Goal: Task Accomplishment & Management: Manage account settings

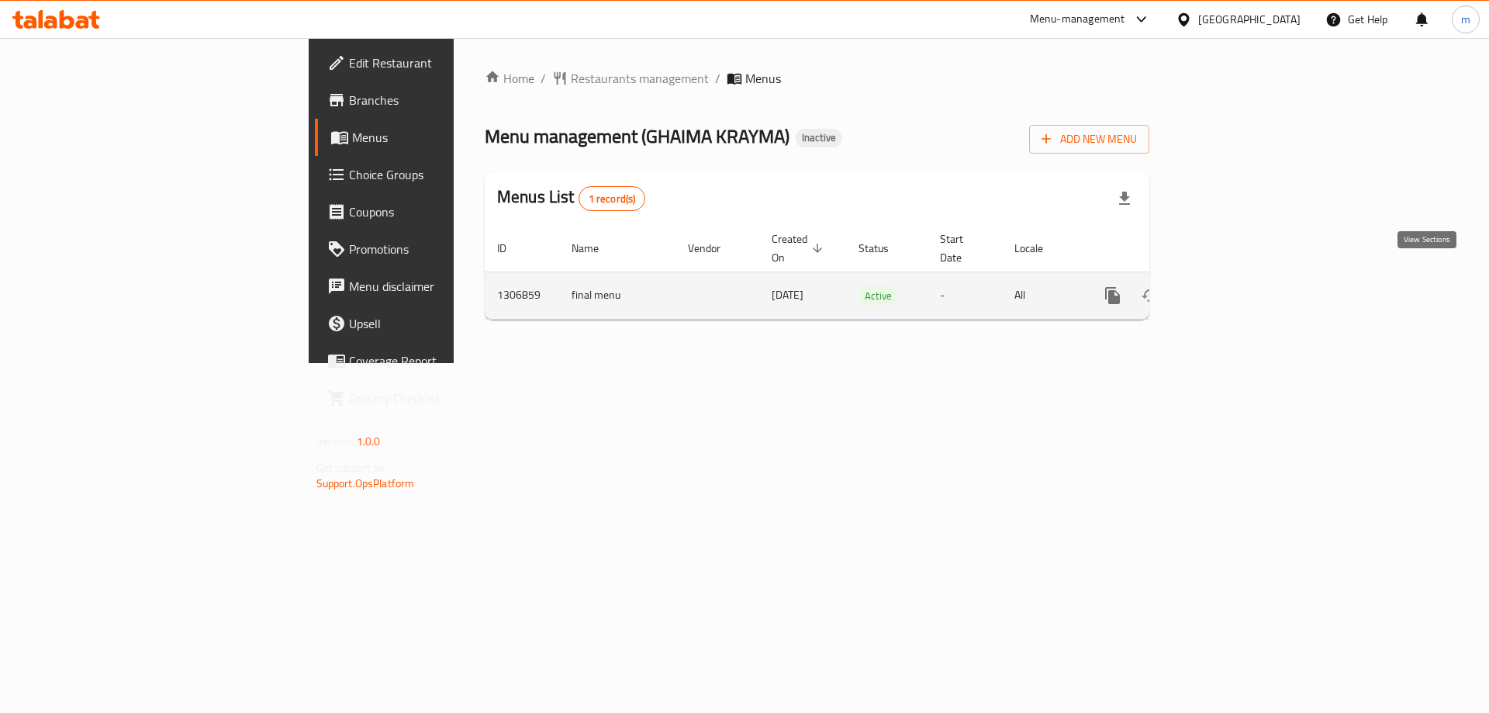
click at [1234, 286] on icon "enhanced table" at bounding box center [1224, 295] width 19 height 19
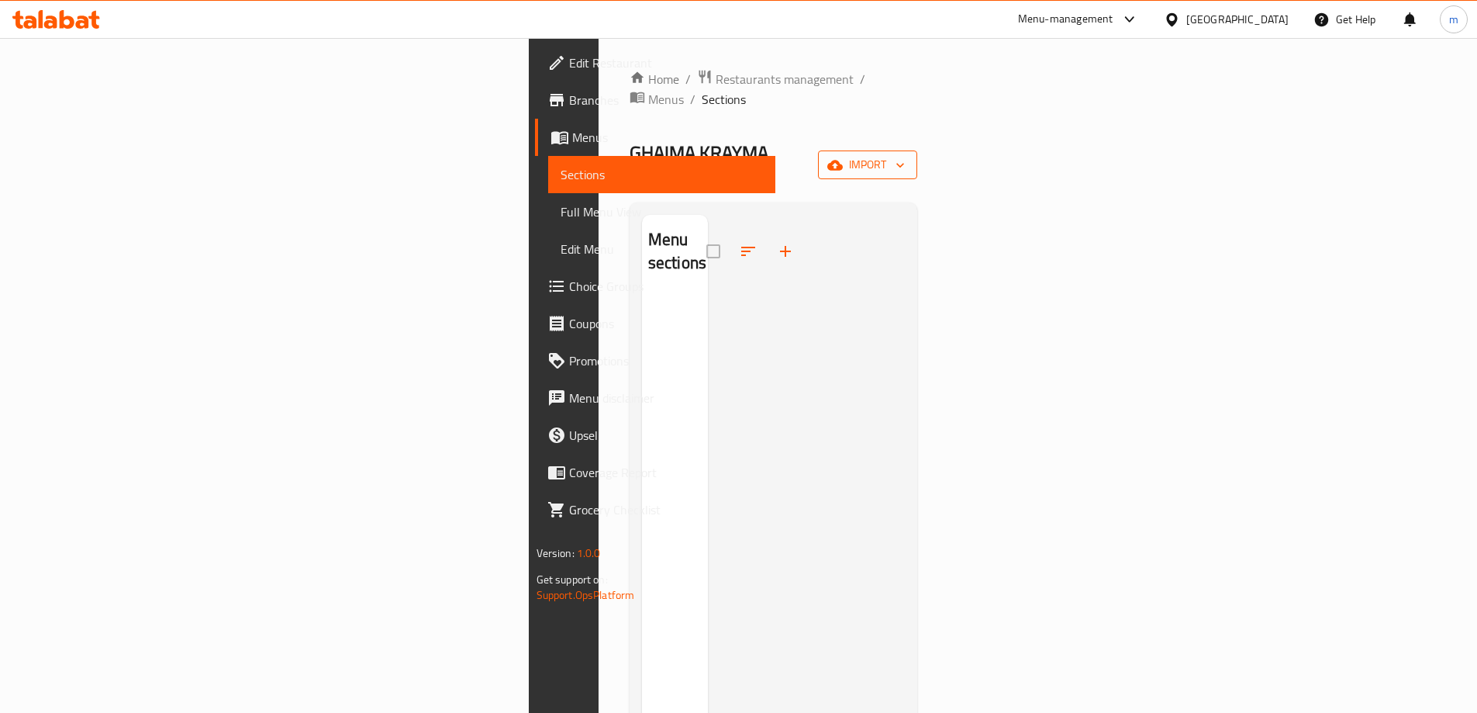
click at [905, 155] on span "import" at bounding box center [868, 164] width 74 height 19
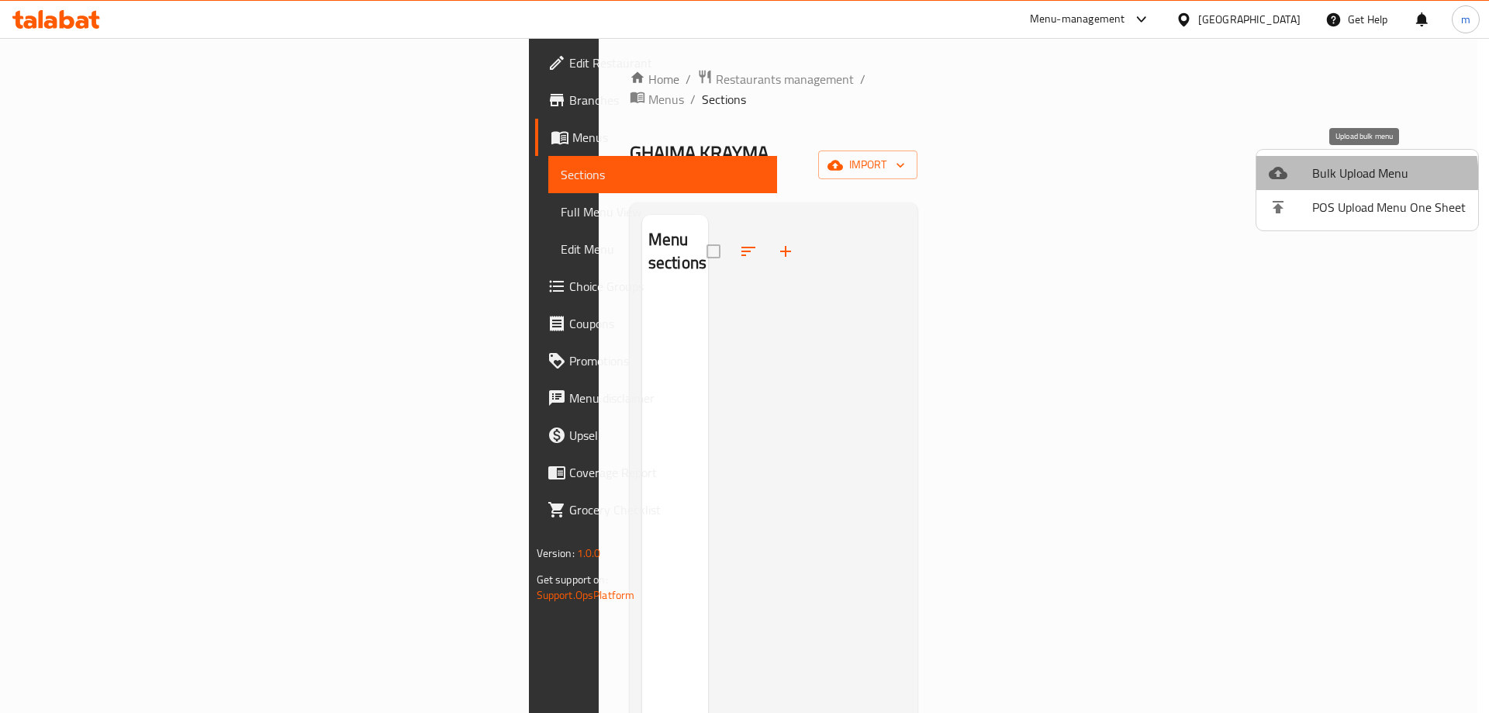
click at [1306, 182] on li "Bulk Upload Menu" at bounding box center [1367, 173] width 222 height 34
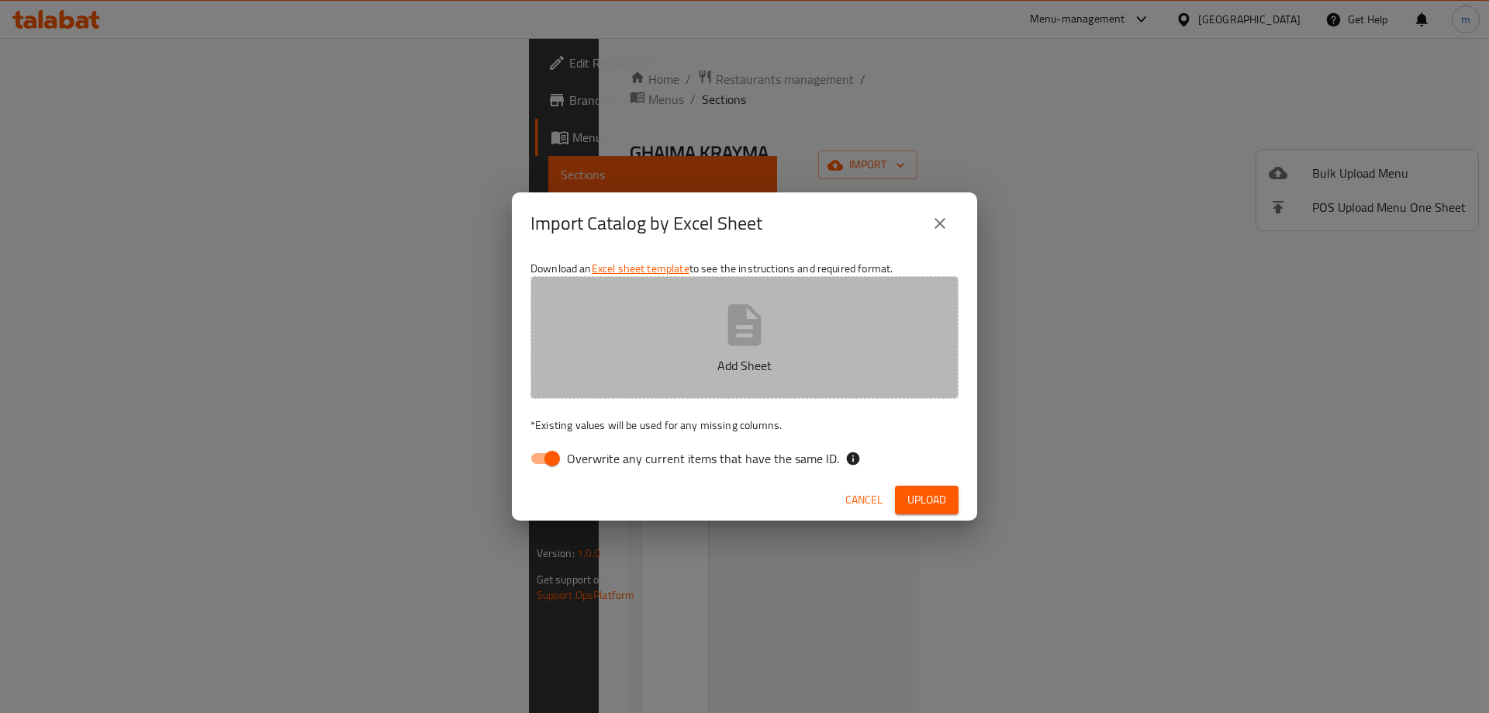
click at [721, 347] on icon "button" at bounding box center [745, 325] width 50 height 50
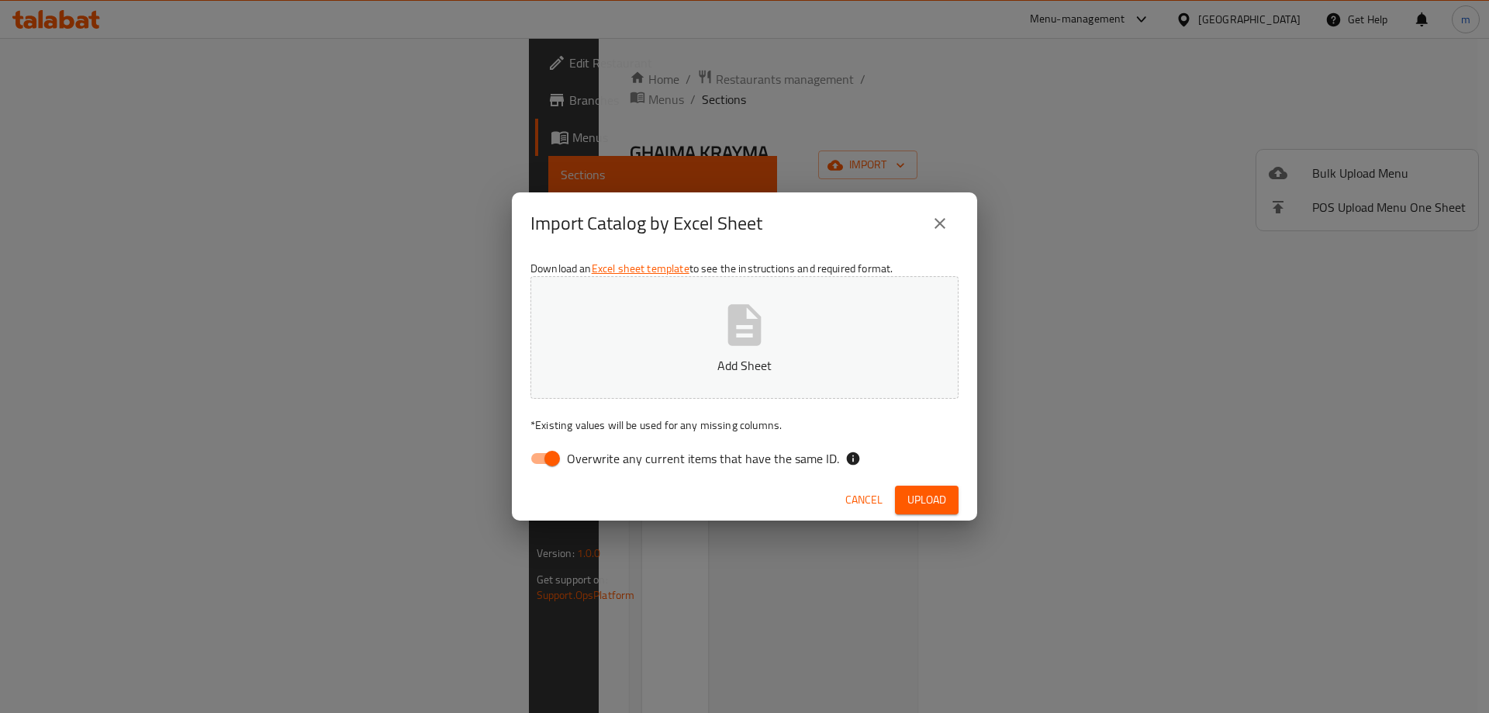
click at [568, 454] on span "Overwrite any current items that have the same ID." at bounding box center [703, 458] width 272 height 19
click at [568, 454] on input "Overwrite any current items that have the same ID." at bounding box center [552, 458] width 88 height 29
checkbox input "false"
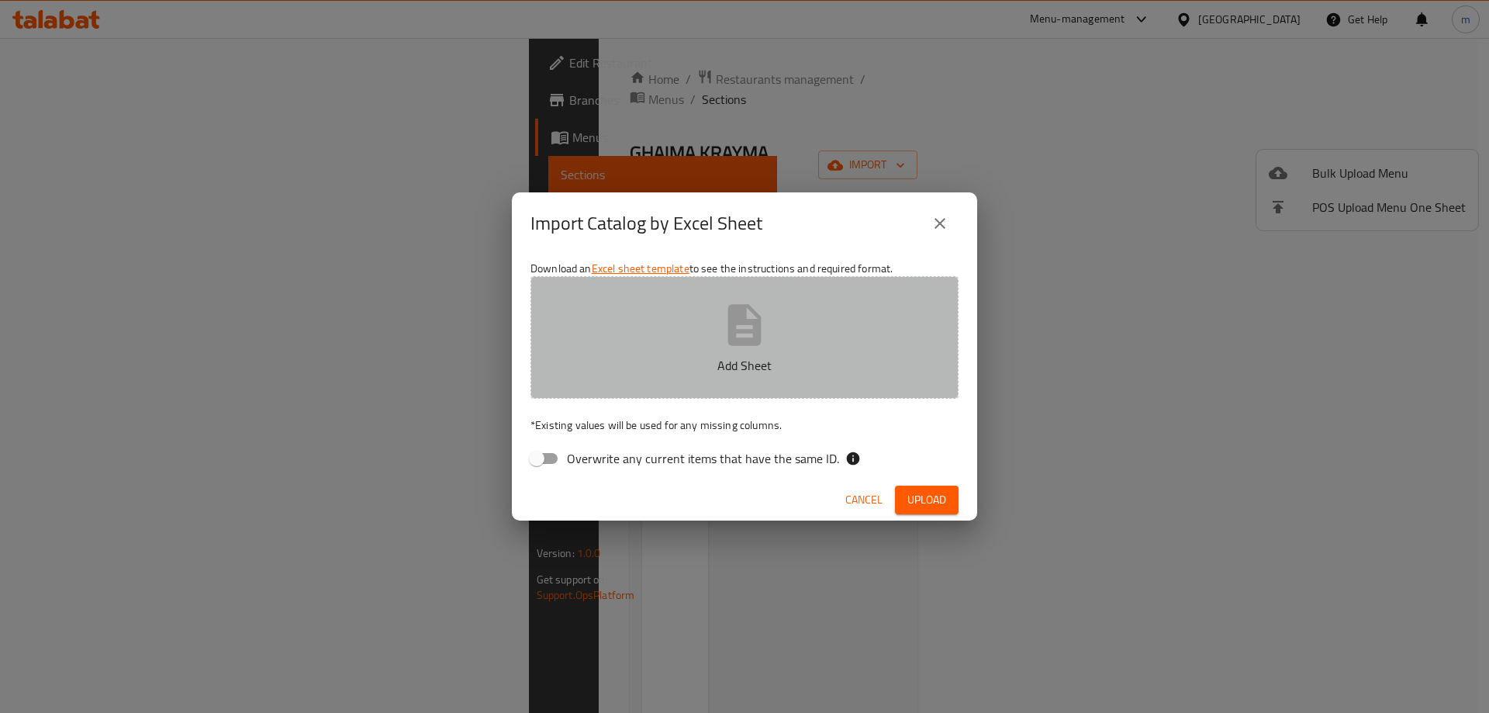
click at [684, 323] on button "Add Sheet" at bounding box center [744, 337] width 428 height 123
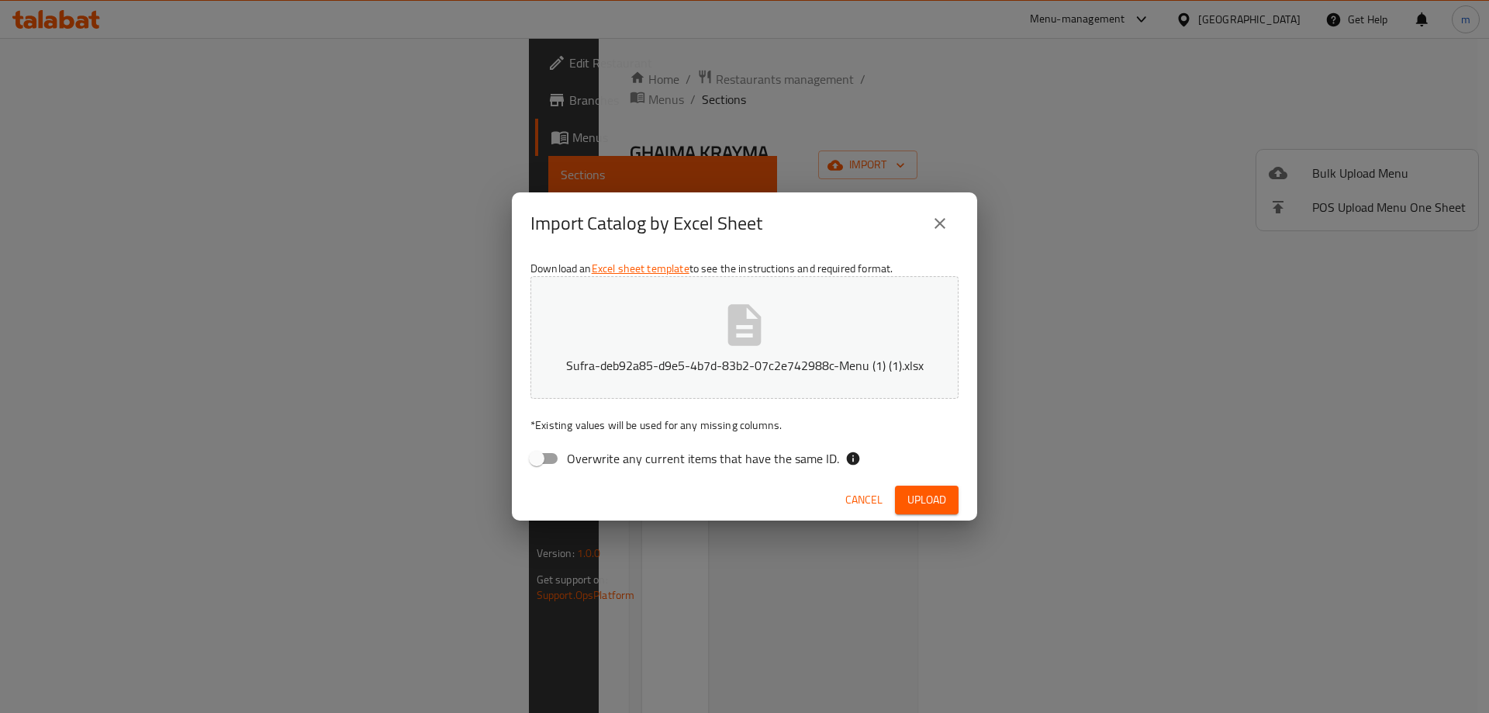
click at [935, 487] on button "Upload" at bounding box center [927, 499] width 64 height 29
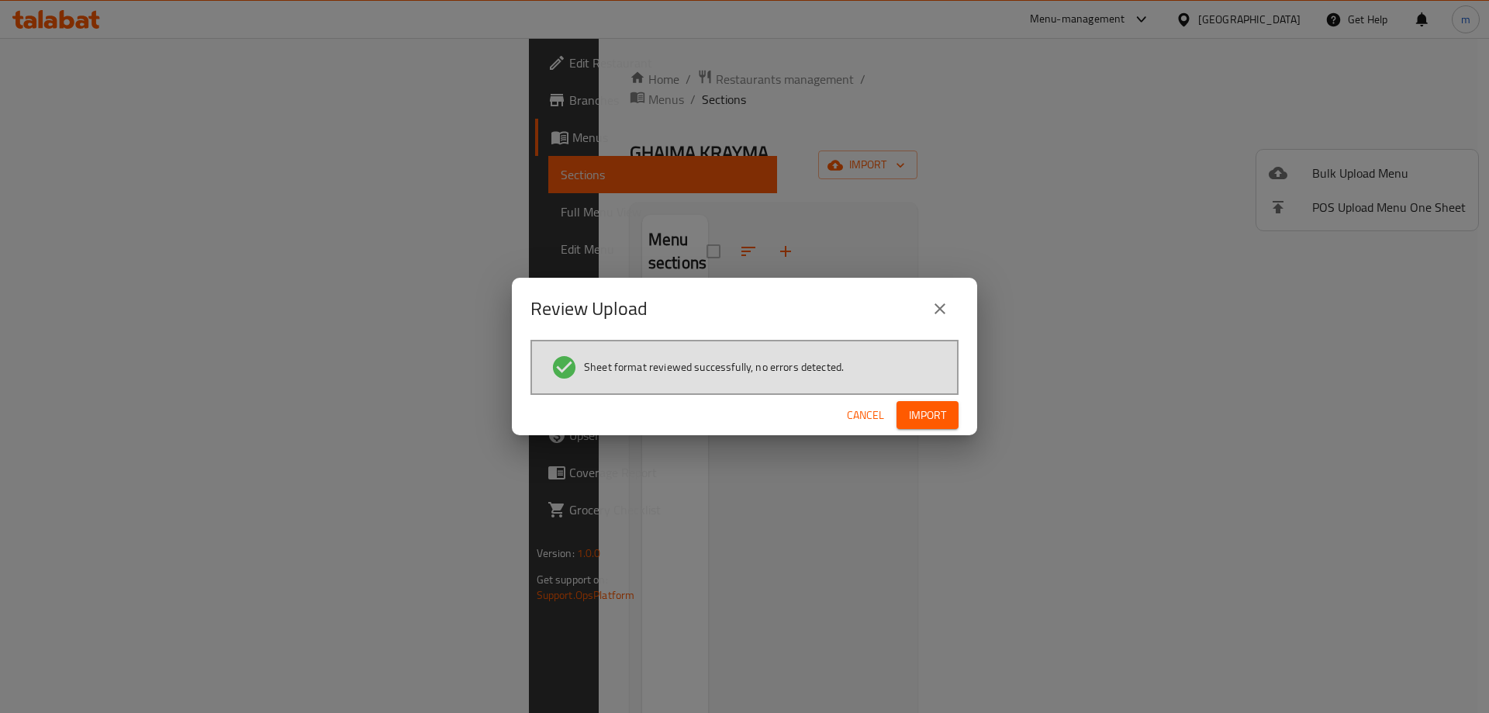
click at [914, 416] on span "Import" at bounding box center [927, 415] width 37 height 19
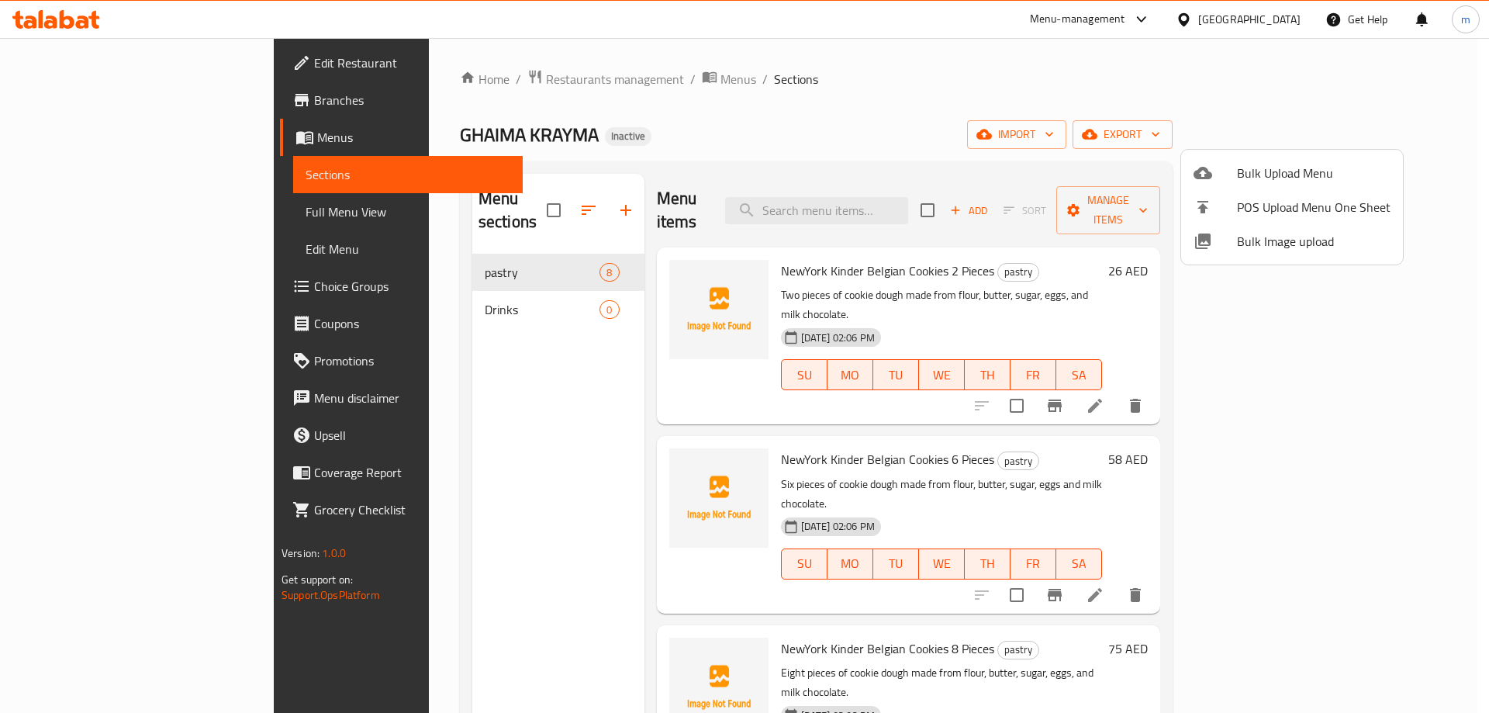
click at [357, 296] on div at bounding box center [744, 356] width 1489 height 713
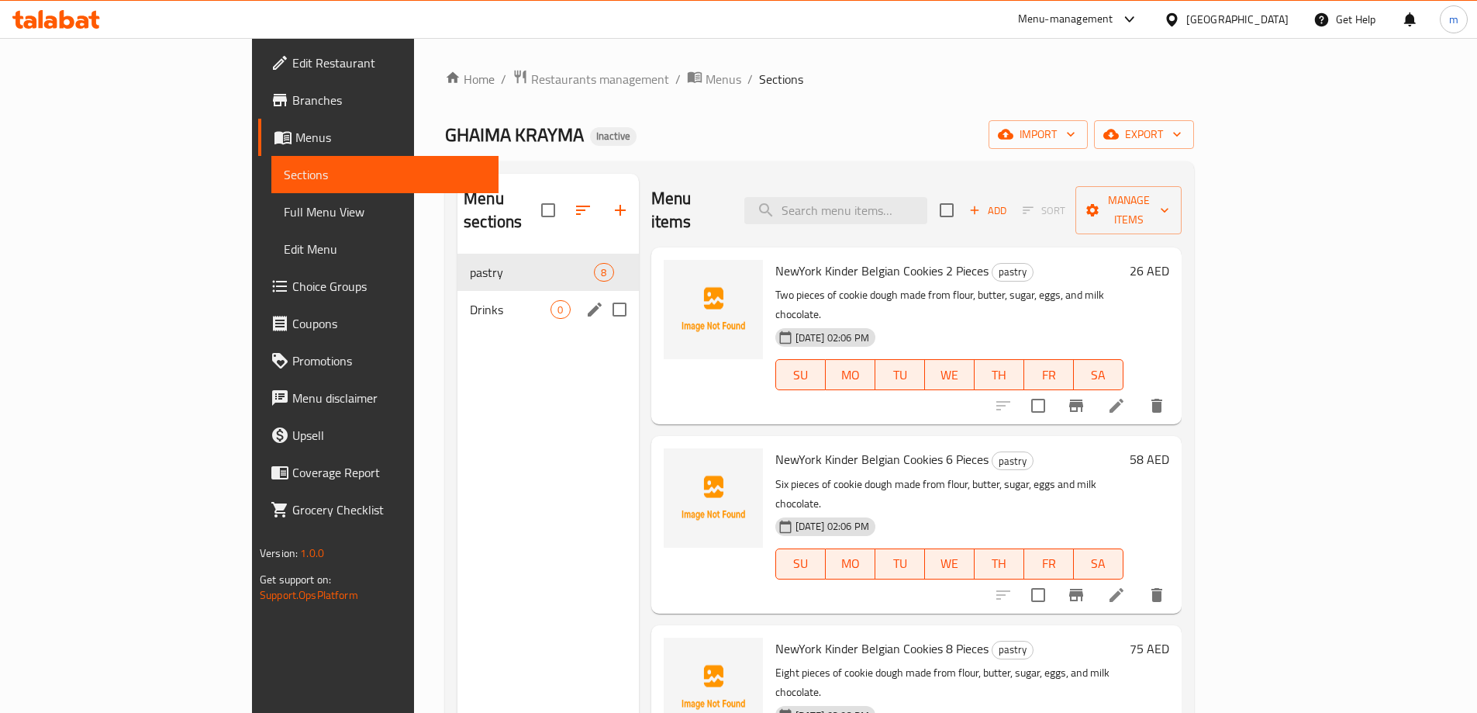
click at [470, 300] on span "Drinks" at bounding box center [510, 309] width 81 height 19
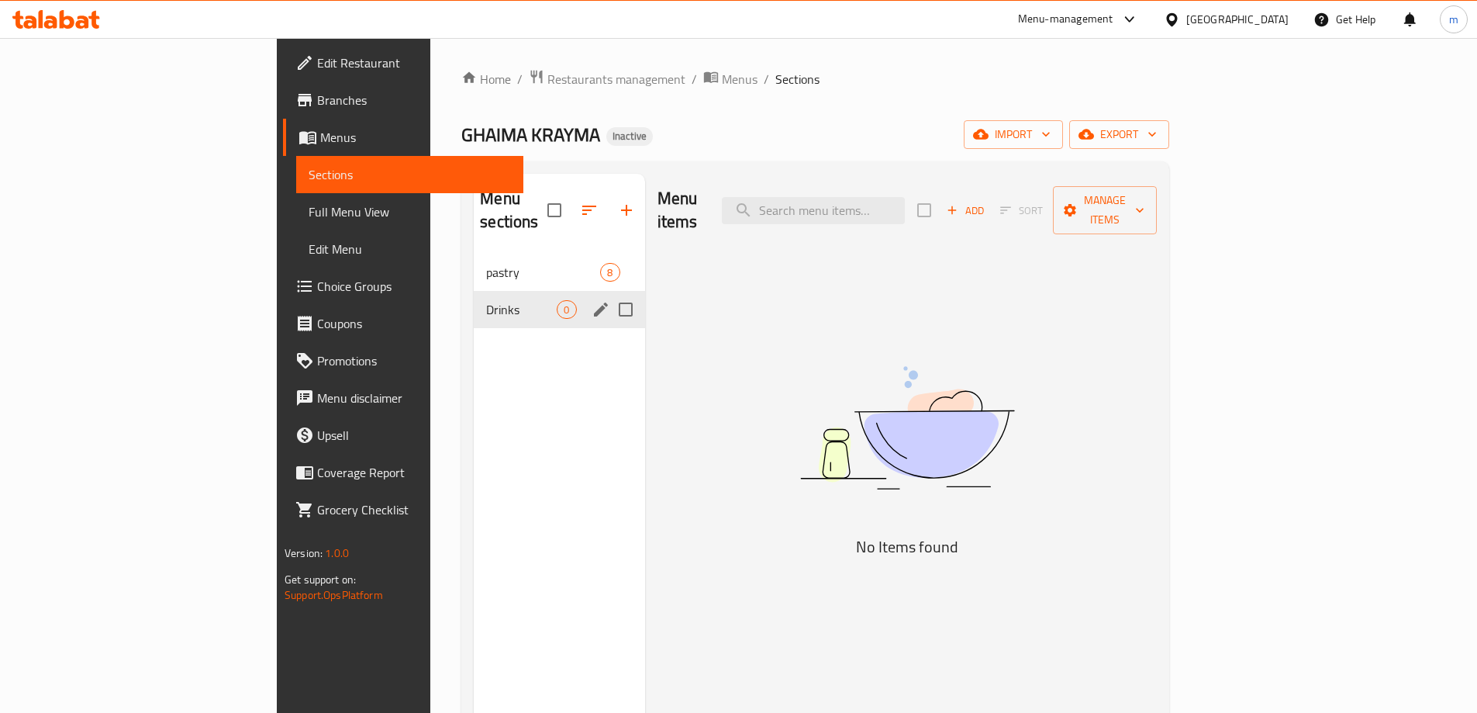
click at [610, 293] on input "Menu sections" at bounding box center [626, 309] width 33 height 33
checkbox input "true"
click at [571, 201] on icon "button" at bounding box center [580, 210] width 19 height 19
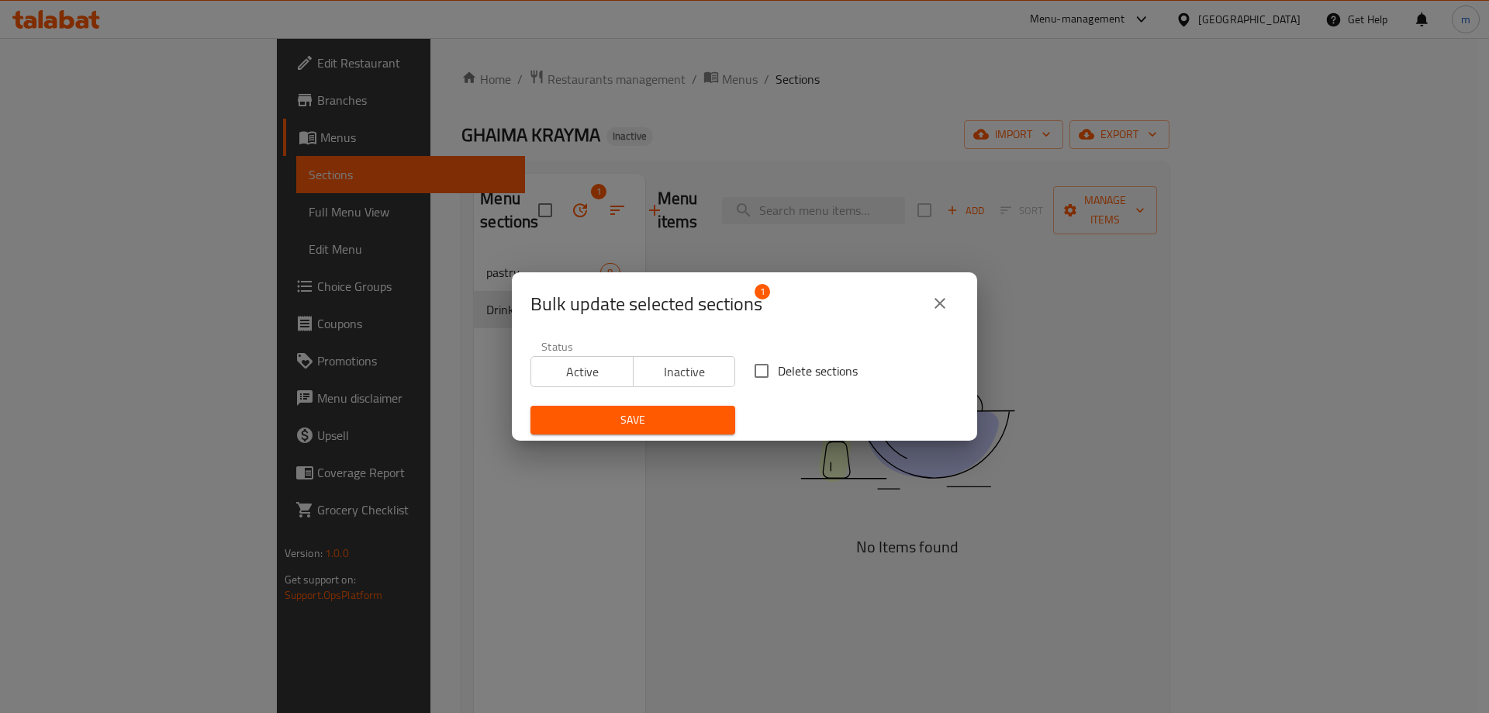
click at [780, 369] on span "Delete sections" at bounding box center [818, 370] width 80 height 19
click at [778, 369] on input "Delete sections" at bounding box center [761, 370] width 33 height 33
checkbox input "true"
click at [699, 417] on span "Save" at bounding box center [633, 419] width 180 height 19
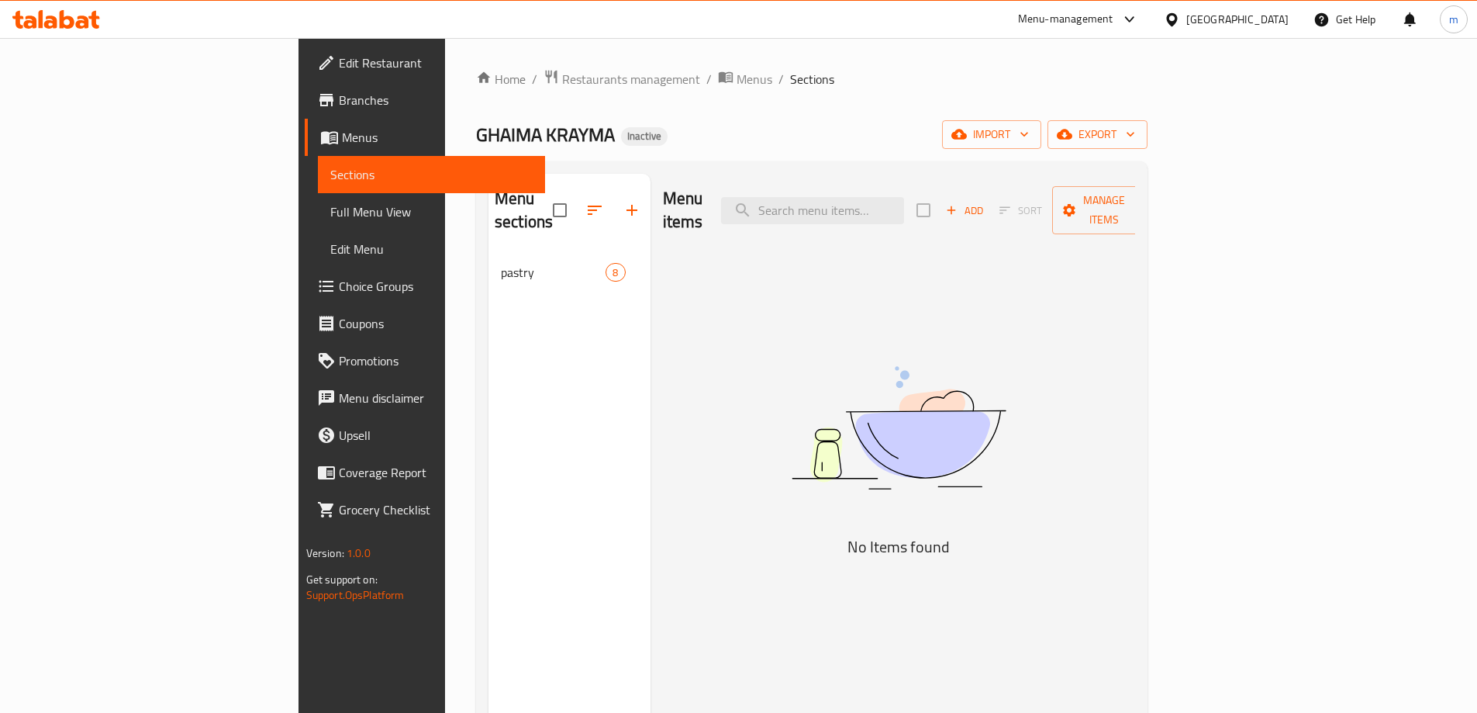
click at [501, 263] on span "pastry" at bounding box center [553, 272] width 105 height 19
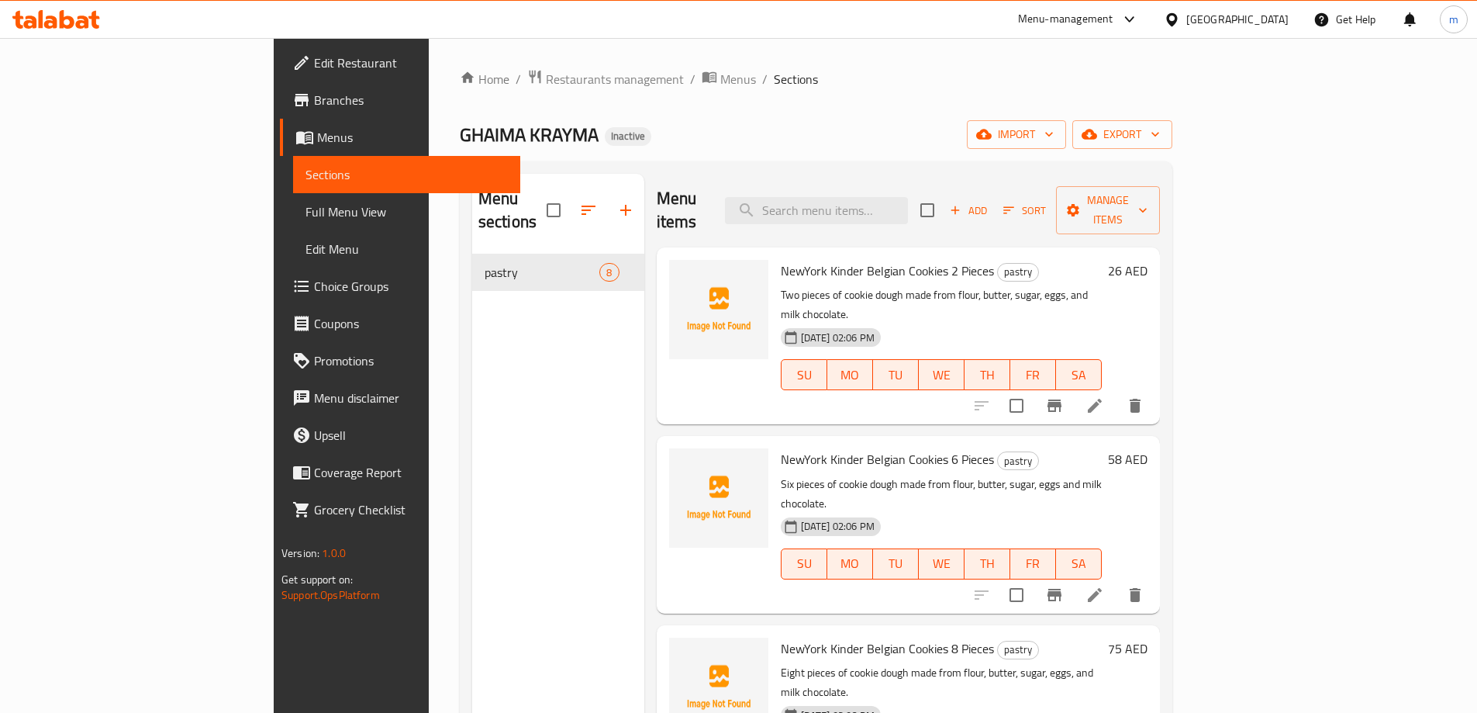
click at [472, 458] on div "Menu sections pastry 8" at bounding box center [558, 530] width 172 height 713
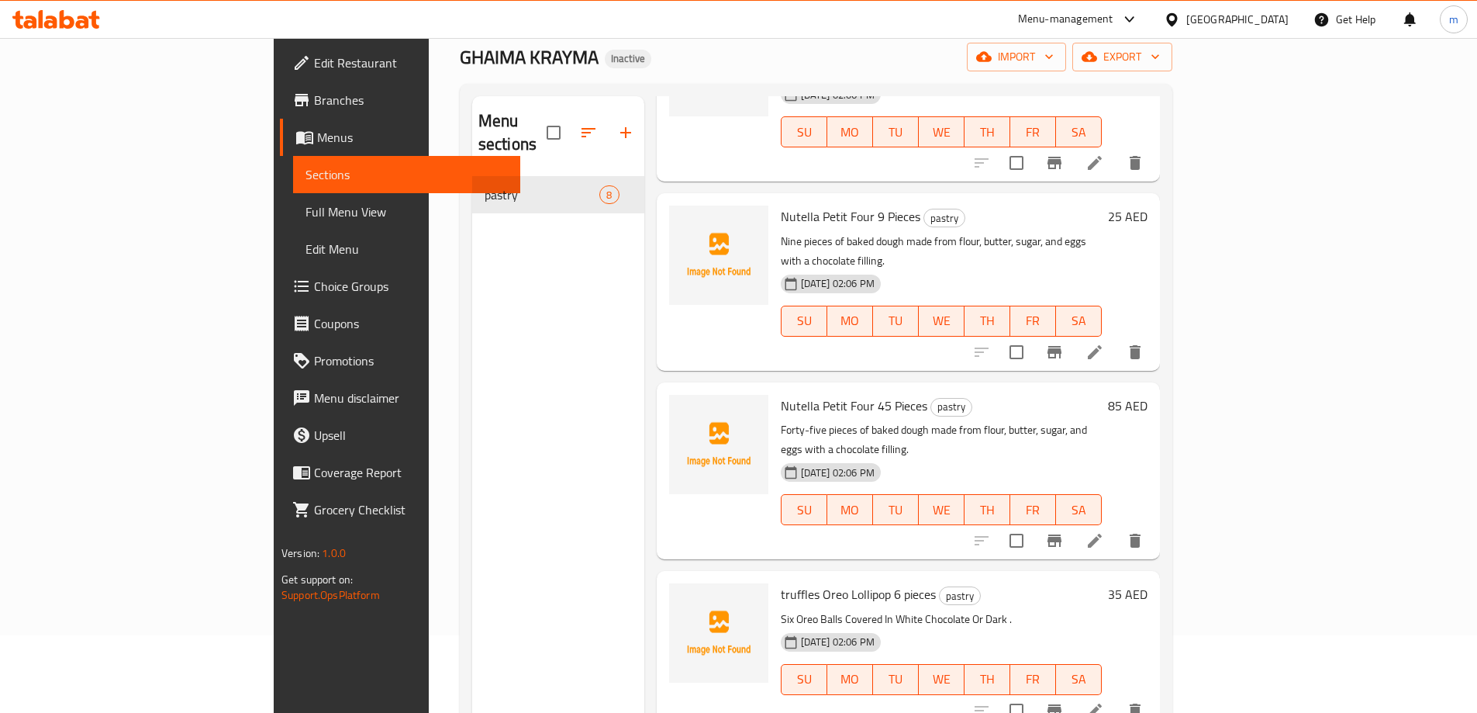
scroll to position [682, 0]
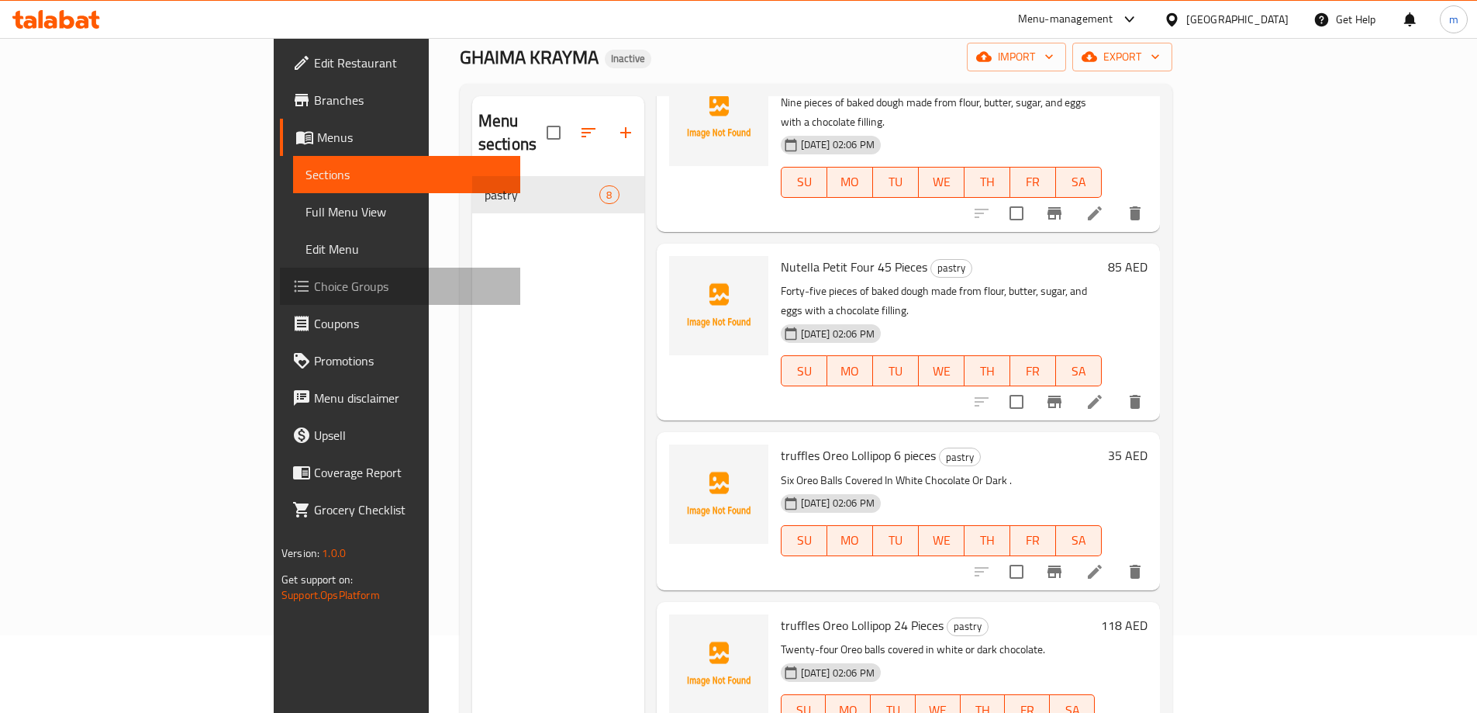
click at [314, 287] on span "Choice Groups" at bounding box center [411, 286] width 194 height 19
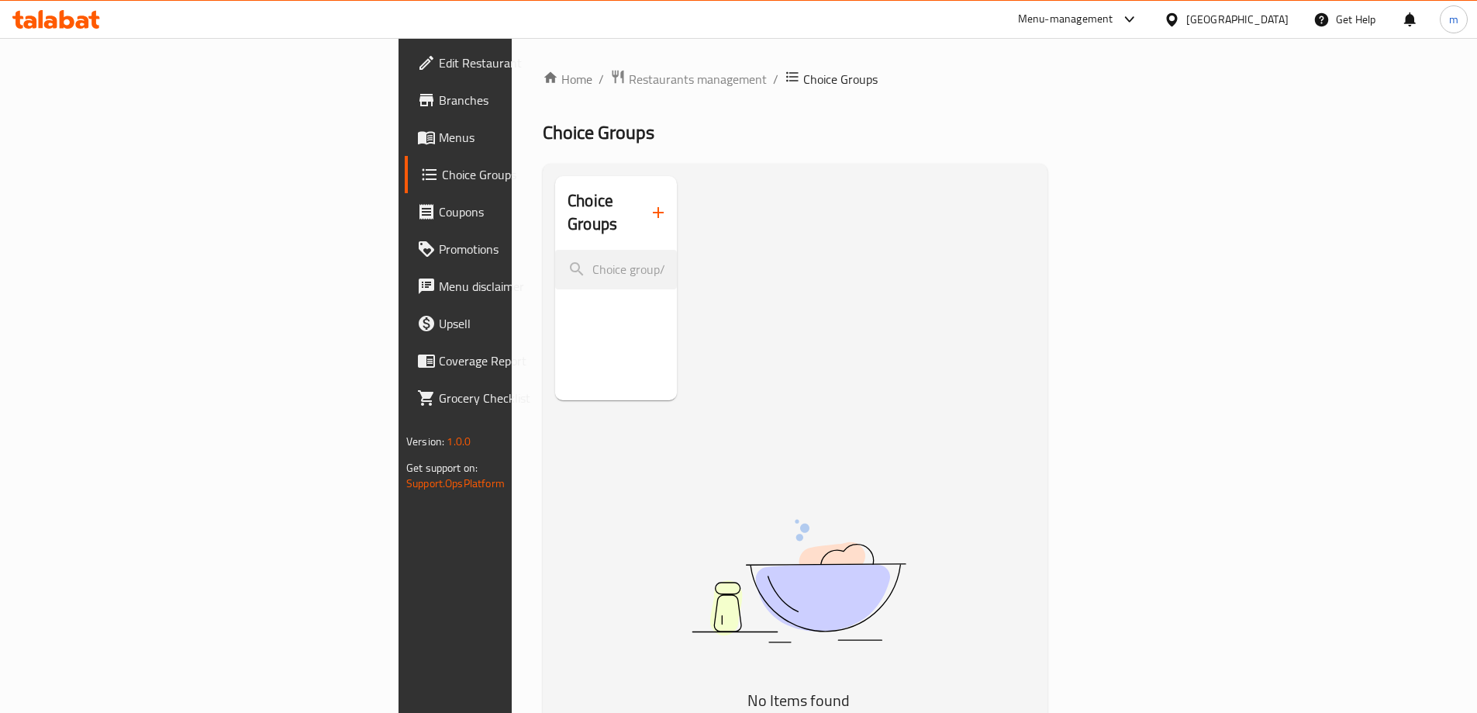
click at [653, 207] on icon "button" at bounding box center [658, 212] width 11 height 11
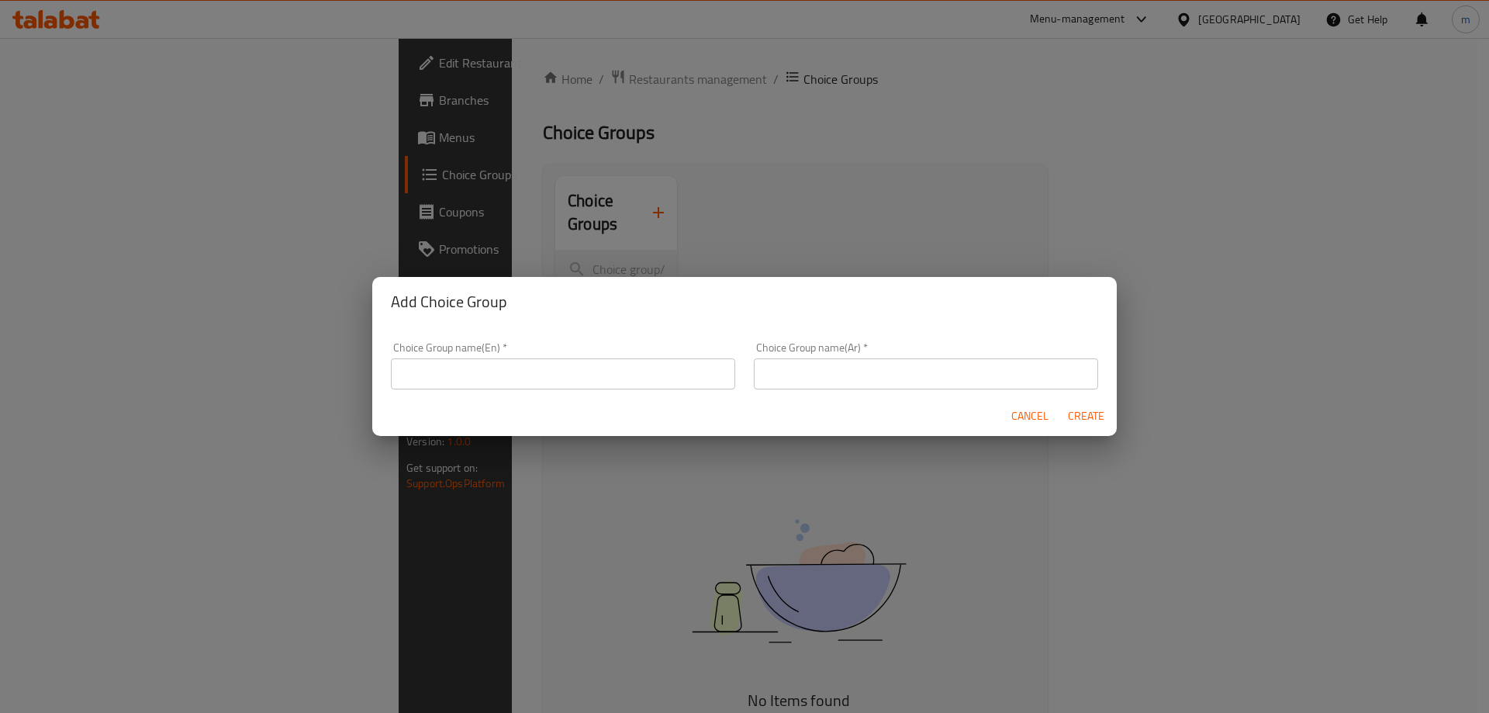
click at [558, 378] on input "text" at bounding box center [563, 373] width 344 height 31
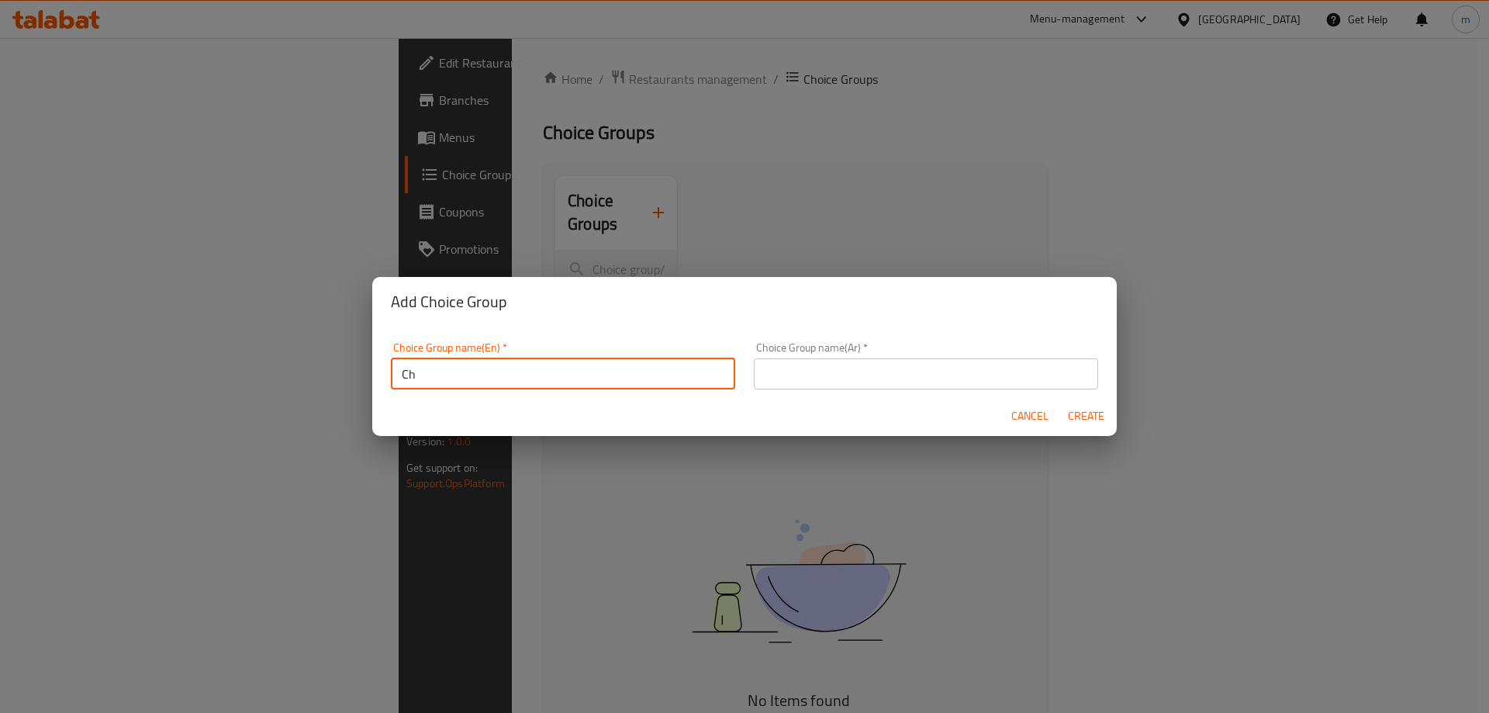
type input "C"
type input "your choice of"
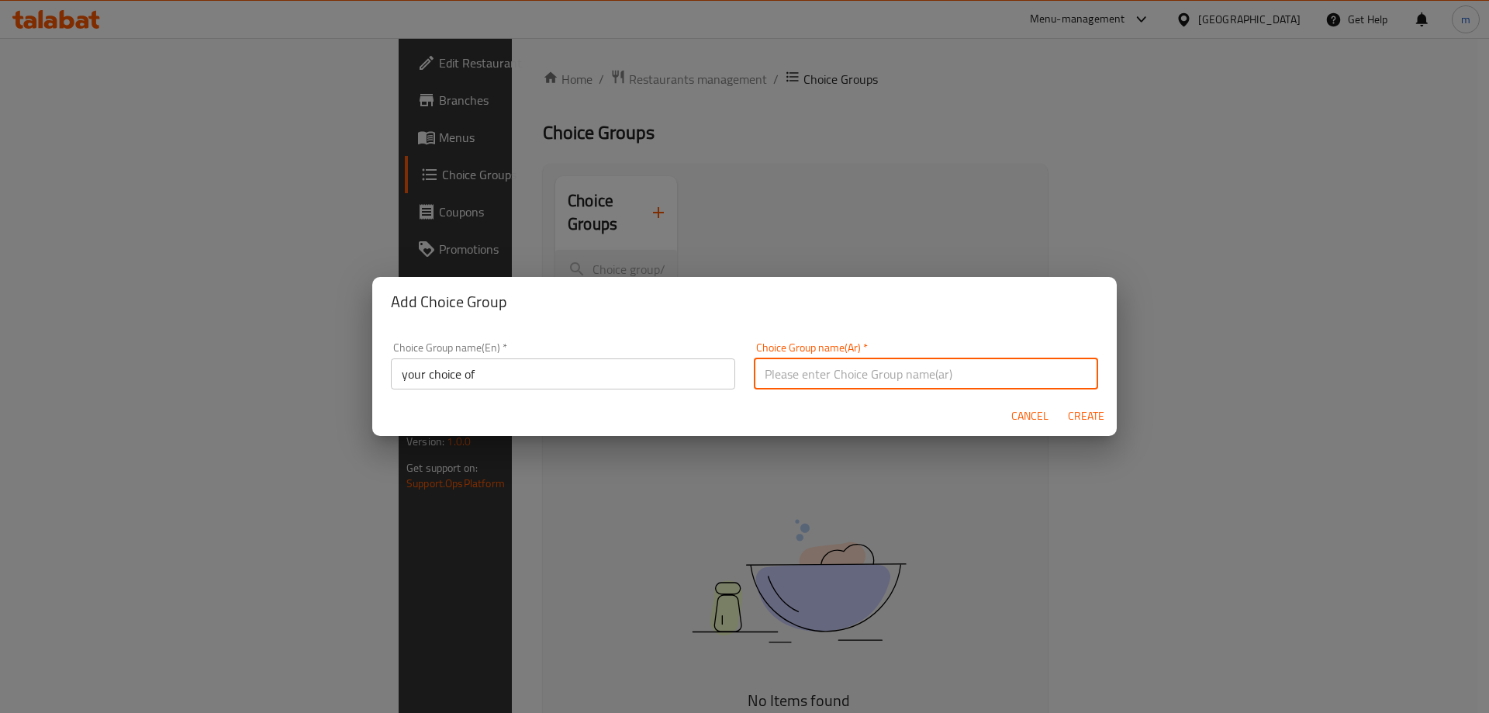
click at [849, 375] on input "text" at bounding box center [926, 373] width 344 height 31
click at [588, 363] on div "Choice Group name(En)   * your choice of Choice Group name(En) *" at bounding box center [563, 365] width 344 height 47
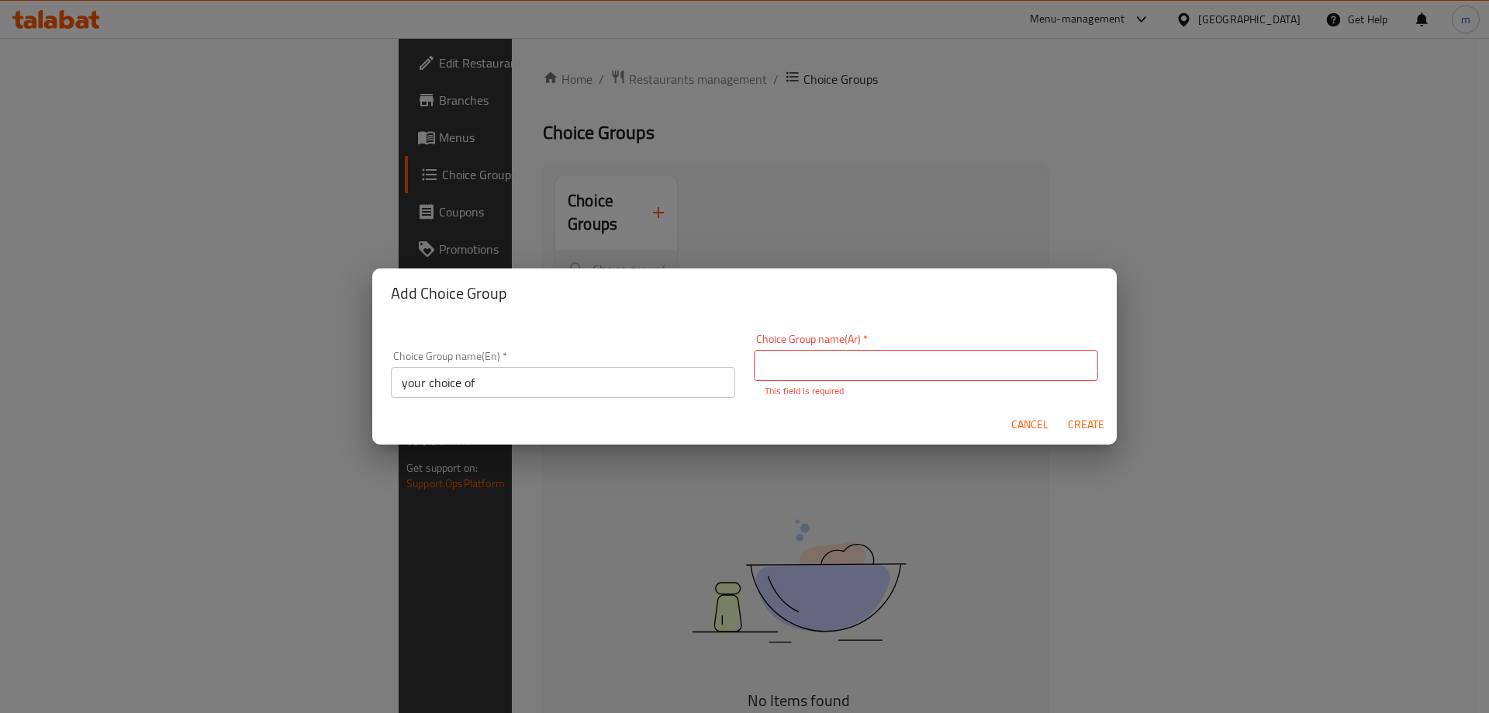
click at [588, 363] on div "Choice Group name(En)   * your choice of Choice Group name(En) *" at bounding box center [563, 374] width 344 height 47
click at [549, 387] on input "your choice of" at bounding box center [563, 382] width 344 height 31
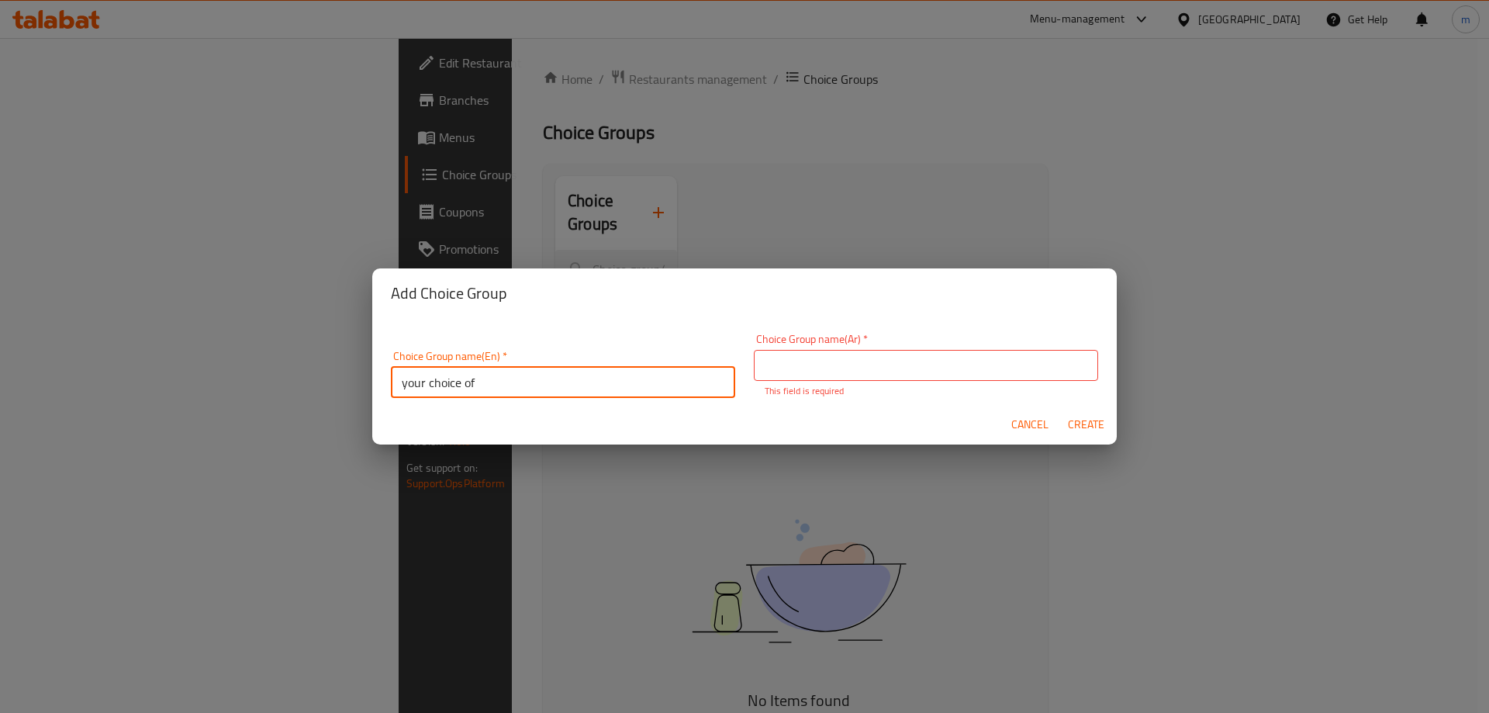
click at [860, 394] on p "This field is required" at bounding box center [926, 391] width 323 height 14
click at [835, 346] on div "Choice Group name(Ar)   * Choice Group name(Ar) * This field is required" at bounding box center [926, 365] width 344 height 64
click at [837, 365] on input "text" at bounding box center [926, 365] width 344 height 31
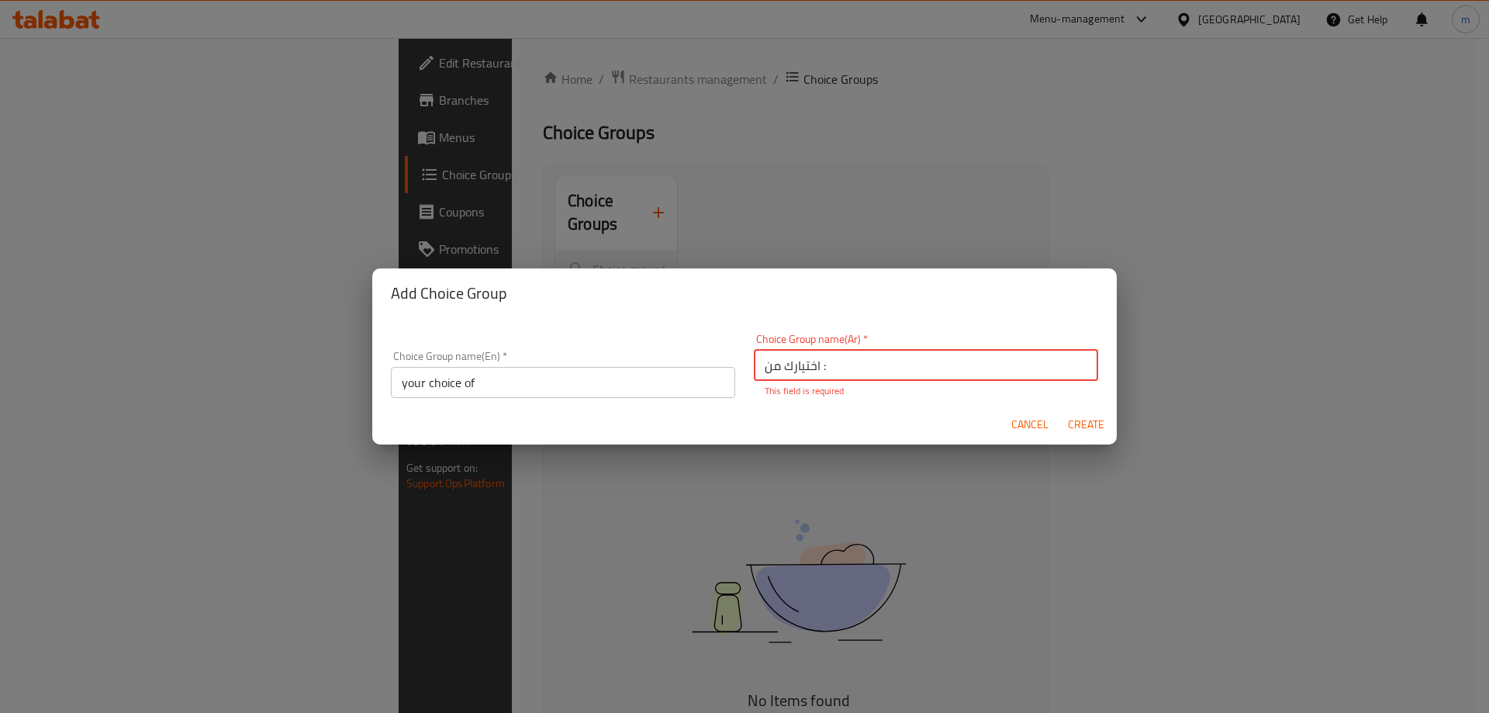
type input "اختيارك من :"
click at [876, 302] on h2 "Add Choice Group" at bounding box center [744, 293] width 707 height 25
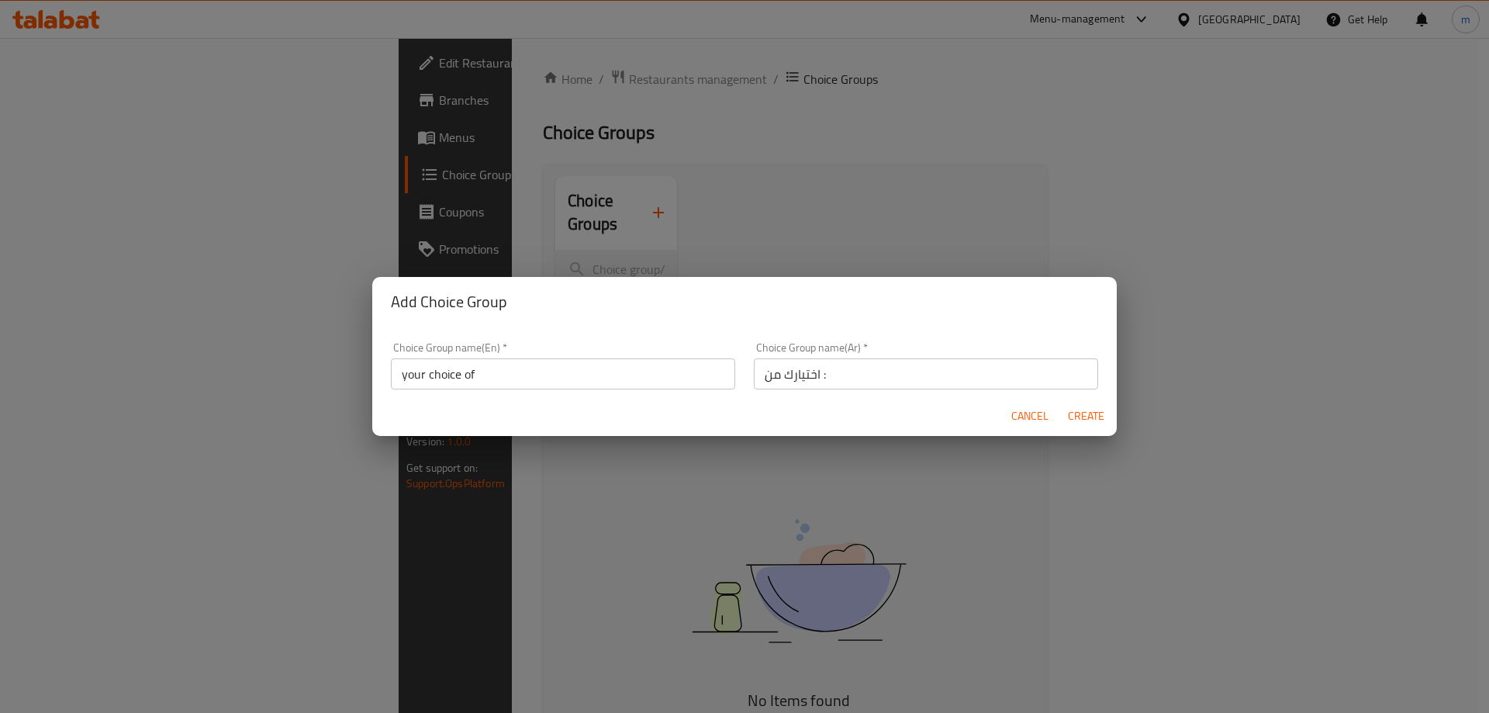
click at [1073, 421] on span "Create" at bounding box center [1085, 415] width 37 height 19
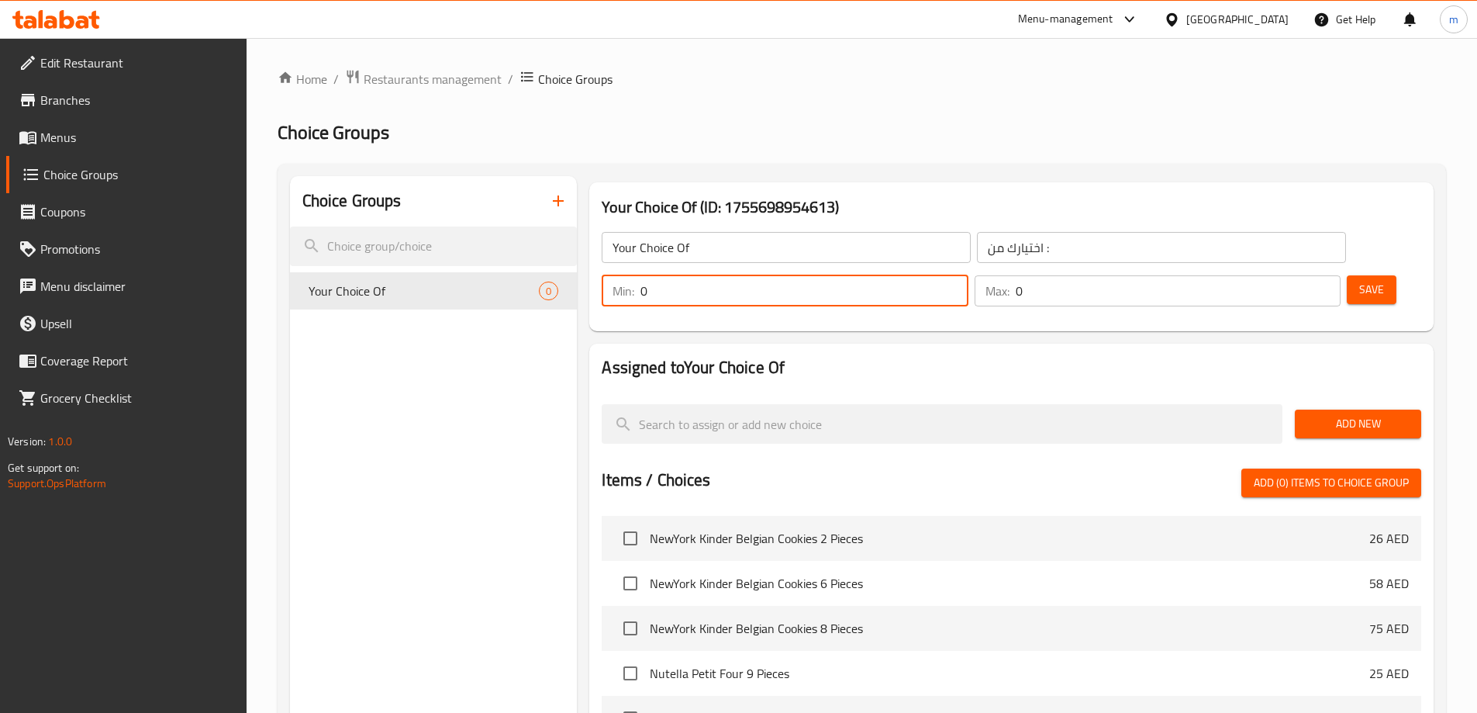
drag, startPoint x: 1196, startPoint y: 241, endPoint x: 1170, endPoint y: 251, distance: 28.2
click at [968, 275] on div "Min: 0 ​" at bounding box center [785, 290] width 366 height 31
type input "2"
type input "1"
click at [1289, 275] on input "0" at bounding box center [1178, 290] width 325 height 31
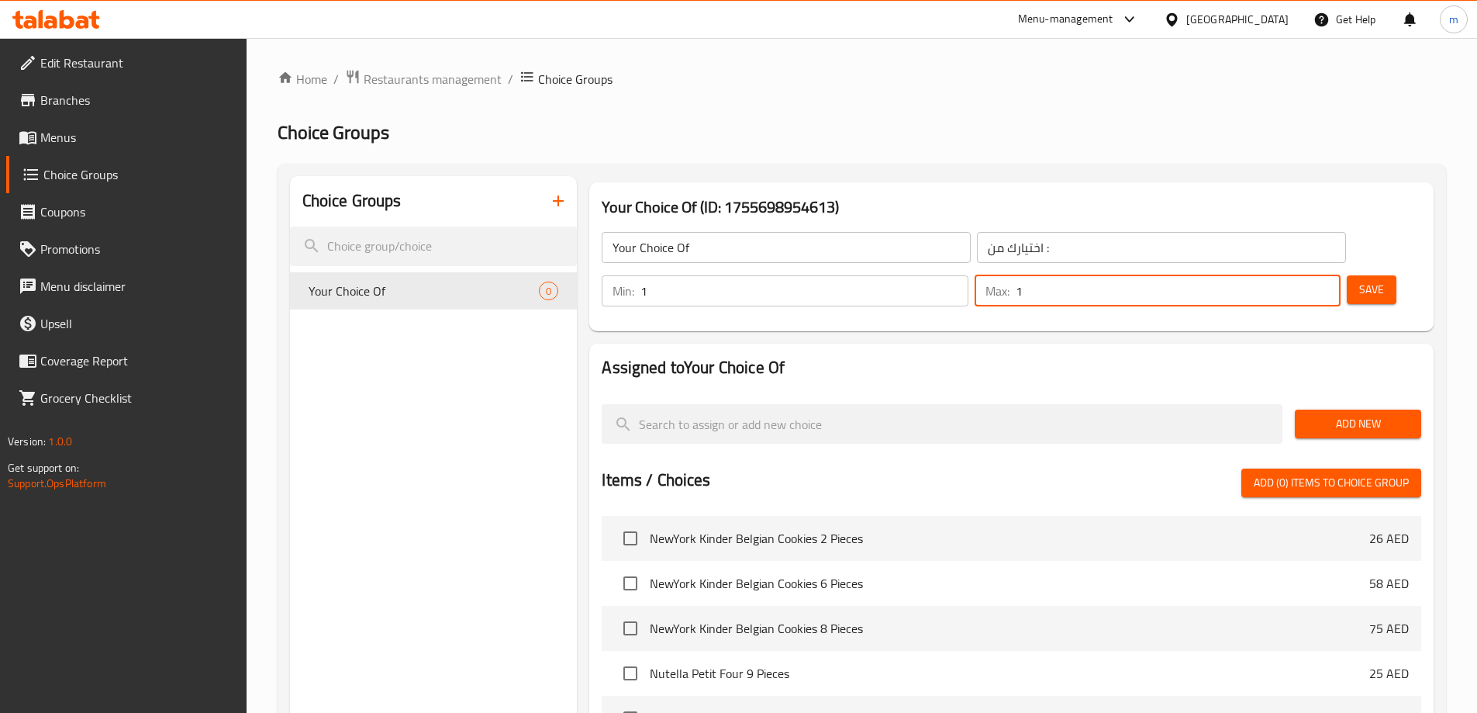
type input "1"
click at [1300, 275] on input "1" at bounding box center [1178, 290] width 325 height 31
click at [1360, 280] on span "Save" at bounding box center [1372, 289] width 25 height 19
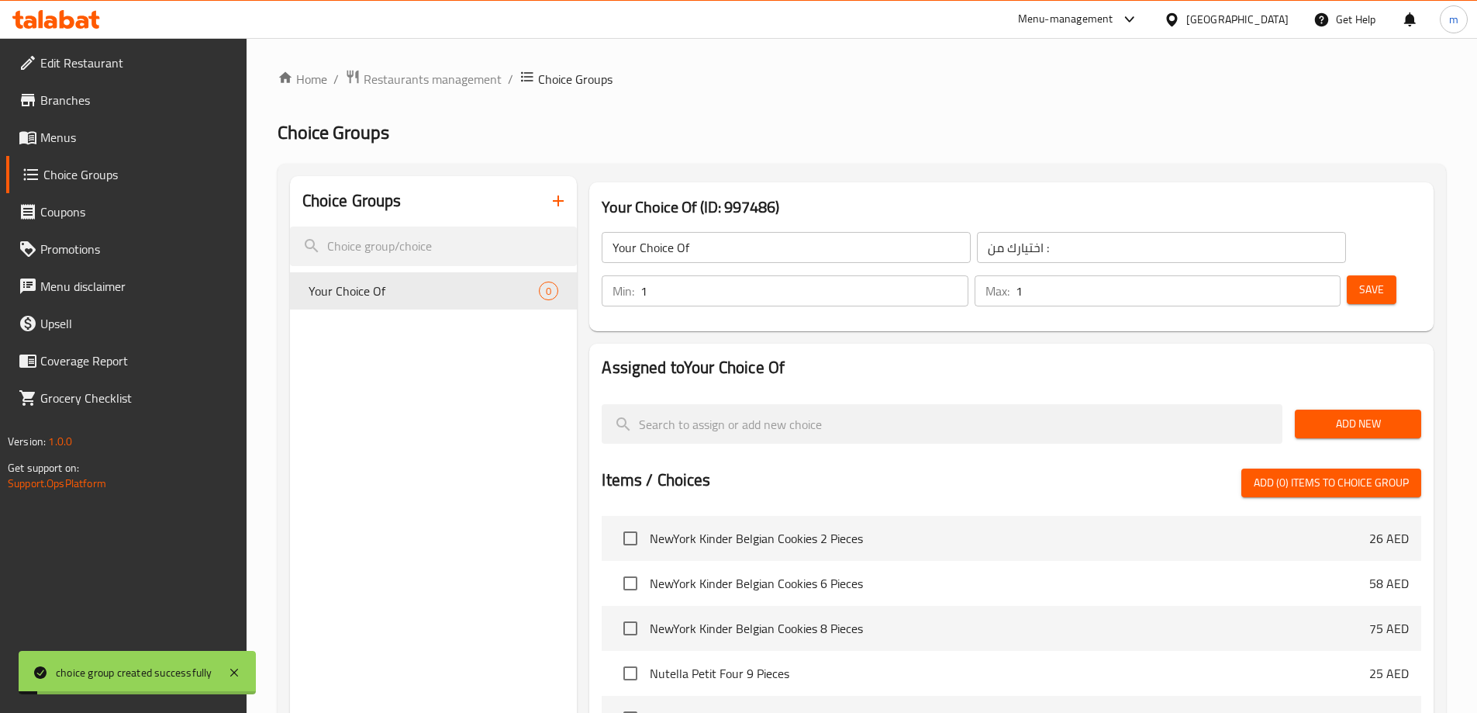
click at [1336, 414] on span "Add New" at bounding box center [1359, 423] width 102 height 19
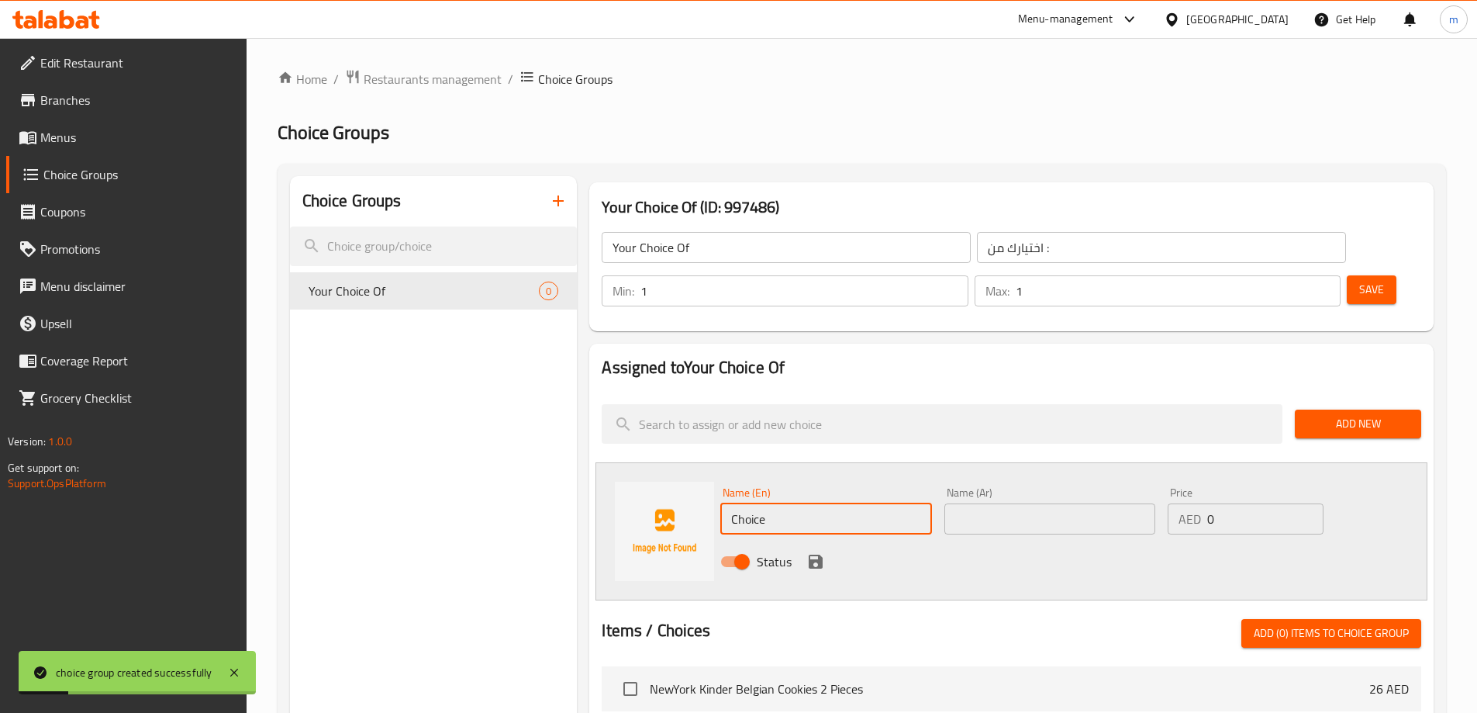
click at [755, 503] on input "Choice" at bounding box center [825, 518] width 211 height 31
click at [800, 503] on input "text" at bounding box center [825, 518] width 211 height 31
paste input "White Chocolate"
type input "White Chocolate"
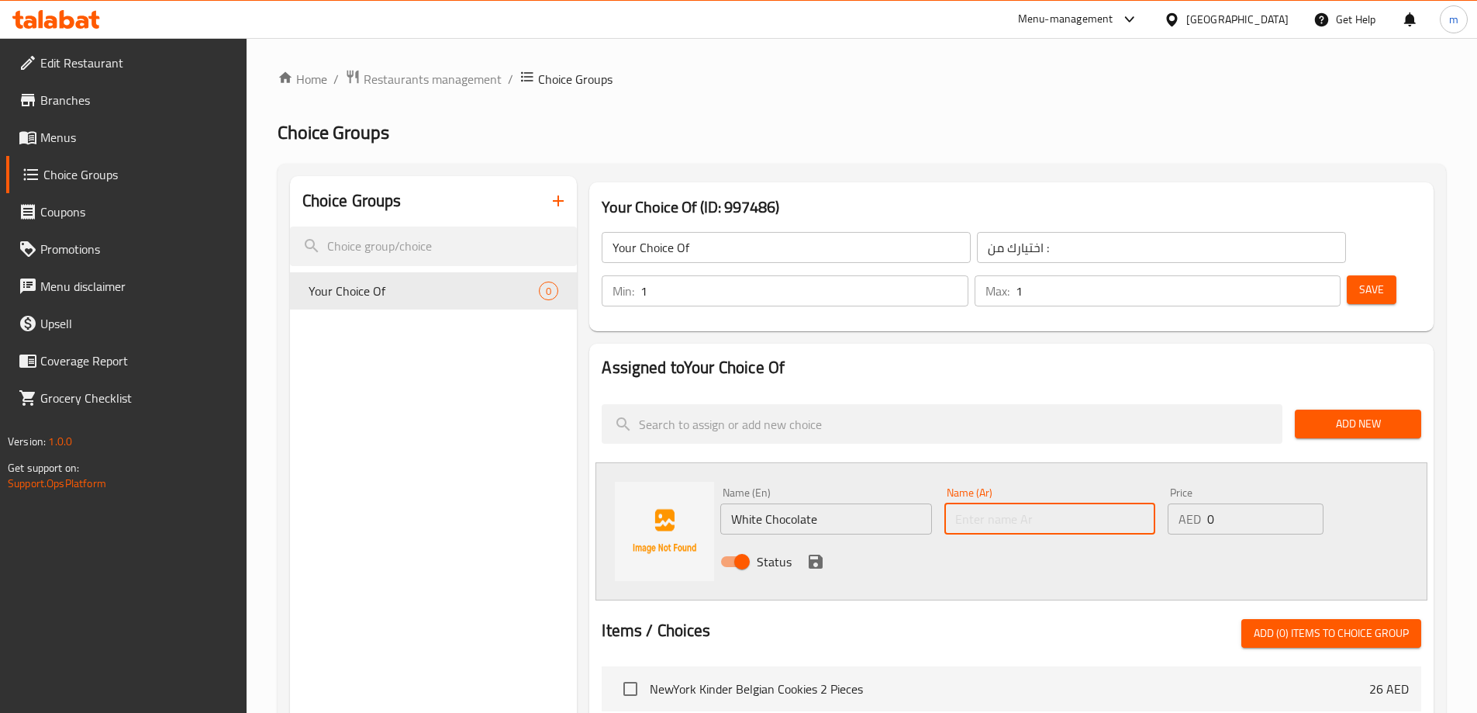
click at [1027, 503] on input "text" at bounding box center [1050, 518] width 211 height 31
paste input "شوكولاتة بيضاء"
type input "شوكولاتة بيضاء"
click at [958, 542] on div "Name (En) White Chocolate Name (En) Name (Ar) شوكولاتة بيضاء Name (Ar) Price AE…" at bounding box center [1012, 531] width 832 height 138
click at [818, 555] on icon "save" at bounding box center [816, 562] width 14 height 14
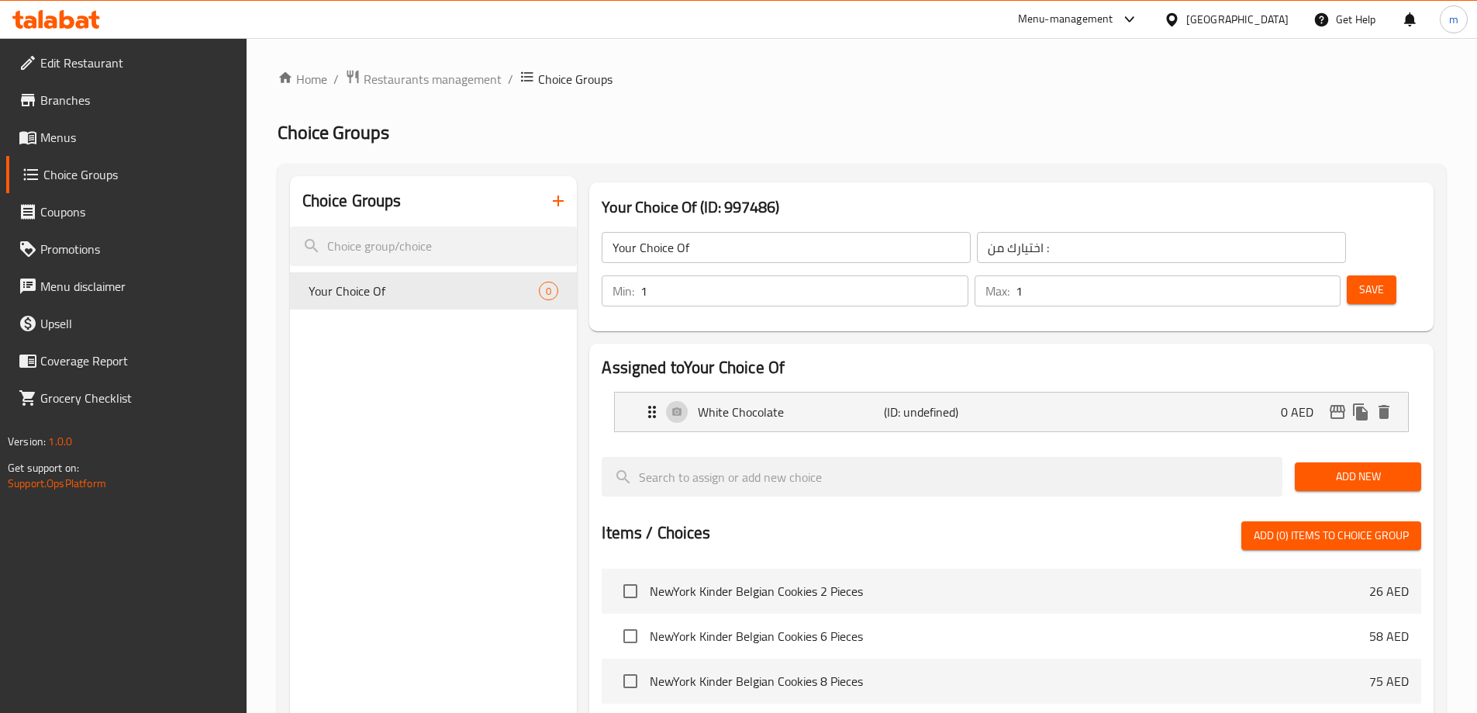
click at [1345, 451] on div "Add New" at bounding box center [1358, 477] width 139 height 52
click at [1339, 467] on span "Add New" at bounding box center [1359, 476] width 102 height 19
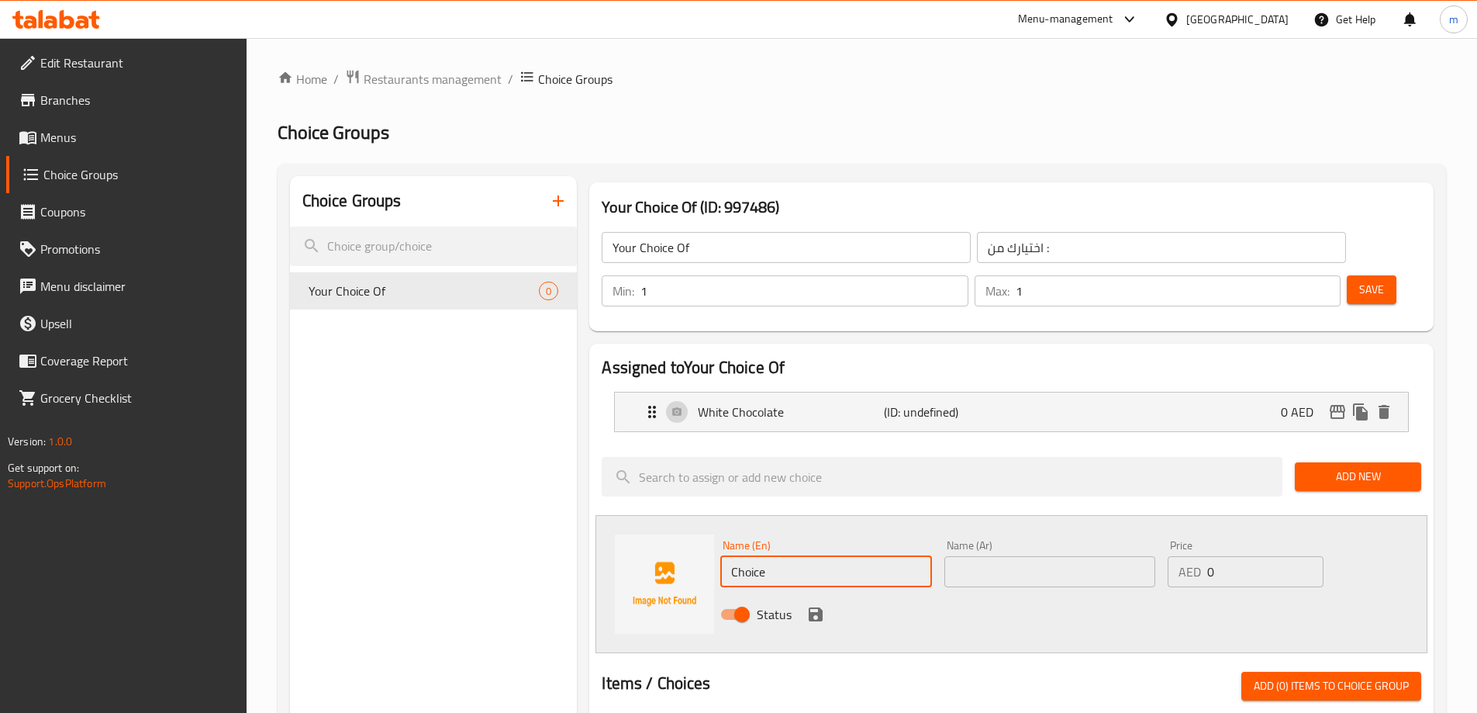
click at [767, 556] on input "Choice" at bounding box center [825, 571] width 211 height 31
paste input "Dark"
click at [772, 403] on p "White Chocolate" at bounding box center [790, 412] width 185 height 19
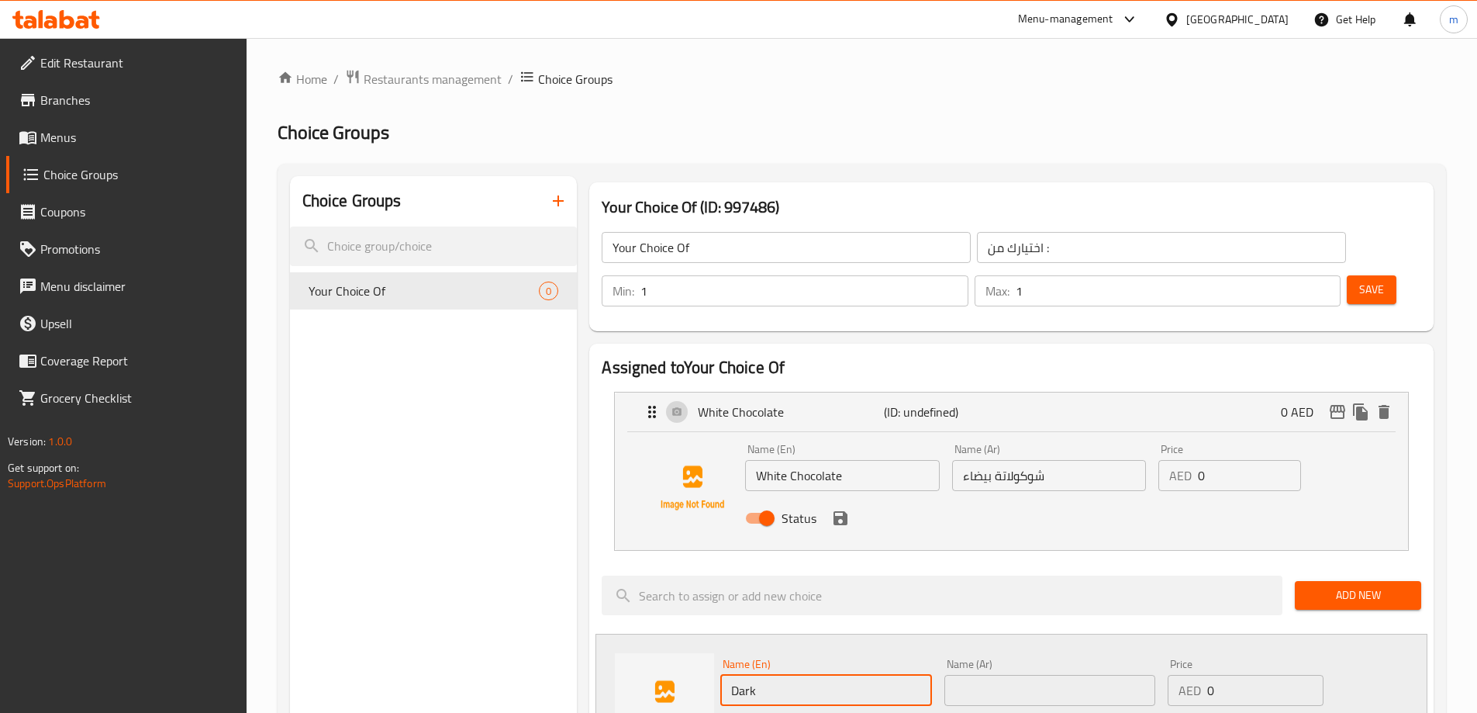
type input "Dark"
click at [817, 460] on input "White Chocolate" at bounding box center [842, 475] width 194 height 31
click at [722, 243] on input "Your Choice Of" at bounding box center [786, 247] width 369 height 31
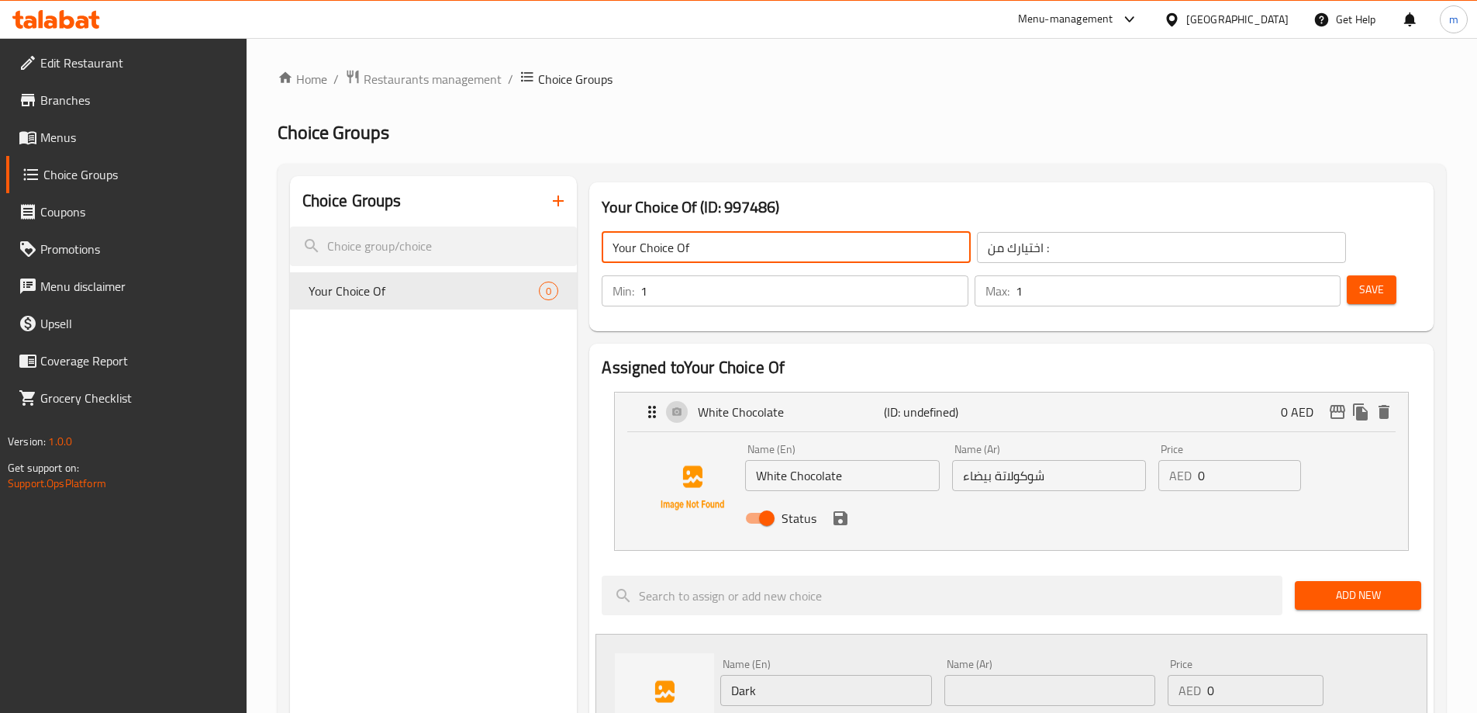
paste input "Chocolate"
click at [718, 248] on input "Your Choice Of Chocolate" at bounding box center [786, 247] width 369 height 31
type input "Your Choice Of Chocolate"
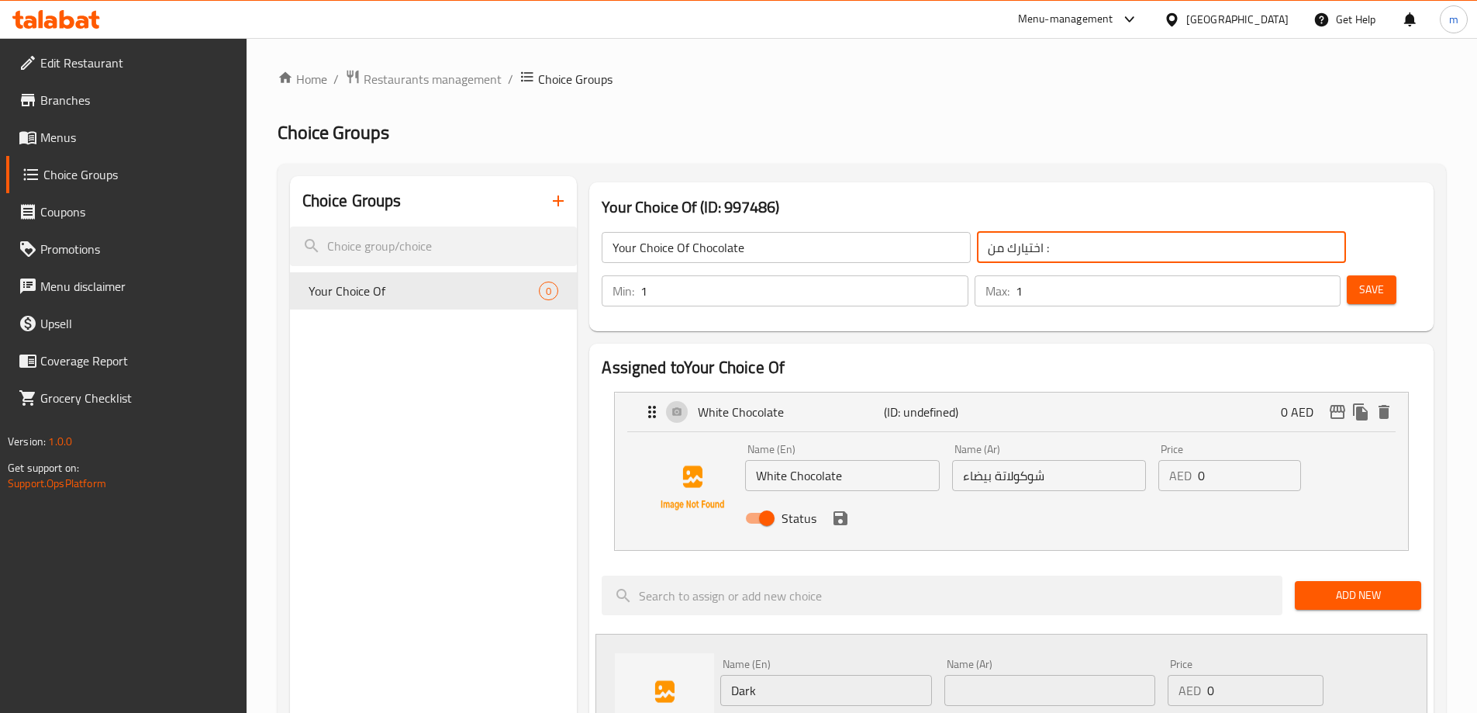
drag, startPoint x: 956, startPoint y: 249, endPoint x: 876, endPoint y: 237, distance: 81.5
click at [977, 237] on input "اختيارك من :" at bounding box center [1161, 247] width 369 height 31
paste input "الشوكولاتة"
type input "اختيارك من الشوكولاتة"
click at [1070, 136] on h2 "Choice Groups" at bounding box center [862, 132] width 1169 height 25
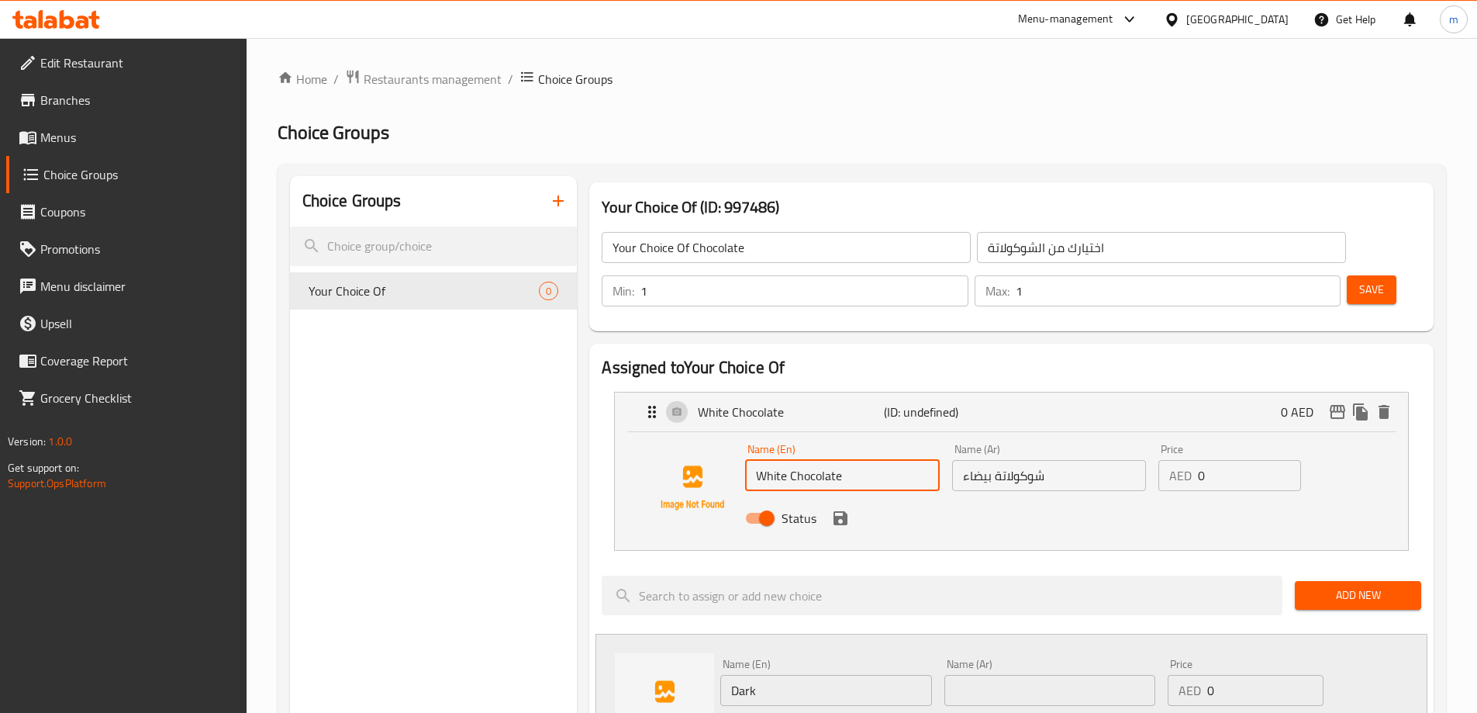
click at [799, 460] on input "White Chocolate" at bounding box center [842, 475] width 194 height 31
type input "White"
click at [1011, 460] on input "شوكولاتة بيضاء" at bounding box center [1049, 475] width 194 height 31
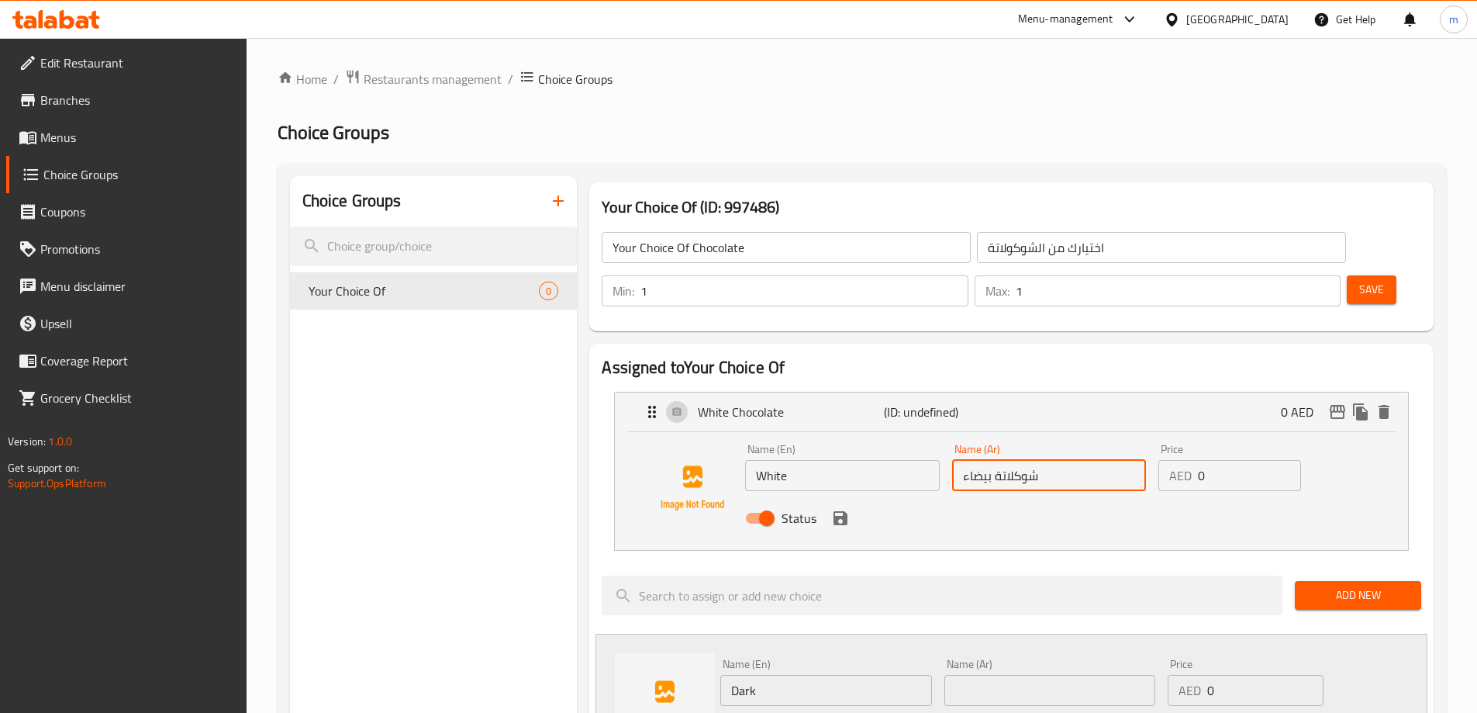
click at [1011, 460] on input "شوكلاتة بيضاء" at bounding box center [1049, 475] width 194 height 31
type input "بيضاء"
click at [962, 675] on input "text" at bounding box center [1050, 690] width 211 height 31
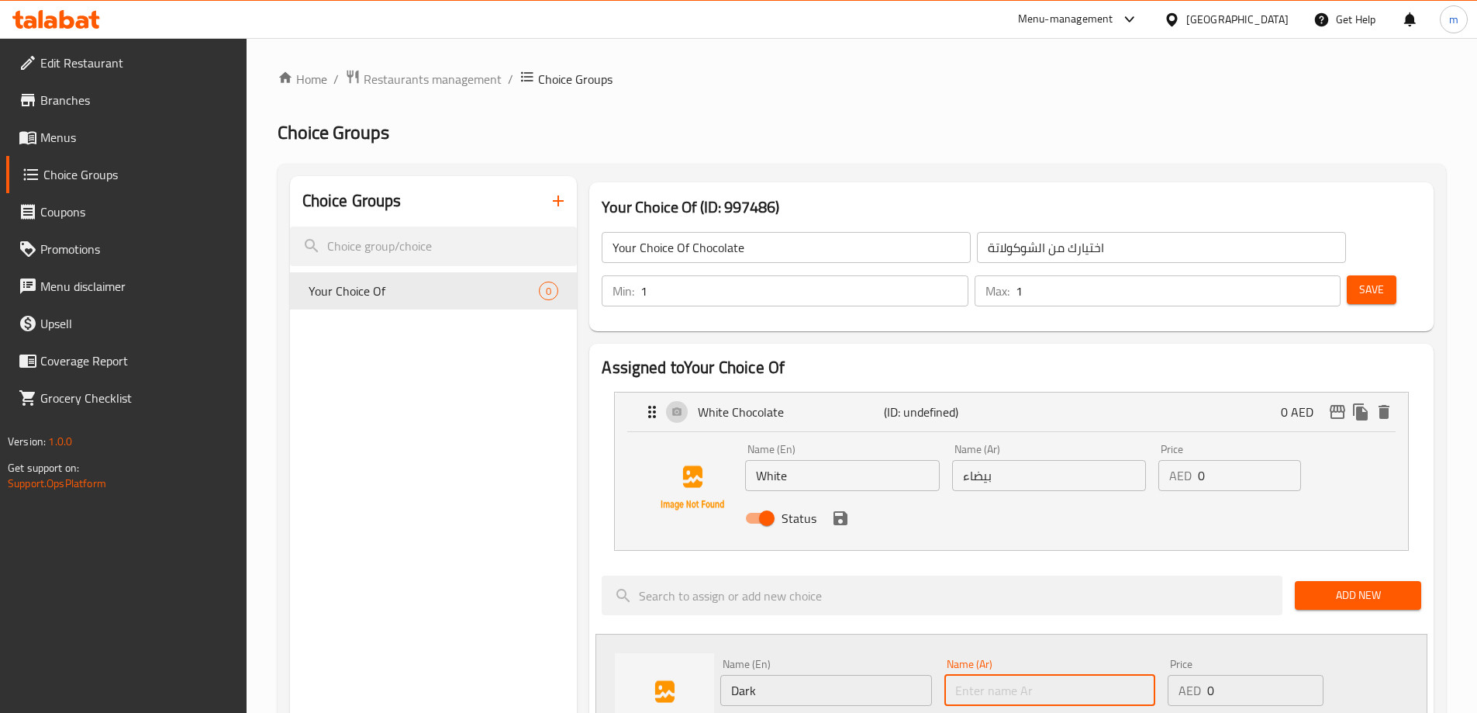
paste input "داكنة"
type input "داكنة"
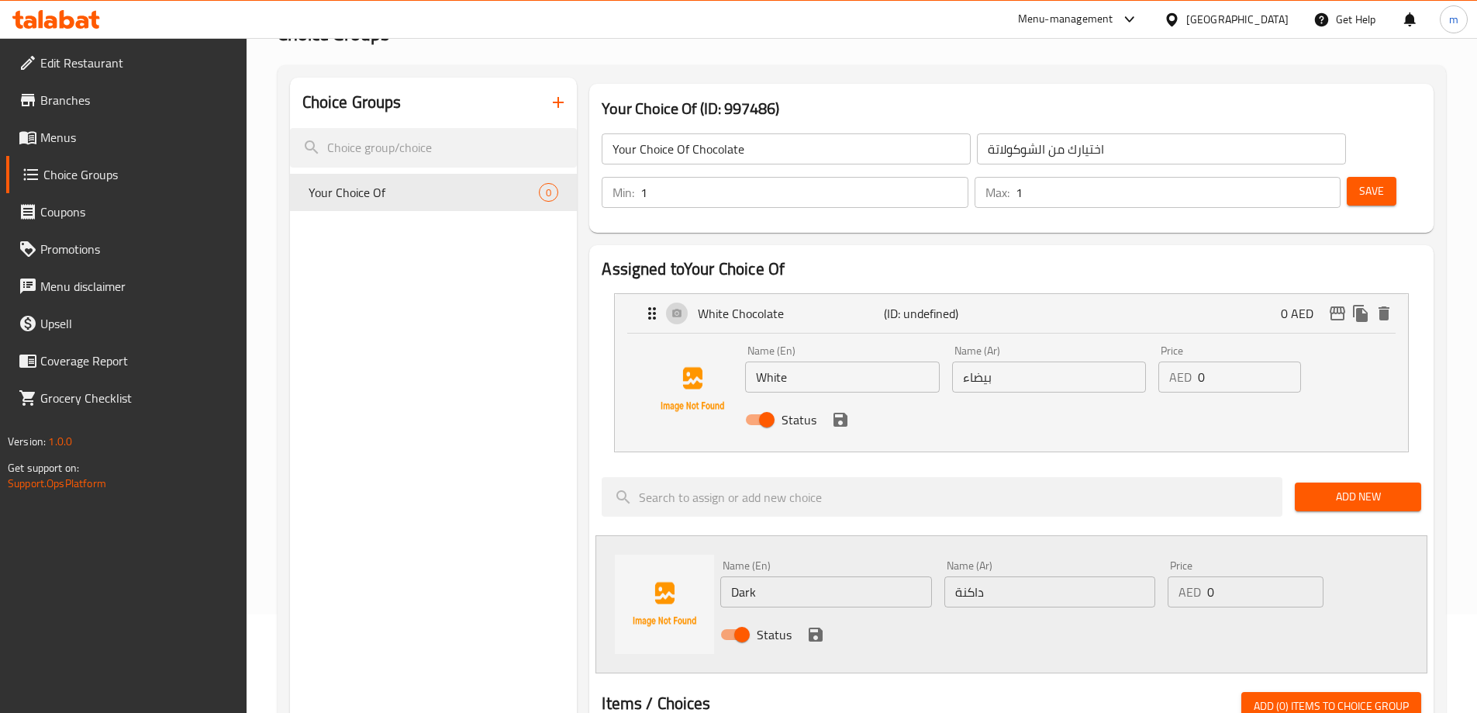
scroll to position [155, 0]
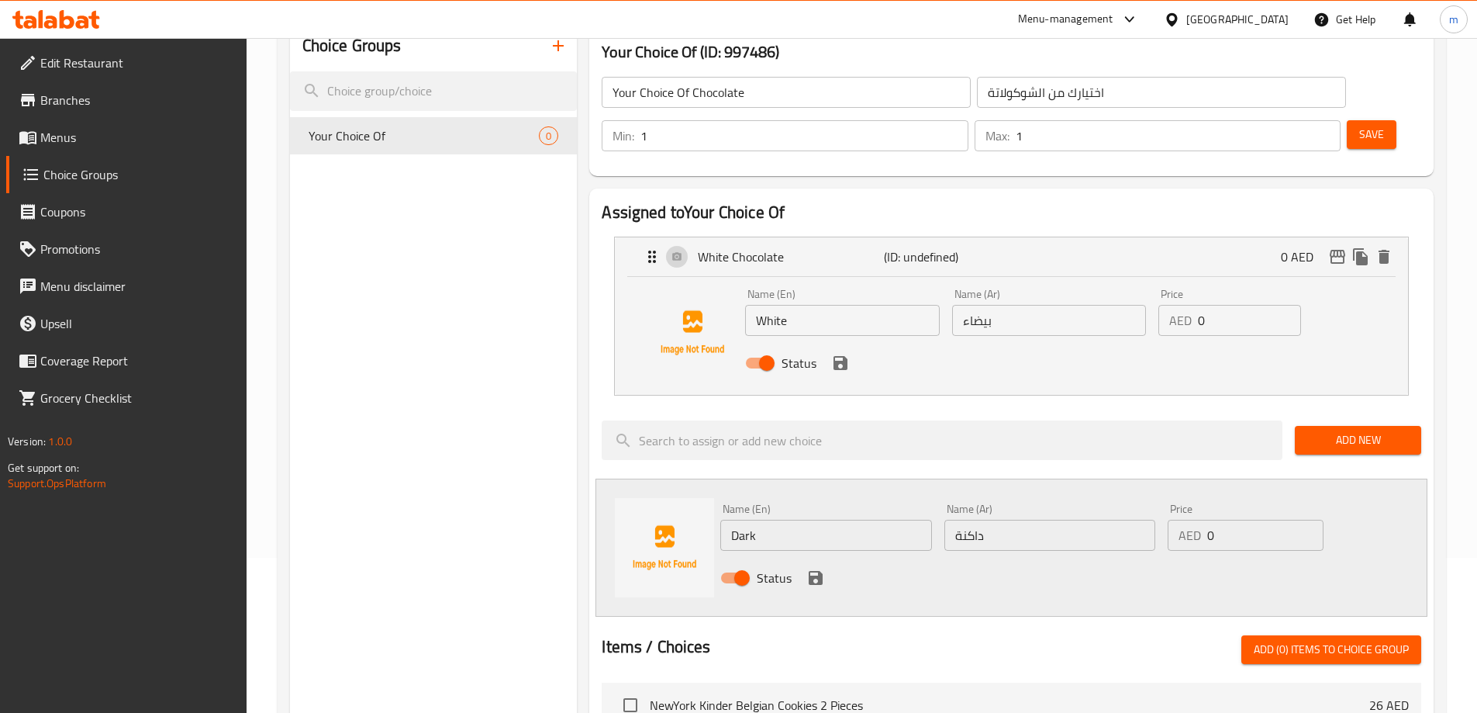
click at [817, 571] on icon "save" at bounding box center [816, 578] width 14 height 14
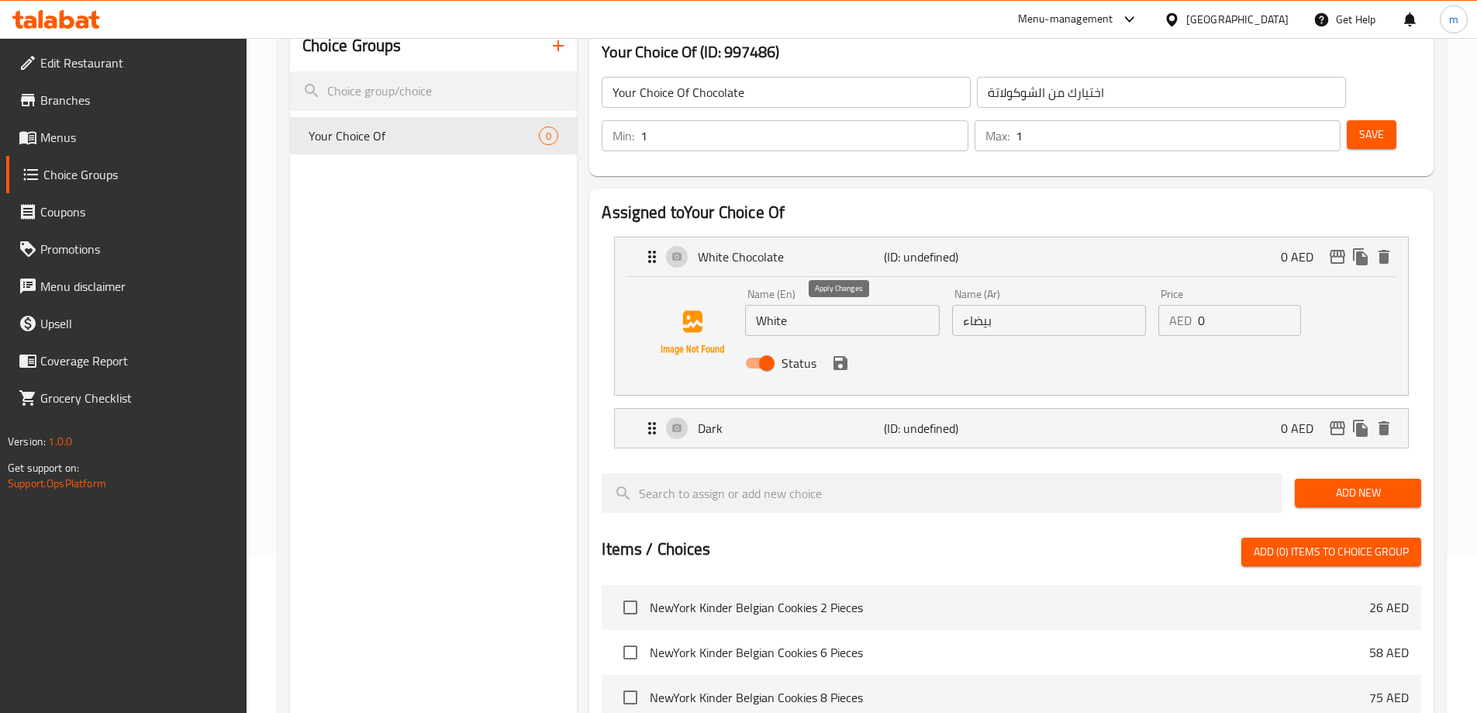
click at [841, 356] on icon "save" at bounding box center [841, 363] width 14 height 14
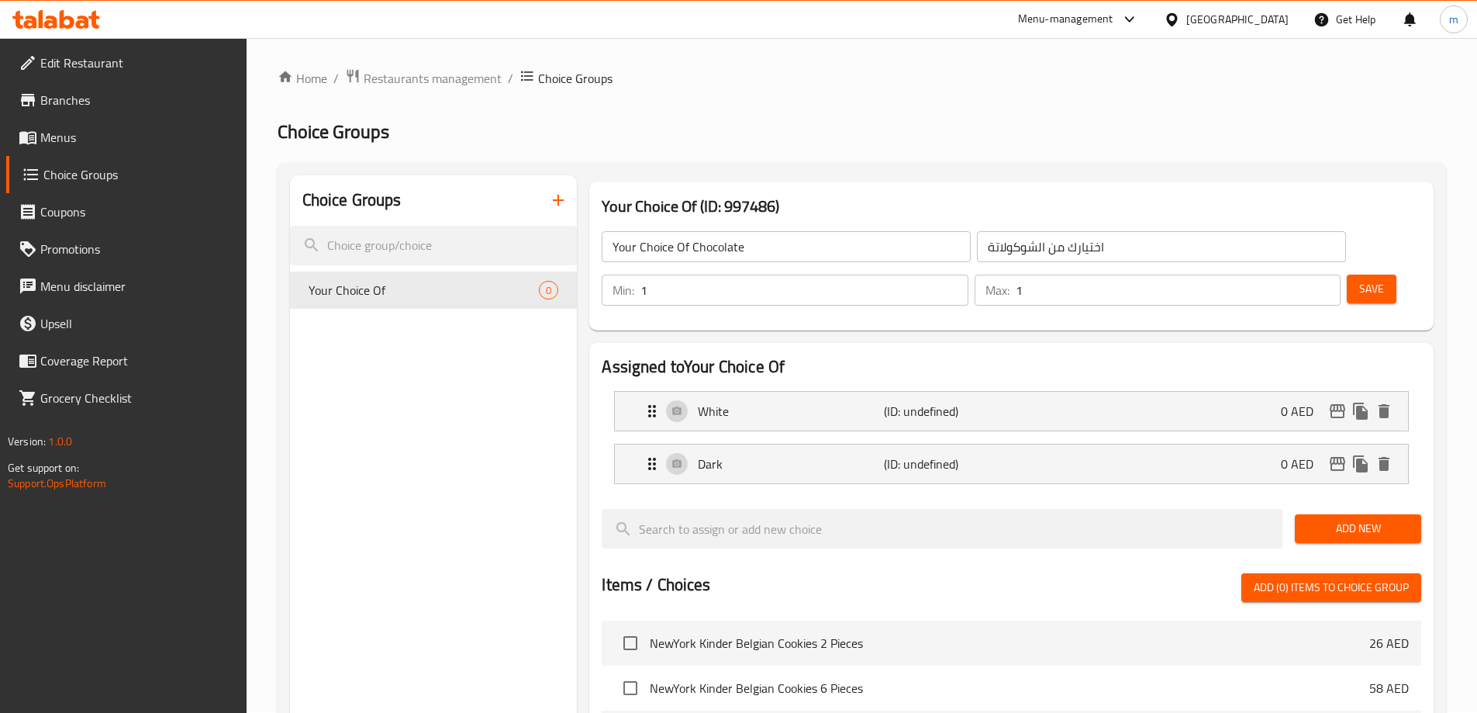
scroll to position [0, 0]
click at [1360, 280] on span "Save" at bounding box center [1372, 289] width 25 height 19
click at [1347, 275] on button "Save" at bounding box center [1372, 289] width 50 height 29
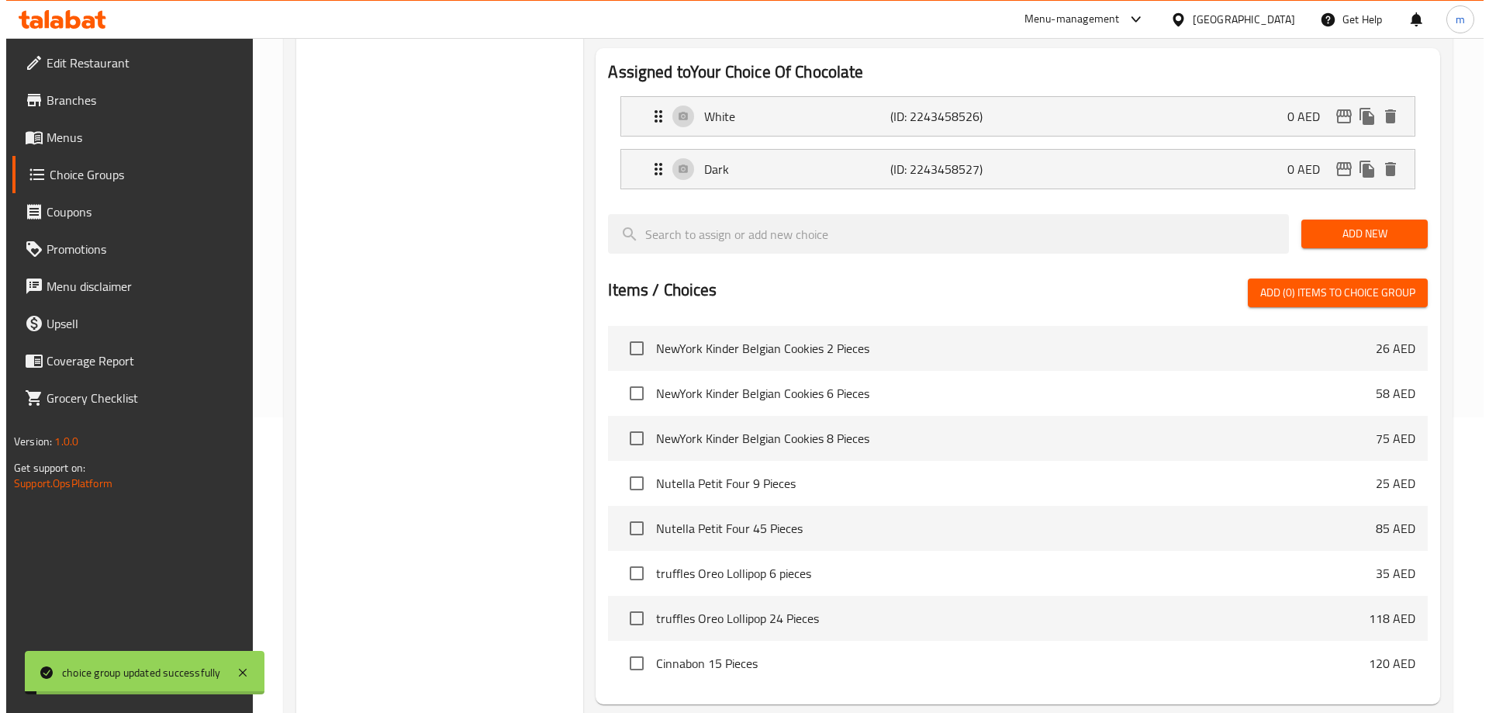
scroll to position [402, 0]
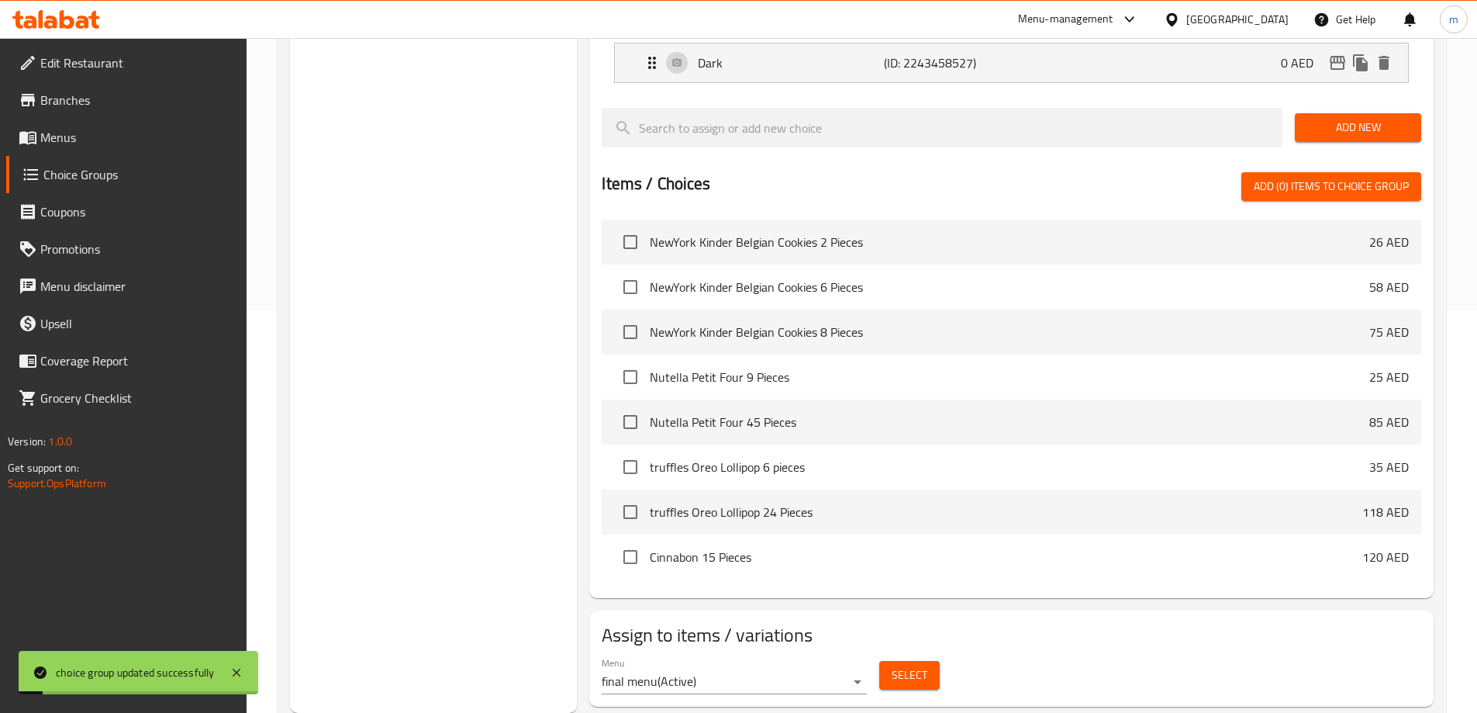
click at [902, 665] on span "Select" at bounding box center [910, 674] width 36 height 19
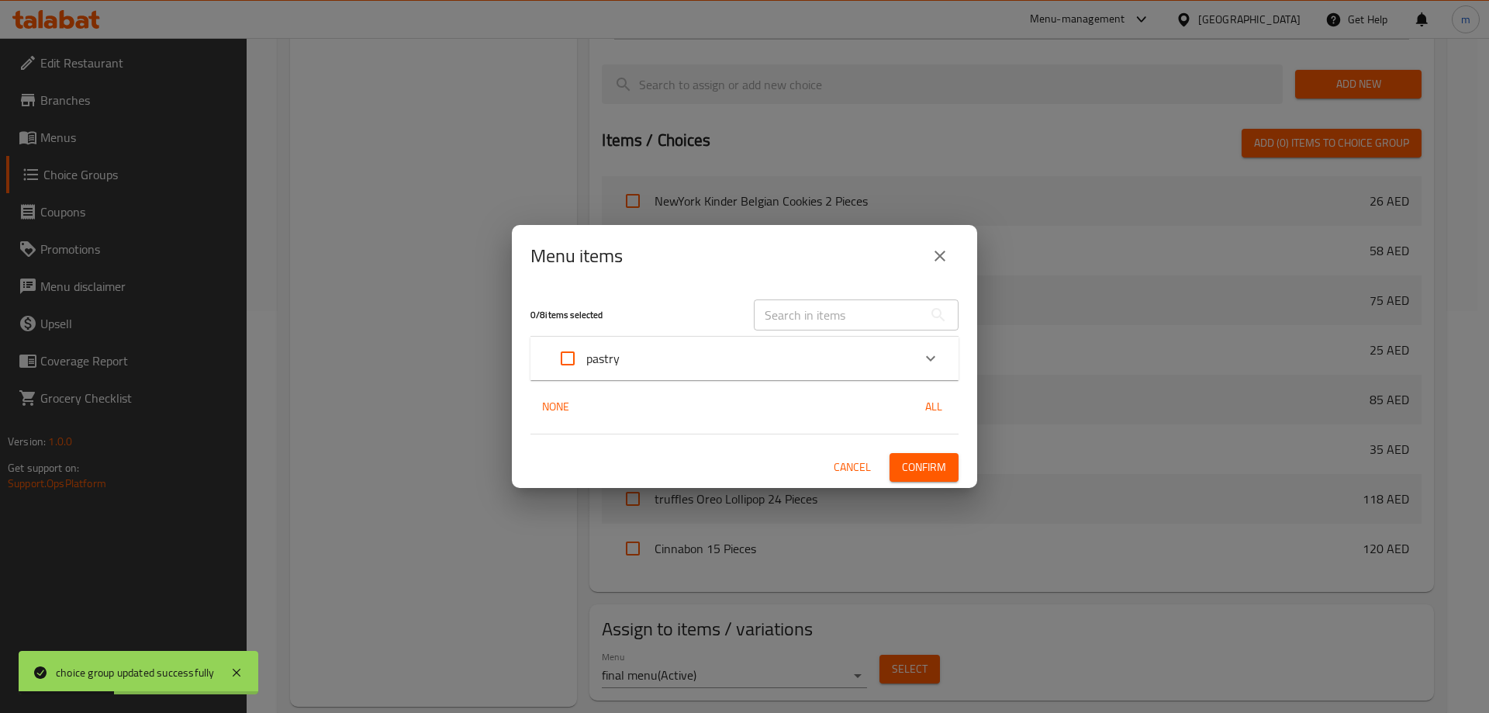
click at [924, 375] on div "Expand" at bounding box center [930, 358] width 37 height 37
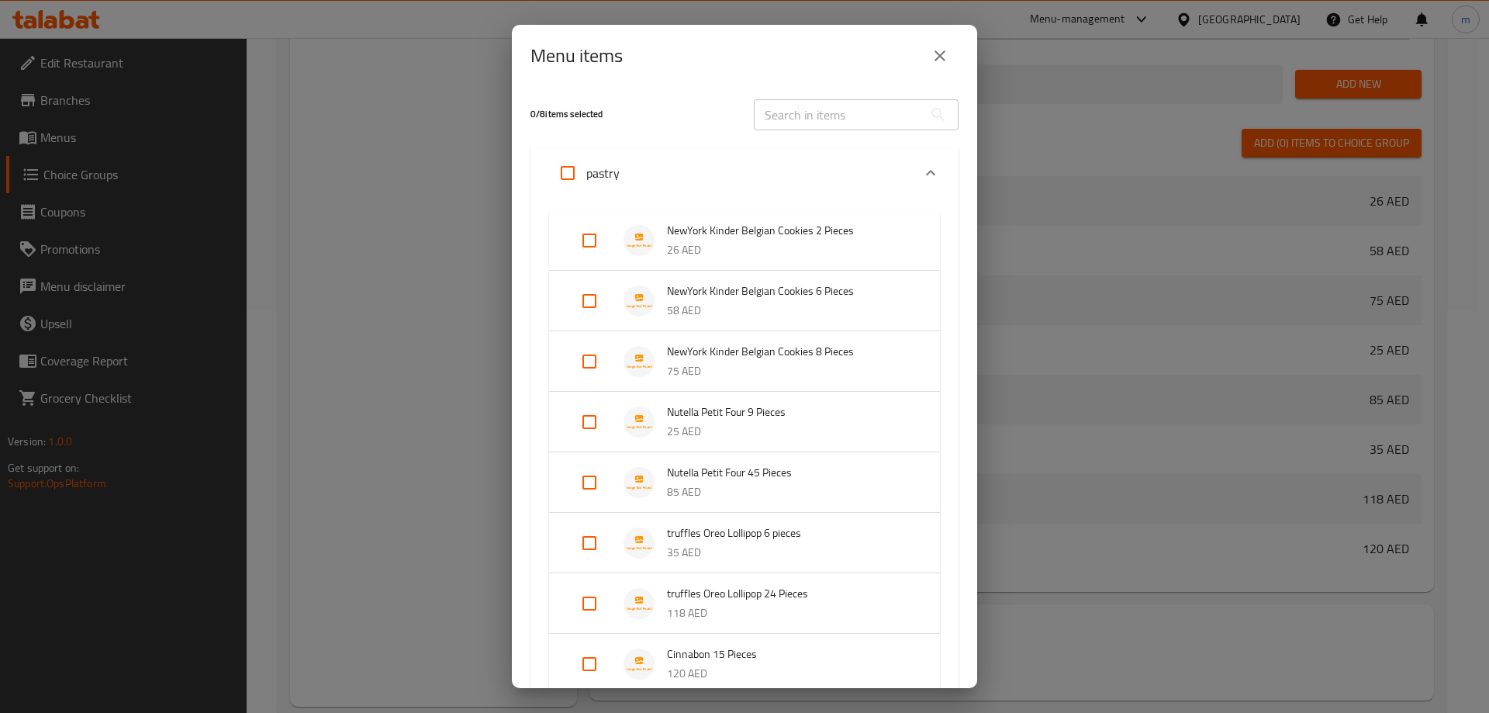
drag, startPoint x: 571, startPoint y: 536, endPoint x: 573, endPoint y: 546, distance: 10.3
click at [571, 536] on input "Expand" at bounding box center [589, 542] width 37 height 37
checkbox input "true"
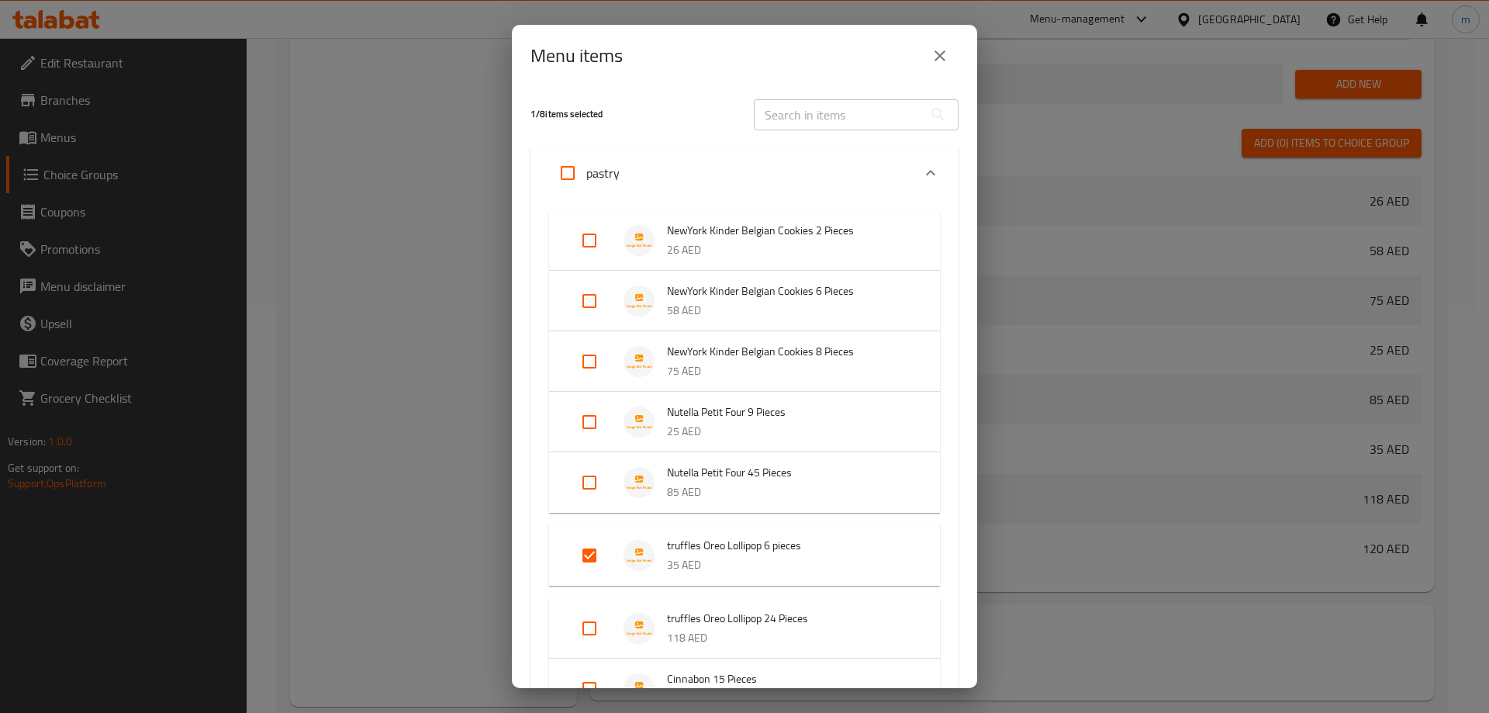
click at [591, 616] on input "Expand" at bounding box center [589, 628] width 37 height 37
checkbox input "true"
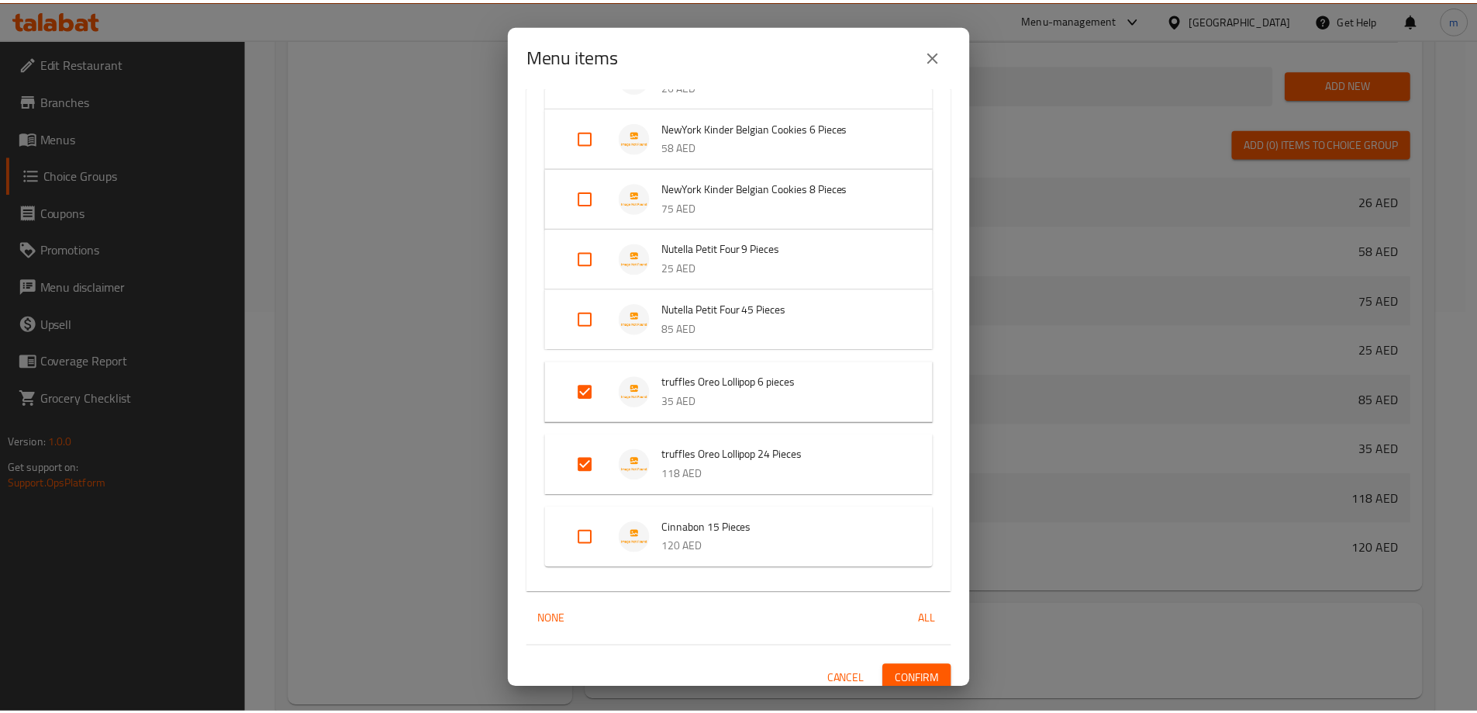
scroll to position [176, 0]
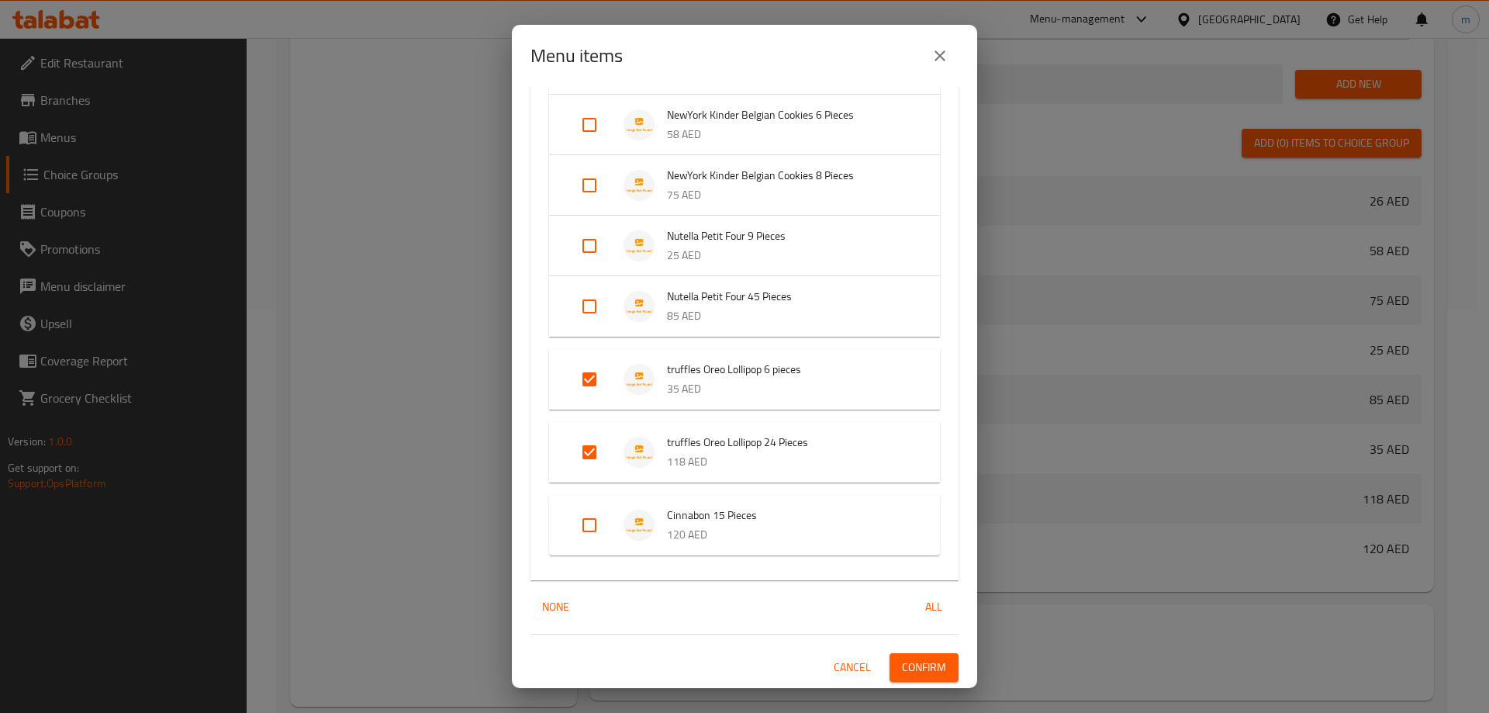
click at [934, 658] on span "Confirm" at bounding box center [924, 667] width 44 height 19
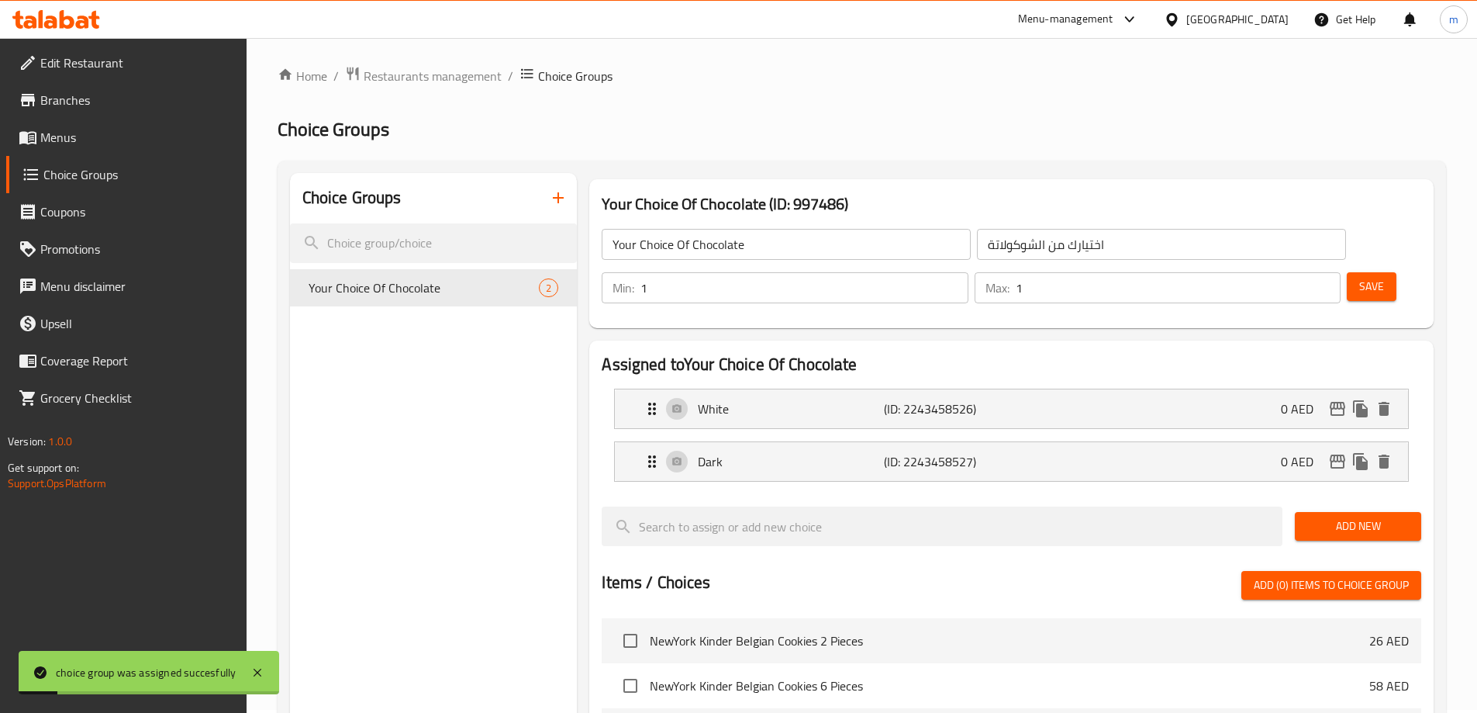
scroll to position [0, 0]
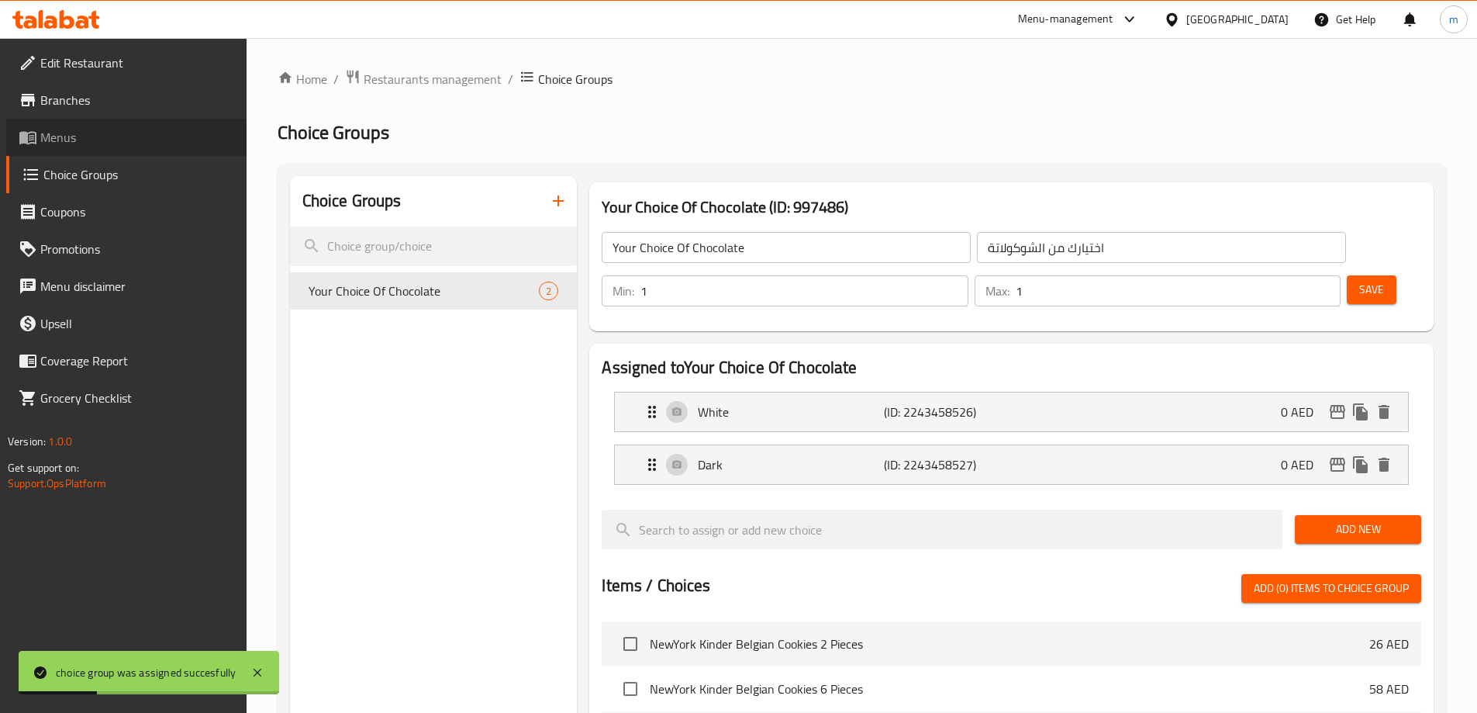
click at [122, 119] on link "Menus" at bounding box center [126, 137] width 240 height 37
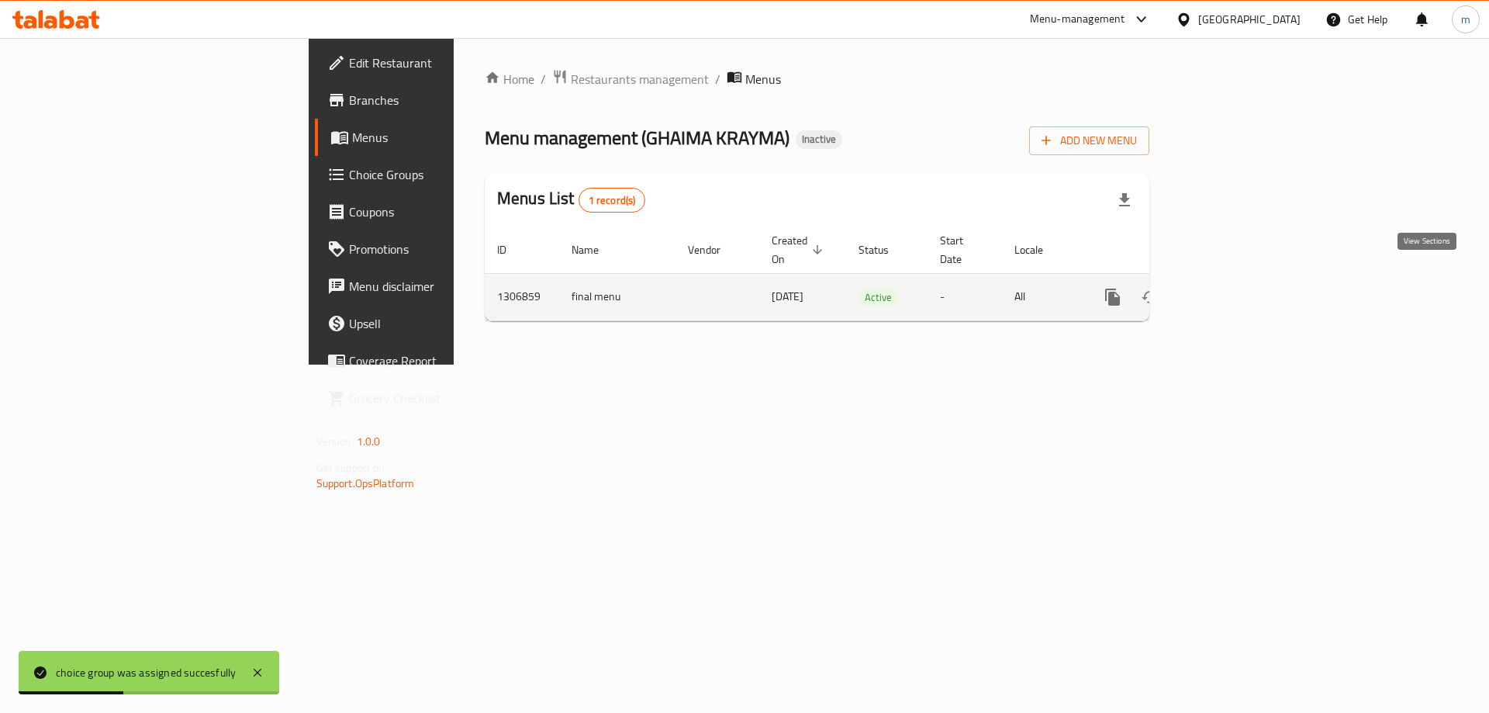
click at [1234, 288] on icon "enhanced table" at bounding box center [1224, 297] width 19 height 19
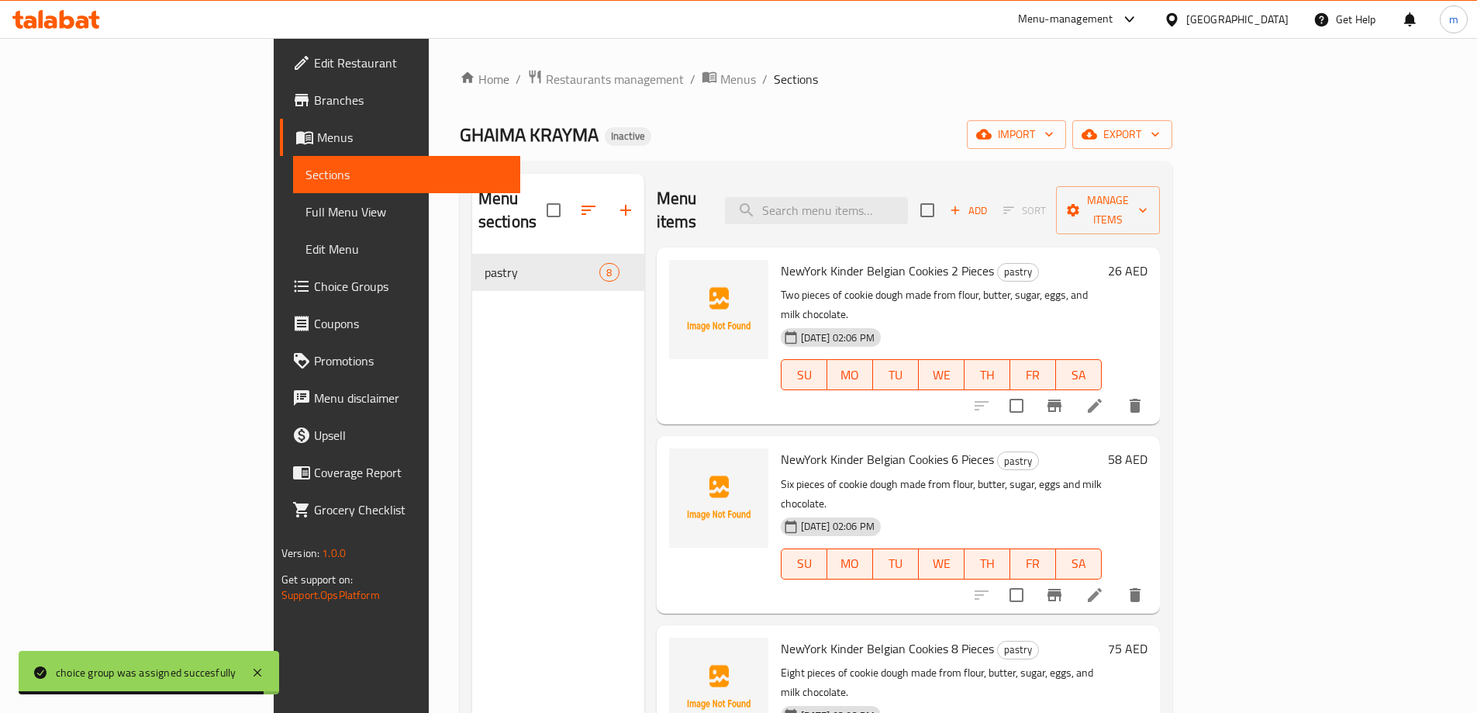
click at [293, 195] on link "Full Menu View" at bounding box center [406, 211] width 227 height 37
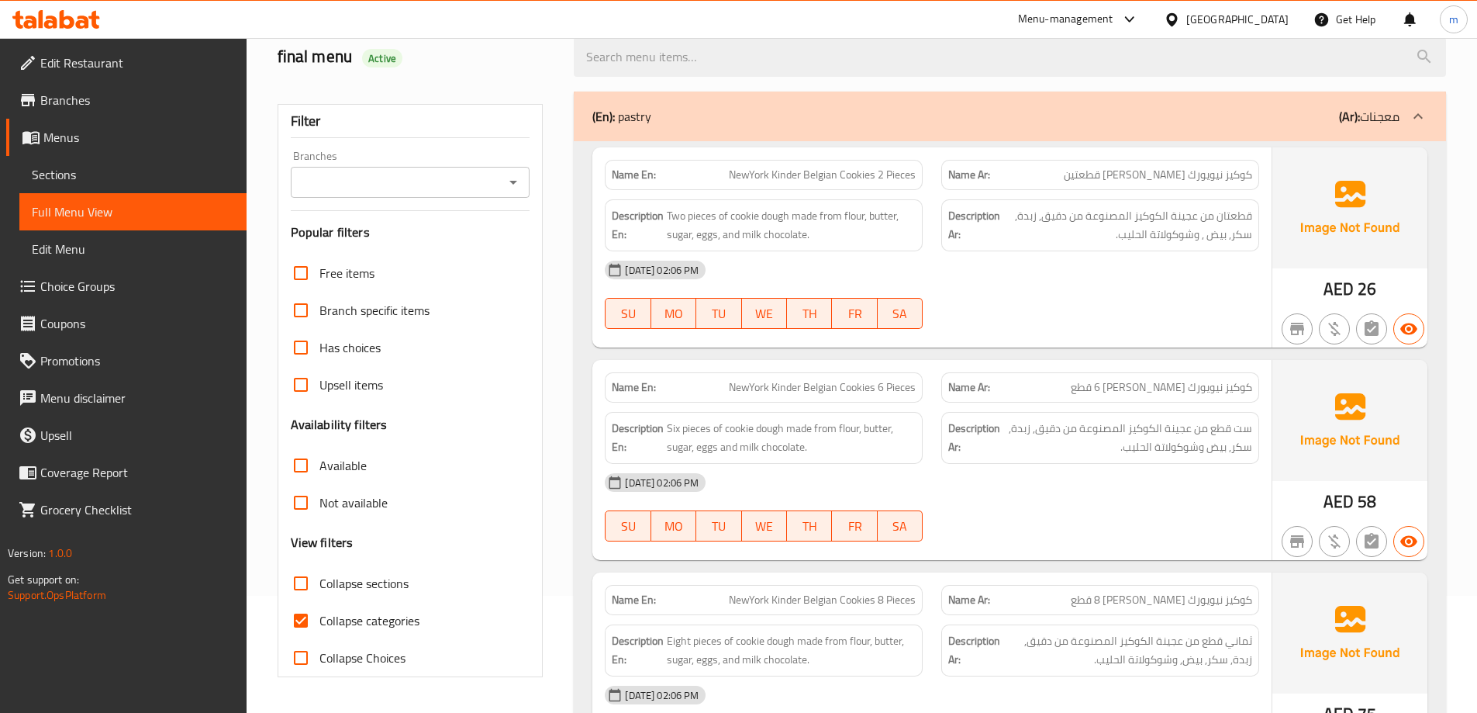
scroll to position [233, 0]
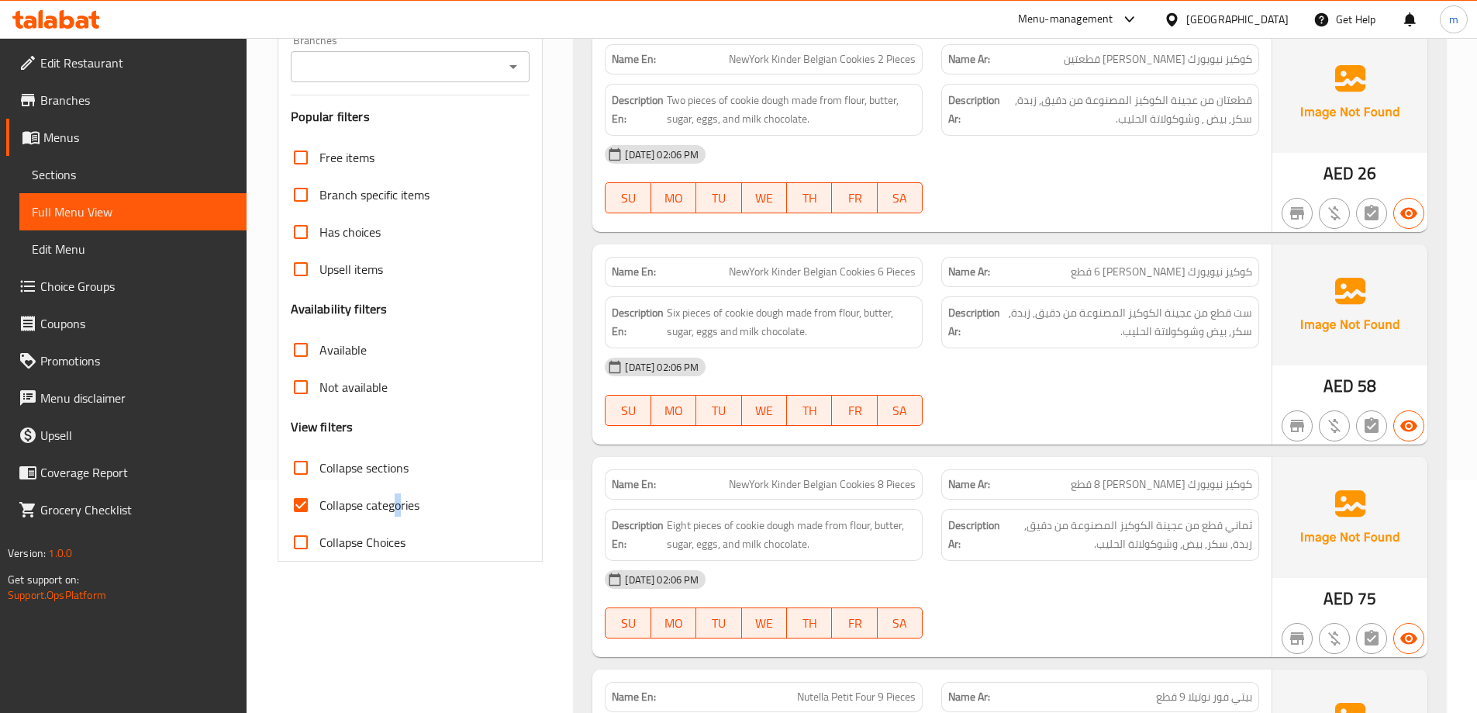
click at [397, 506] on span "Collapse categories" at bounding box center [370, 505] width 100 height 19
click at [297, 517] on input "Collapse categories" at bounding box center [300, 504] width 37 height 37
checkbox input "false"
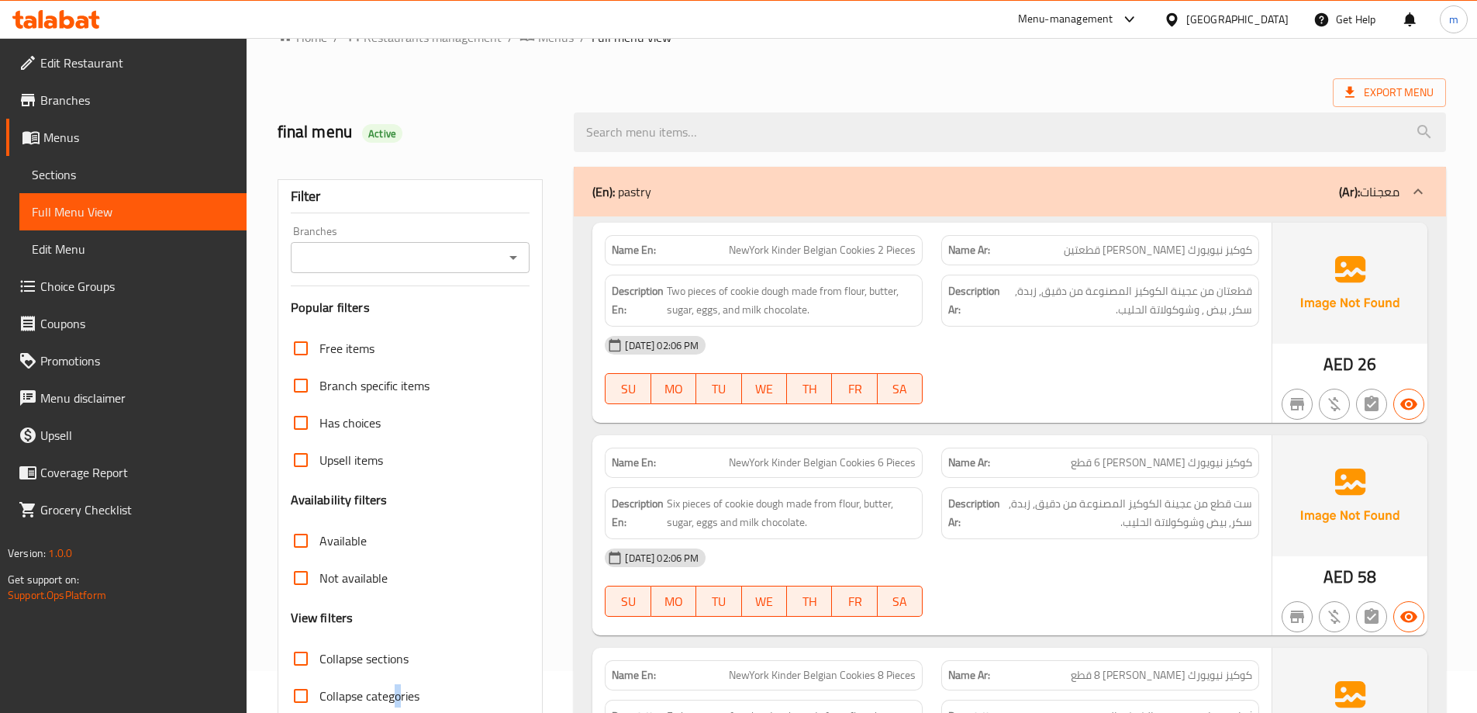
scroll to position [78, 0]
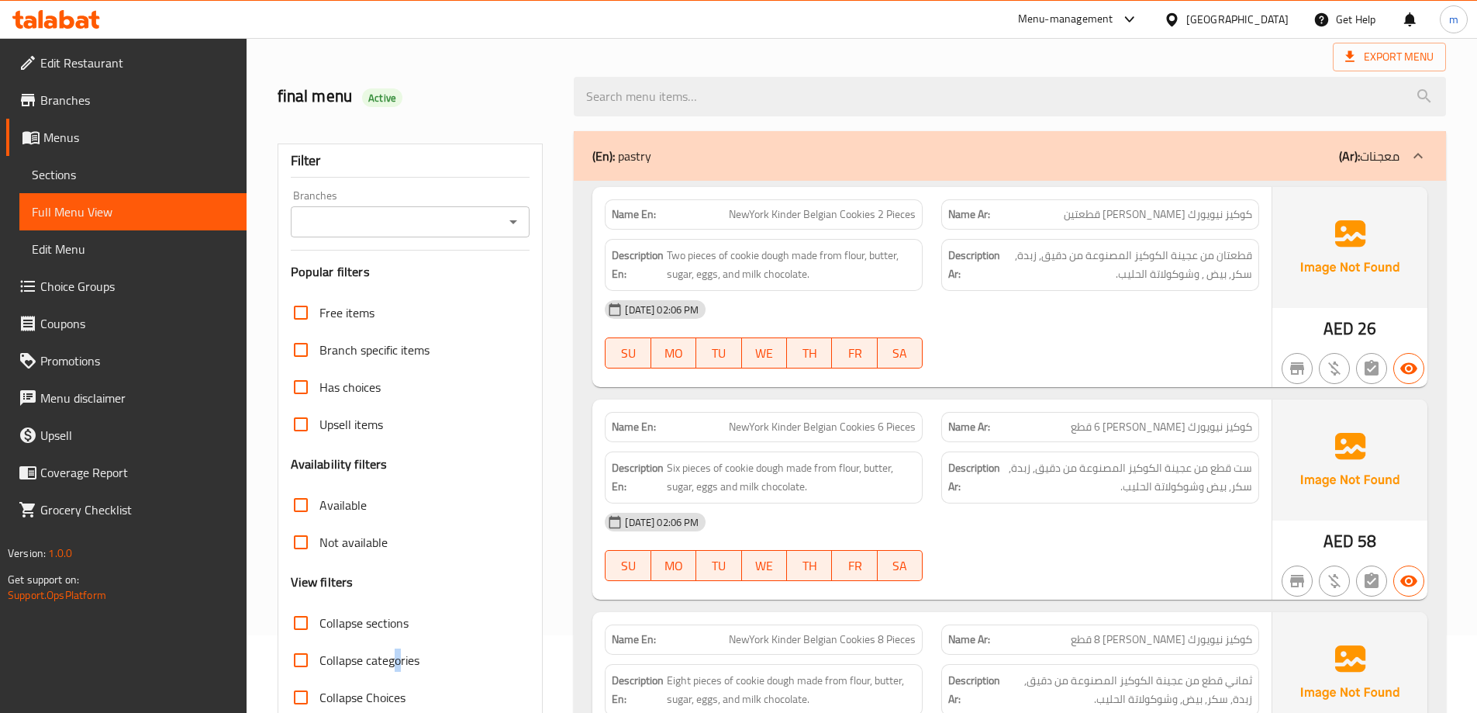
click at [1101, 337] on div "20-08-2025 02:06 PM SU MO TU WE TH FR SA" at bounding box center [932, 334] width 673 height 87
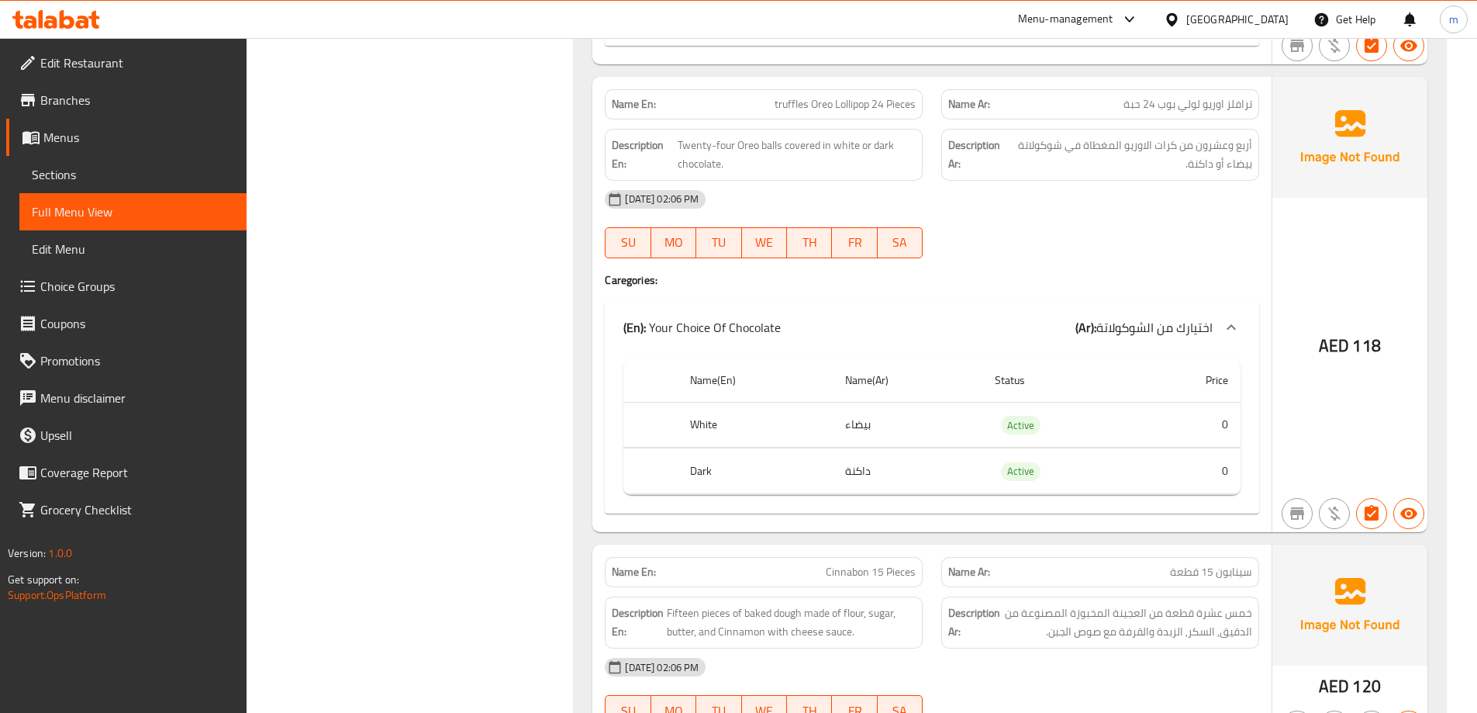
scroll to position [1768, 0]
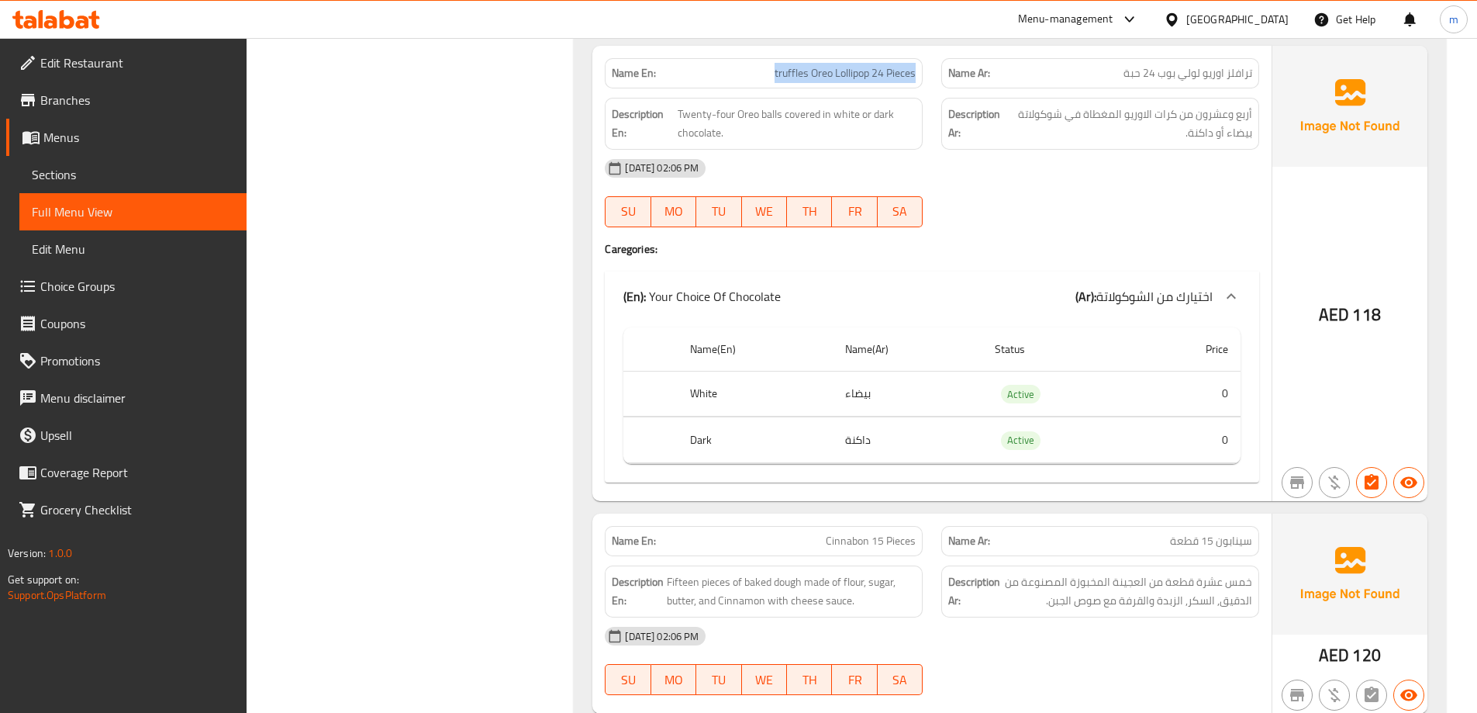
drag, startPoint x: 775, startPoint y: 53, endPoint x: 917, endPoint y: 59, distance: 142.1
click at [918, 59] on div "Name En: truffles Oreo Lollipop 24 Pieces" at bounding box center [764, 73] width 318 height 30
copy span "truffles Oreo Lollipop 24 Pieces"
click at [109, 171] on span "Sections" at bounding box center [133, 174] width 202 height 19
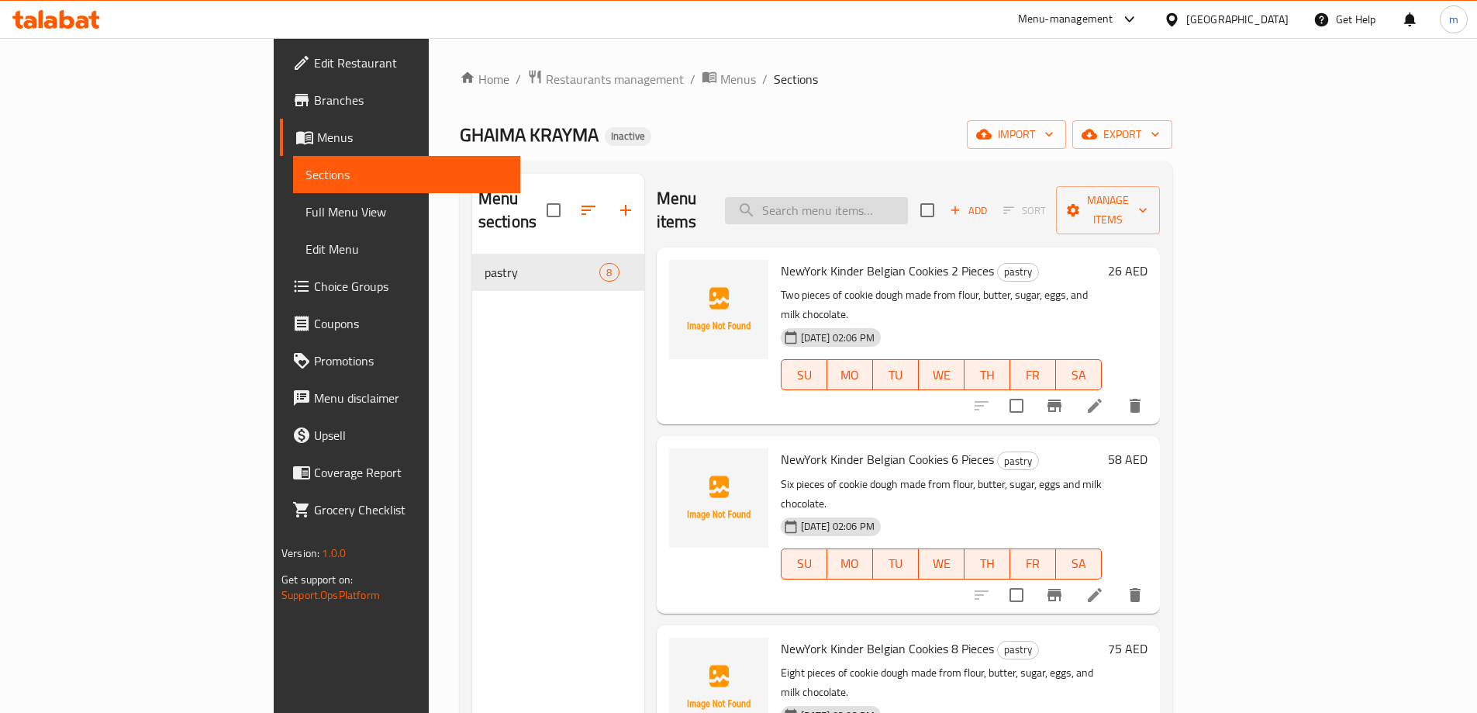
click at [895, 197] on input "search" at bounding box center [816, 210] width 183 height 27
paste input "truffles Oreo Lollipop 24 Pieces"
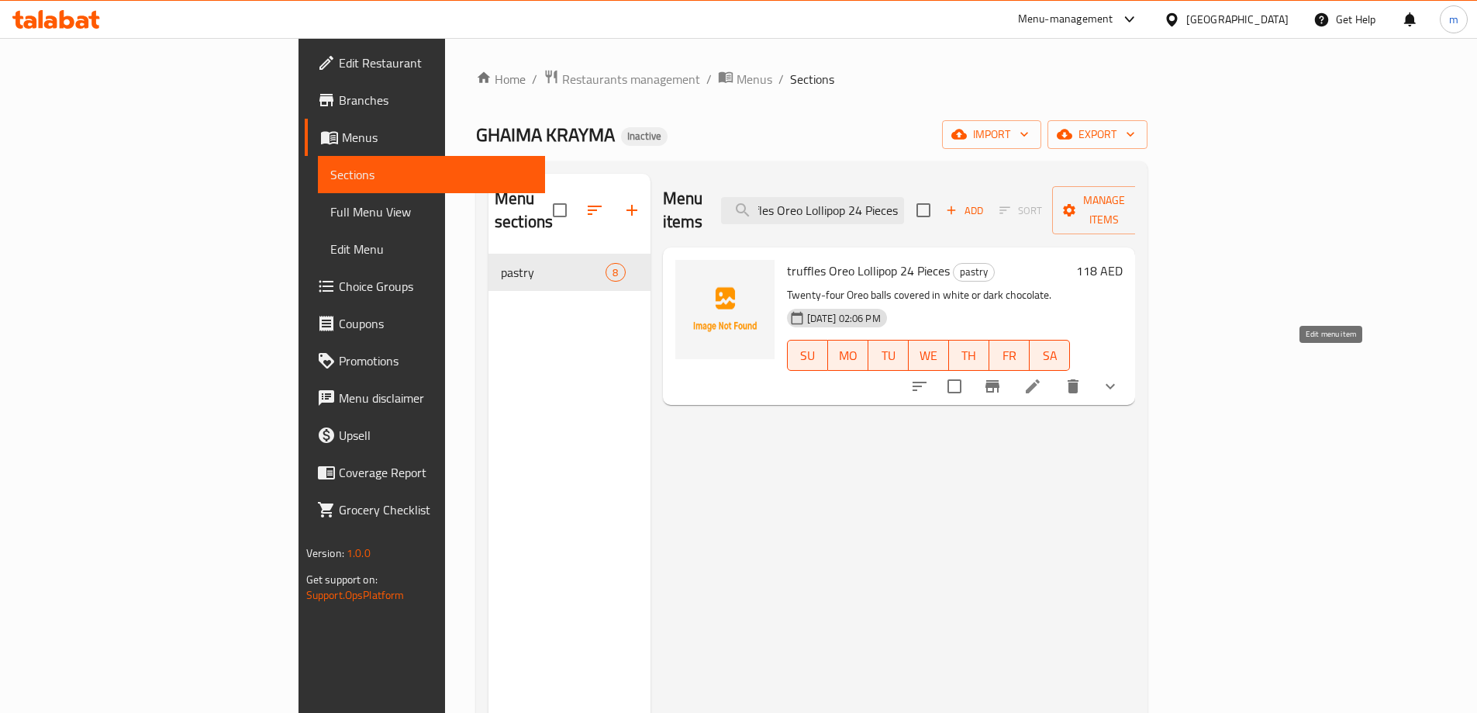
type input "truffles Oreo Lollipop 24 Pieces"
click at [1040, 379] on icon at bounding box center [1033, 386] width 14 height 14
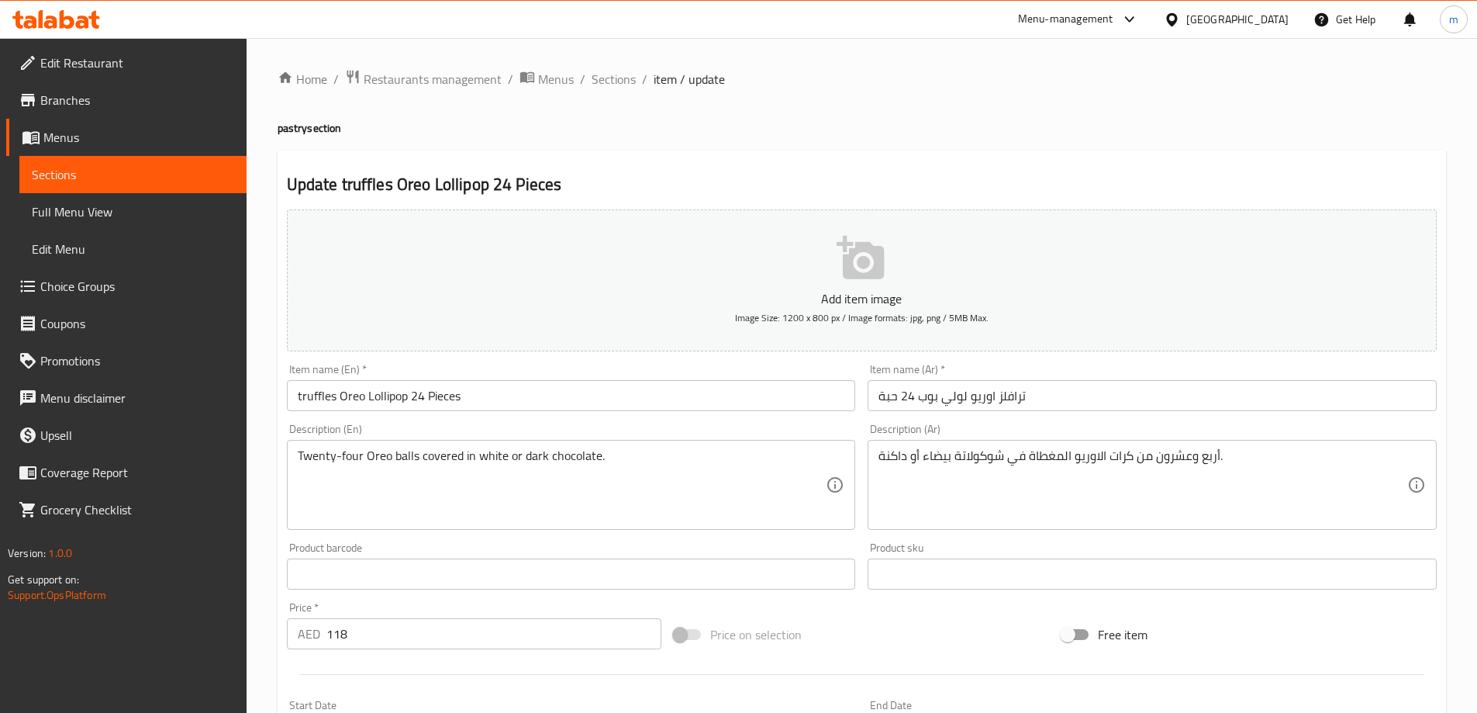
click at [562, 454] on textarea "Twenty-four Oreo balls covered in white or dark chocolate." at bounding box center [562, 485] width 529 height 74
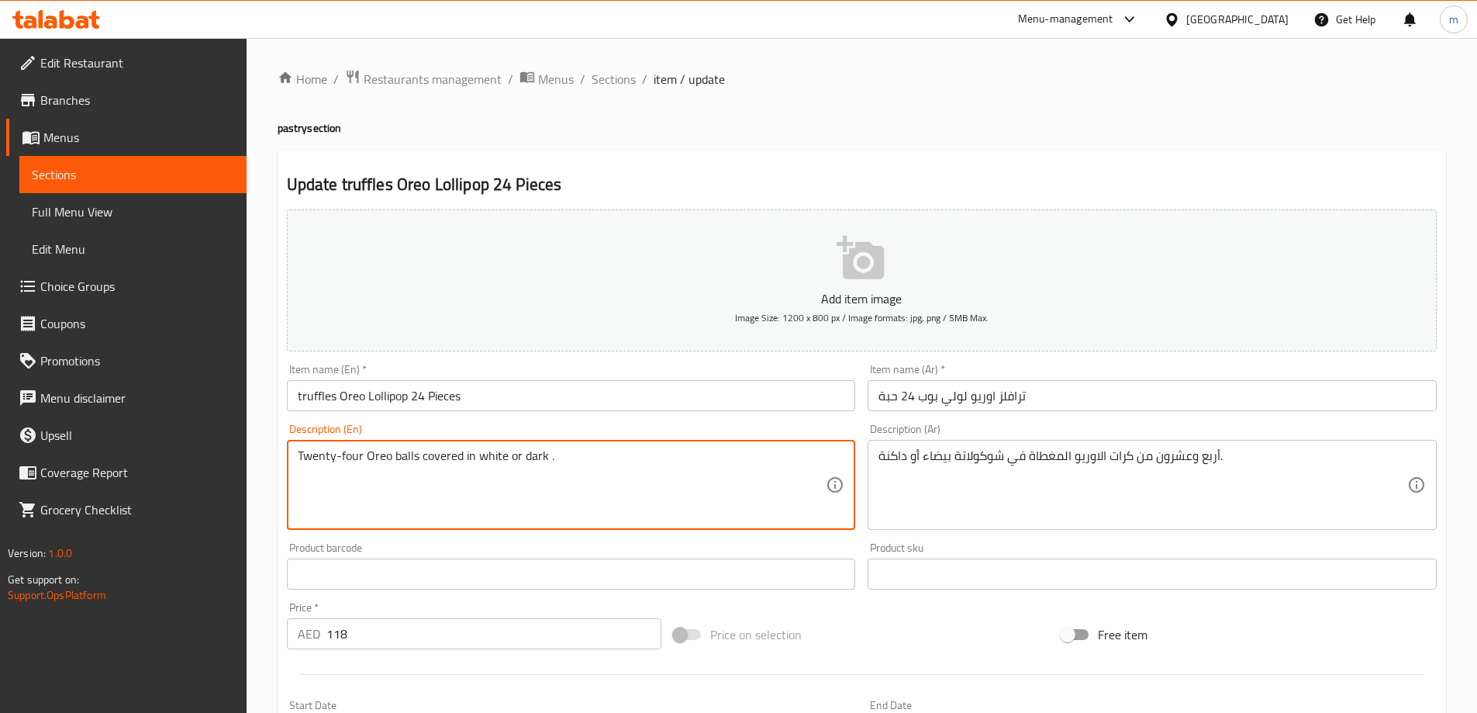
click at [502, 461] on textarea "Twenty-four Oreo balls covered in white or dark ." at bounding box center [562, 485] width 529 height 74
paste textarea "chocolate"
type textarea "Twenty-four Oreo balls covered in white chocolate or dark ."
click at [749, 168] on div "Update truffles Oreo Lollipop 24 Pieces Add item image Image Size: 1200 x 800 p…" at bounding box center [862, 614] width 1169 height 928
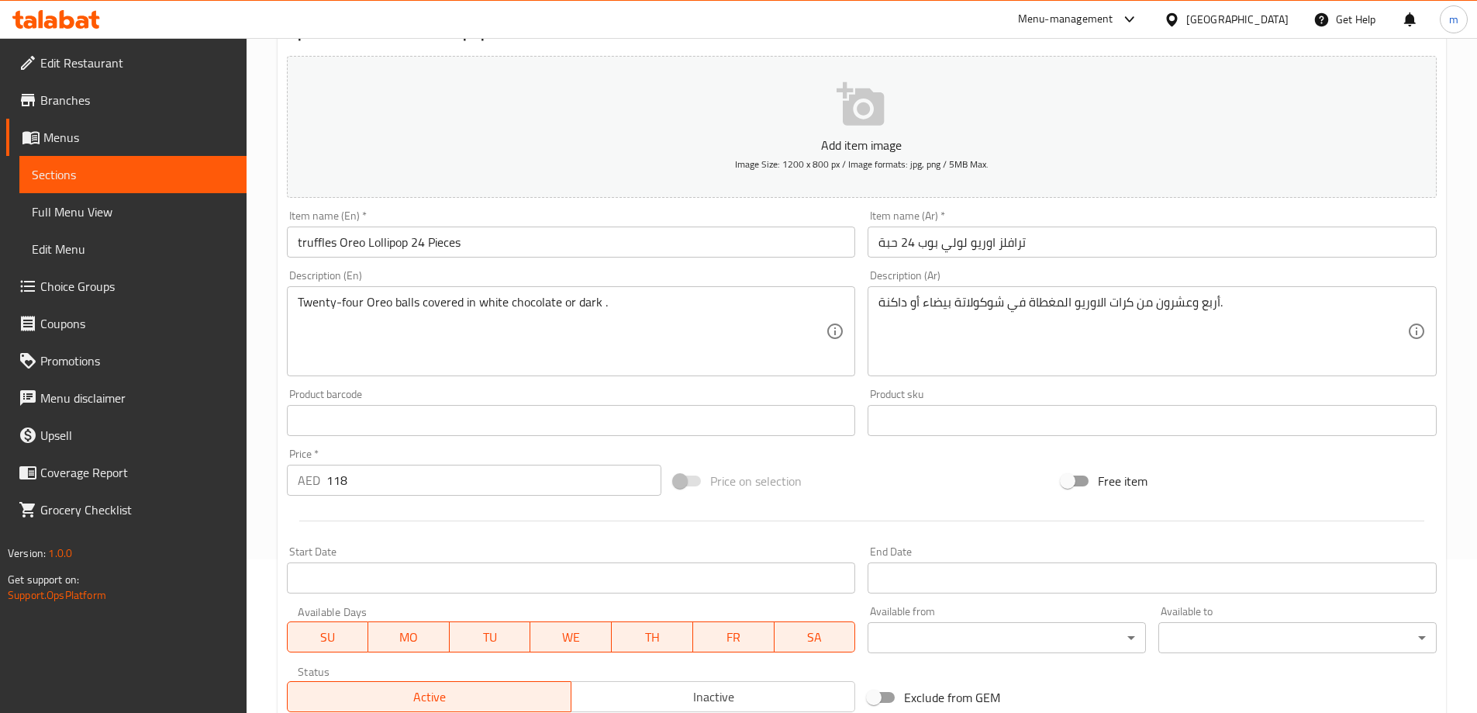
scroll to position [155, 0]
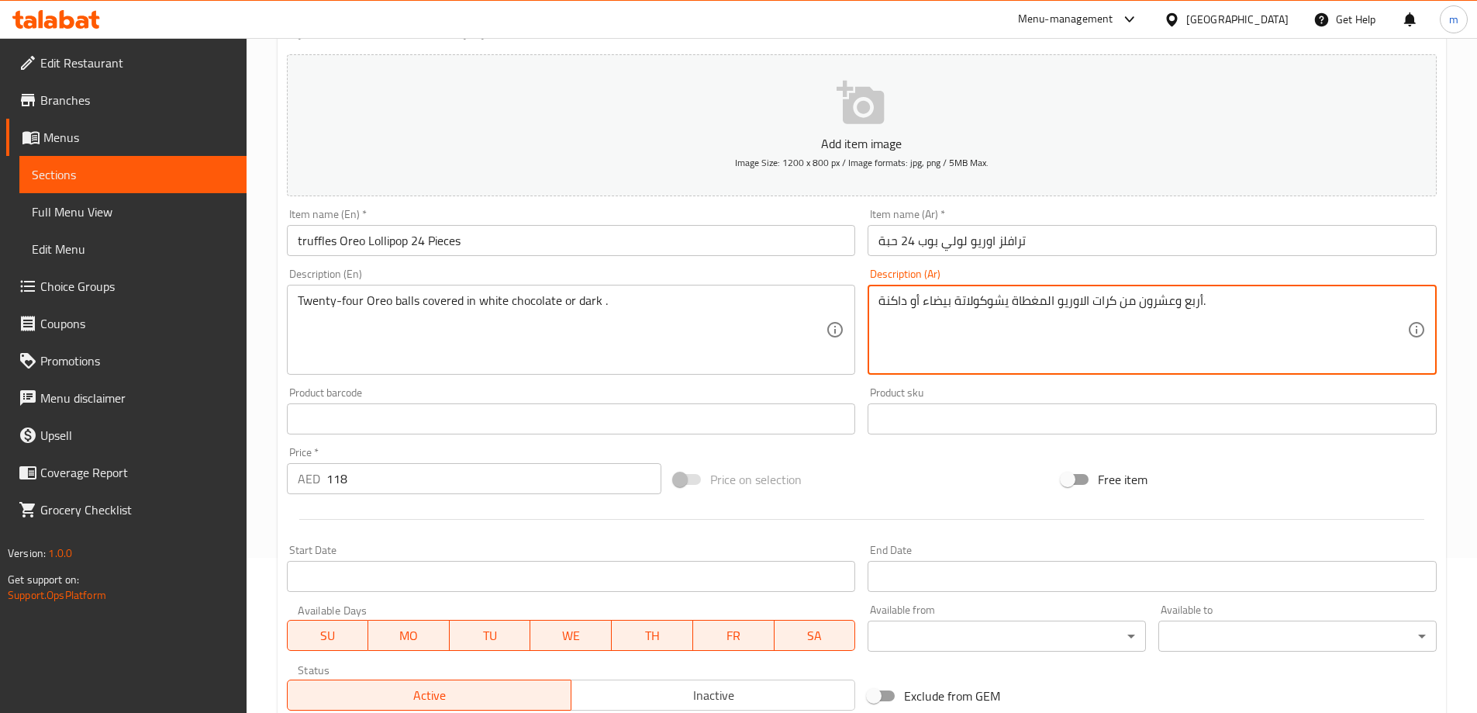
click at [1048, 356] on textarea "أربع وعشرون من كرات الاوريو المغطاة يشوكولاتة بيضاء أو داكنة." at bounding box center [1143, 330] width 529 height 74
click at [1099, 318] on textarea "أربع وعشرون من كرات الاوريو المغطاة يشوكولاتة بيضاء أو داكنة." at bounding box center [1143, 330] width 529 height 74
click at [1208, 309] on textarea "أربع وعشرون من كرات الاوريو المغطاة يشوكولاتة بيضاء أو داكنة." at bounding box center [1143, 330] width 529 height 74
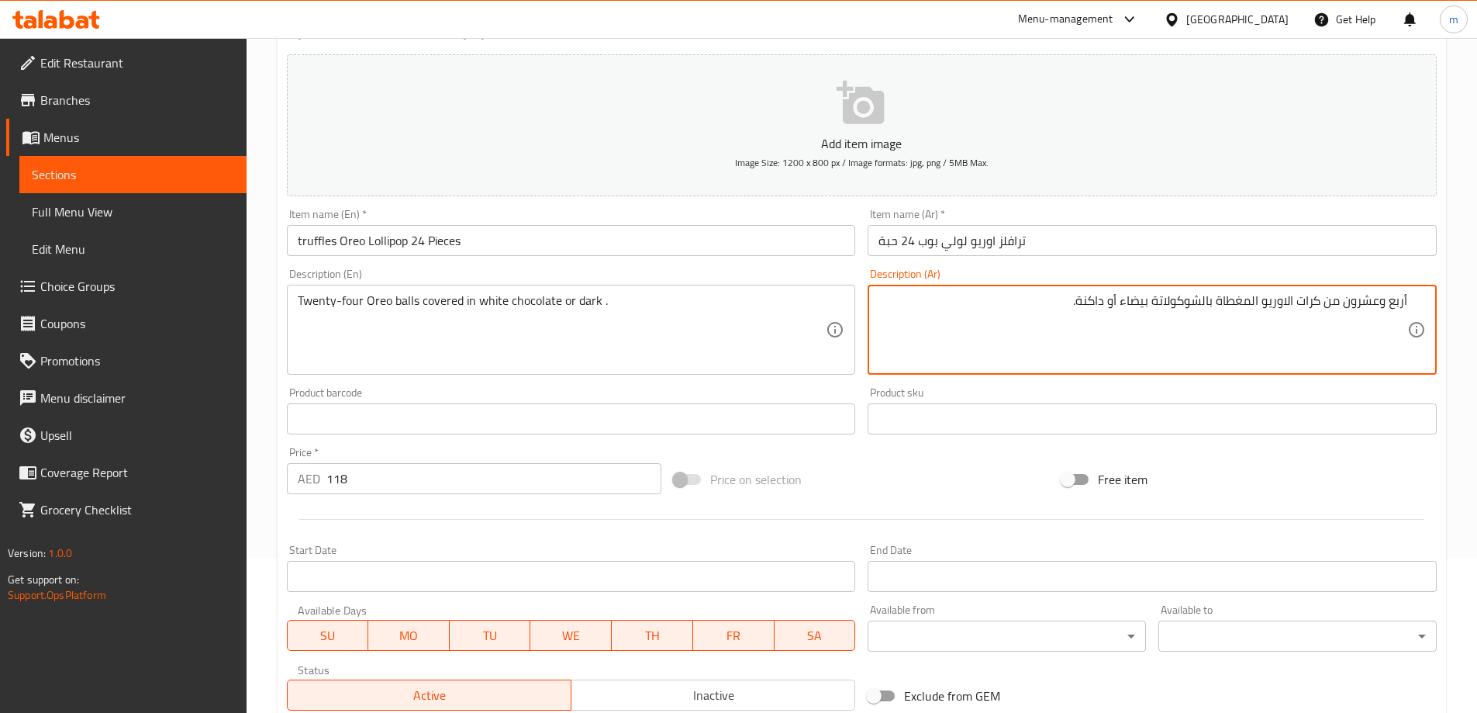
type textarea "أربع وعشرون من كرات الاوريو المغطاة بالشوكولاتة بيضاء أو داكنة."
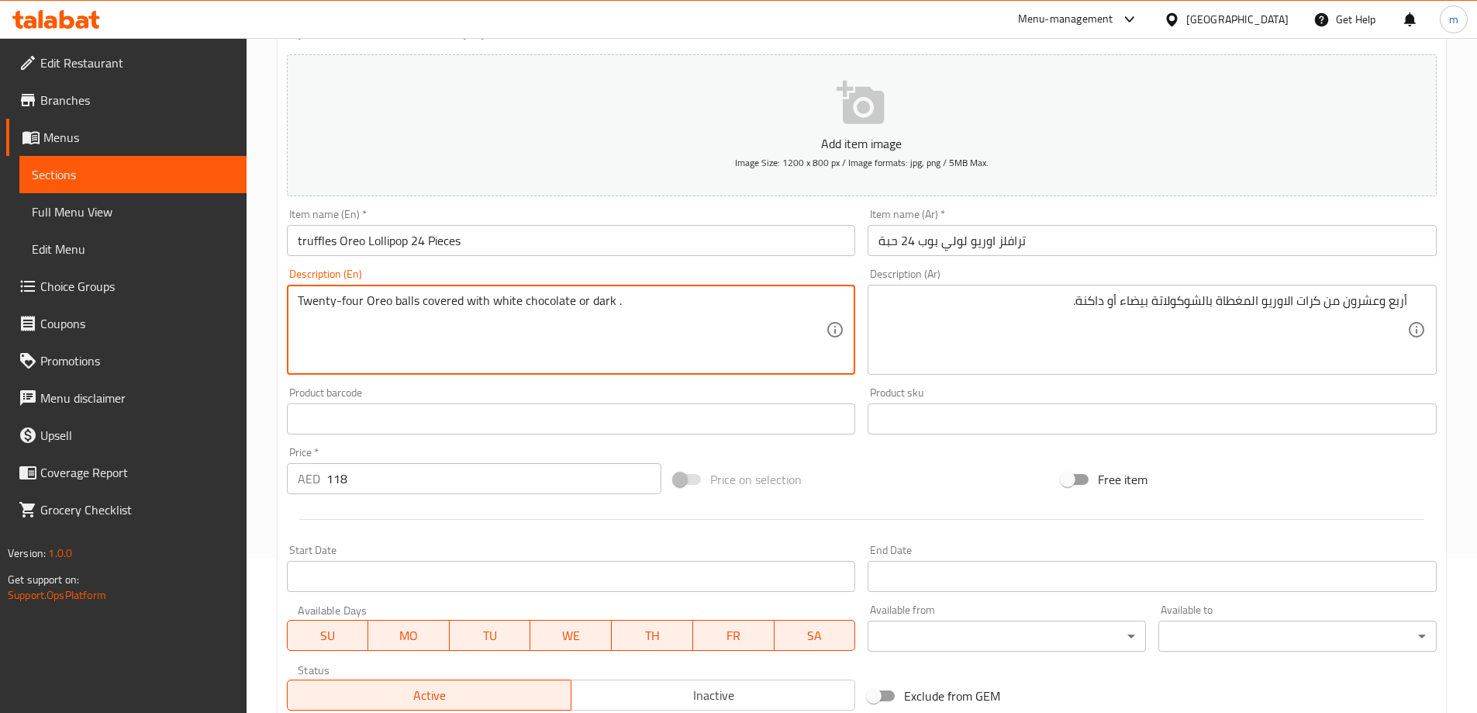
type textarea "Twenty-four Oreo balls covered with white chocolate or dark ."
click at [263, 386] on div "Home / Restaurants management / Menus / Sections / item / update pastry section…" at bounding box center [862, 424] width 1231 height 1083
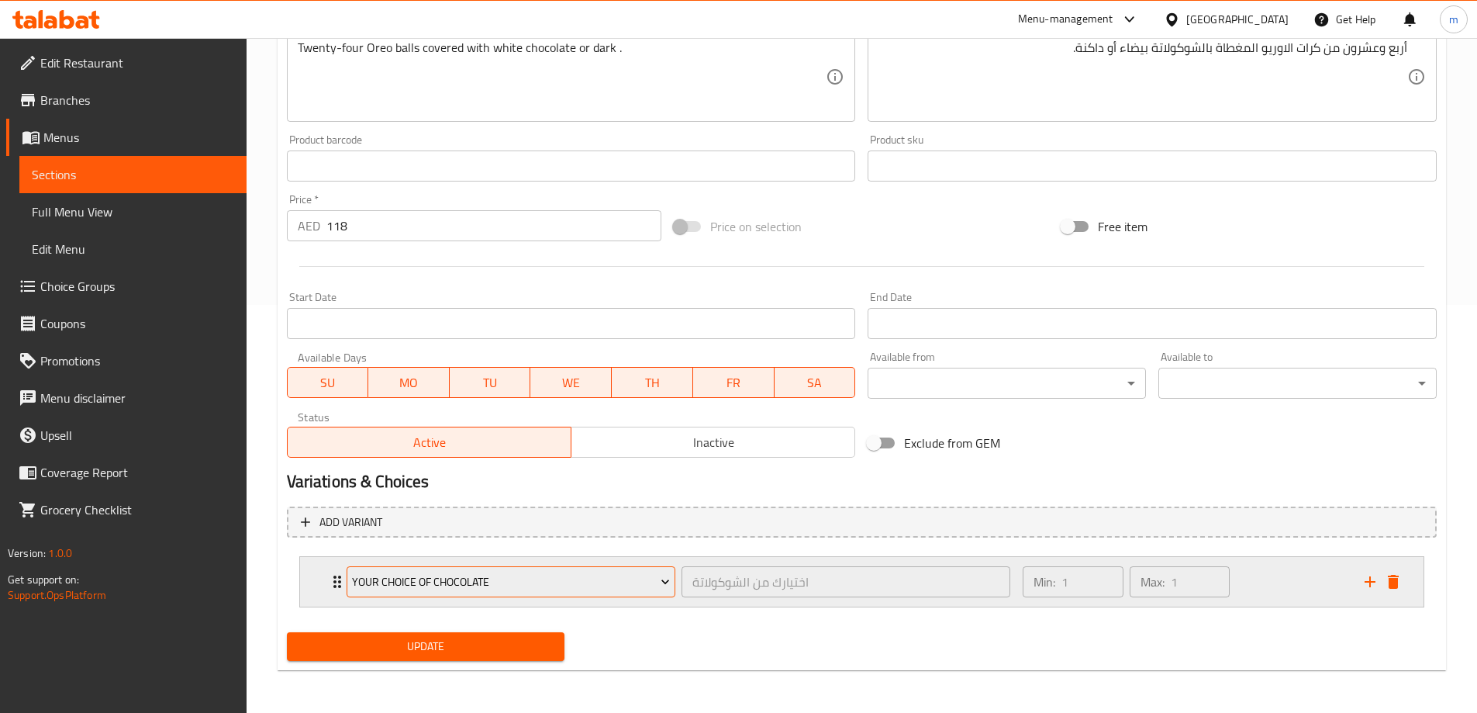
scroll to position [409, 0]
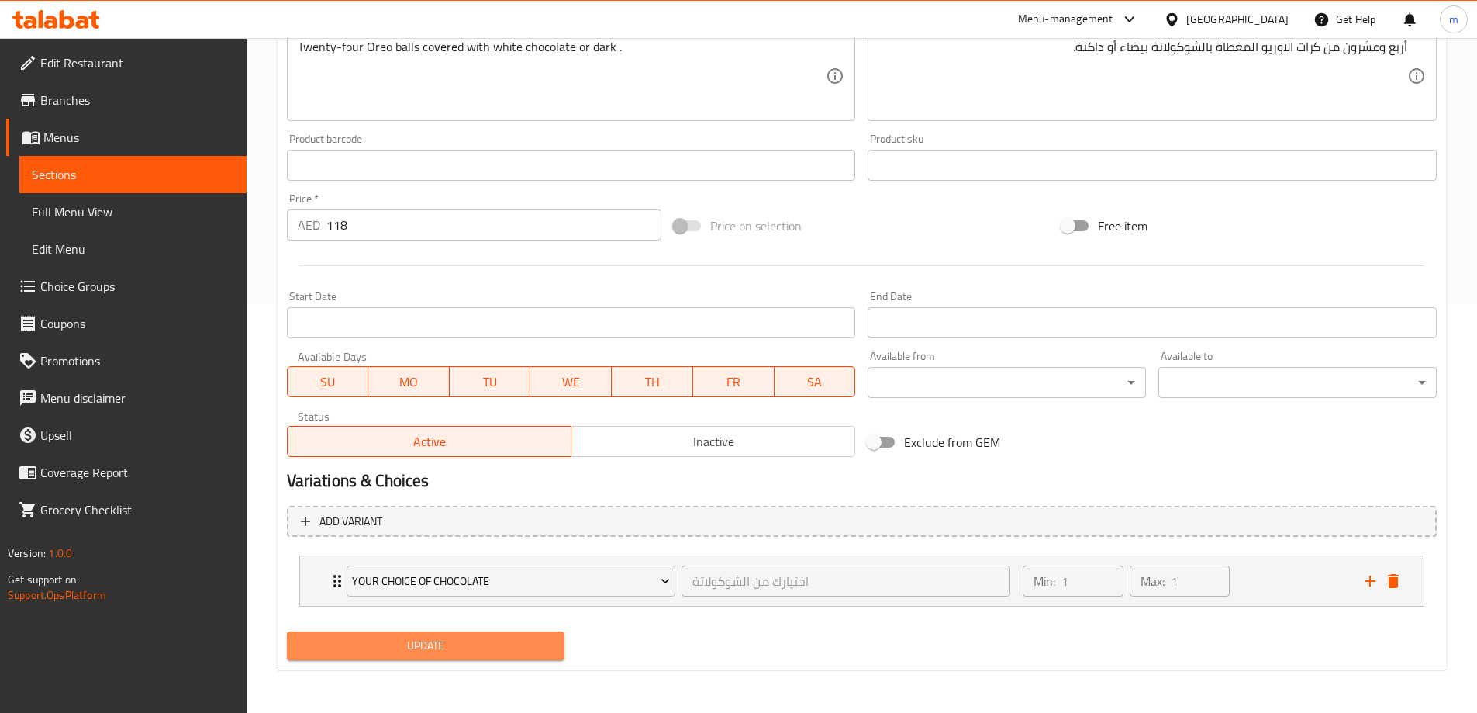
click at [456, 656] on button "Update" at bounding box center [426, 645] width 278 height 29
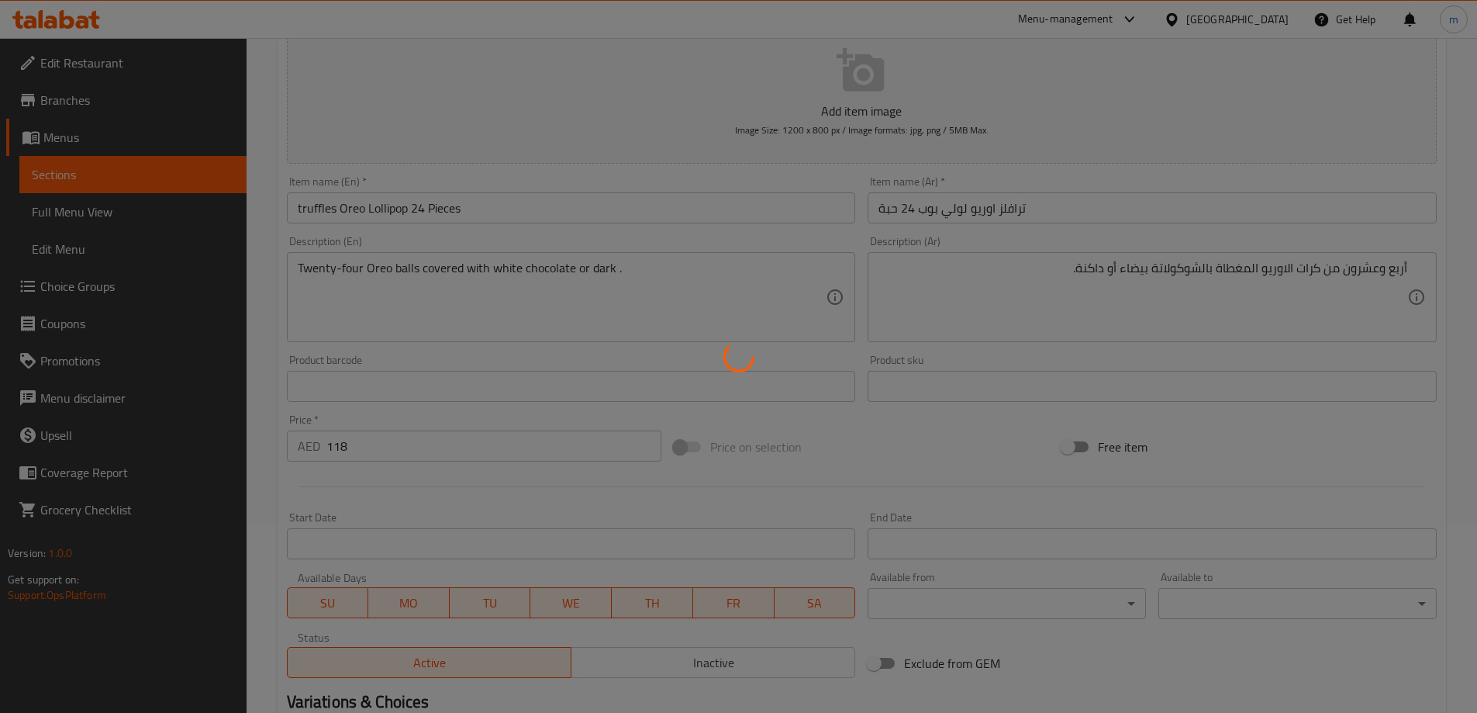
scroll to position [0, 0]
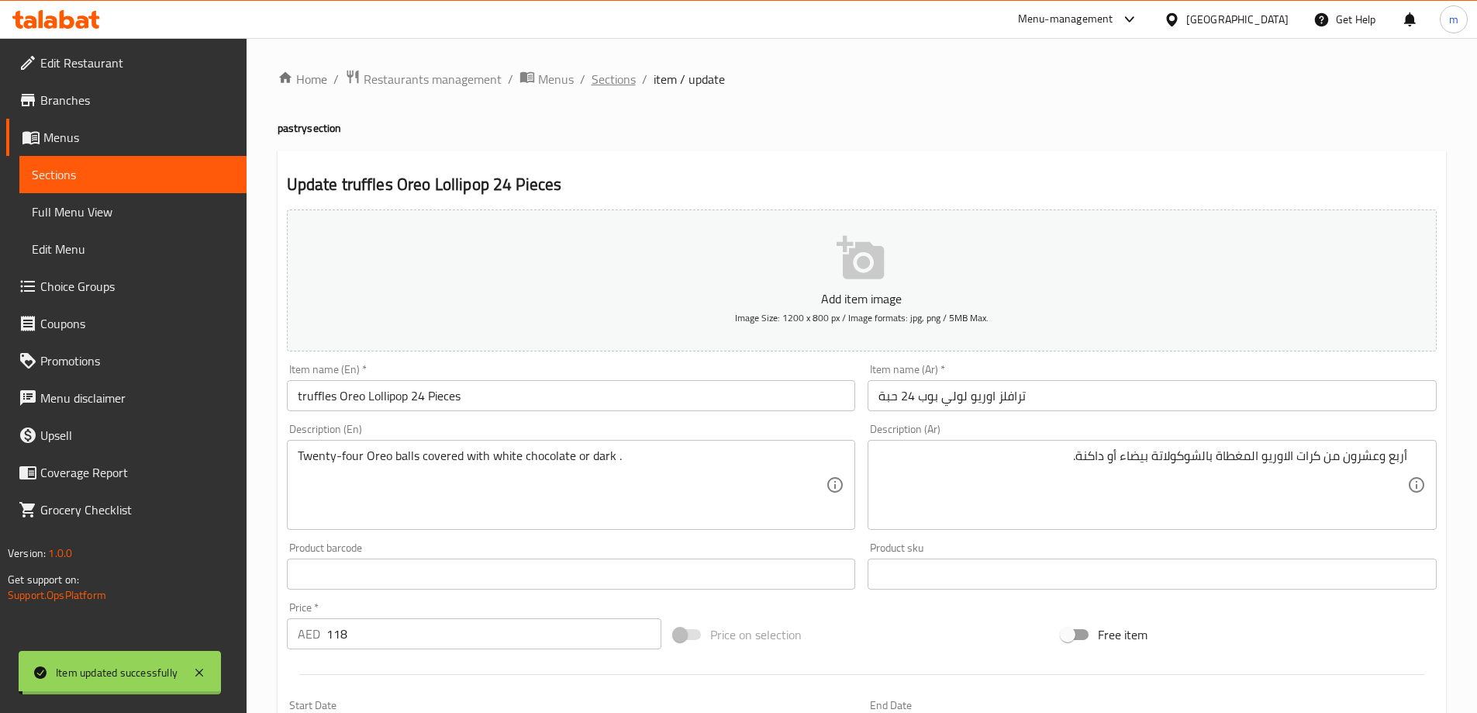
click at [608, 74] on span "Sections" at bounding box center [614, 79] width 44 height 19
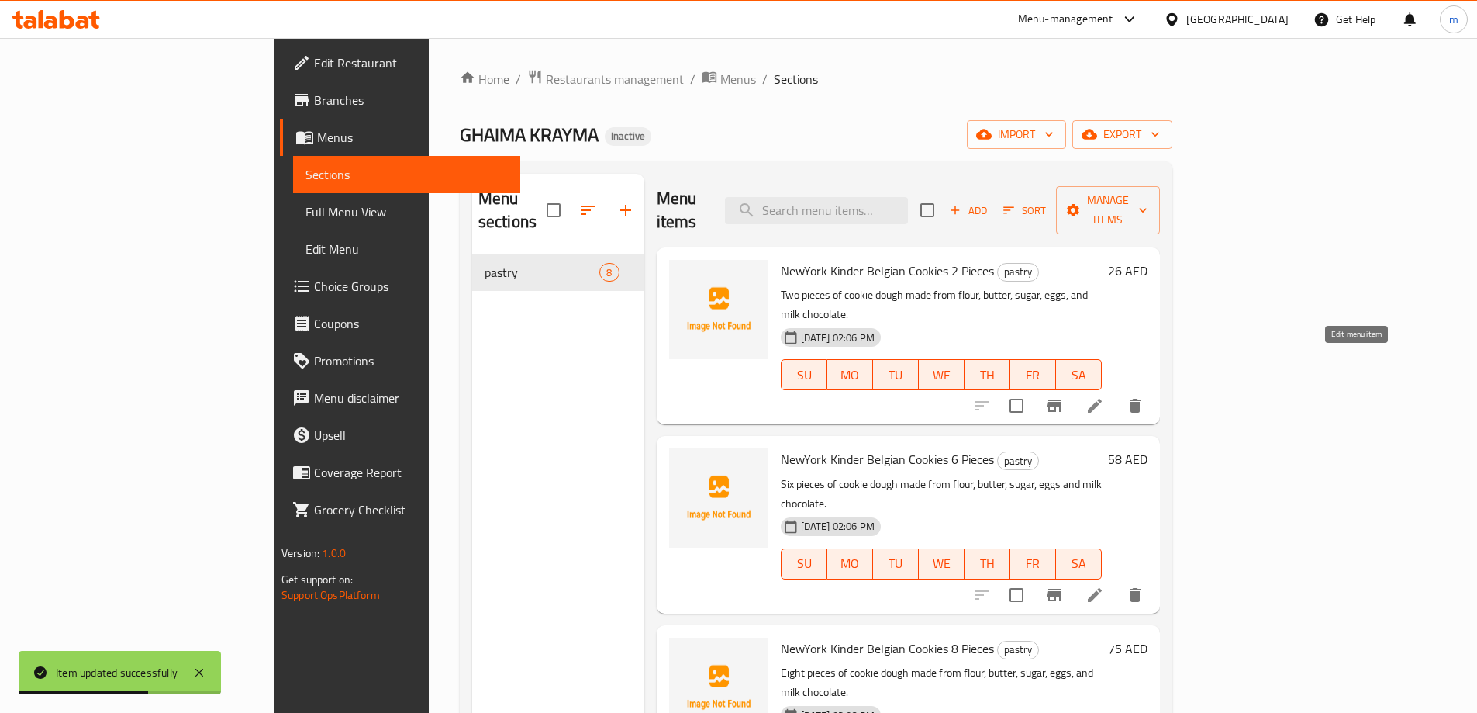
click at [1102, 399] on icon at bounding box center [1095, 406] width 14 height 14
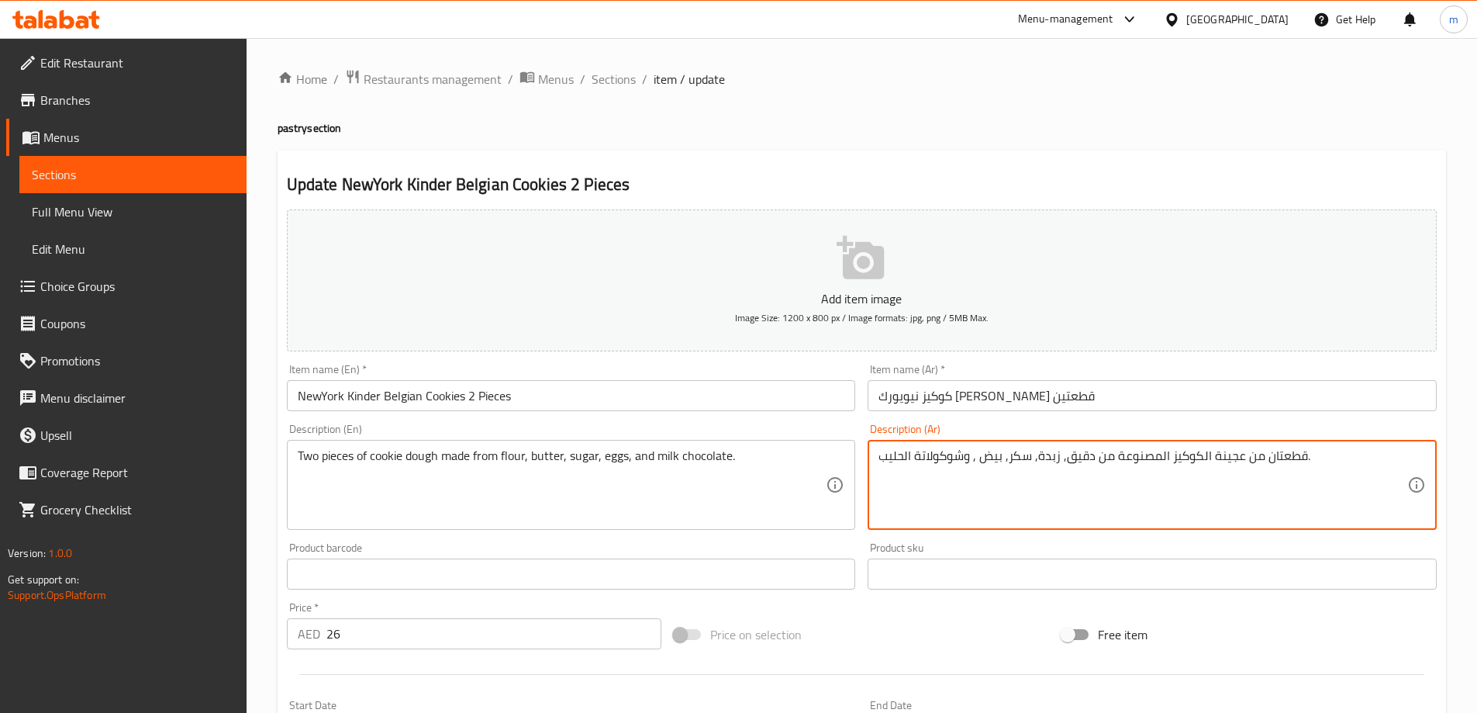
drag, startPoint x: 1096, startPoint y: 458, endPoint x: 1168, endPoint y: 465, distance: 72.5
paste textarea "ضر"
type textarea "قطعتان من عجينة الكوكيز المحضرة من دقيق, زبدة, سكر, بيض , وشوكولاتة الحليب."
click at [1170, 105] on div "Home / Restaurants management / Menus / Sections / item / update pastry section…" at bounding box center [862, 567] width 1169 height 996
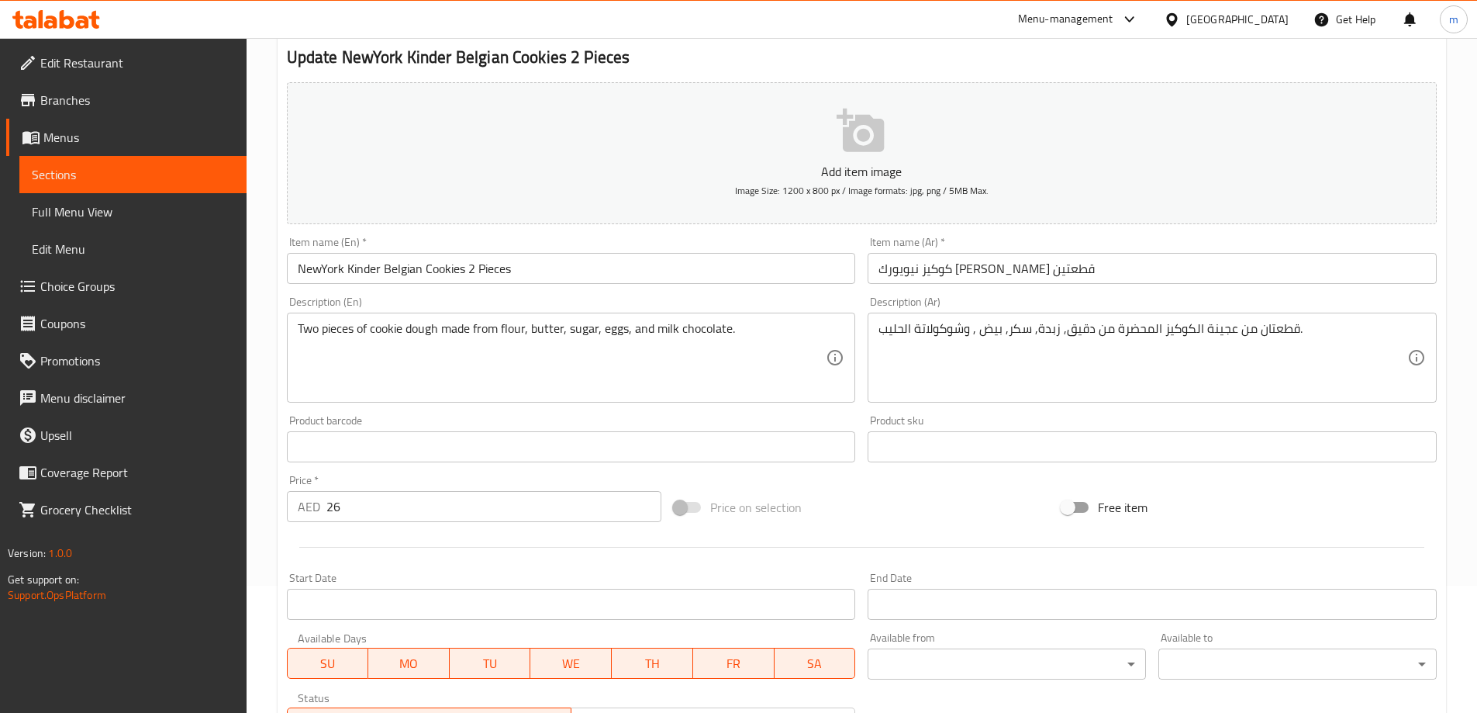
scroll to position [155, 0]
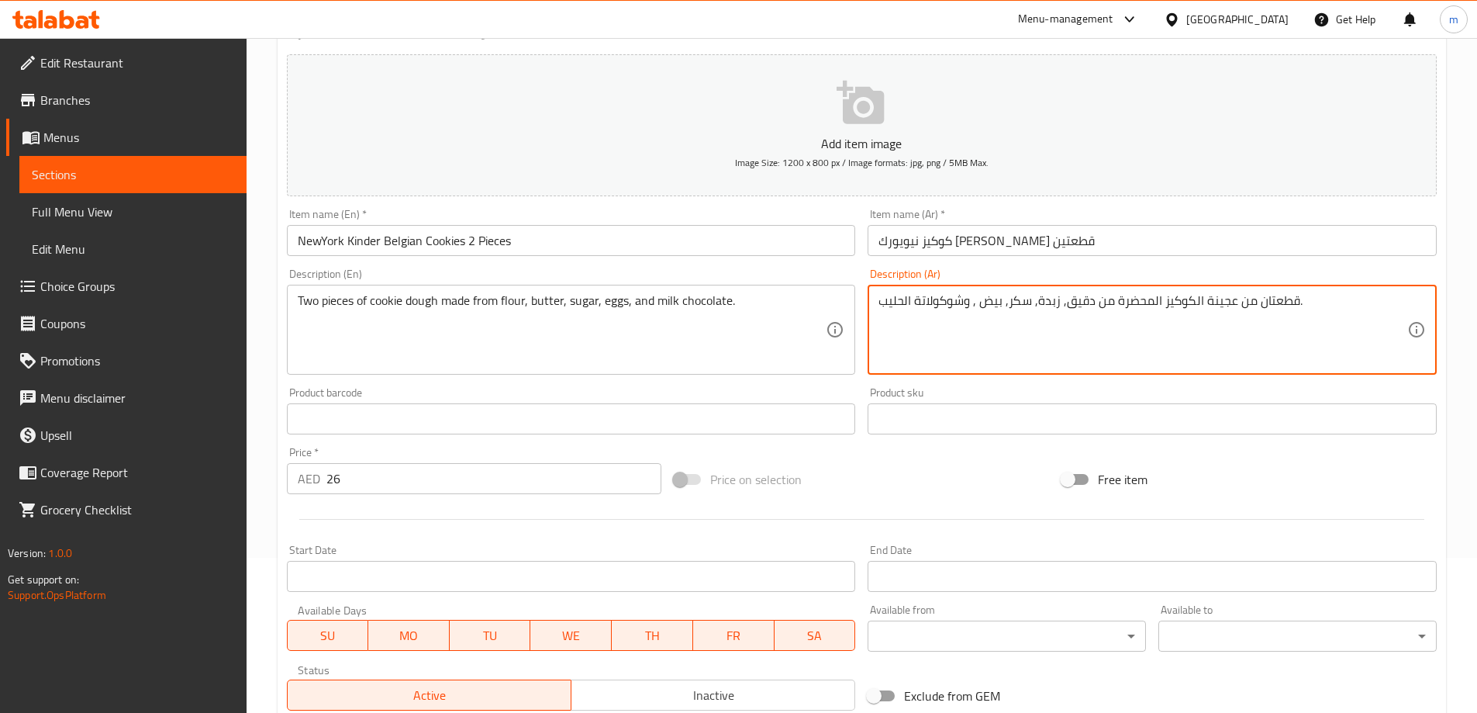
drag, startPoint x: 1097, startPoint y: 301, endPoint x: 1162, endPoint y: 305, distance: 65.3
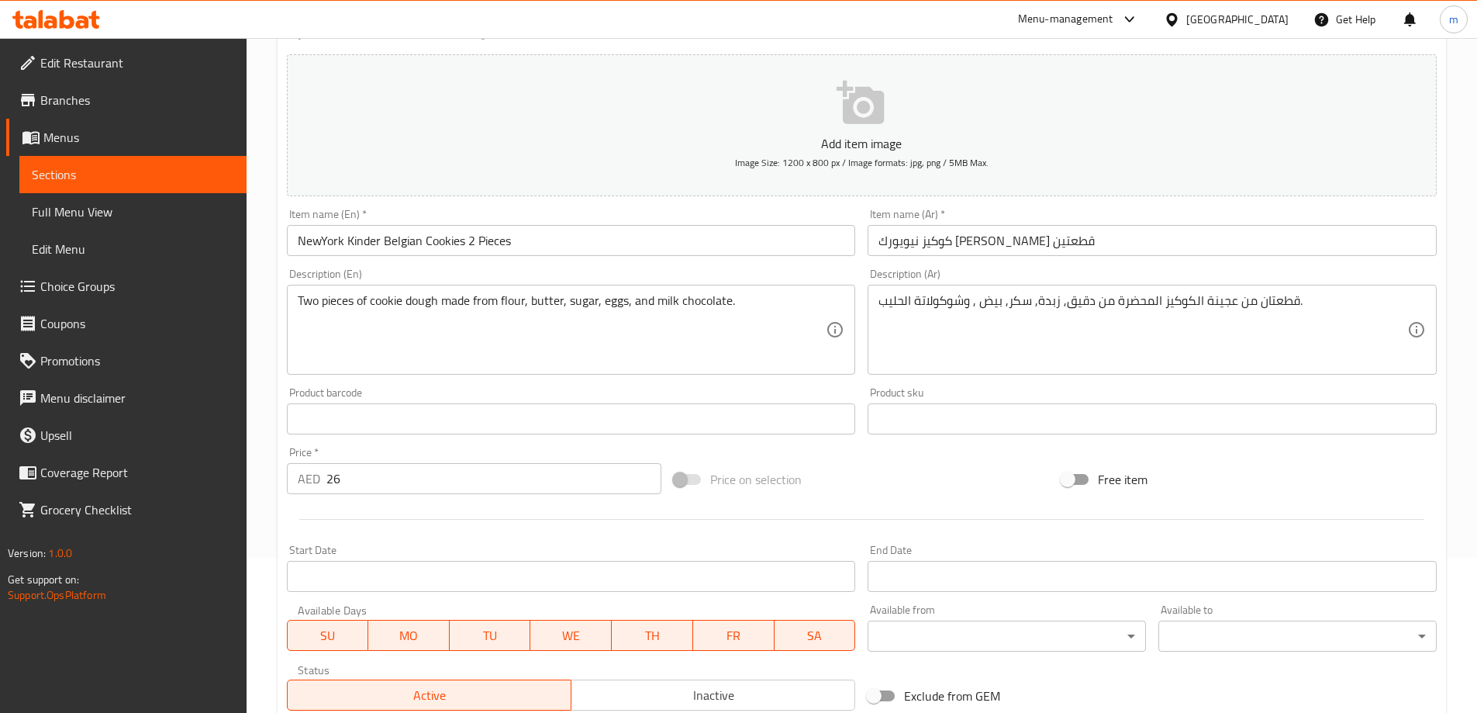
click at [878, 484] on div "Price on selection" at bounding box center [862, 479] width 388 height 42
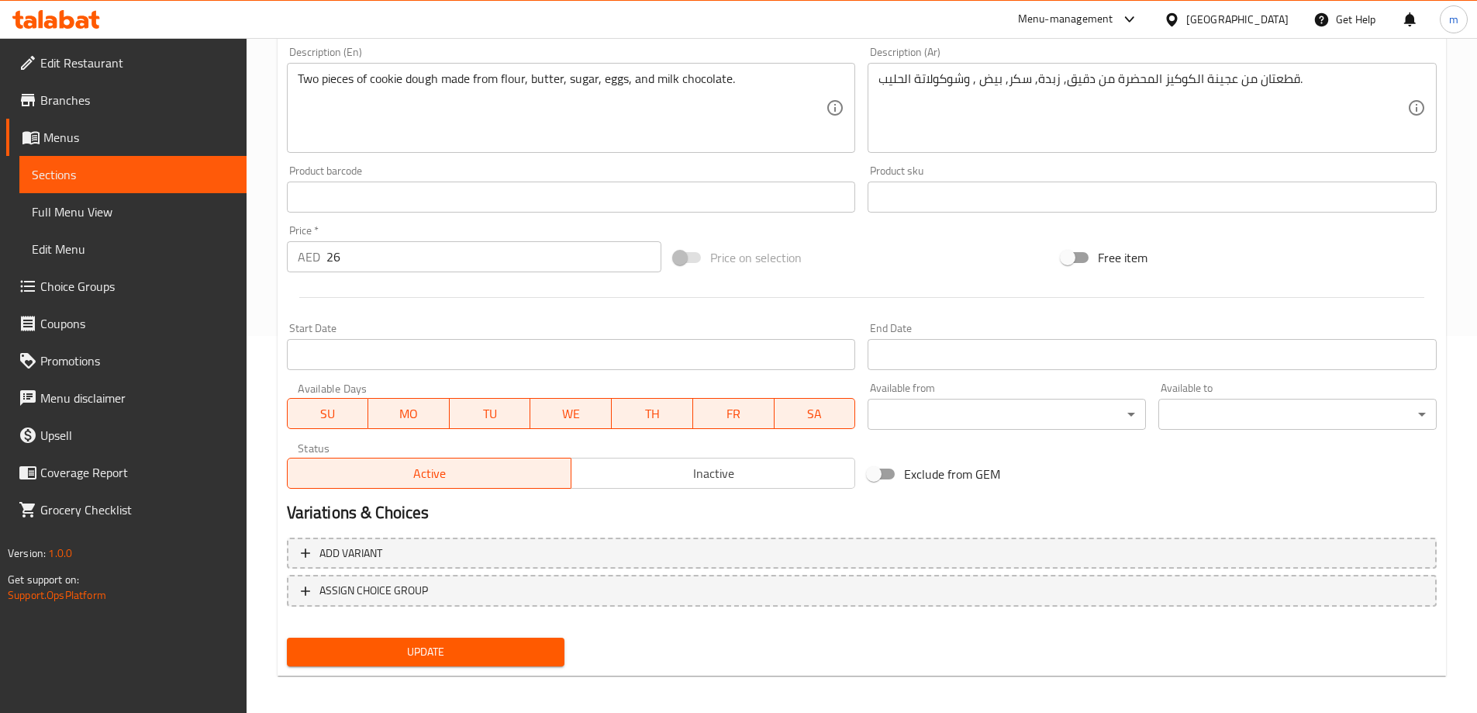
scroll to position [383, 0]
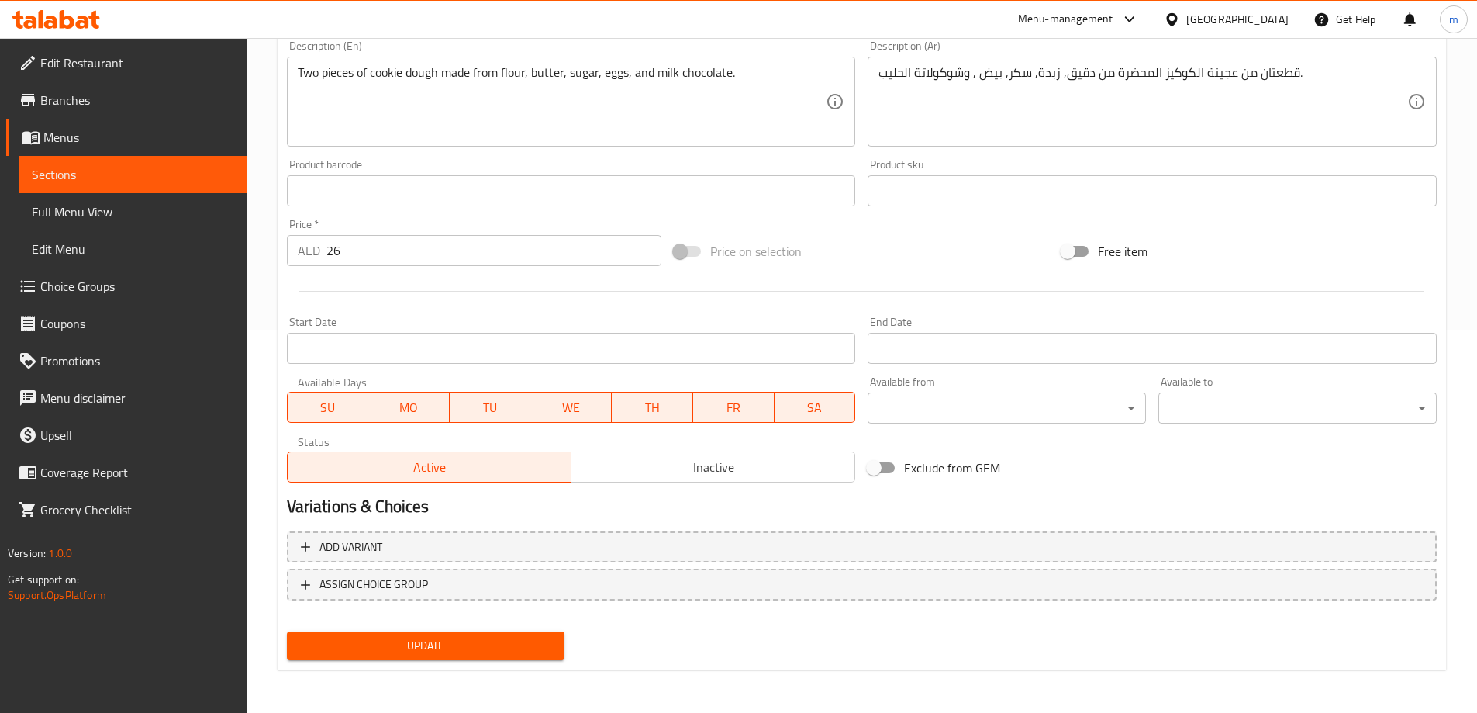
click at [501, 630] on div "Update" at bounding box center [426, 645] width 291 height 41
click at [503, 641] on span "Update" at bounding box center [426, 645] width 254 height 19
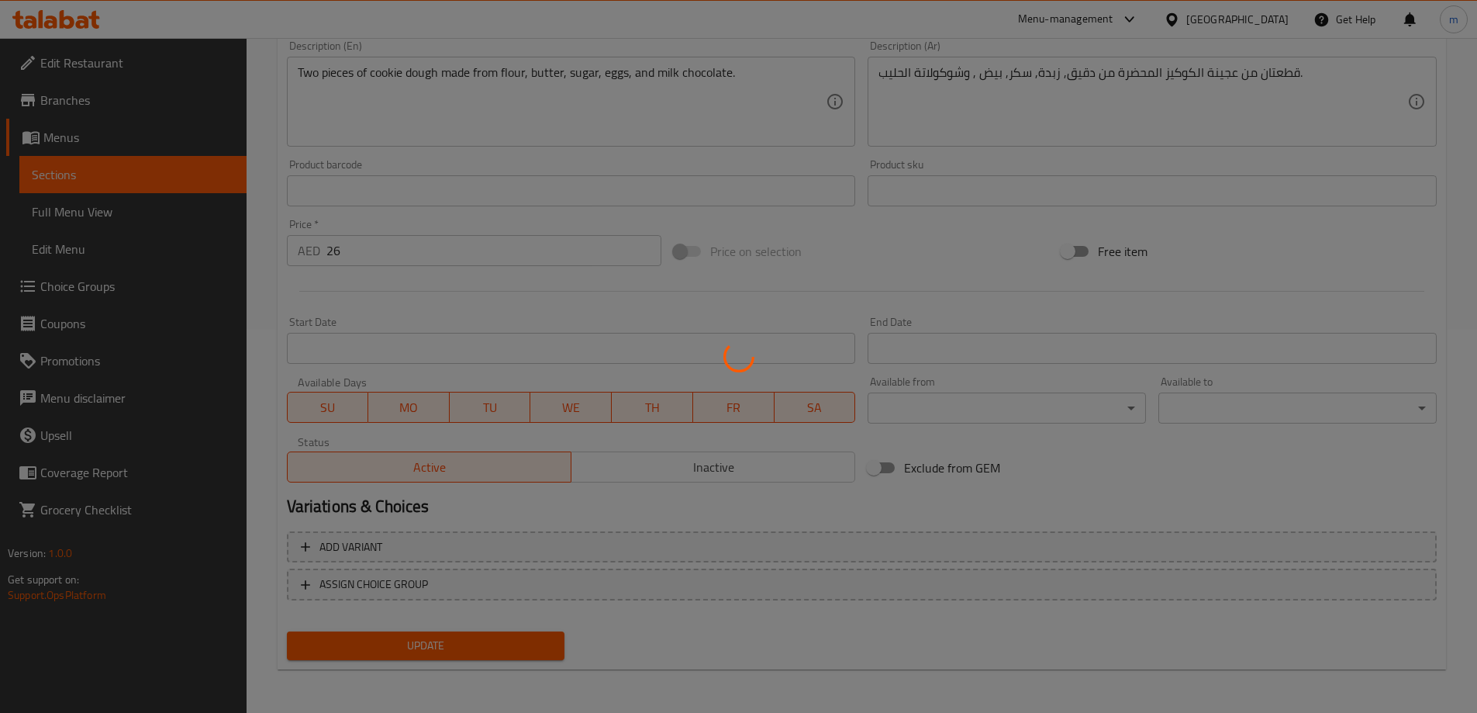
scroll to position [0, 0]
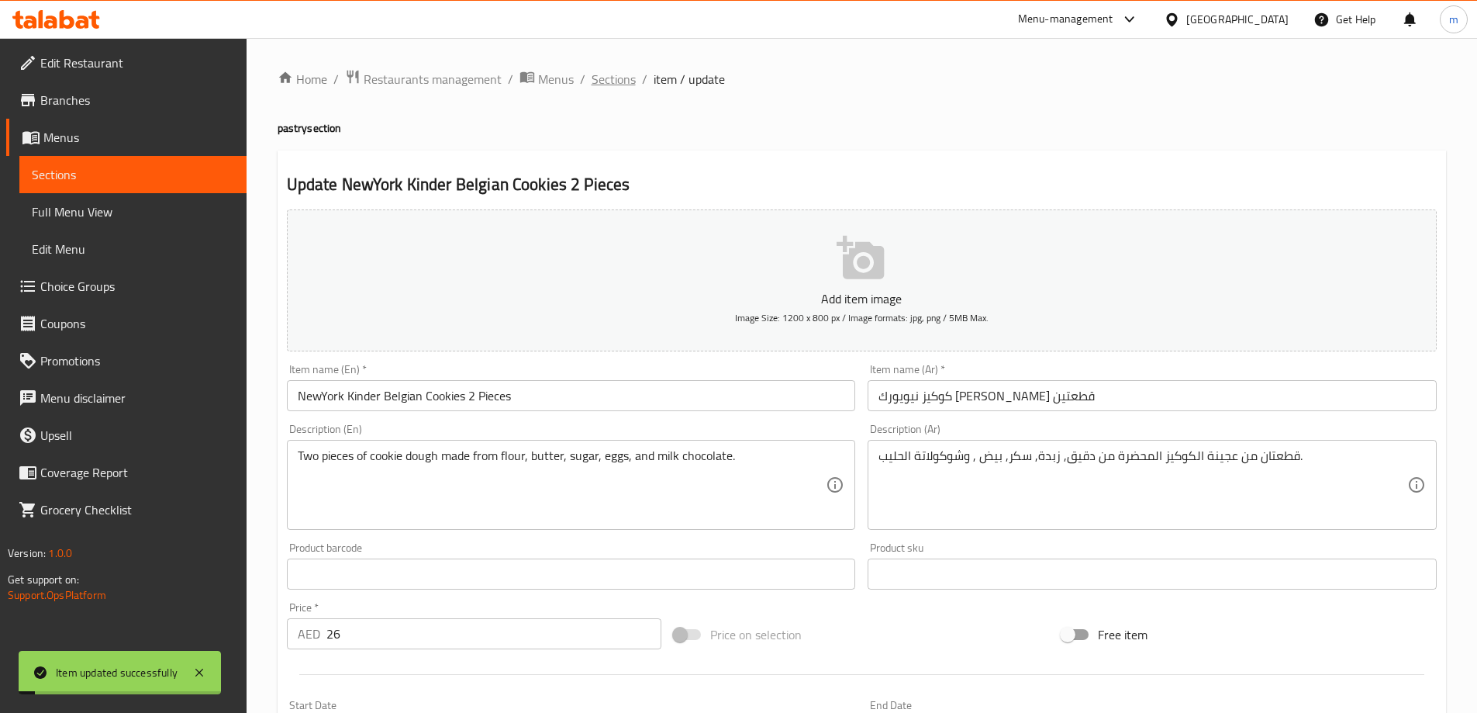
click at [598, 81] on span "Sections" at bounding box center [614, 79] width 44 height 19
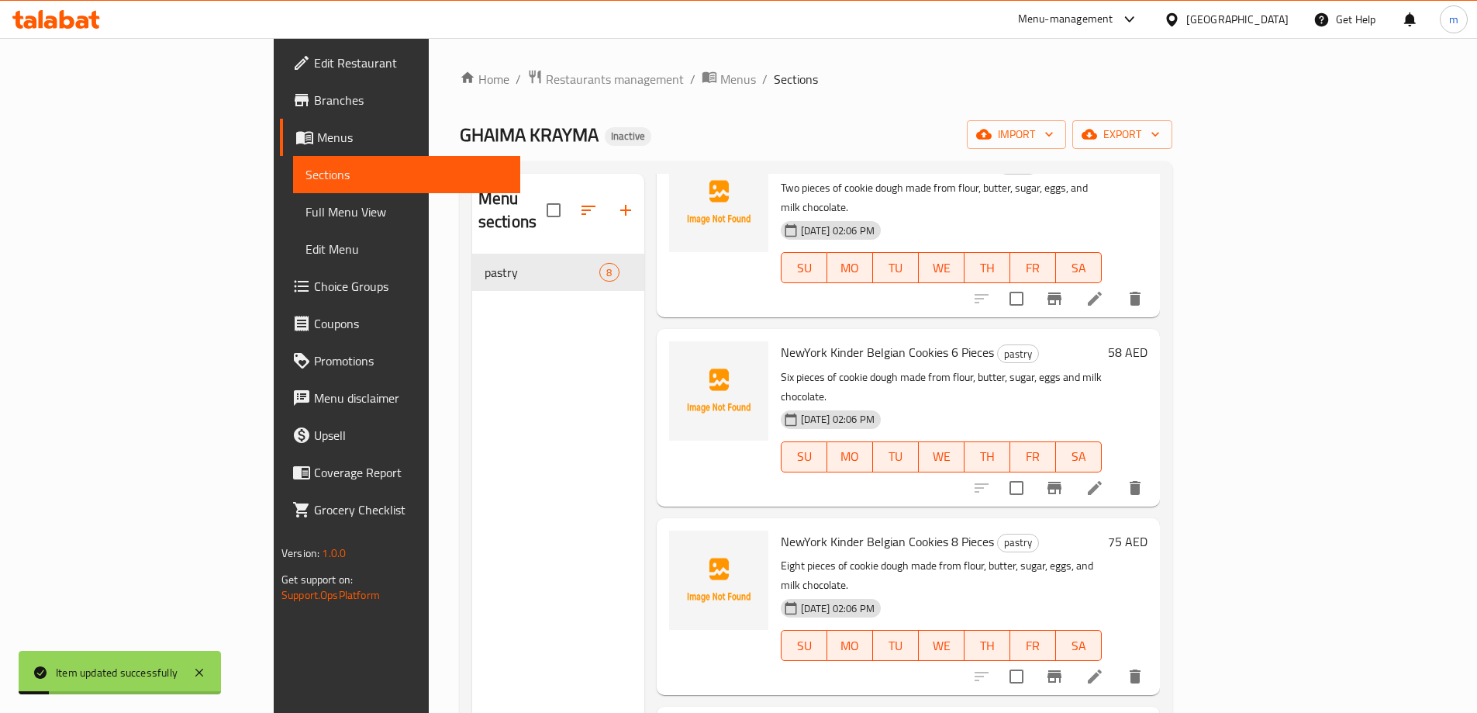
scroll to position [155, 0]
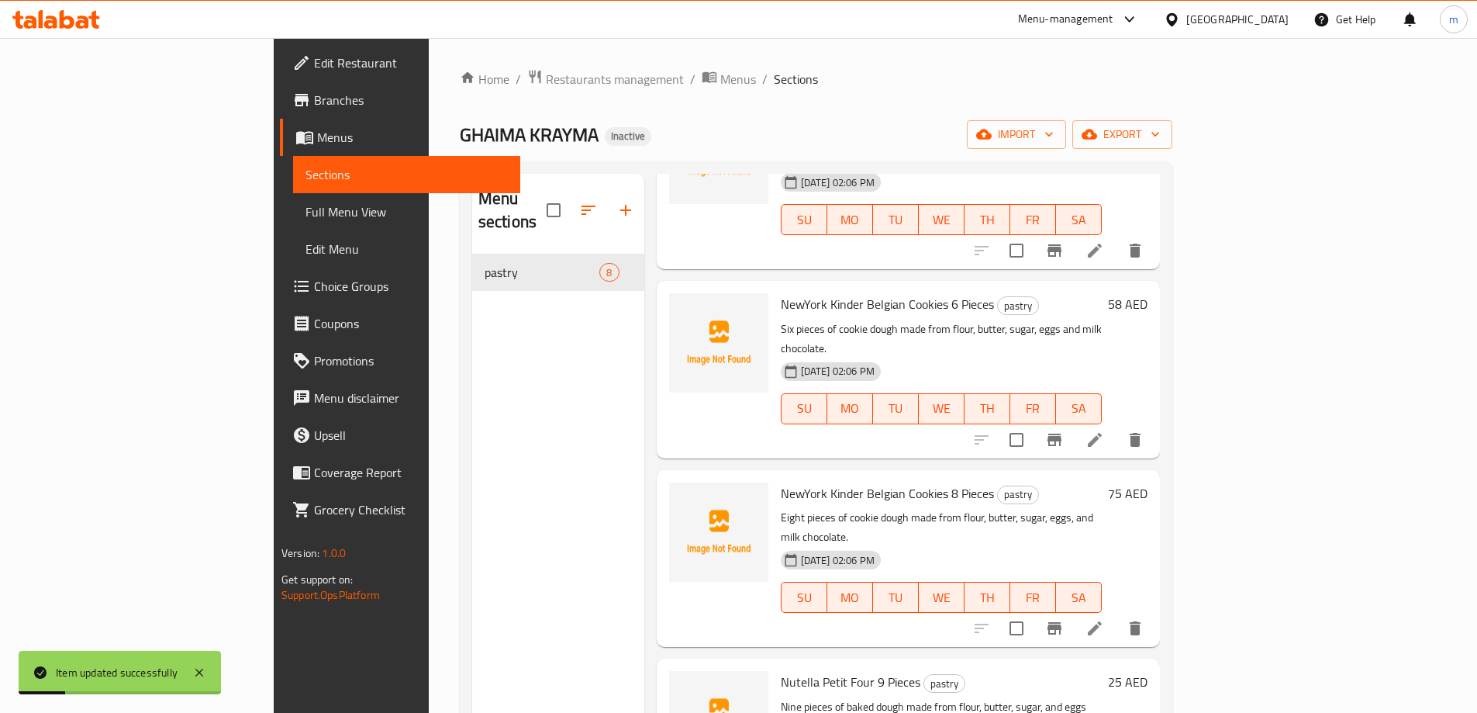
click at [1104, 430] on icon at bounding box center [1095, 439] width 19 height 19
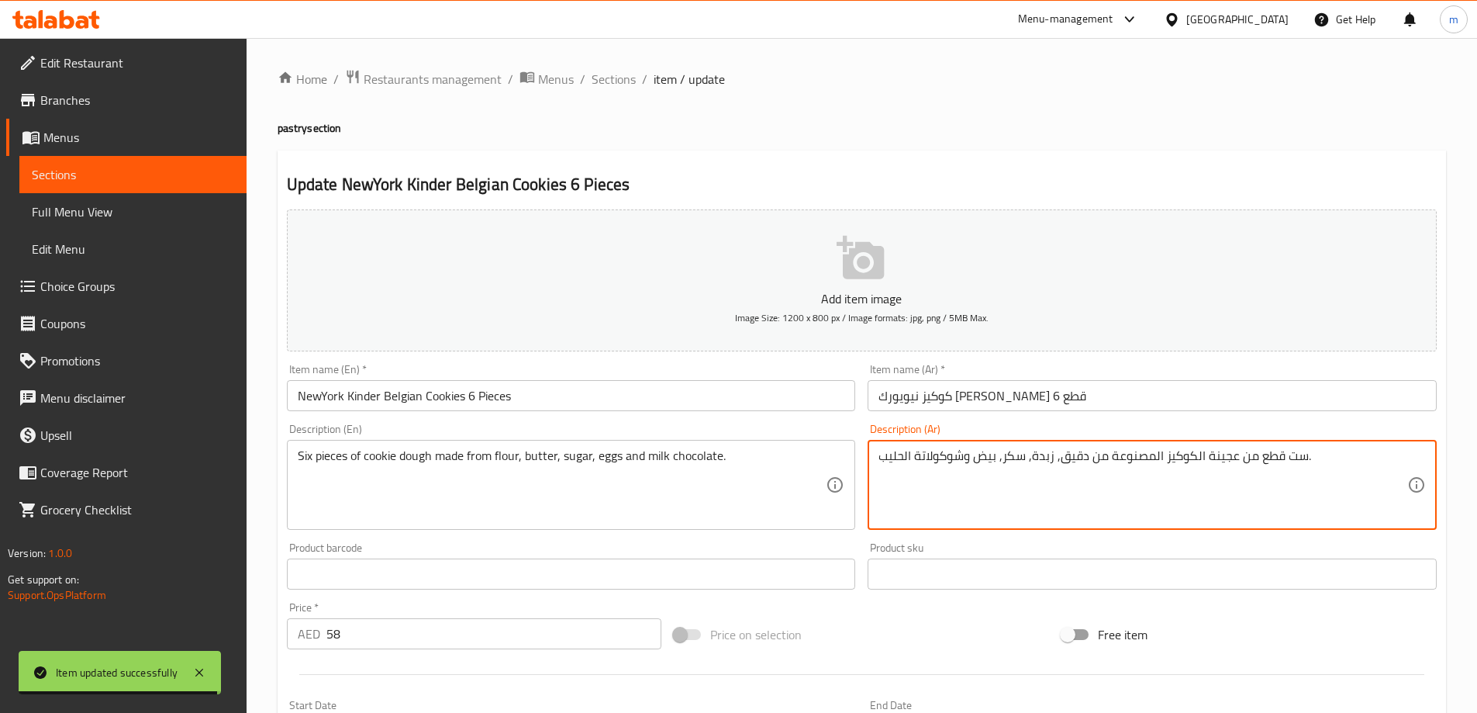
drag, startPoint x: 1090, startPoint y: 455, endPoint x: 1162, endPoint y: 468, distance: 73.3
paste textarea "المحضر"
type textarea "ست قطع من عجينة الكوكيز المحضرة من دقيق, زبدة, سكر, بيض وشوكولاتة الحليب."
click at [1131, 130] on h4 "pastry section" at bounding box center [862, 128] width 1169 height 16
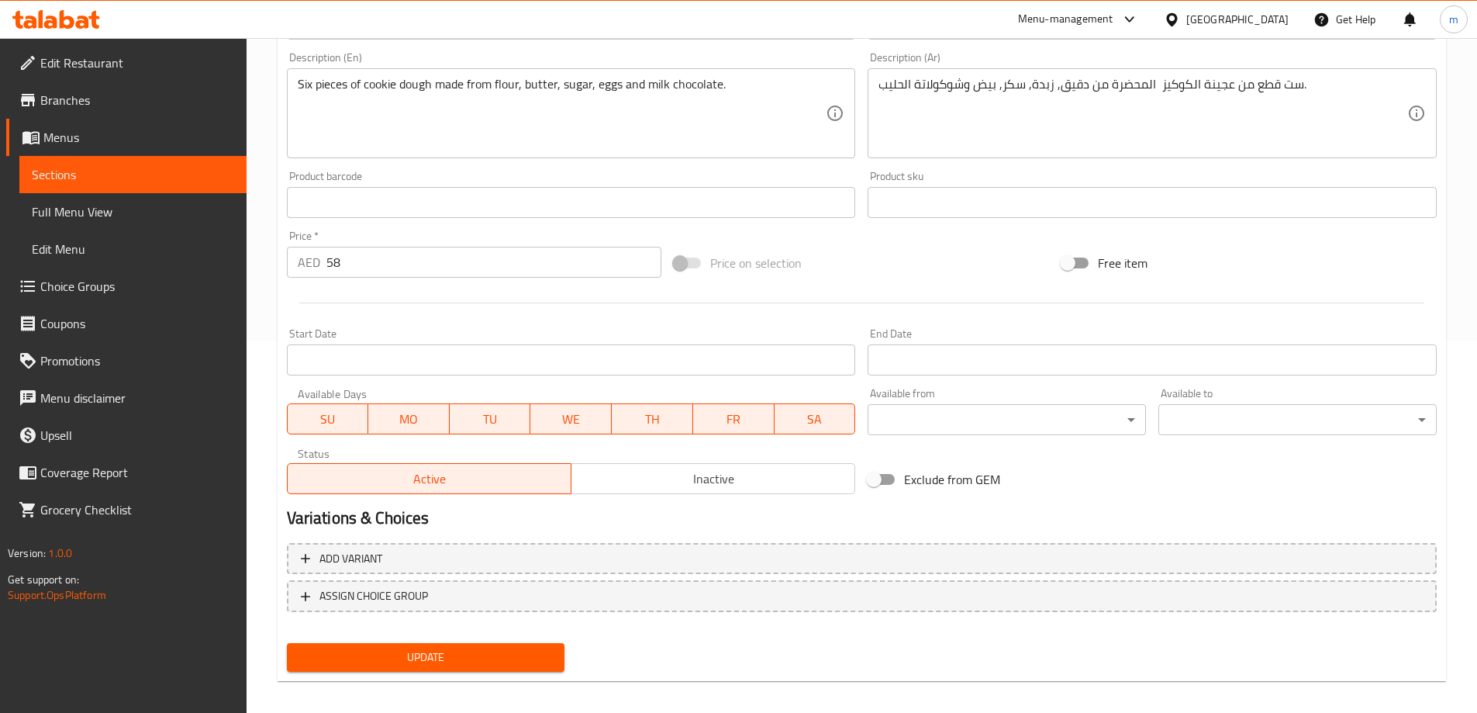
scroll to position [383, 0]
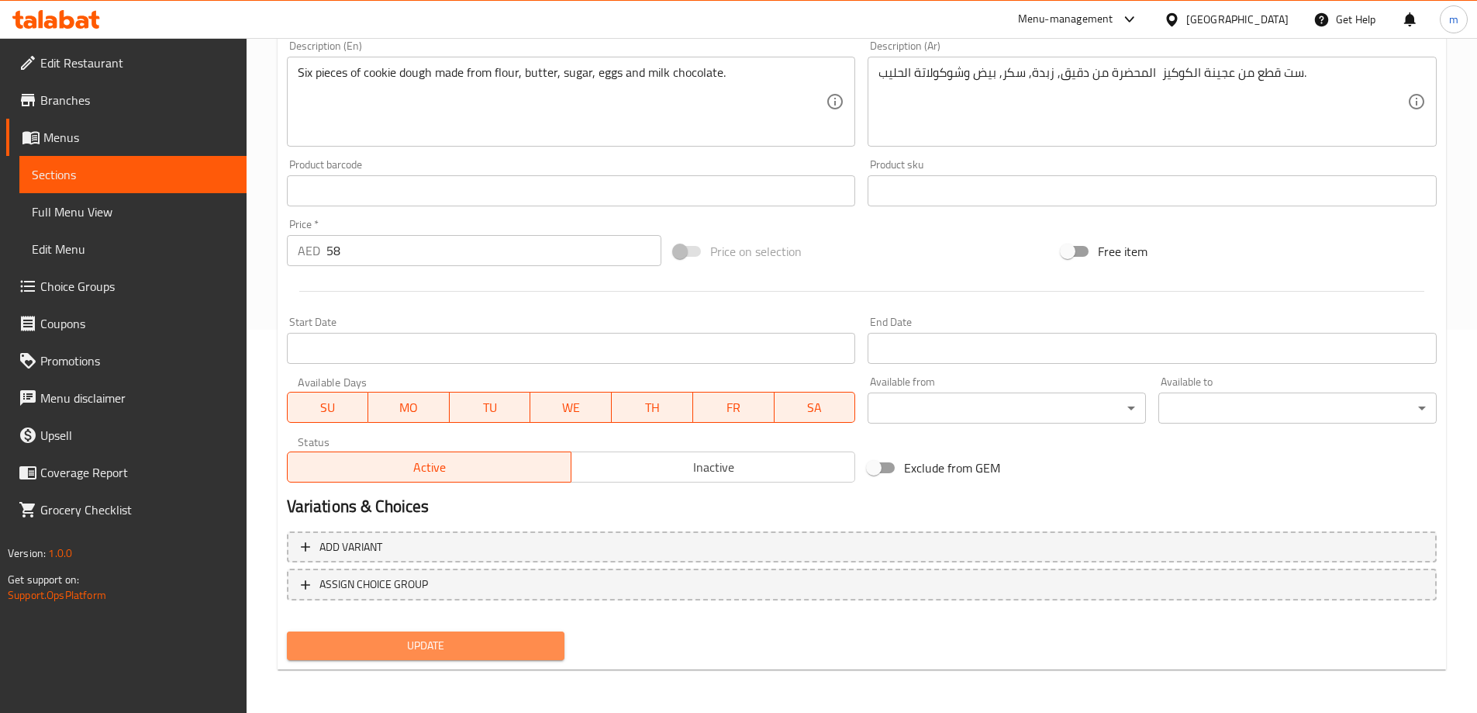
click at [413, 636] on span "Update" at bounding box center [426, 645] width 254 height 19
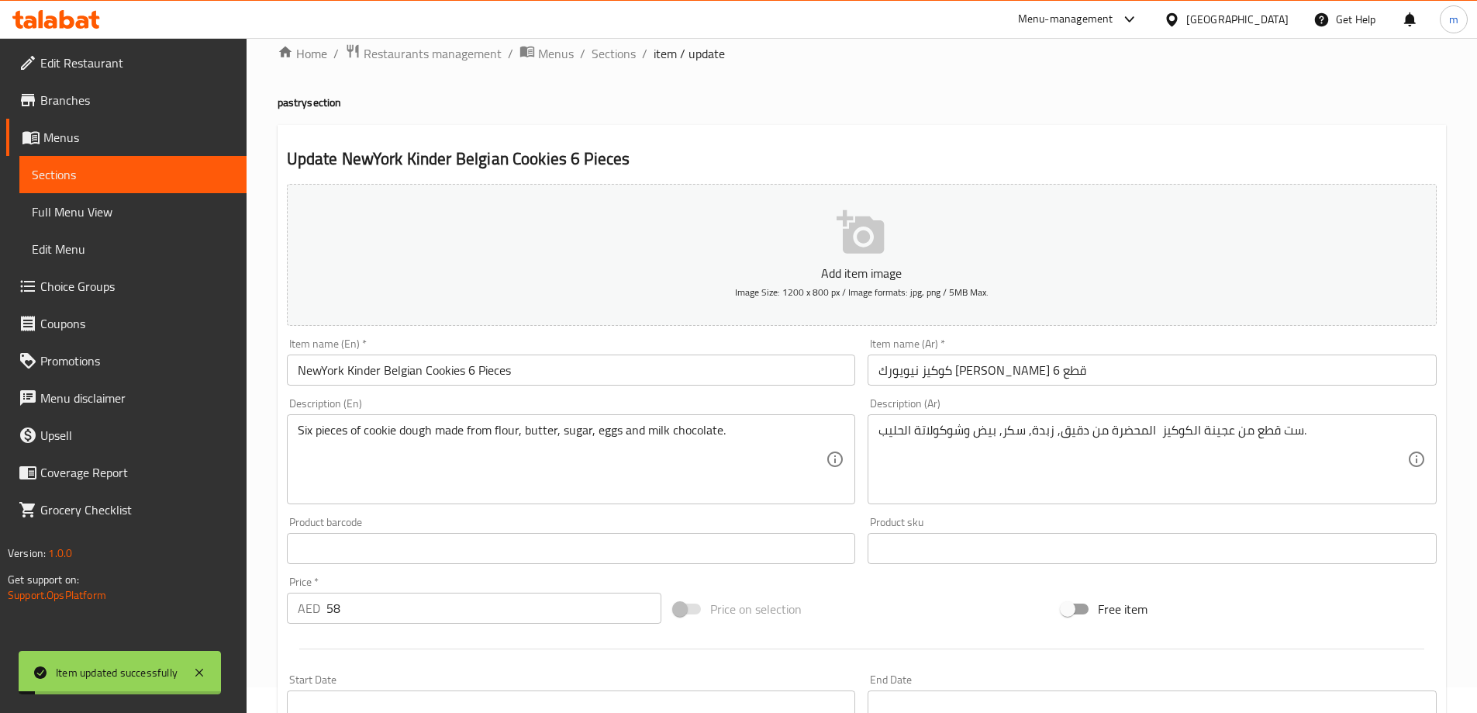
scroll to position [0, 0]
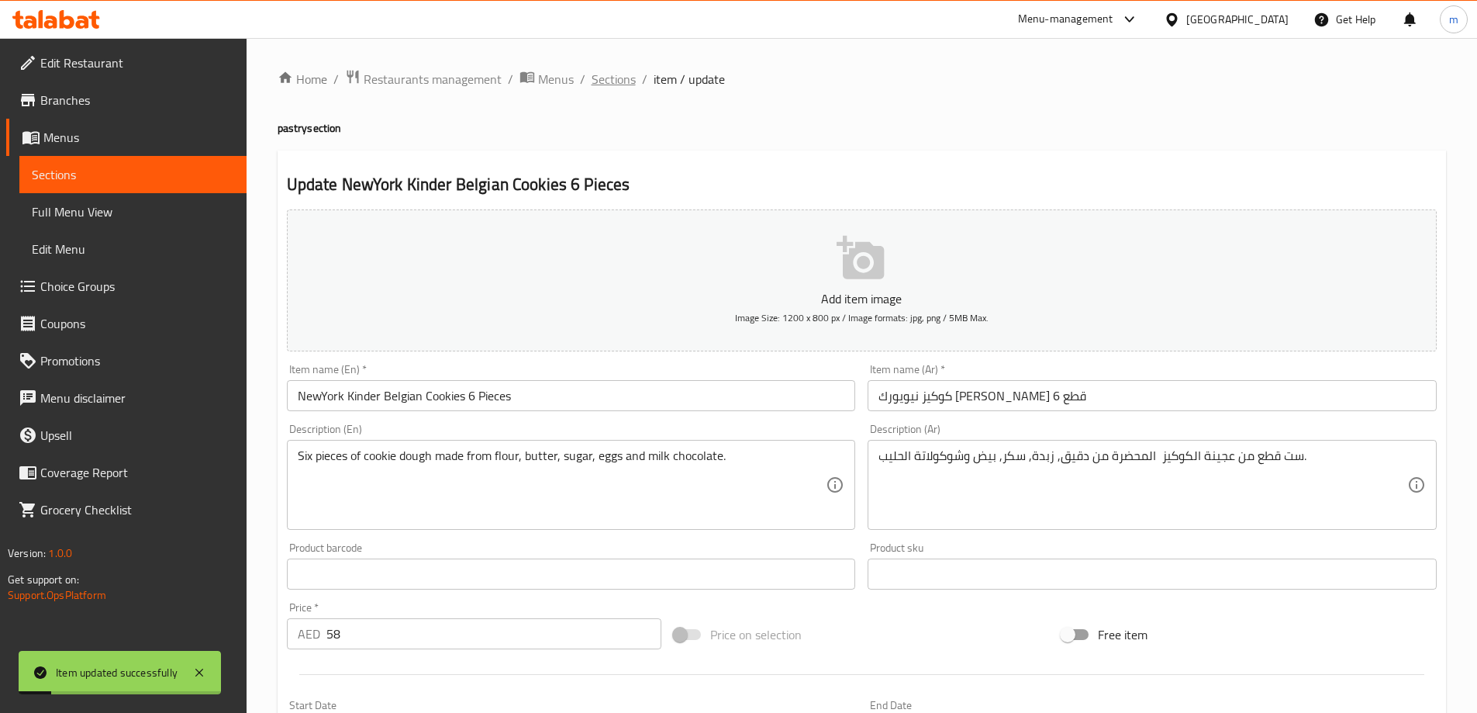
click at [617, 77] on span "Sections" at bounding box center [614, 79] width 44 height 19
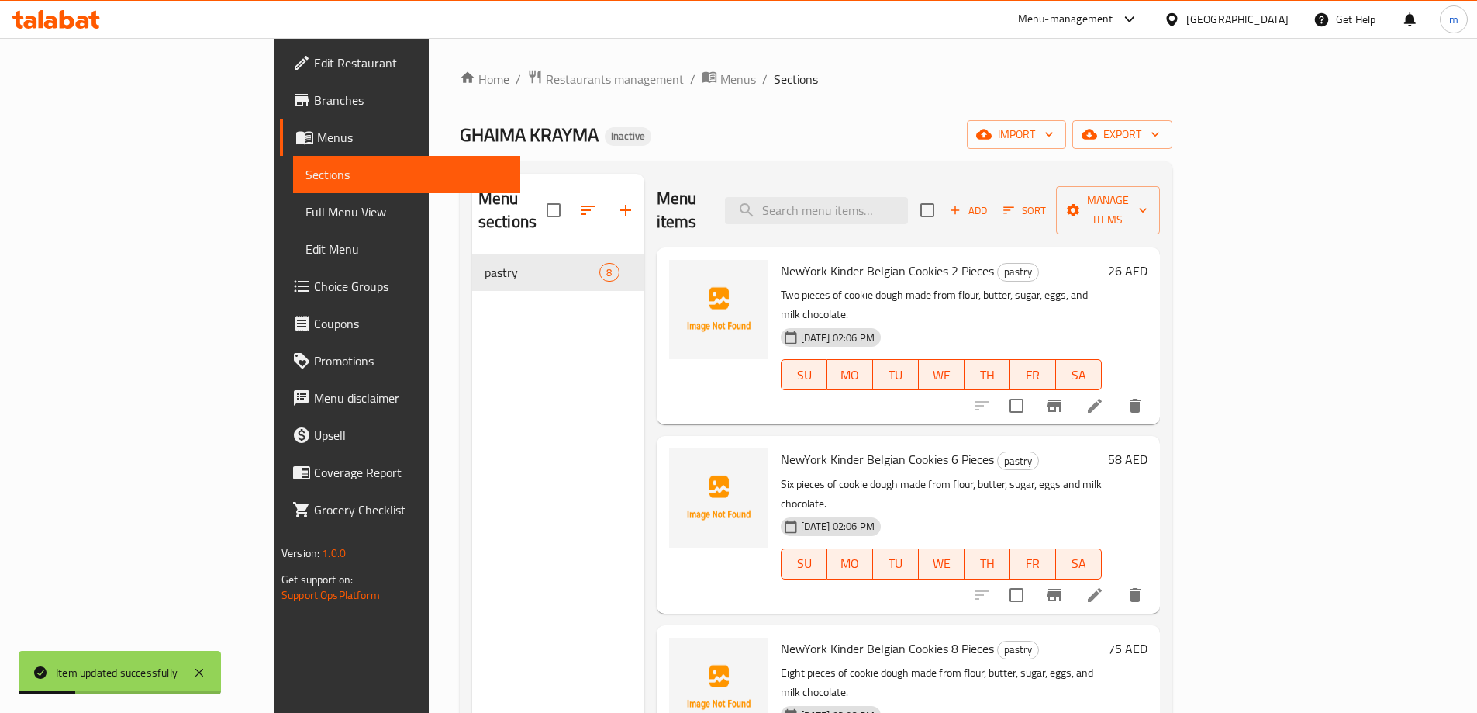
scroll to position [155, 0]
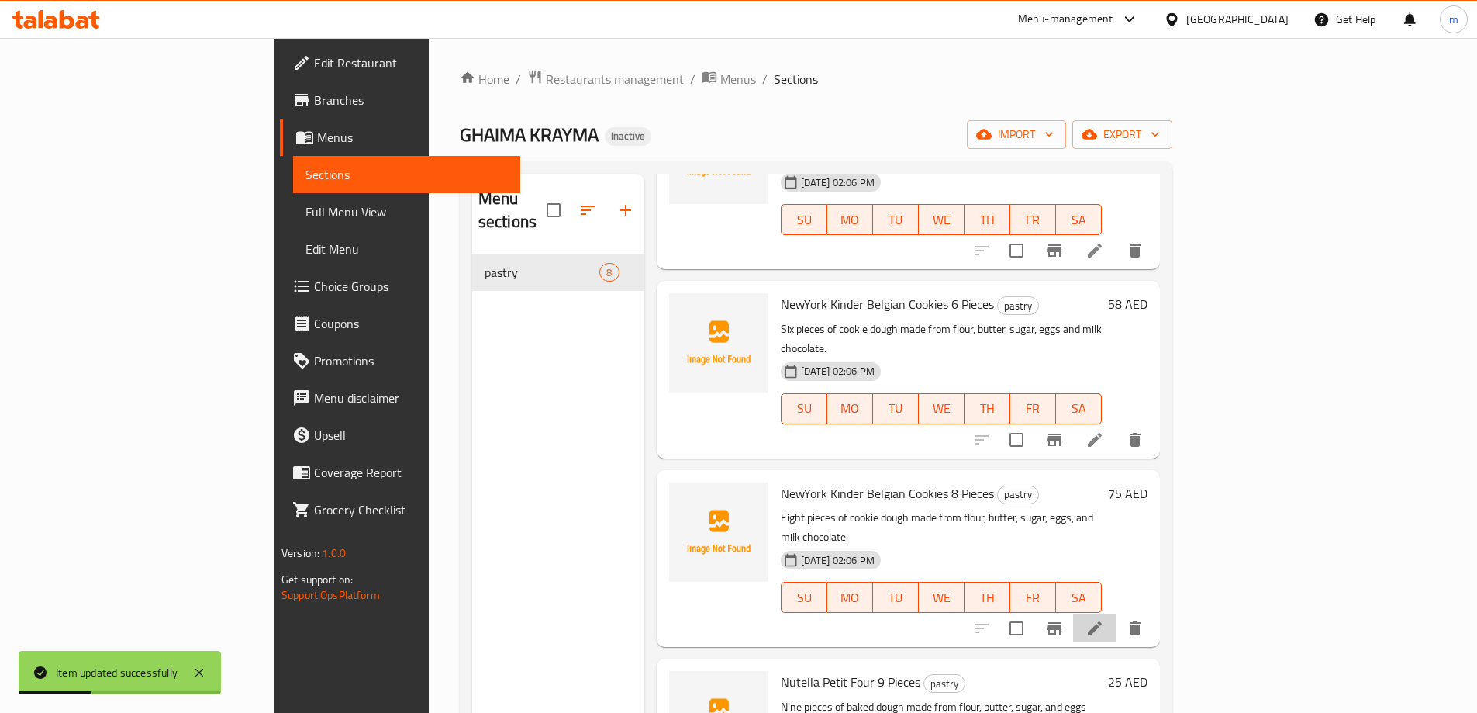
click at [1117, 614] on li at bounding box center [1094, 628] width 43 height 28
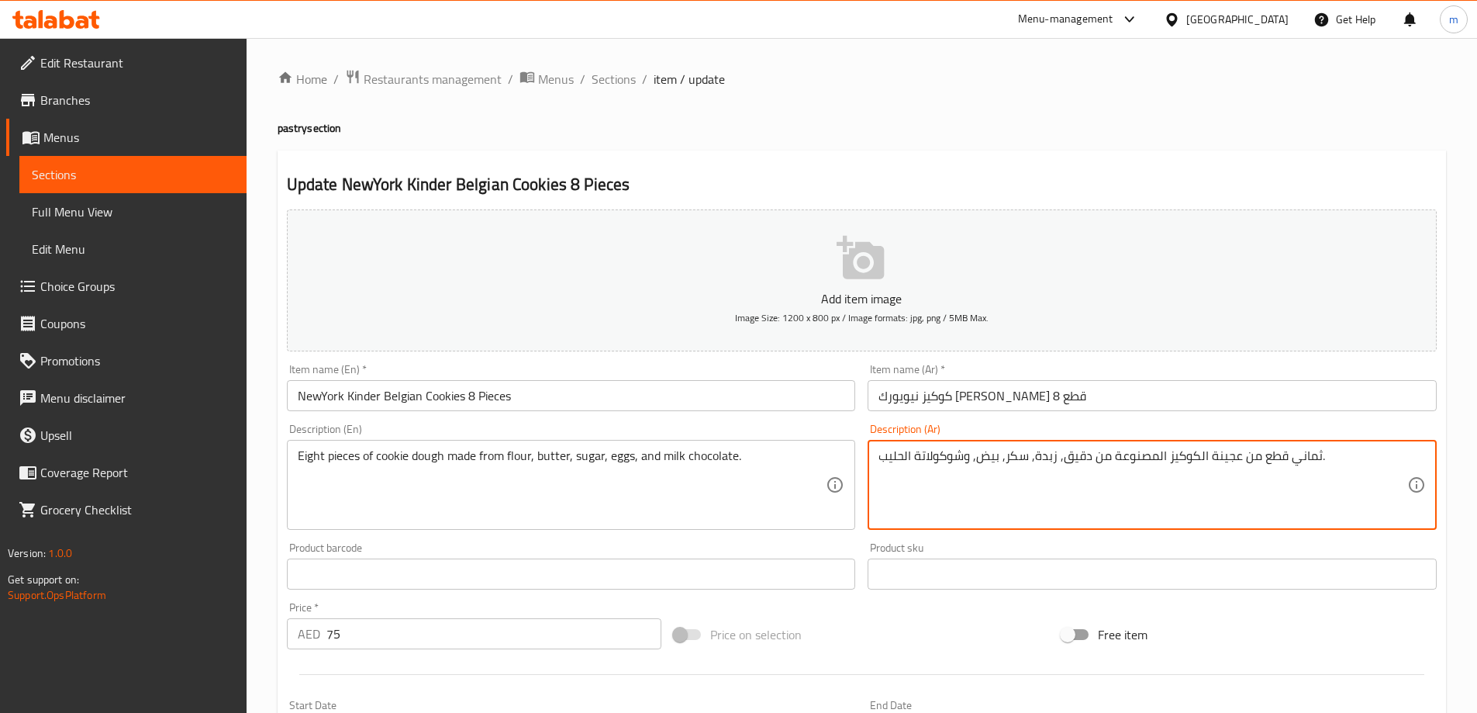
drag, startPoint x: 1094, startPoint y: 457, endPoint x: 1166, endPoint y: 477, distance: 74.1
paste textarea "المحضر"
type textarea "ثماني قطع من عجينة الكوكيز المحضرة من دقيق, زبدة, سكر, بيض, وشوكولاتة الحليب."
click at [1090, 126] on h4 "pastry section" at bounding box center [862, 128] width 1169 height 16
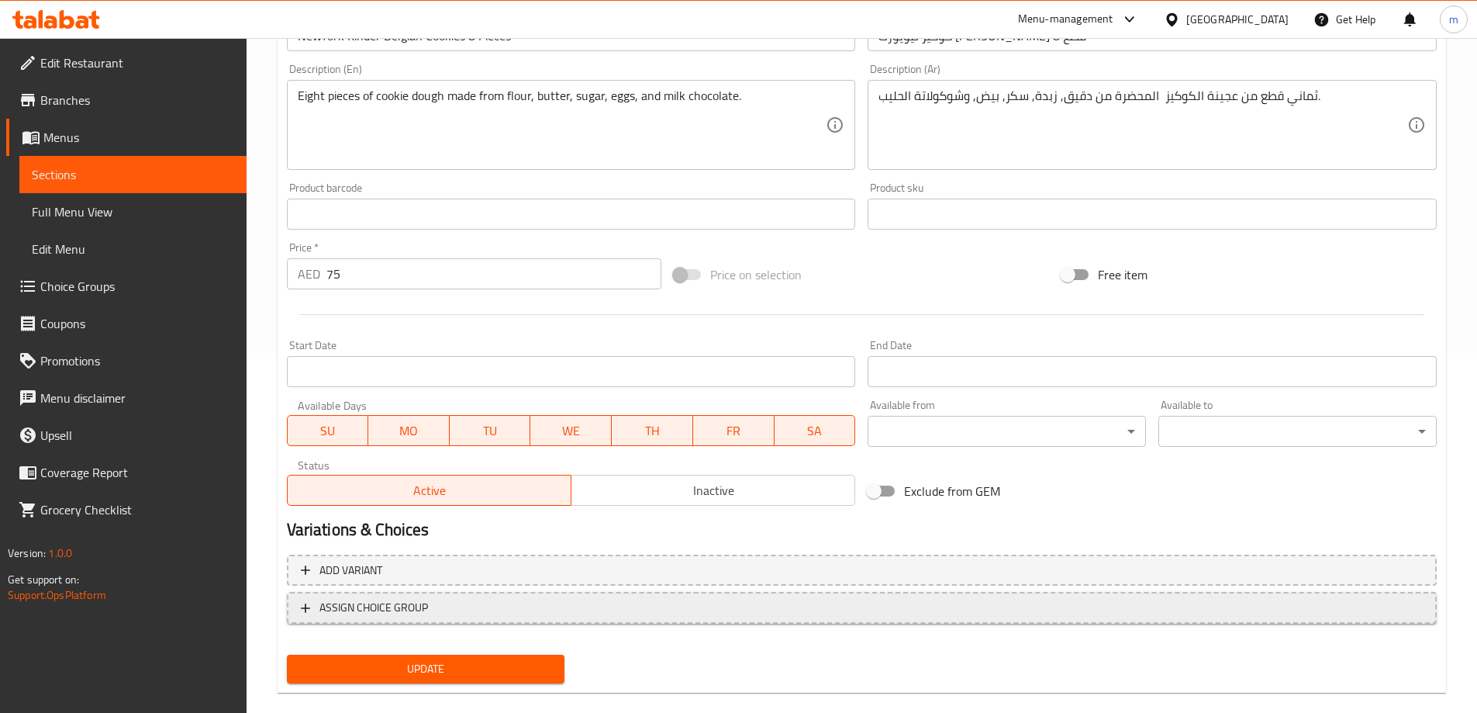
scroll to position [383, 0]
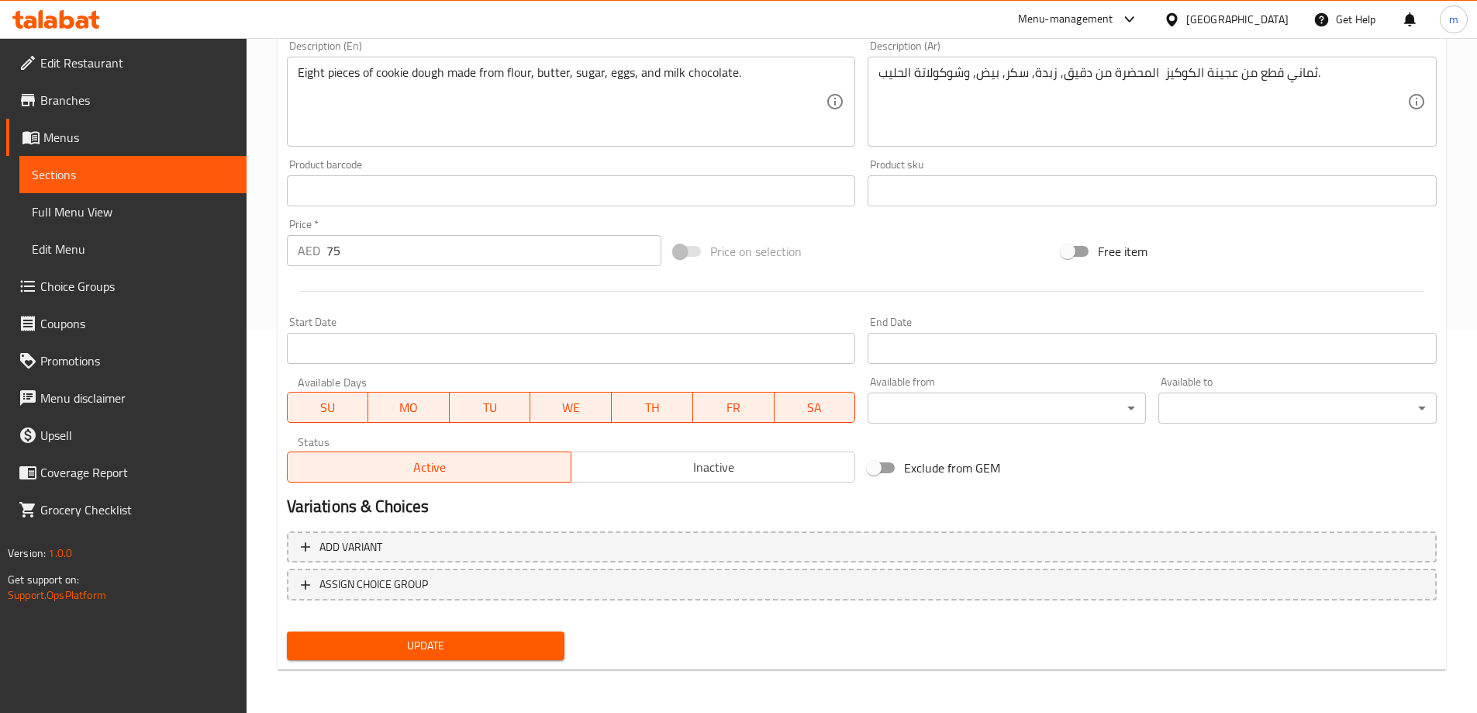
click at [508, 644] on span "Update" at bounding box center [426, 645] width 254 height 19
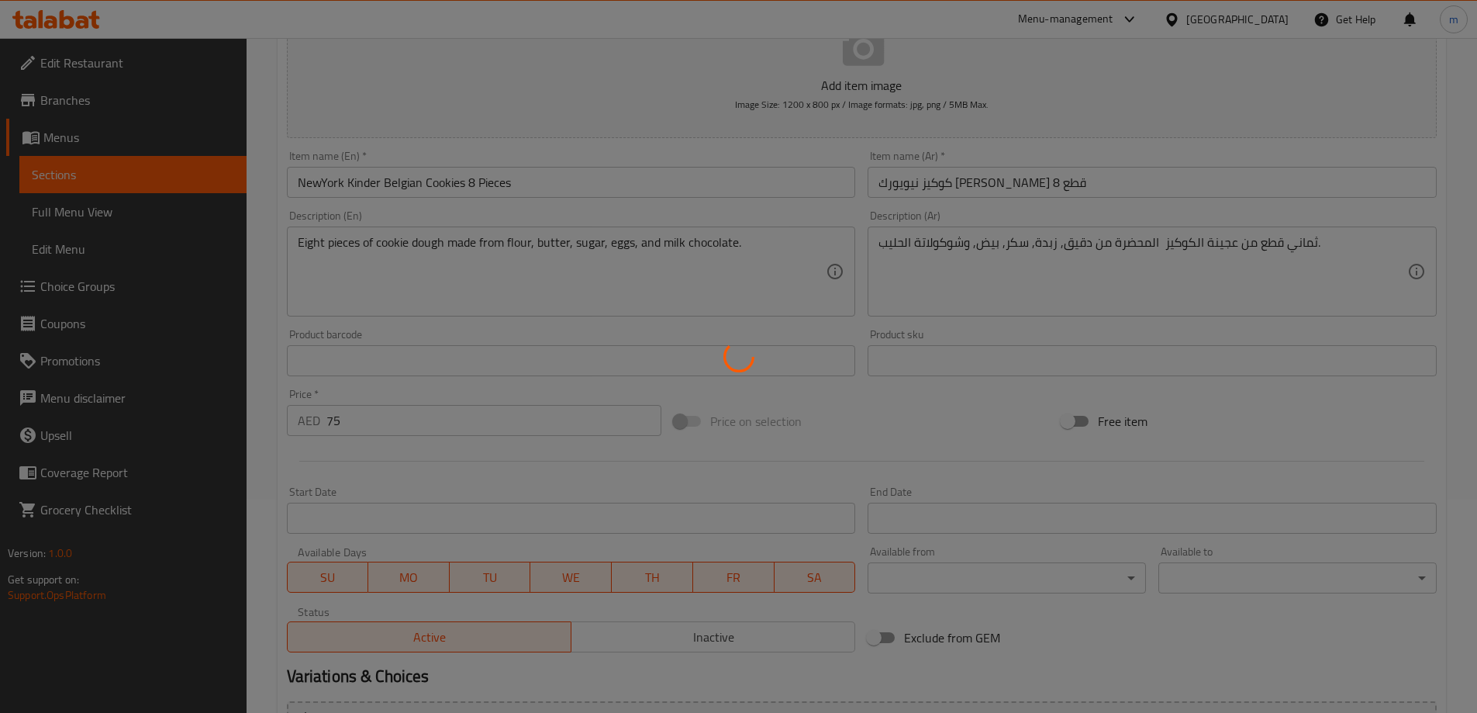
scroll to position [0, 0]
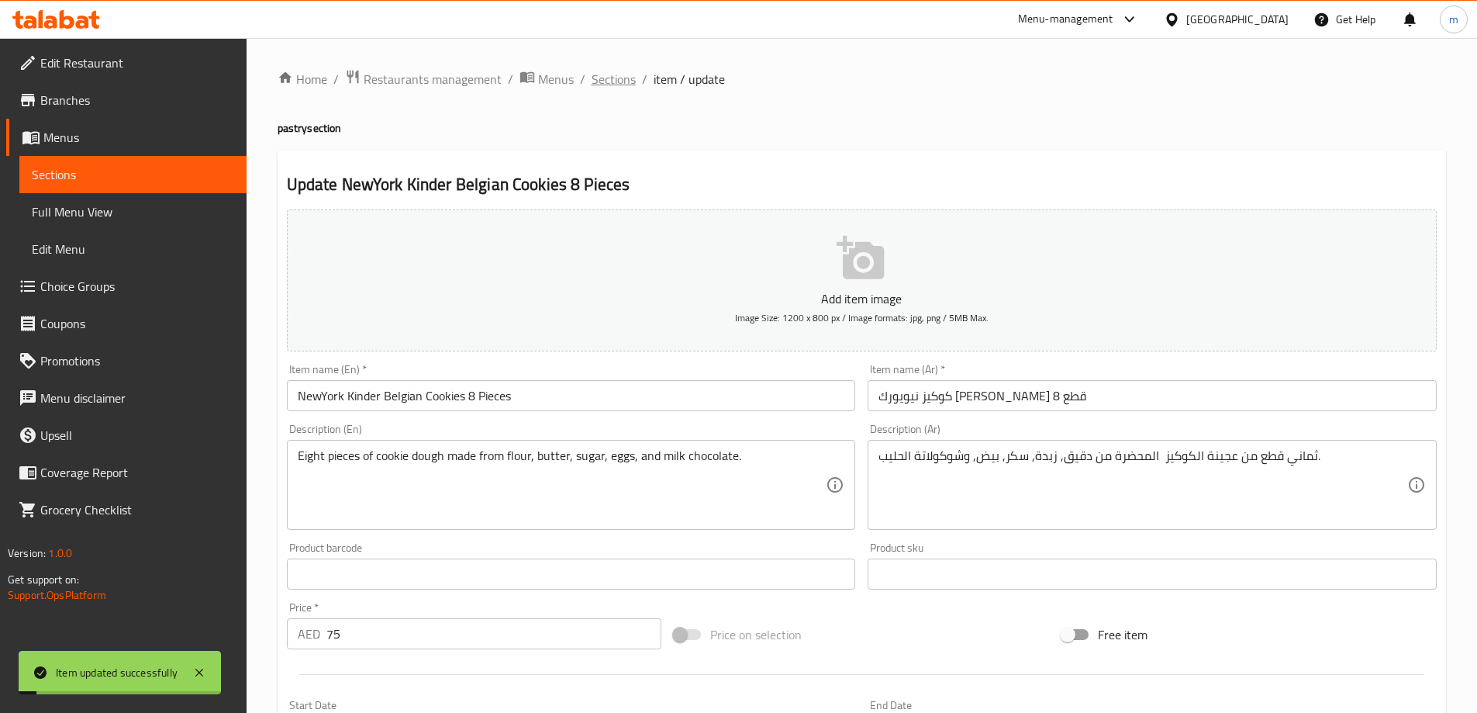
click at [620, 78] on span "Sections" at bounding box center [614, 79] width 44 height 19
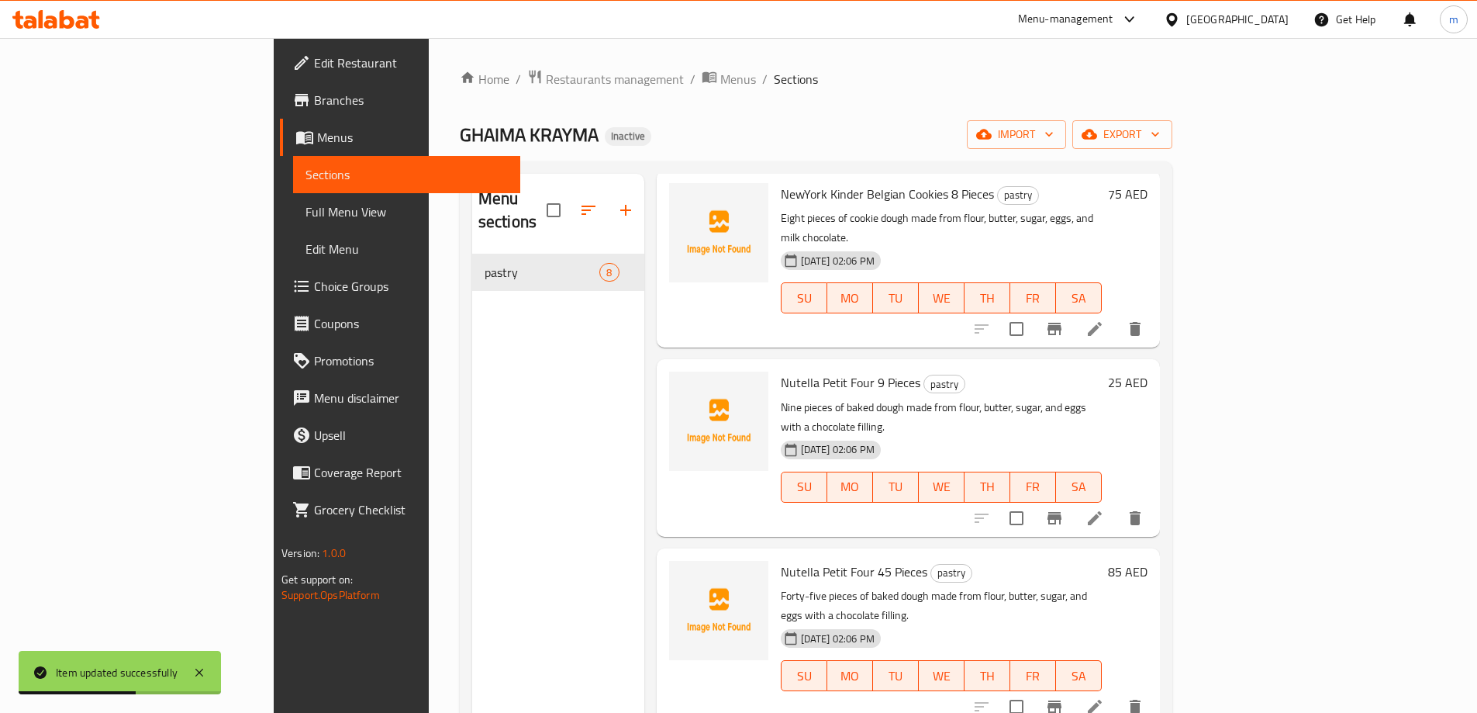
scroll to position [465, 0]
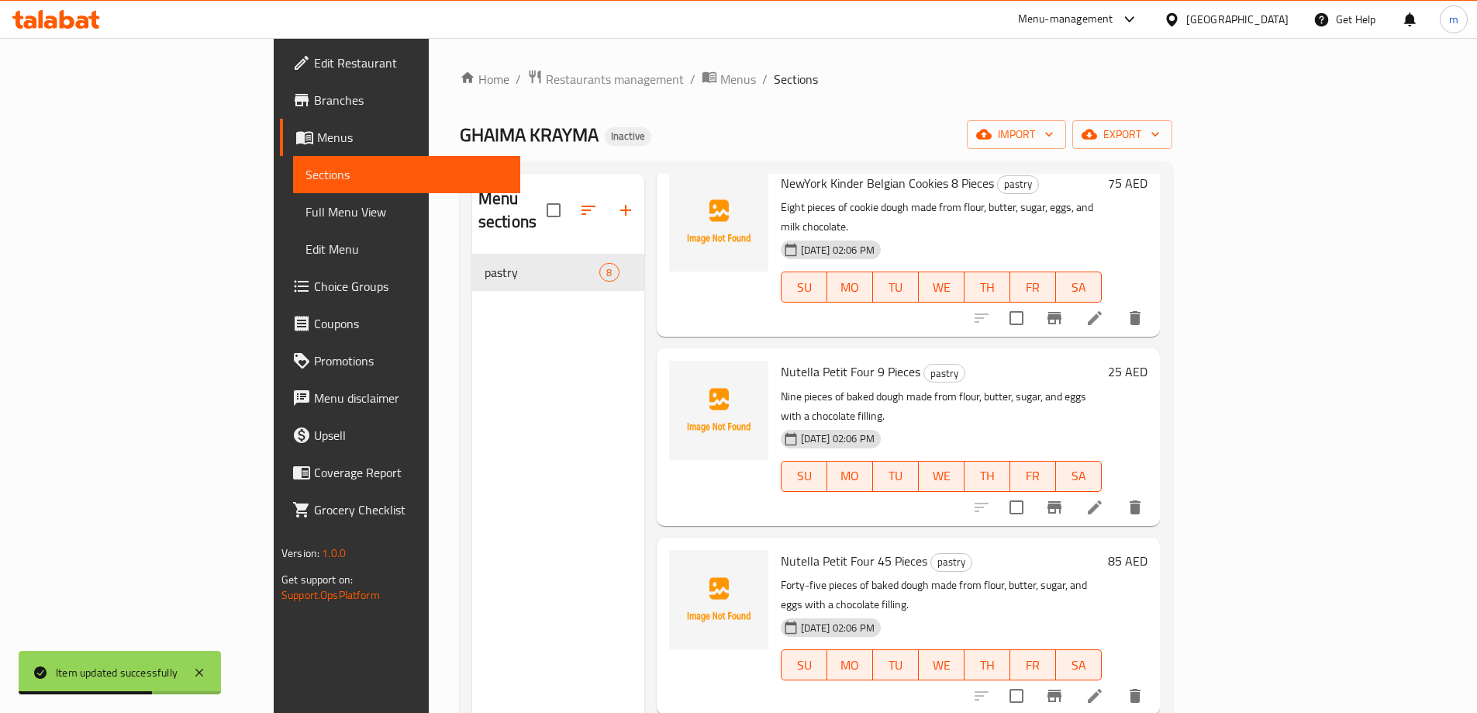
click at [1117, 493] on li at bounding box center [1094, 507] width 43 height 28
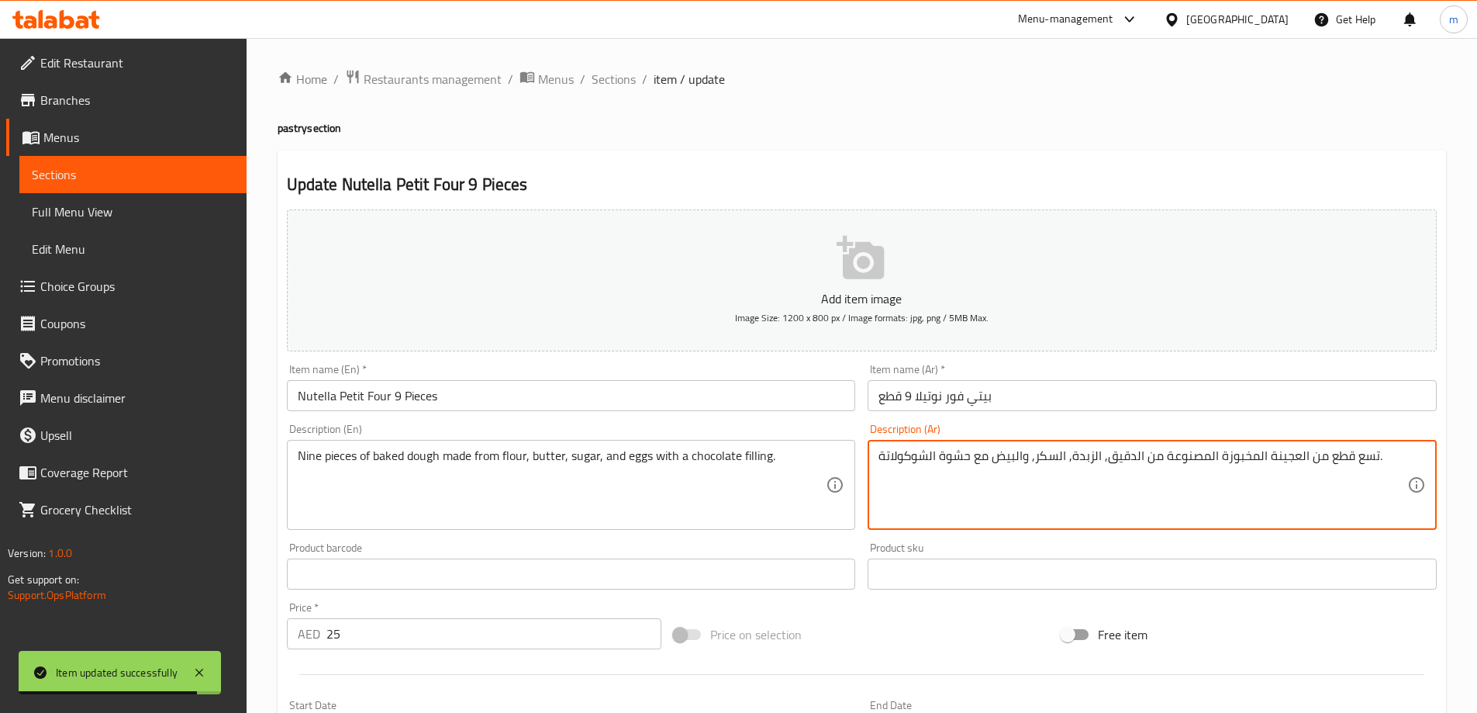
click at [1270, 466] on textarea "تسع قطع من العجينة المخبوزة المصنوعة من الدقيق, الزبدة, السكر, والبيض مع حشوة ا…" at bounding box center [1143, 485] width 529 height 74
click at [1284, 465] on textarea "تسع قطع من العجينة المخبوزة المصنوعة من الدقيق, الزبدة, السكر, والبيض مع حشوة ا…" at bounding box center [1143, 485] width 529 height 74
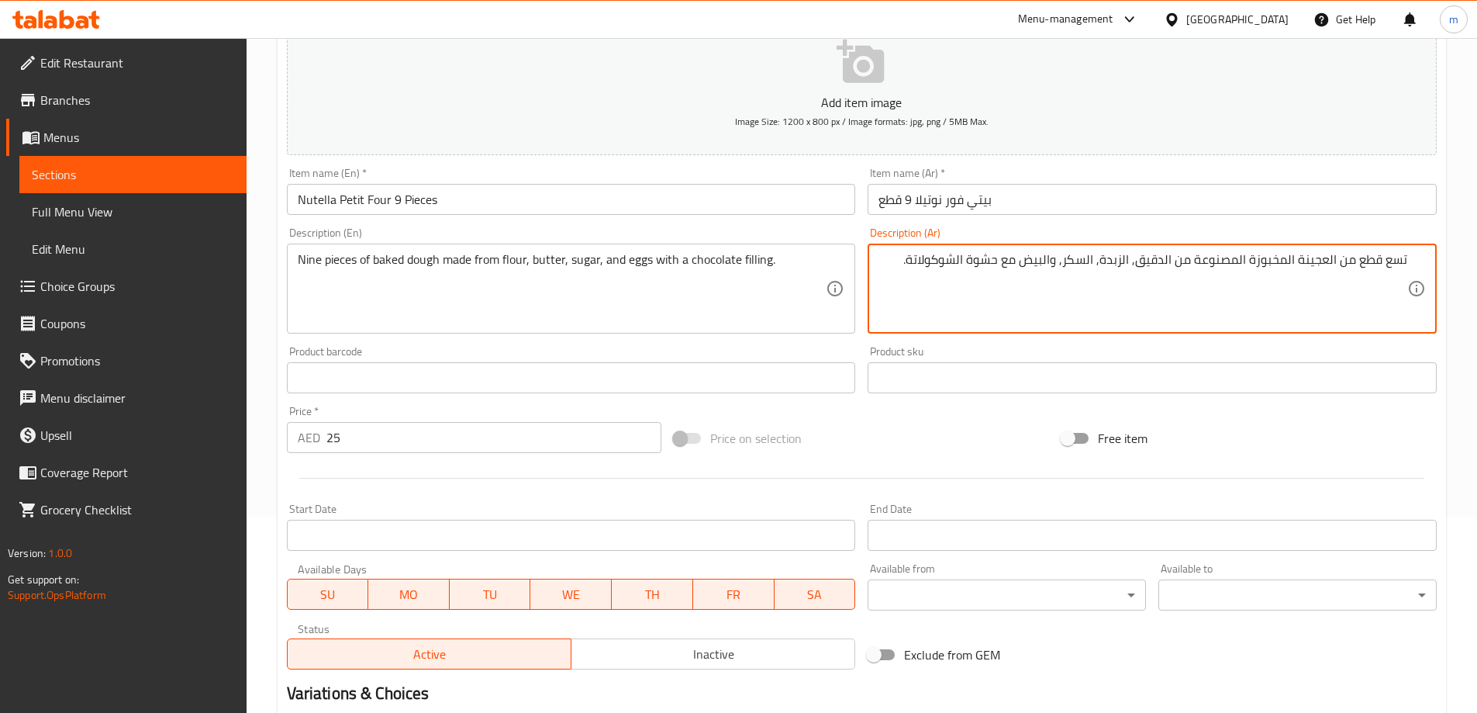
scroll to position [383, 0]
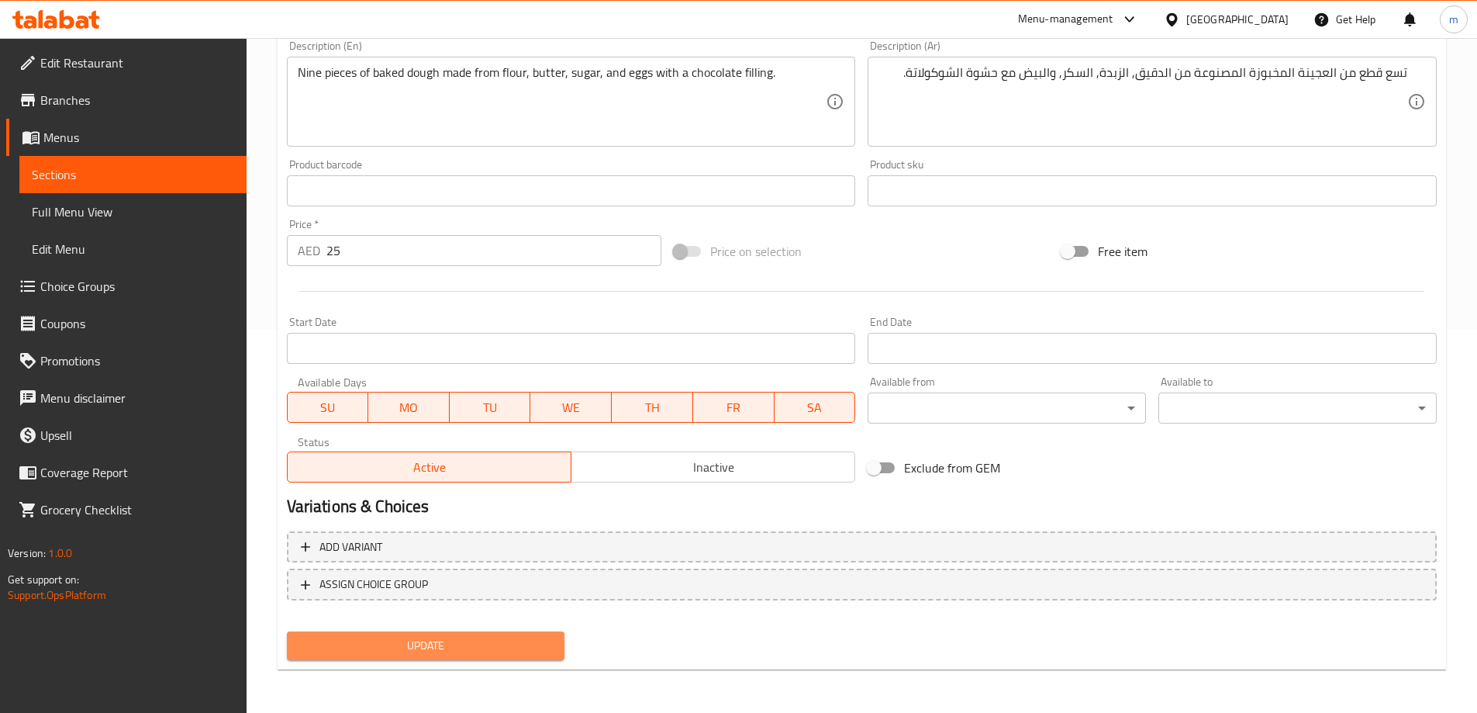
click at [527, 642] on span "Update" at bounding box center [426, 645] width 254 height 19
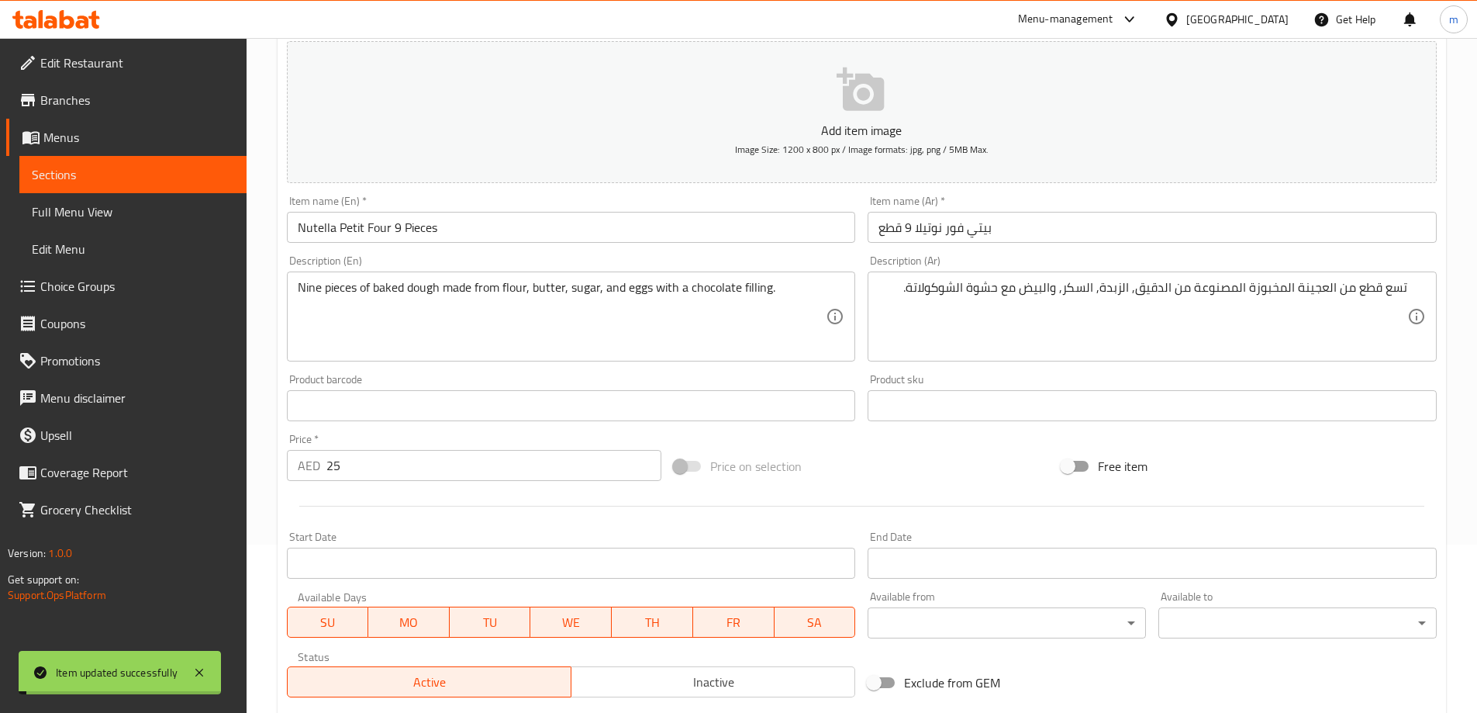
scroll to position [0, 0]
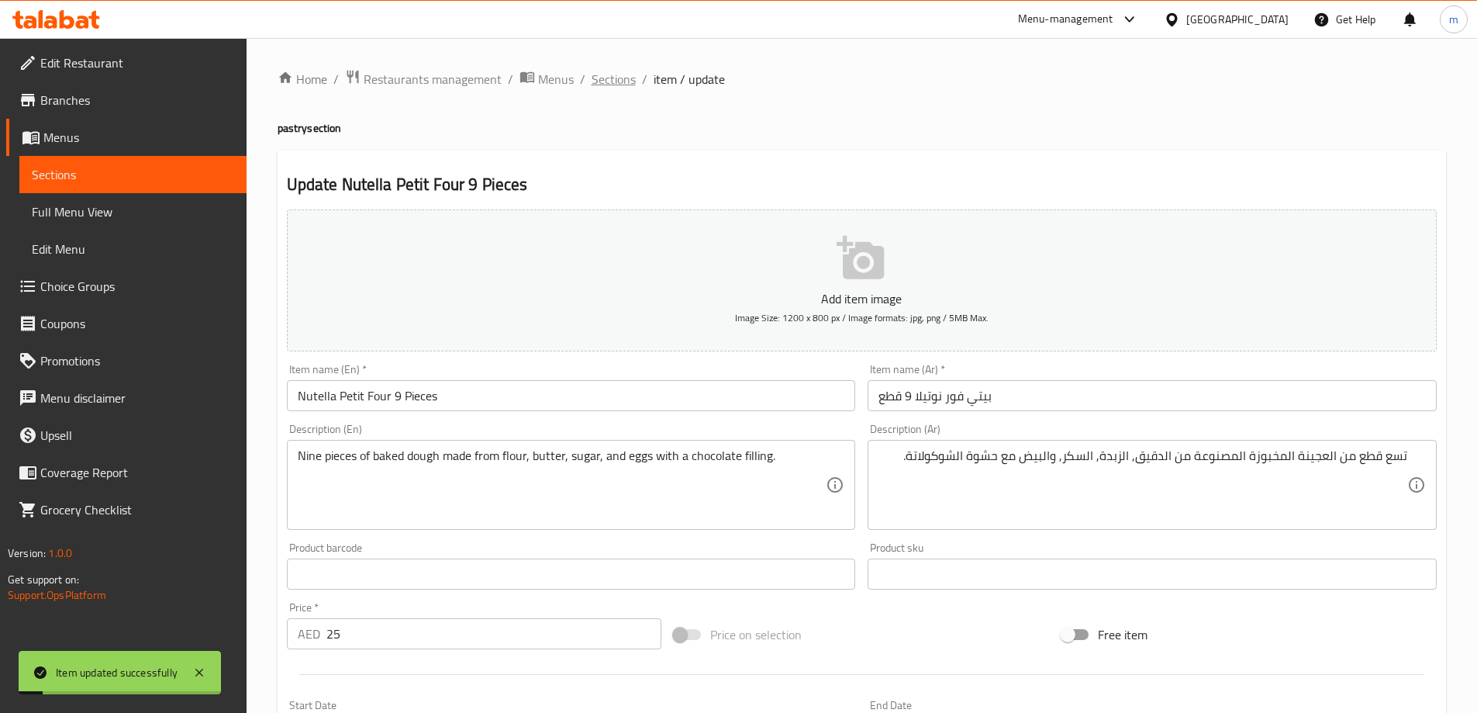
click at [612, 73] on span "Sections" at bounding box center [614, 79] width 44 height 19
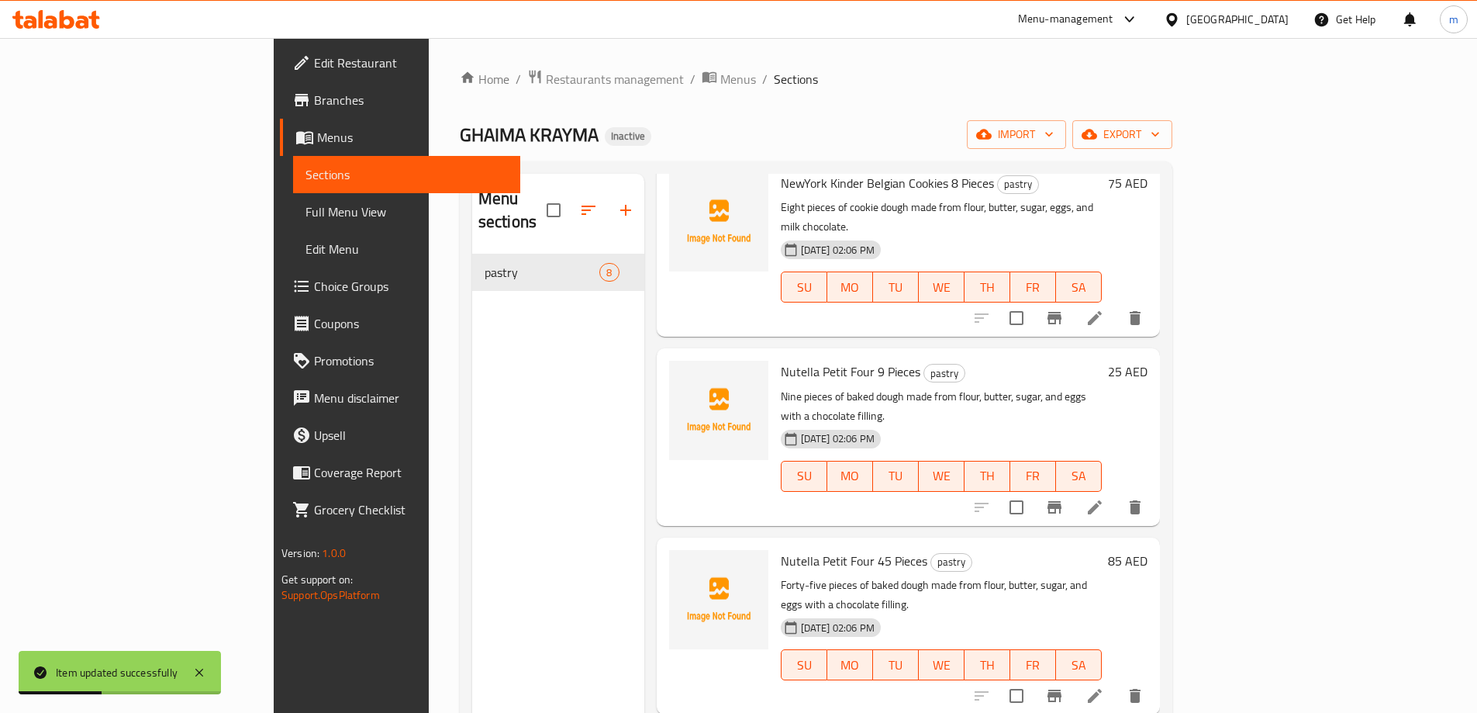
scroll to position [543, 0]
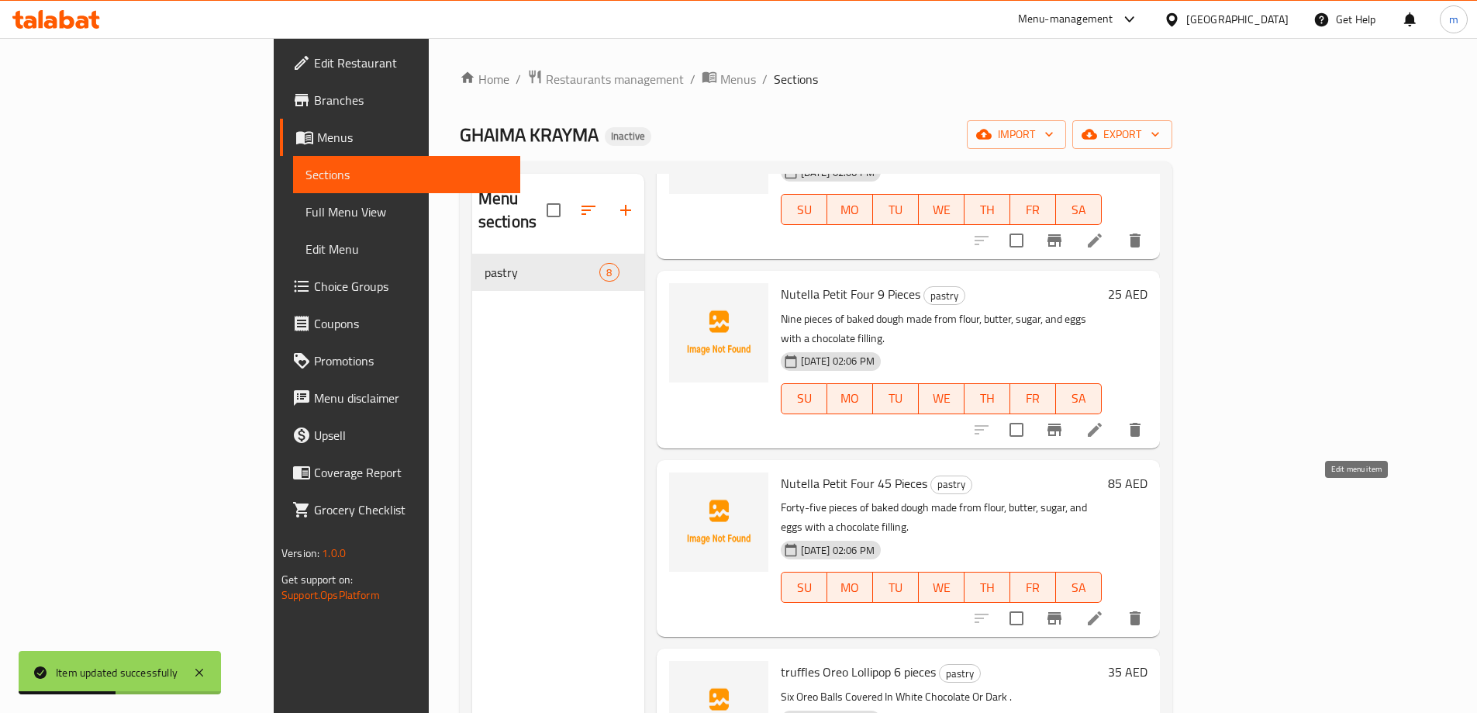
click at [1104, 609] on icon at bounding box center [1095, 618] width 19 height 19
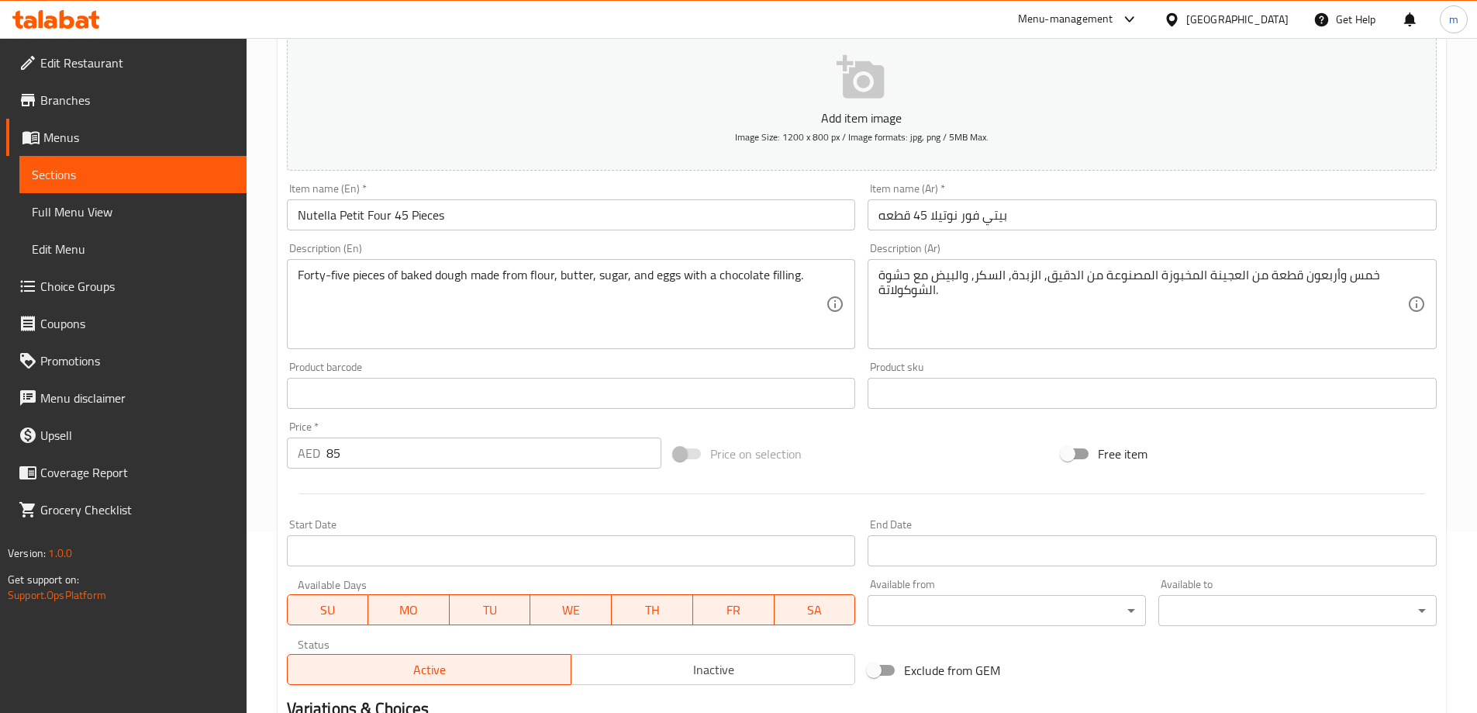
scroll to position [383, 0]
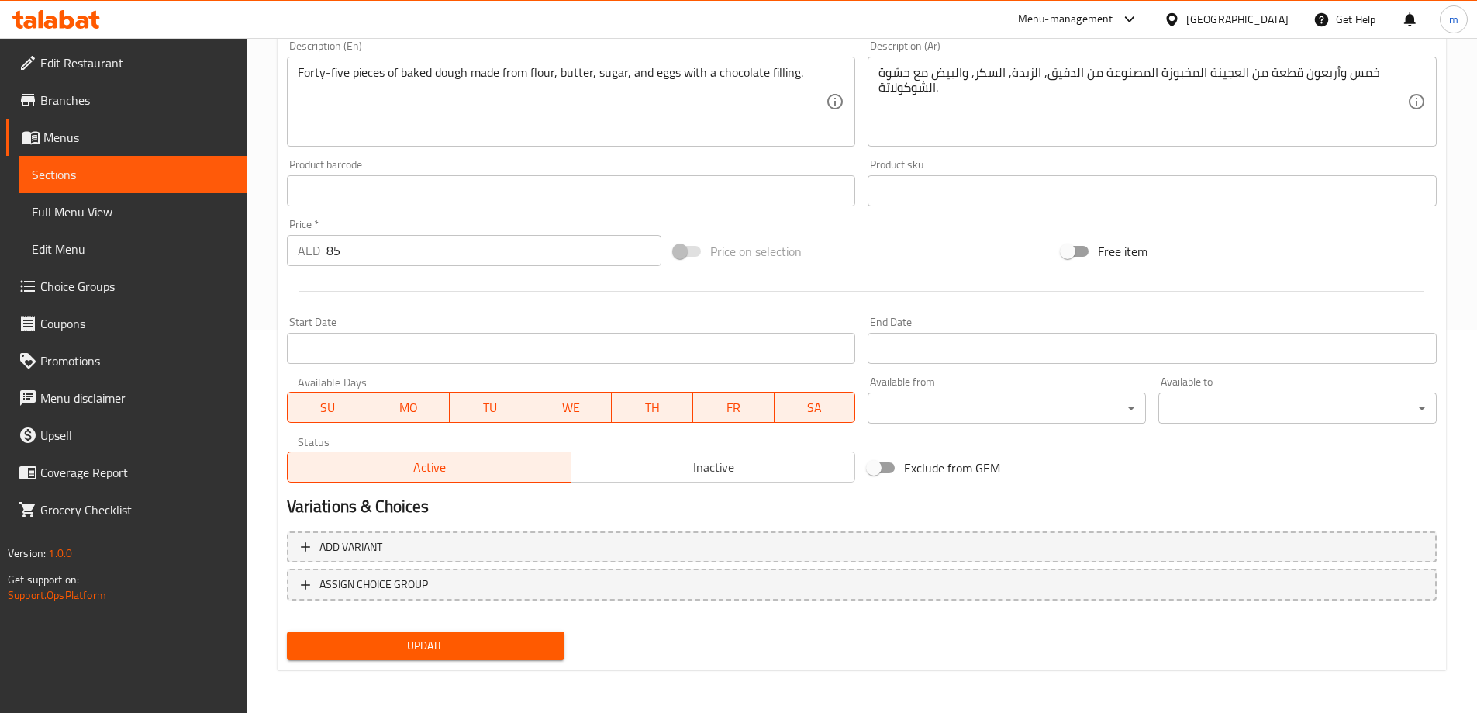
click at [489, 642] on span "Update" at bounding box center [426, 645] width 254 height 19
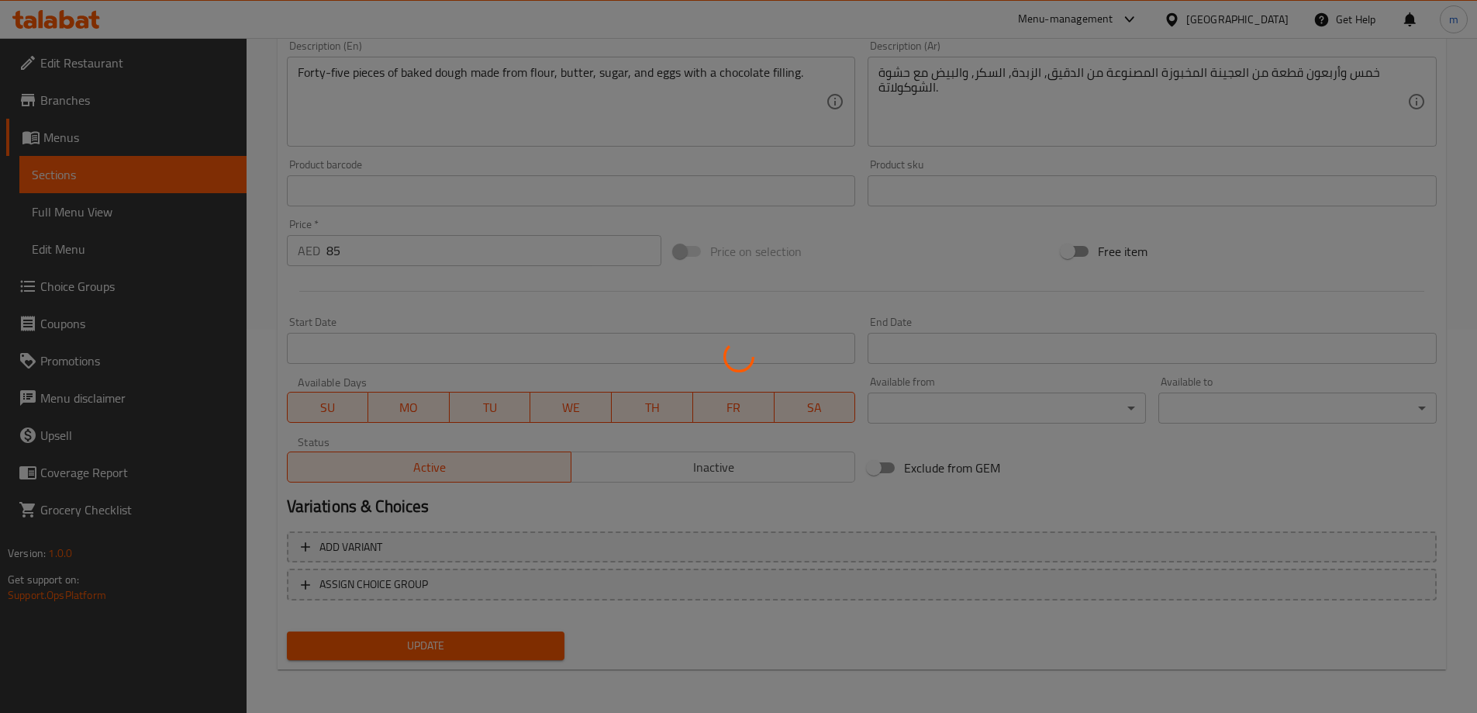
scroll to position [0, 0]
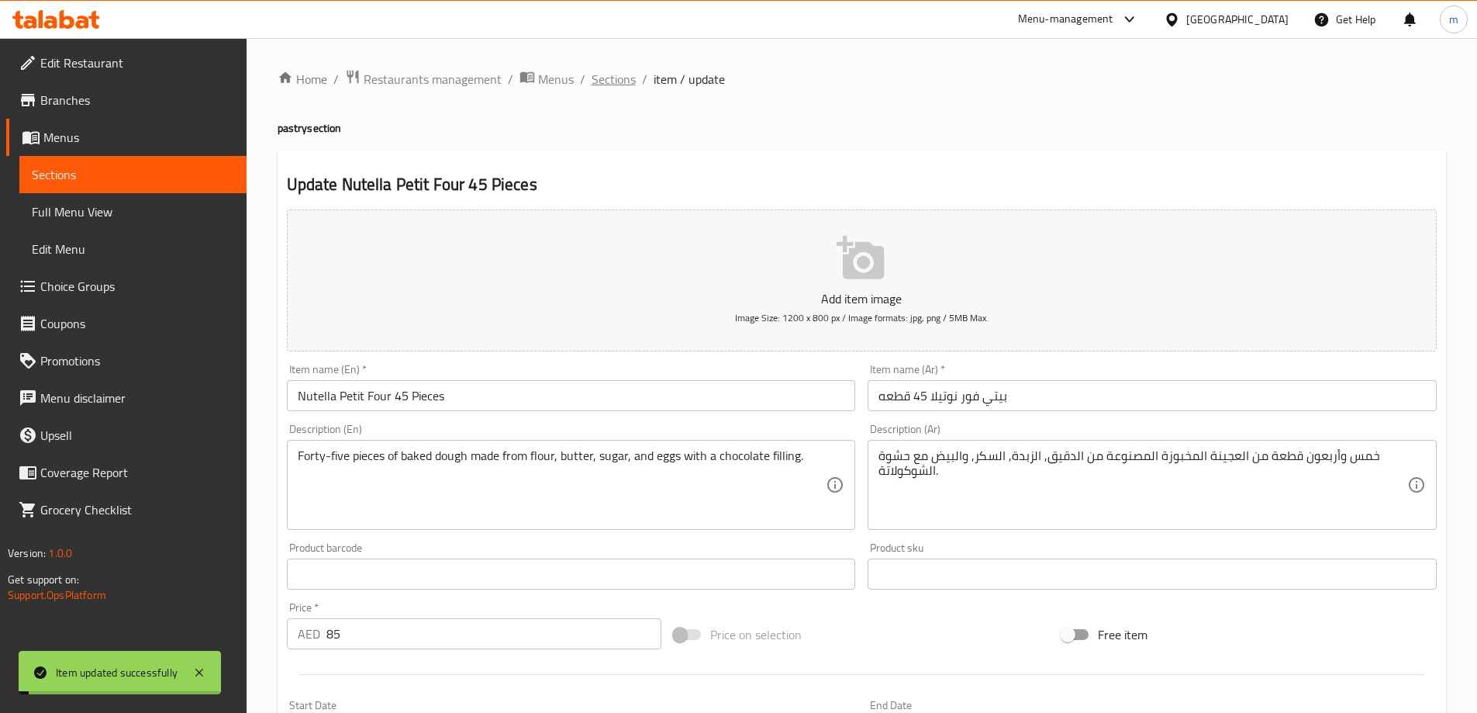
click at [604, 81] on span "Sections" at bounding box center [614, 79] width 44 height 19
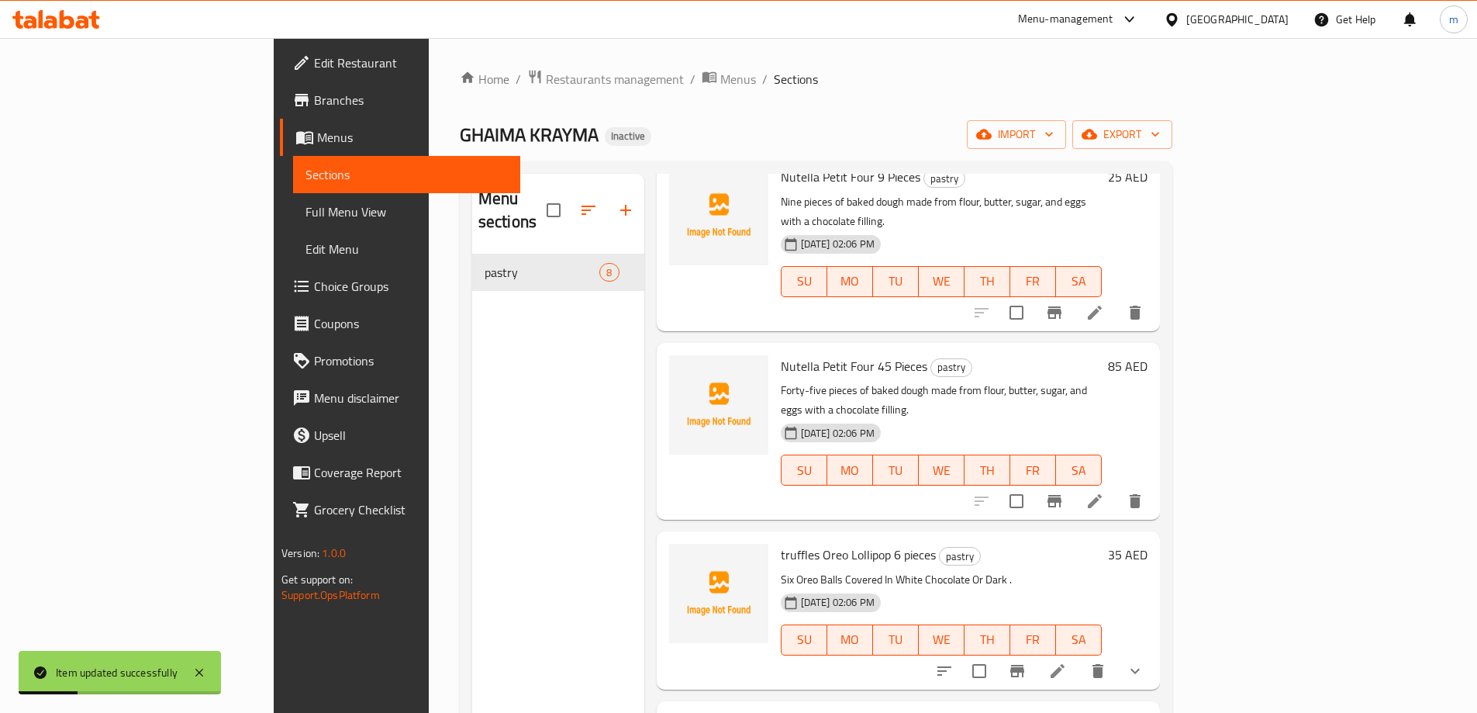
scroll to position [682, 0]
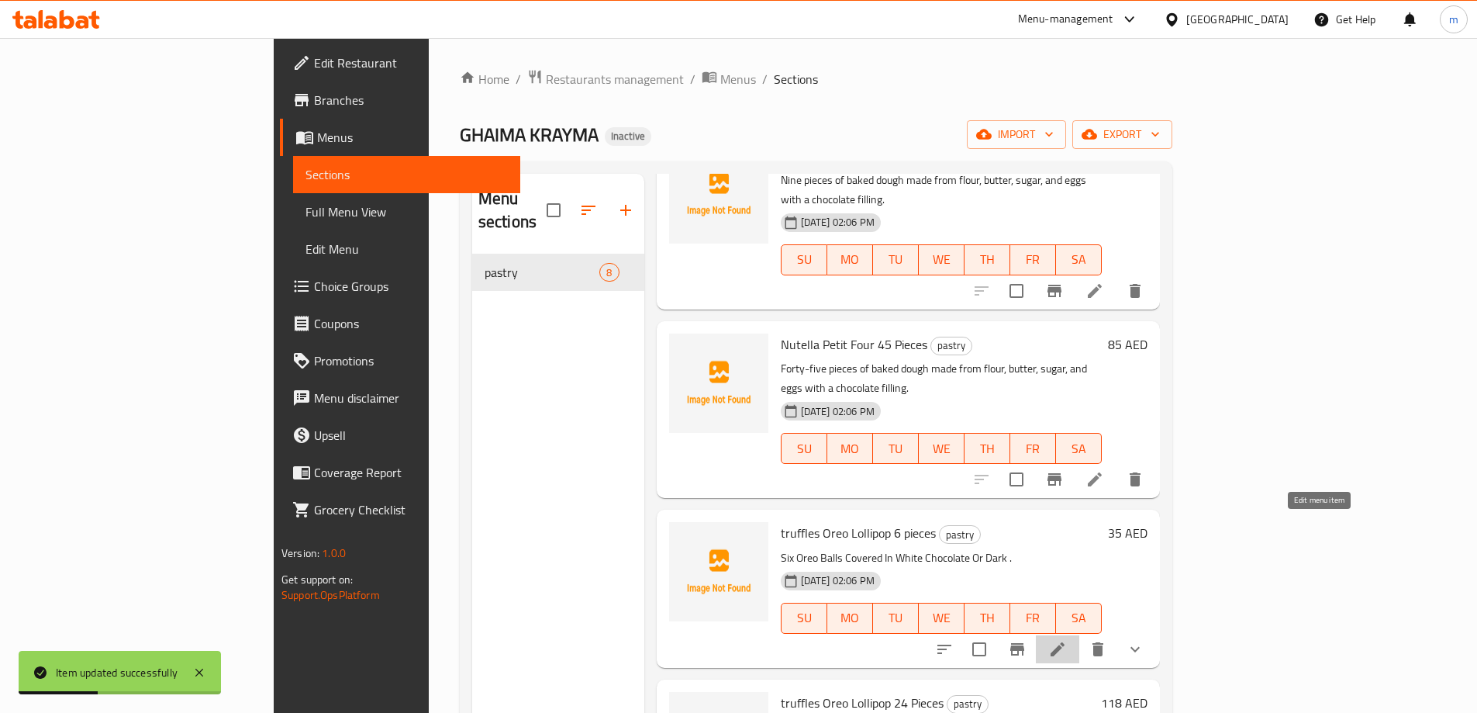
click at [1065, 642] on icon at bounding box center [1058, 649] width 14 height 14
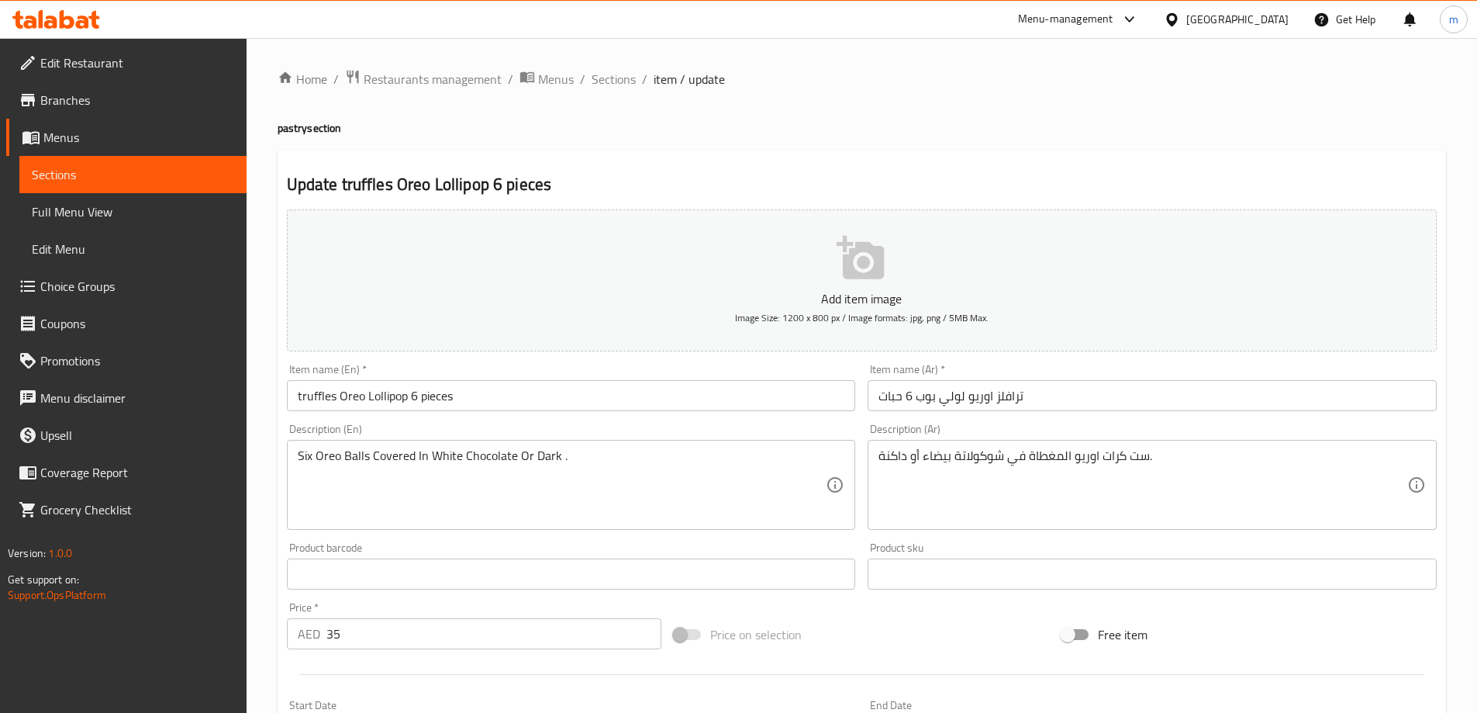
drag, startPoint x: 1126, startPoint y: 460, endPoint x: 1166, endPoint y: 499, distance: 56.5
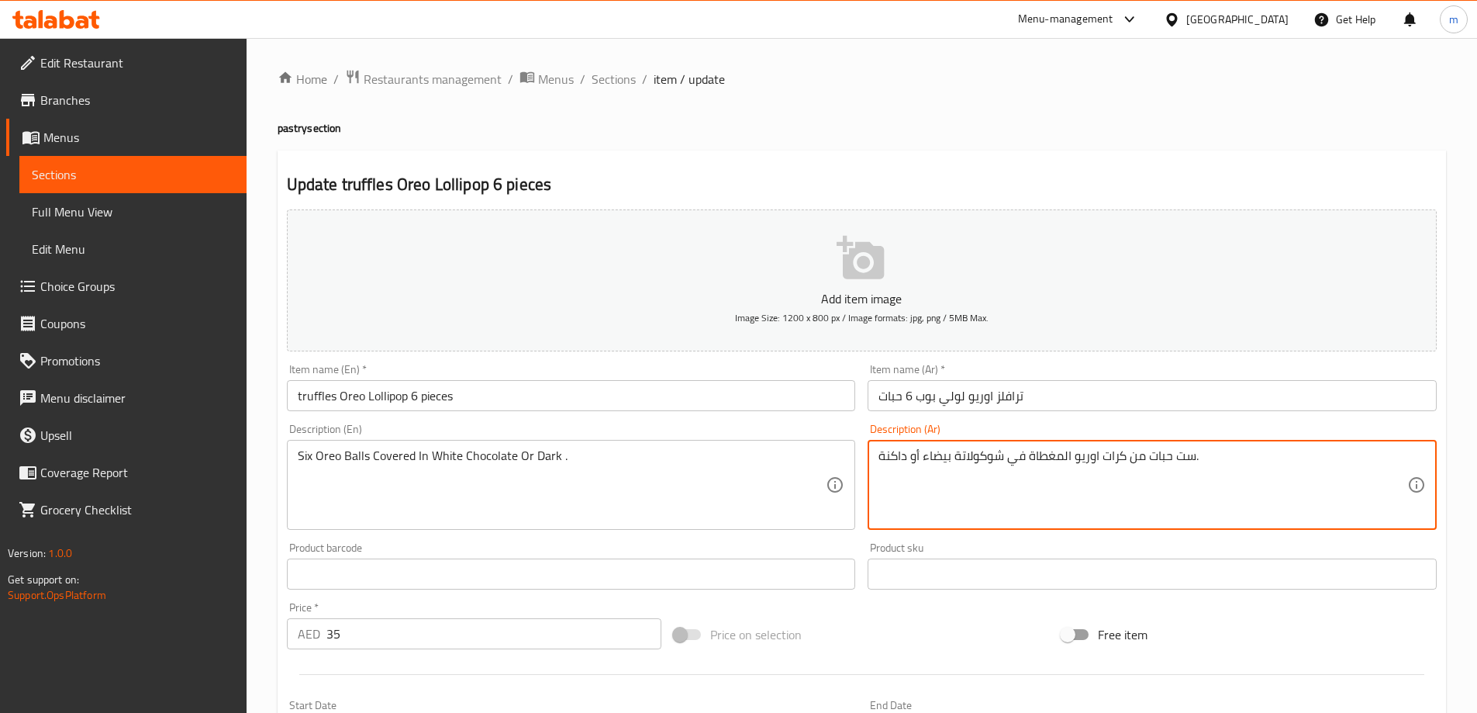
click at [1173, 477] on textarea "ست حبات من كرات اوريو المغطاة في شوكولاتة بيضاء أو داكنة." at bounding box center [1143, 485] width 529 height 74
click at [1225, 485] on textarea "ست حبات من كرات اوريو المغطاة في شوكولاتة بيضاء أو داكنة." at bounding box center [1143, 485] width 529 height 74
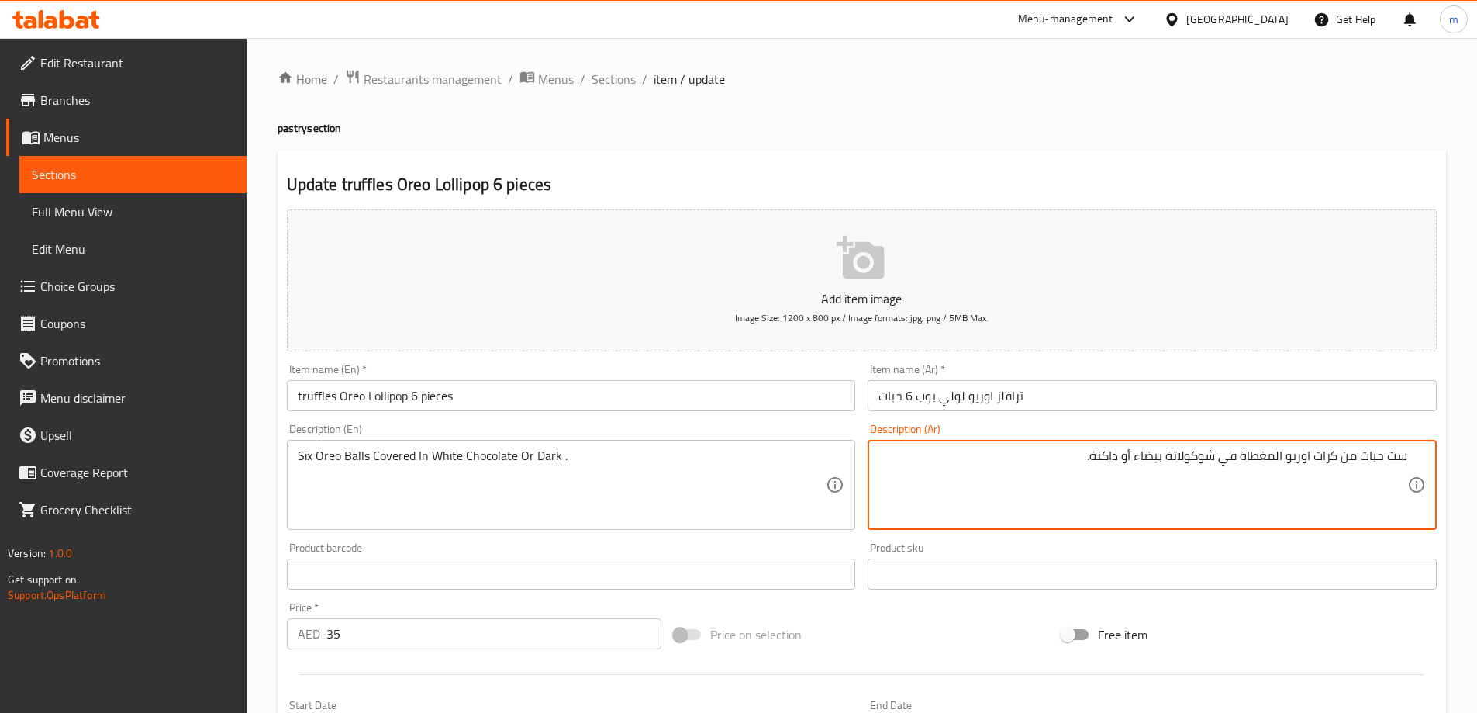
type textarea "ست حبات من كرات اوريو المغطاة في شوكولاتة بيضاء أو داكنة."
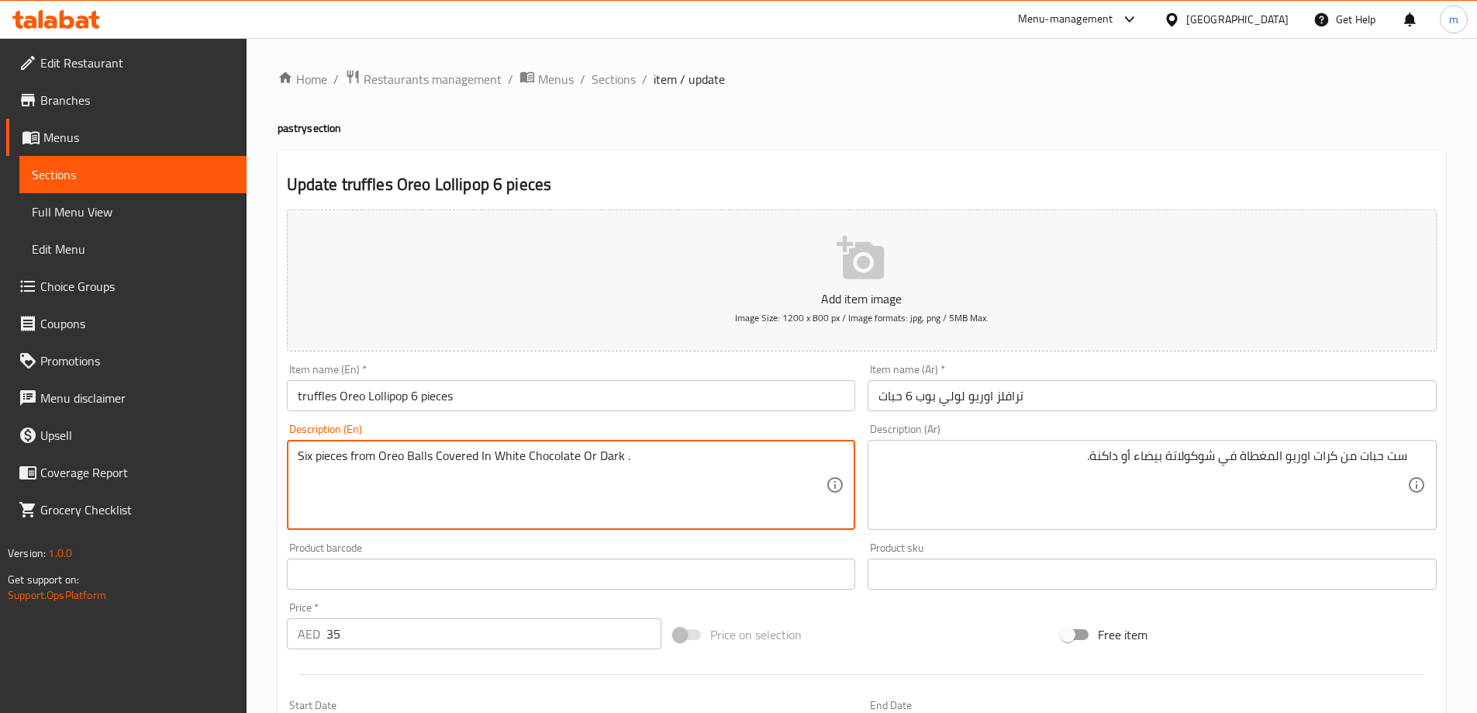
type textarea "Six pieces from Oreo Balls Covered In White Chocolate Or Dark ."
click at [978, 178] on h2 "Update truffles Oreo Lollipop 6 pieces" at bounding box center [862, 184] width 1150 height 23
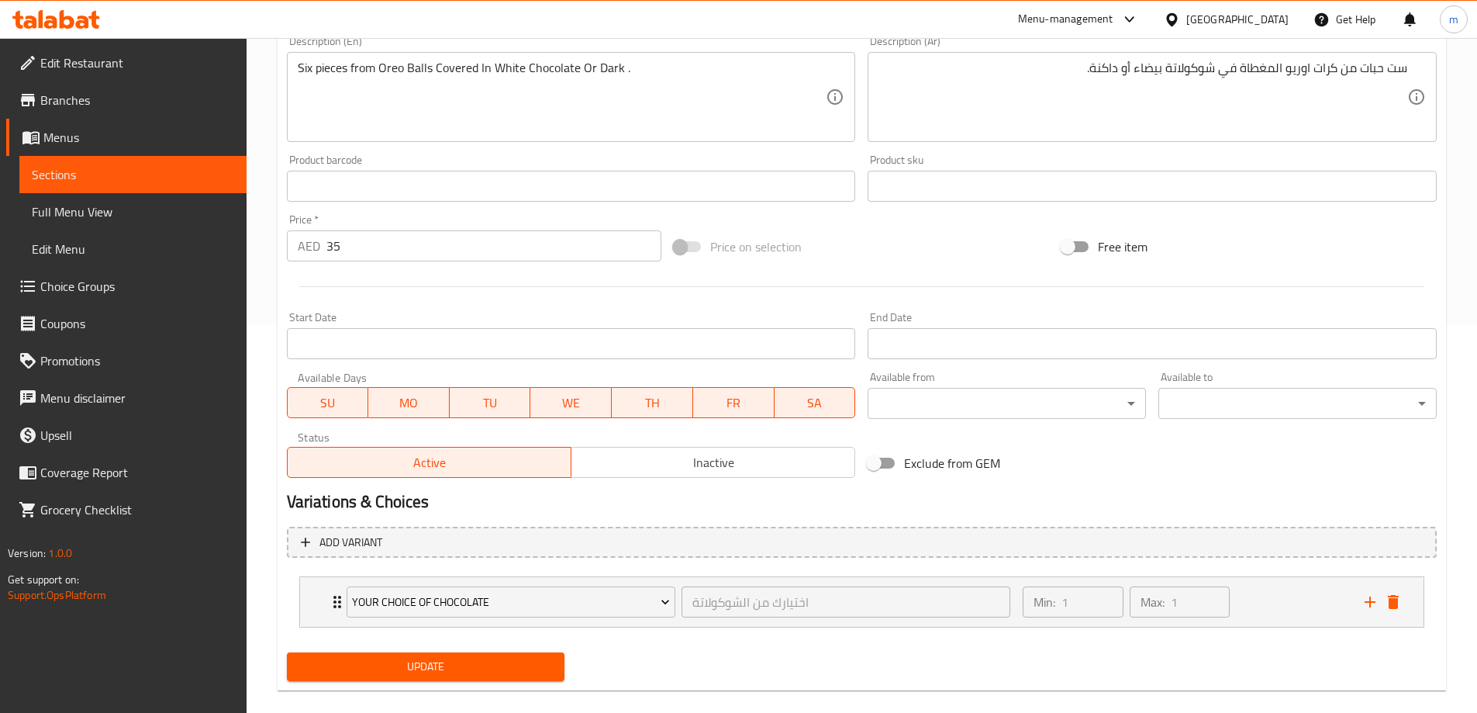
scroll to position [409, 0]
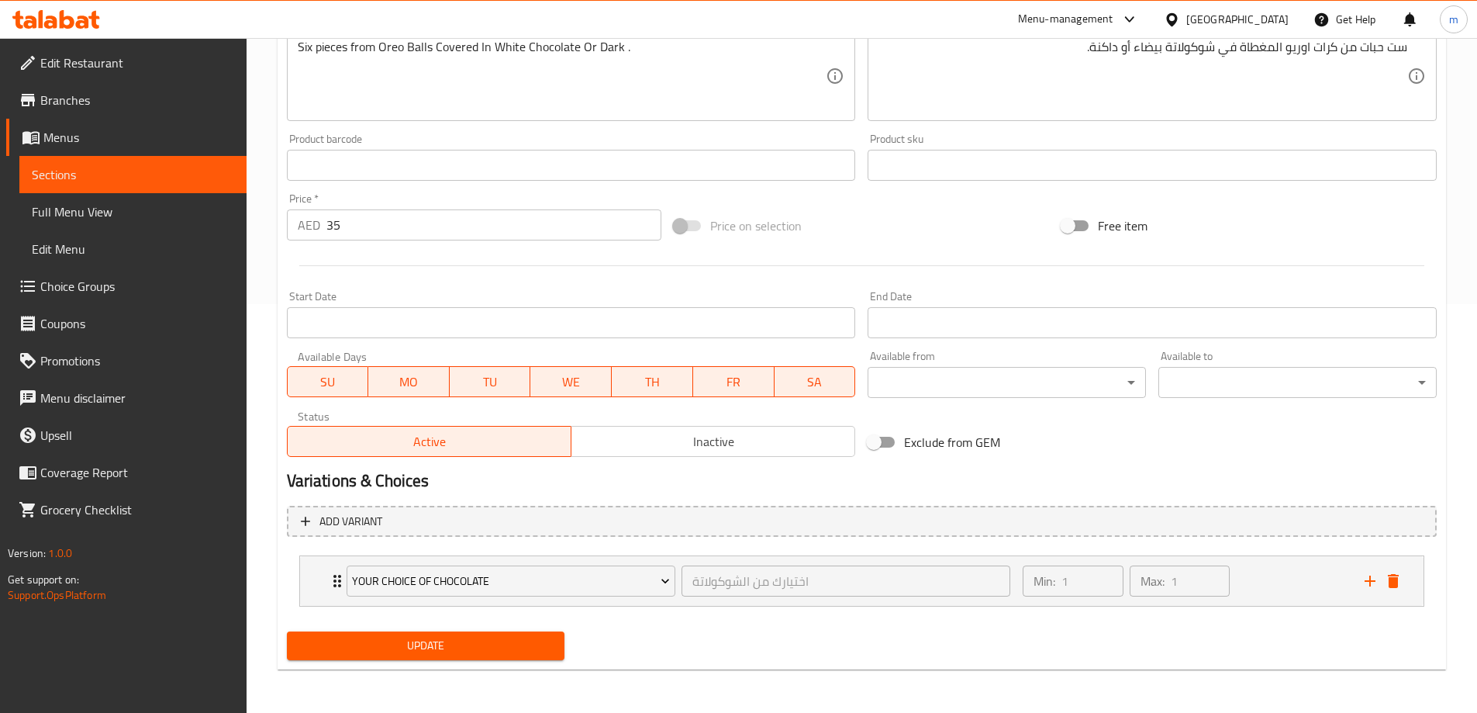
click at [466, 655] on span "Update" at bounding box center [426, 645] width 254 height 19
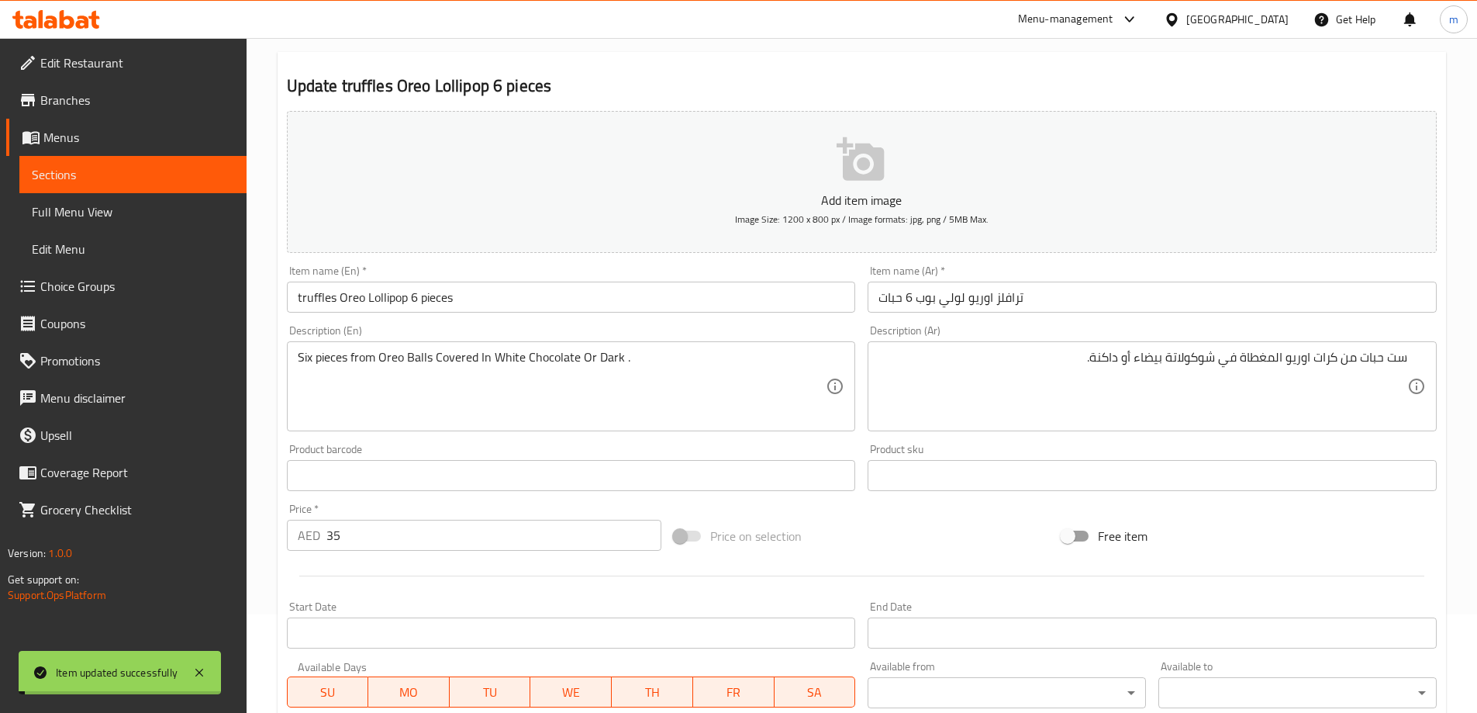
scroll to position [0, 0]
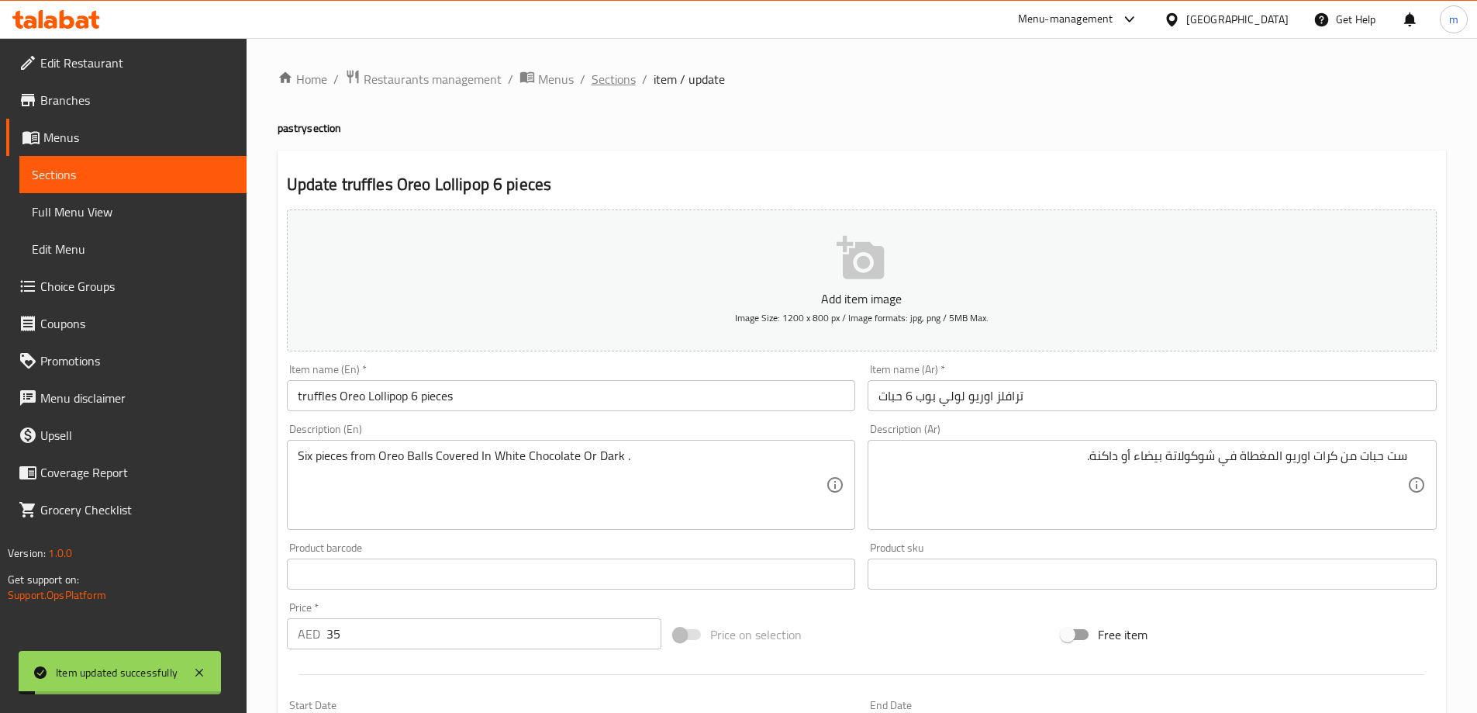
click at [613, 81] on span "Sections" at bounding box center [614, 79] width 44 height 19
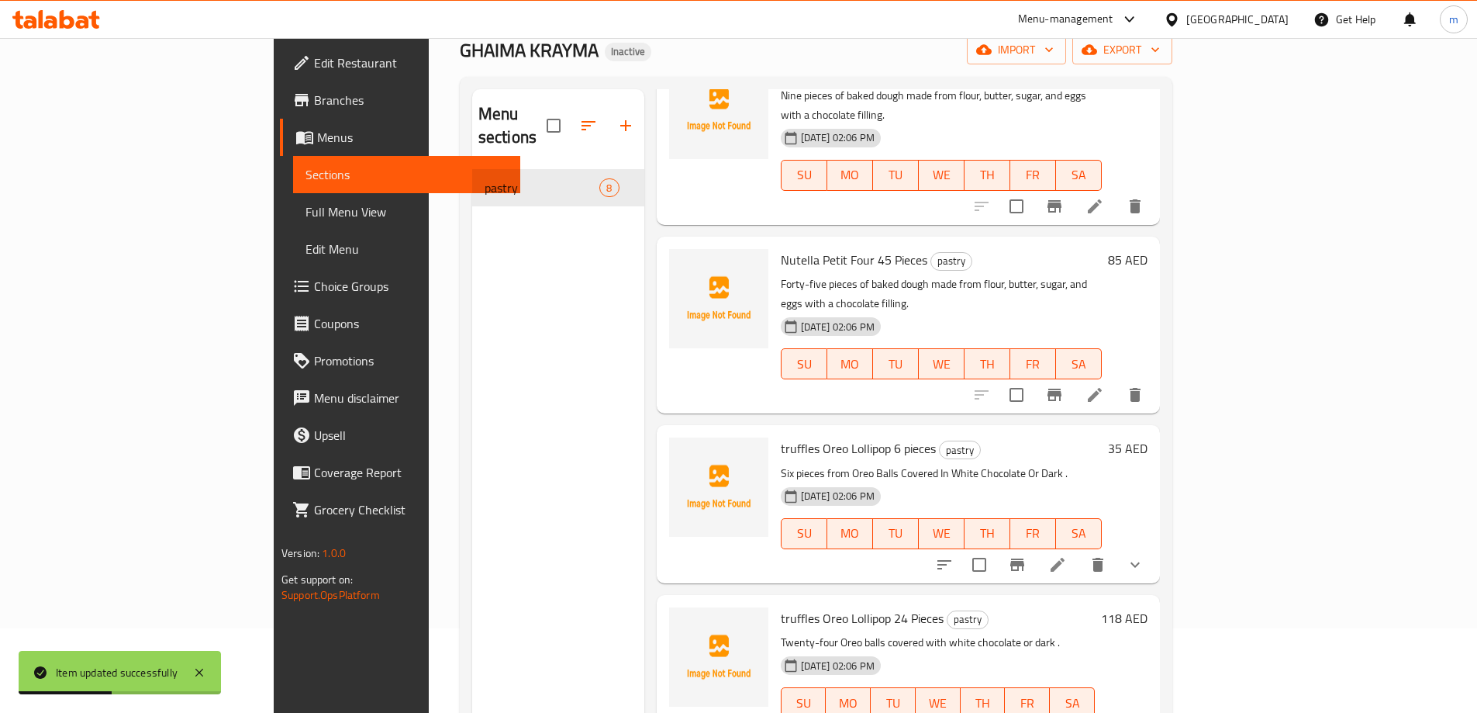
scroll to position [217, 0]
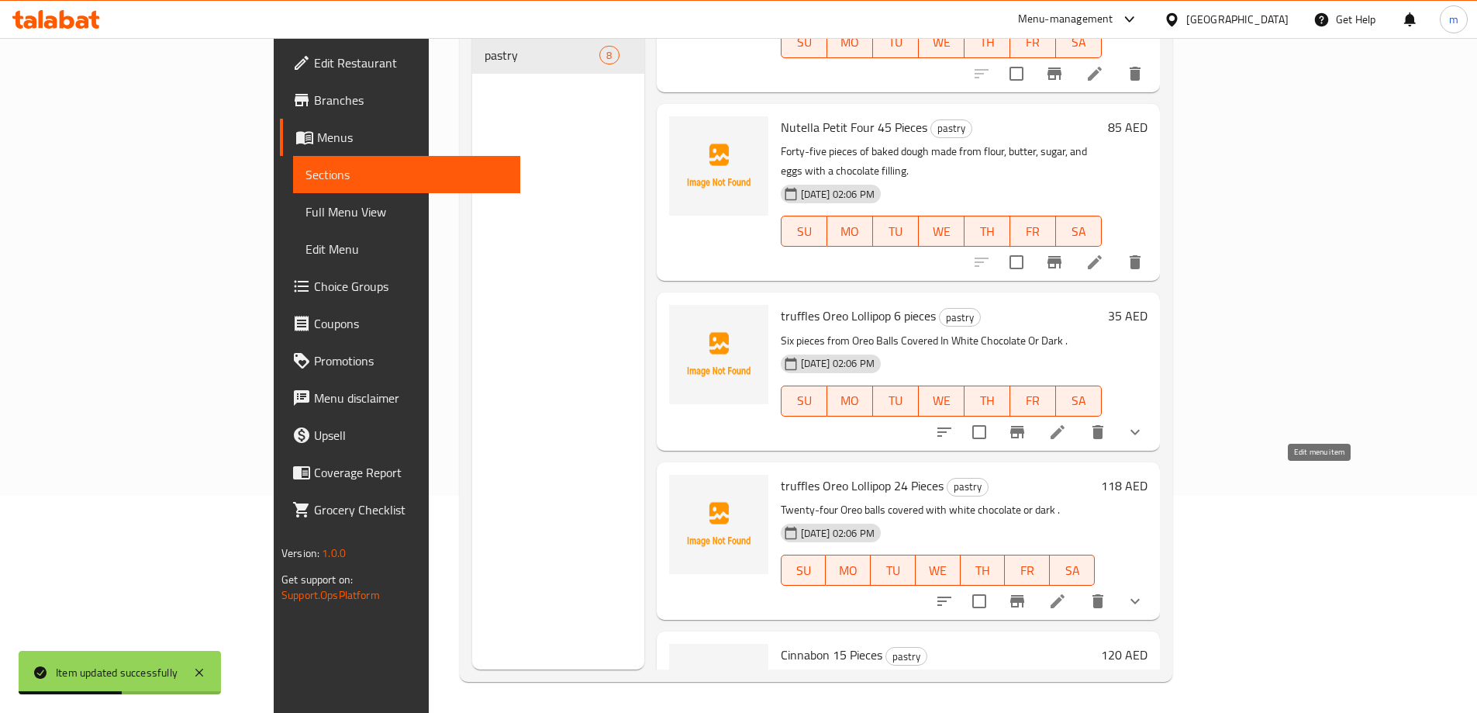
click at [1067, 592] on icon at bounding box center [1058, 601] width 19 height 19
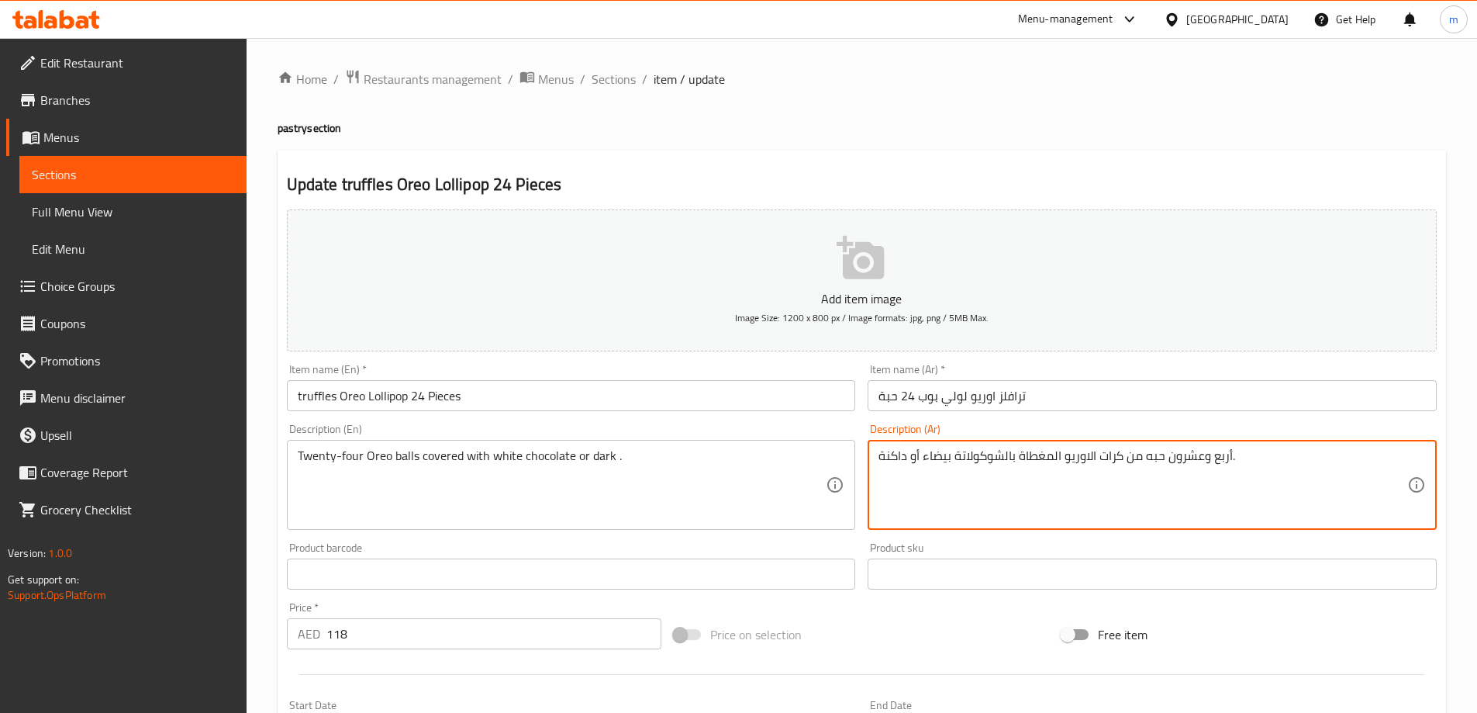
click at [1115, 461] on textarea "أربع وعشرون حبه من كرات الاوريو المغطاة بالشوكولاتة بيضاء أو داكنة." at bounding box center [1143, 485] width 529 height 74
click at [1097, 485] on textarea "أربع وعشرون حبه من كرات الاوريو المغطاة بالشوكولاتة بيضاء أو داكنة." at bounding box center [1143, 485] width 529 height 74
click at [1038, 476] on textarea "أربع وعشرون حبه من كرات الاوريو المغطاة بالشوكولاتة بيضاء أو داكنة." at bounding box center [1143, 485] width 529 height 74
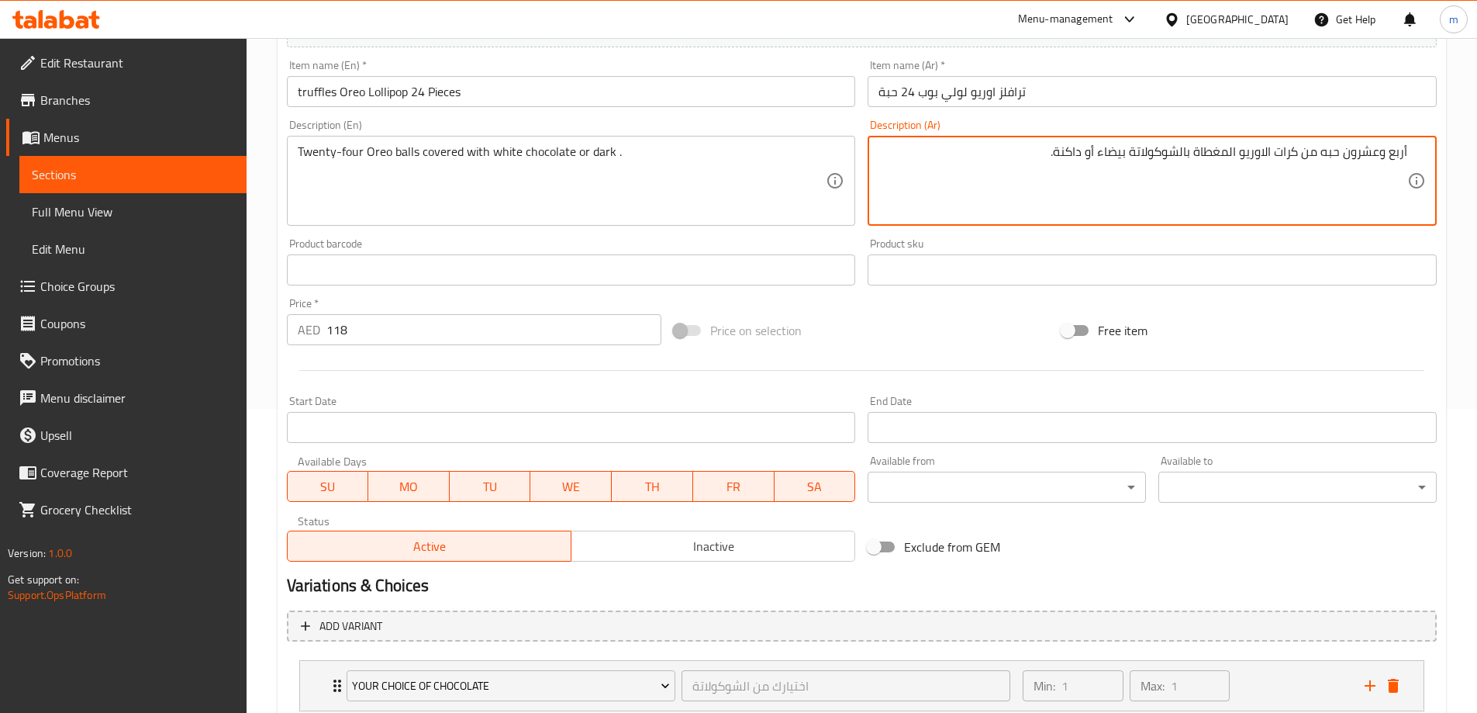
scroll to position [310, 0]
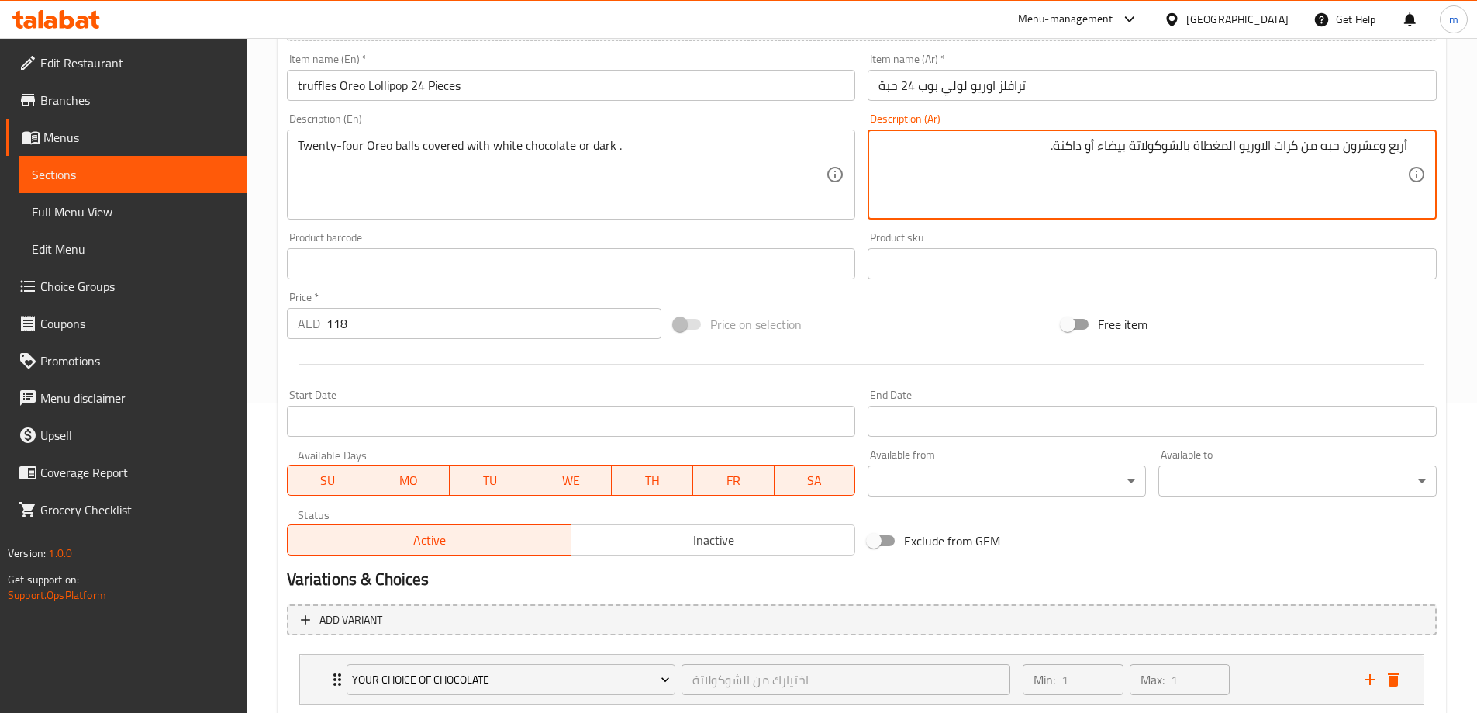
type textarea "أربع وعشرون حبه من كرات الاوريو المغطاة بالشوكولاتة بيضاء أو داكنة."
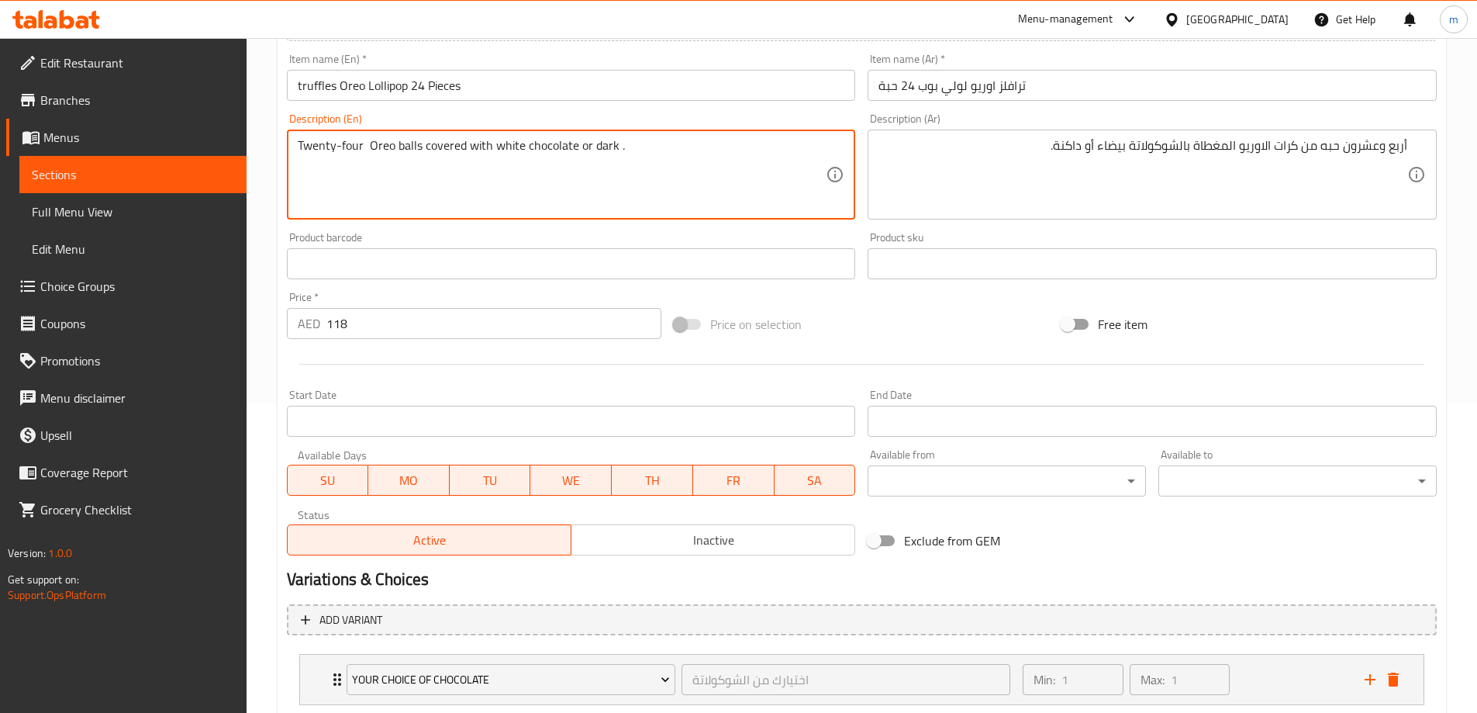
click at [441, 94] on input "truffles Oreo Lollipop 24 Pieces" at bounding box center [571, 85] width 569 height 31
paste textarea "Pieces"
type textarea "Twenty-four Pieces from Oreo balls covered with white chocolate or dark ."
click at [944, 337] on div "Price on selection" at bounding box center [862, 324] width 388 height 42
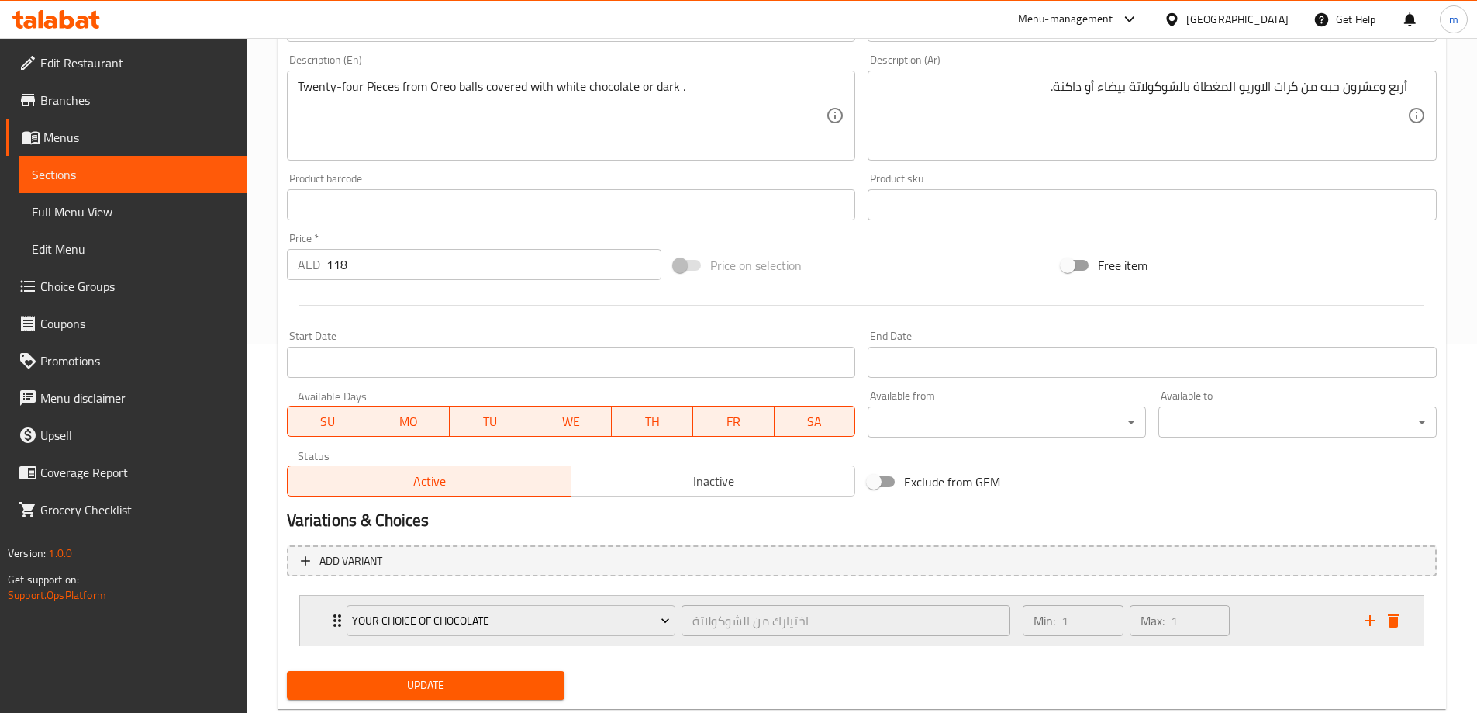
scroll to position [409, 0]
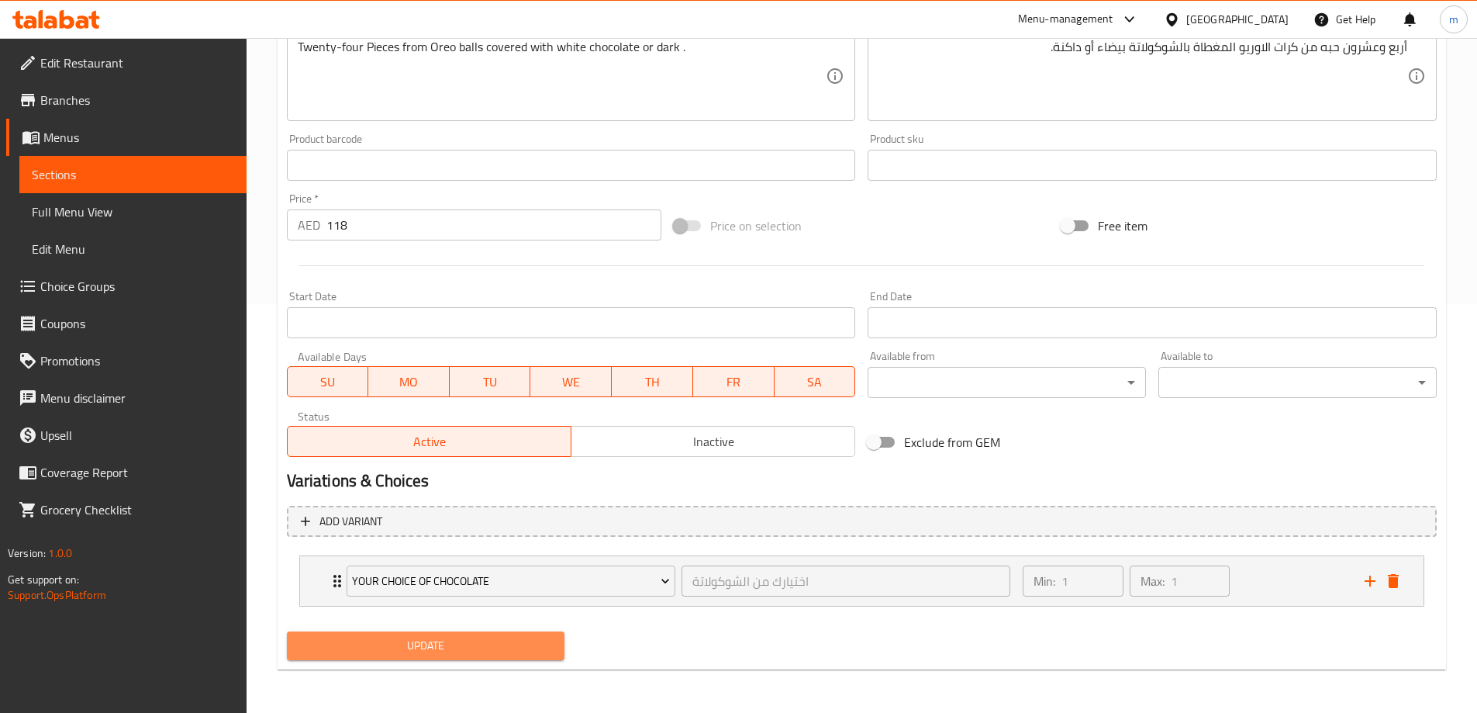
click at [416, 655] on span "Update" at bounding box center [426, 645] width 254 height 19
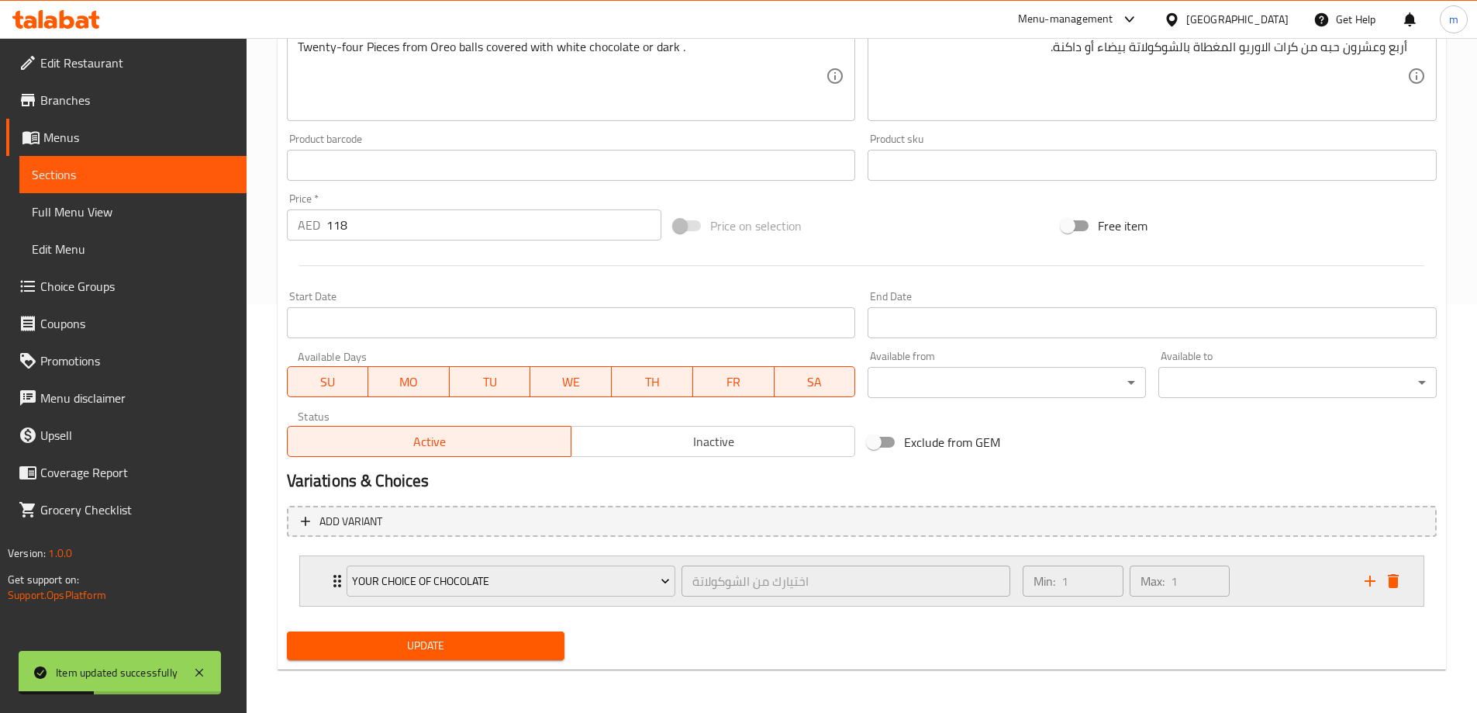
click at [1303, 589] on div "Min: 1 ​ Max: 1 ​" at bounding box center [1184, 581] width 341 height 50
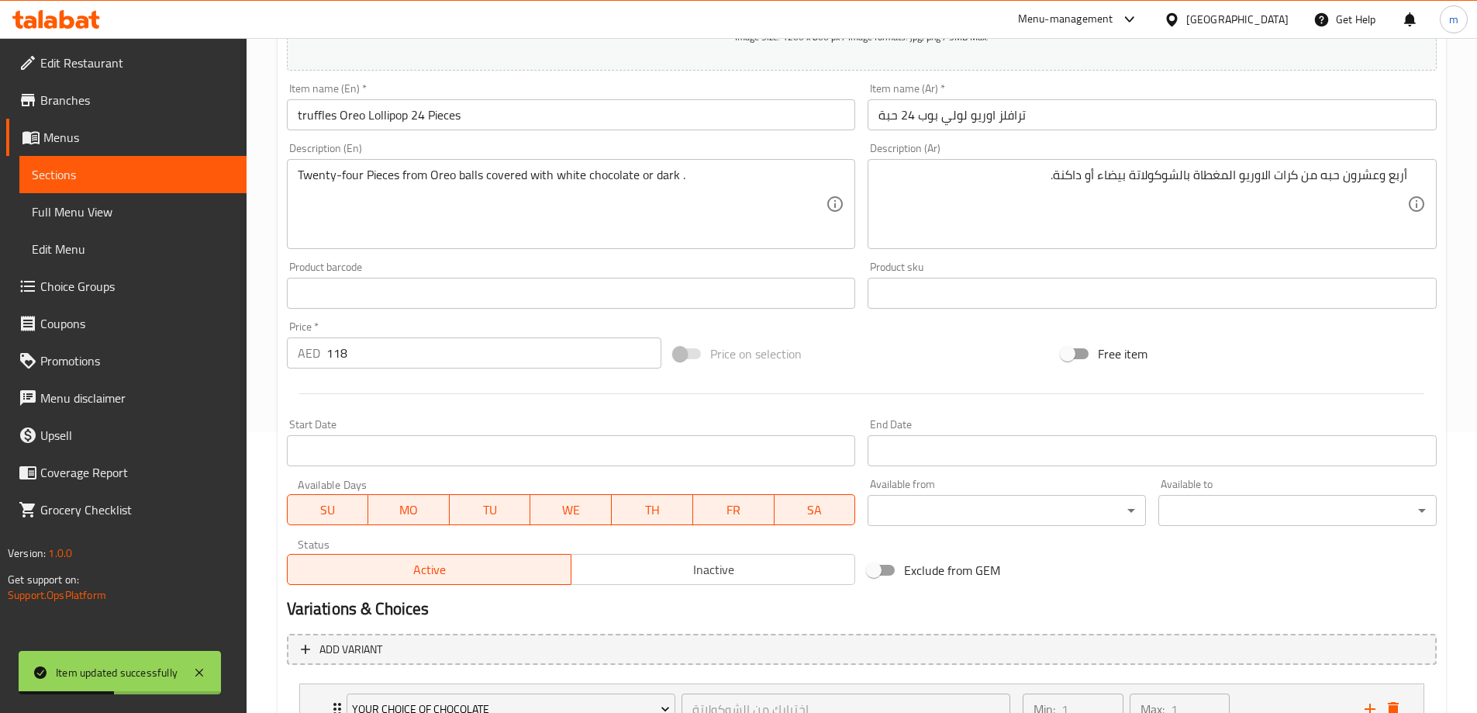
scroll to position [3, 0]
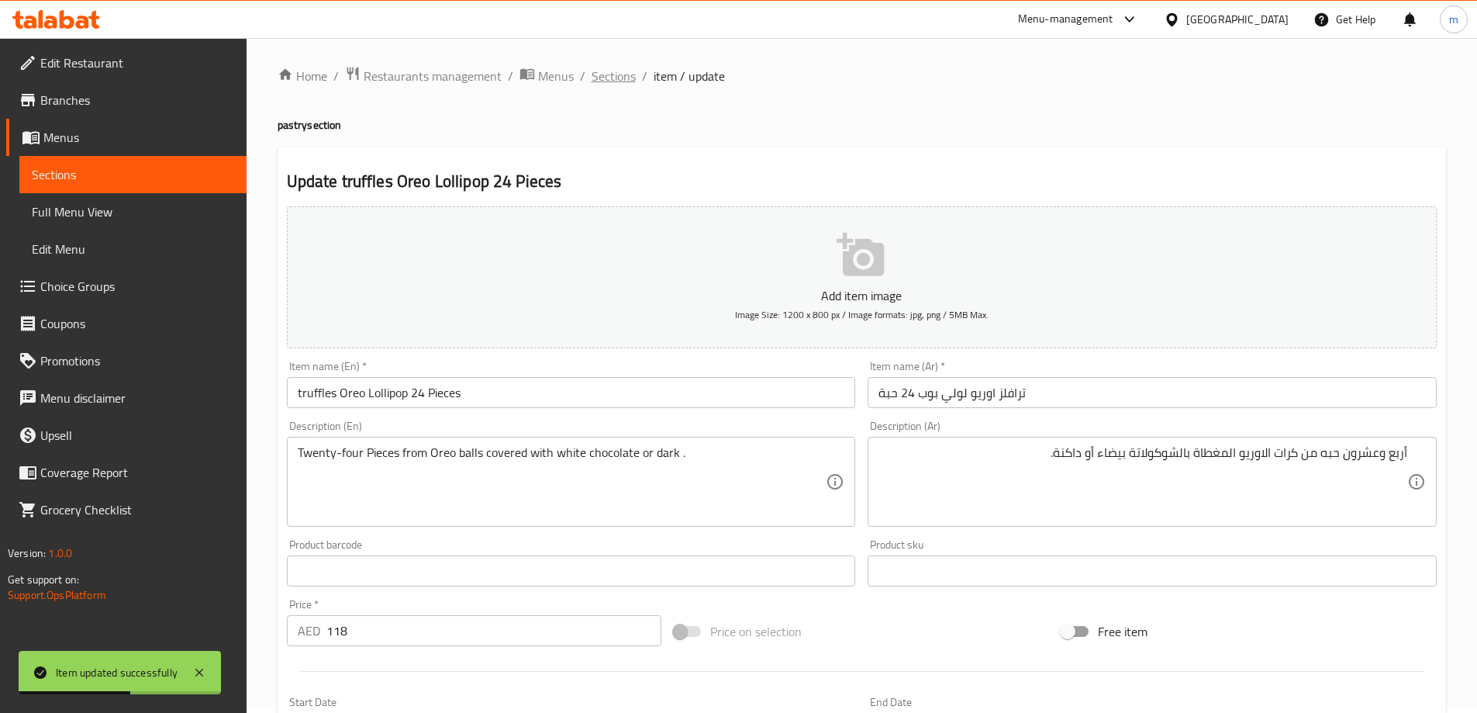
click at [598, 68] on span "Sections" at bounding box center [614, 76] width 44 height 19
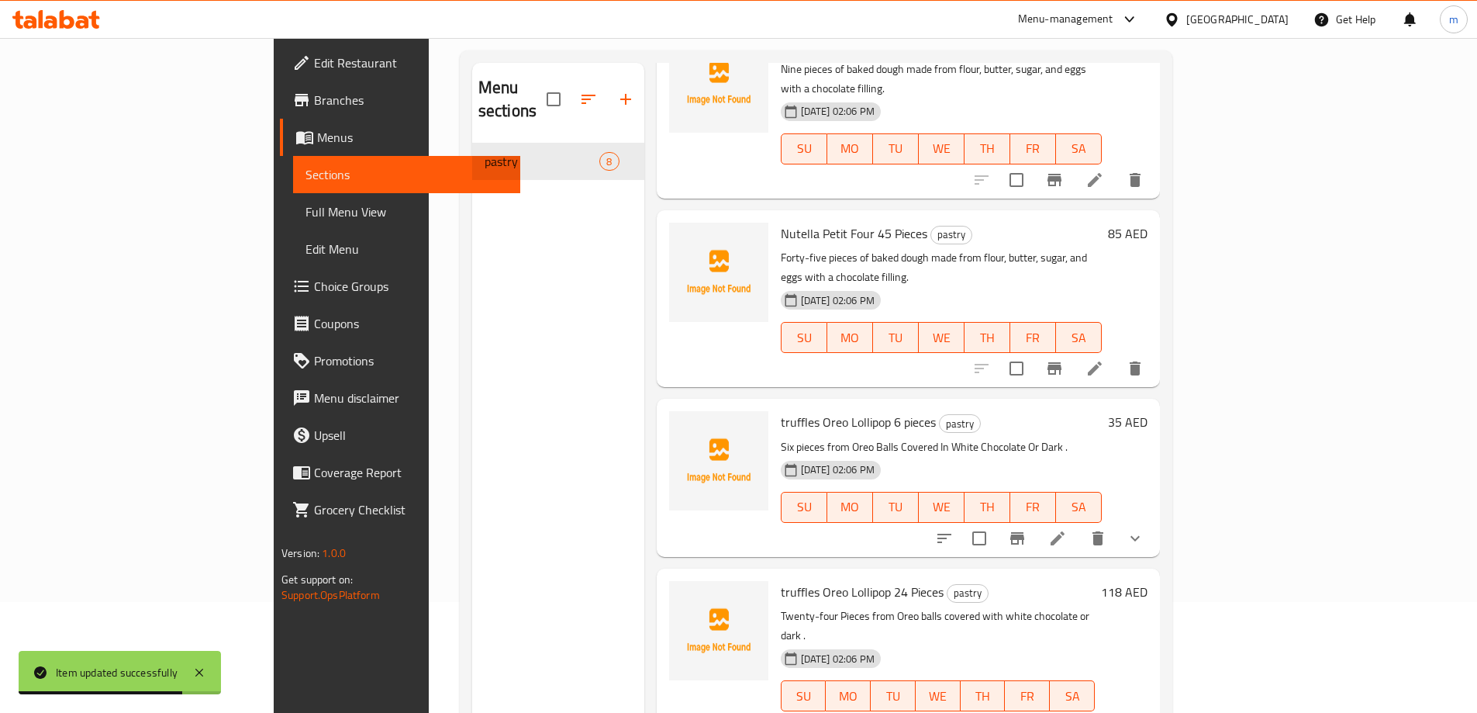
scroll to position [217, 0]
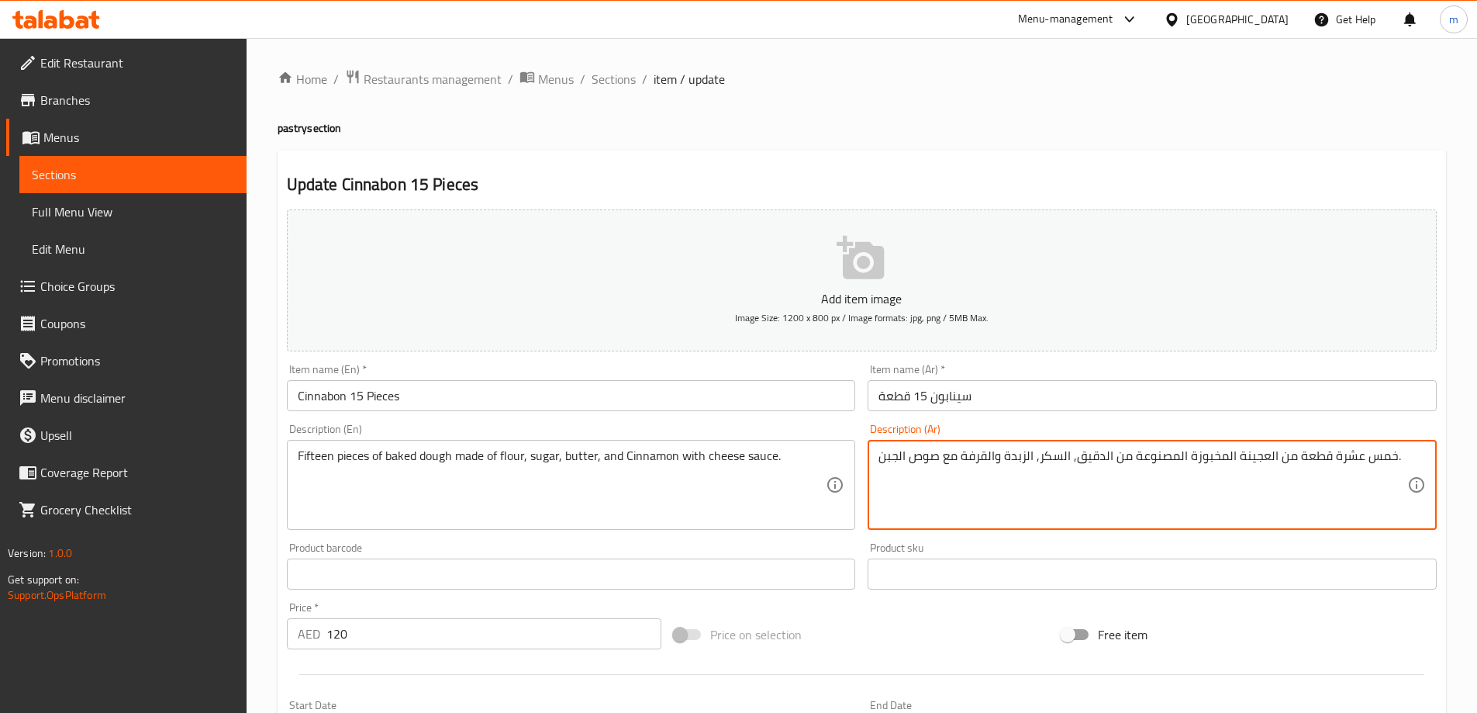
click at [1165, 454] on textarea "خمس عشرة قطعة من العجينة المخبوزة المصنوعة من الدقيق, السكر, الزبدة والقرفة مع …" at bounding box center [1143, 485] width 529 height 74
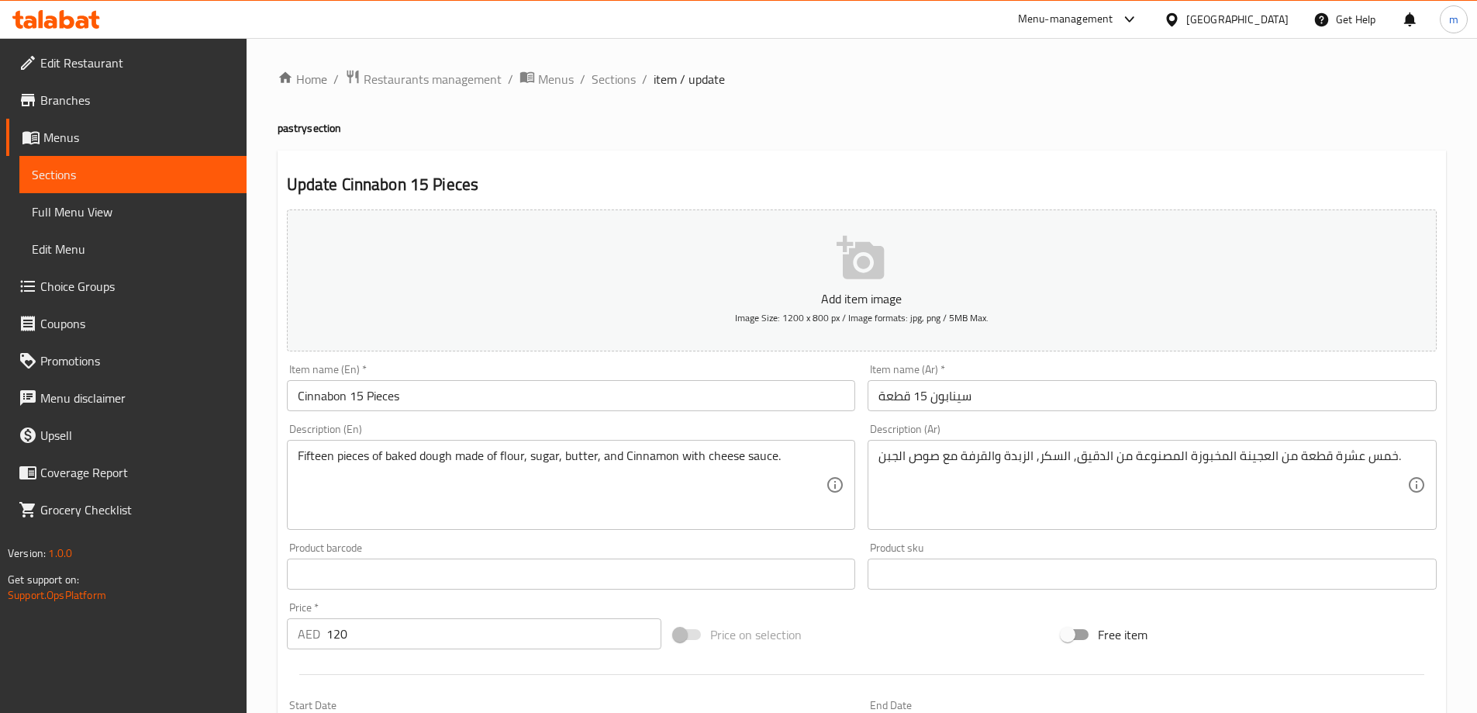
drag, startPoint x: 1165, startPoint y: 454, endPoint x: 1240, endPoint y: 420, distance: 82.6
click at [1240, 420] on div "Description (Ar) خمس عشرة قطعة من العجينة المخبوزة المصنوعة من الدقيق, السكر, ا…" at bounding box center [1153, 476] width 582 height 119
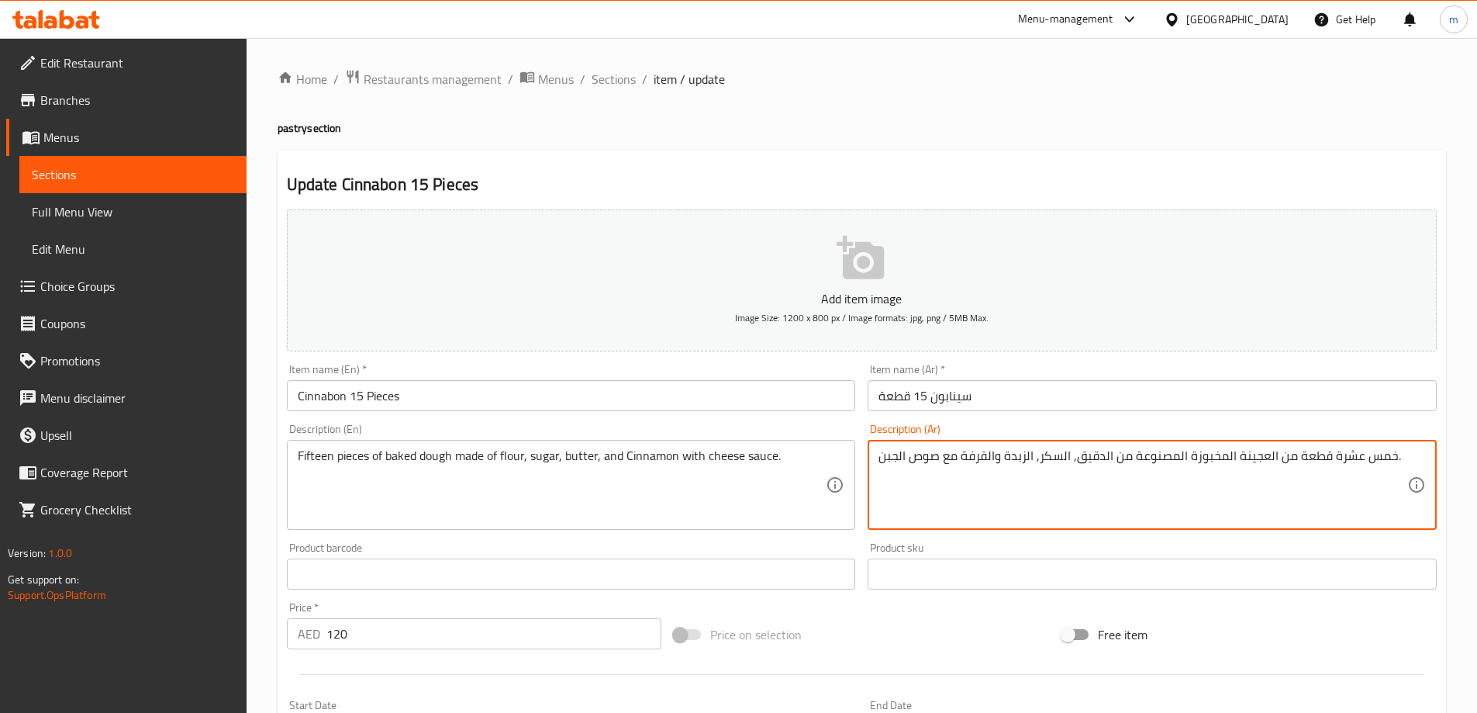
click at [1228, 451] on textarea "خمس عشرة قطعة من العجينة المخبوزة المصنوعة من الدقيق, السكر, الزبدة والقرفة مع …" at bounding box center [1143, 485] width 529 height 74
click at [1272, 537] on div "Product sku Product sku" at bounding box center [1153, 566] width 582 height 60
drag, startPoint x: 1130, startPoint y: 451, endPoint x: 1200, endPoint y: 468, distance: 71.9
paste textarea "كونة من"
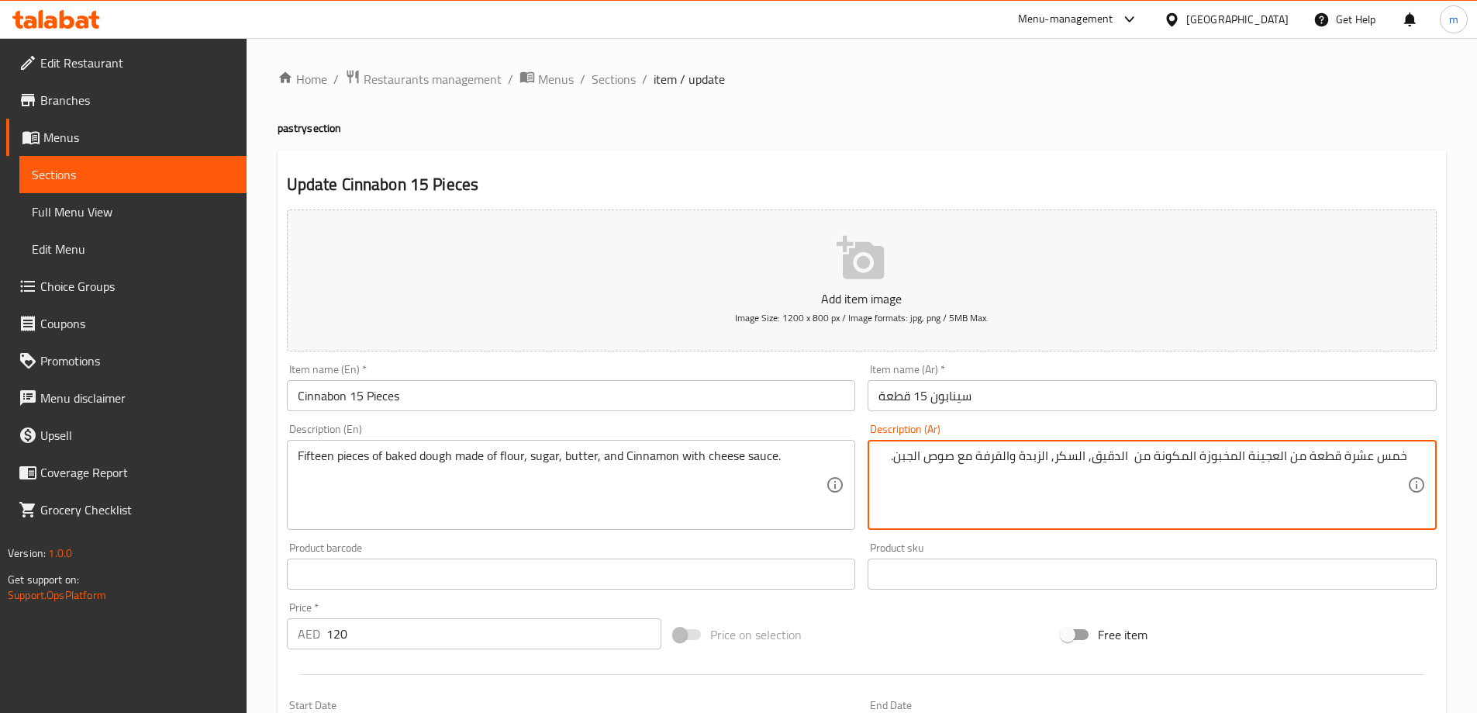
type textarea "خمس عشرة قطعة من العجينة المخبوزة المكونة من الدقيق, السكر, الزبدة والقرفة مع ص…"
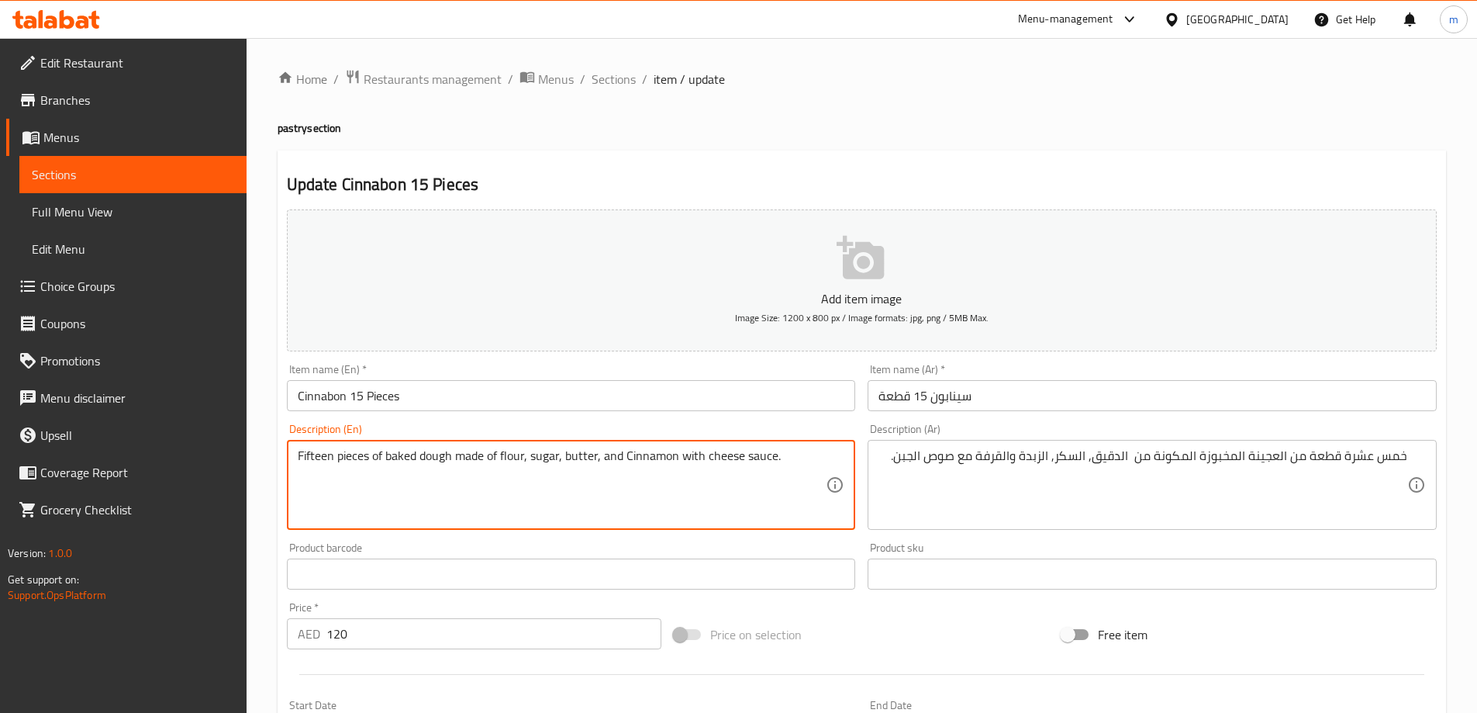
drag, startPoint x: 496, startPoint y: 461, endPoint x: 454, endPoint y: 460, distance: 41.9
paste textarea "up"
type textarea "Fifteen pieces of baked dough made up of flour, sugar, butter, and Cinnamon wit…"
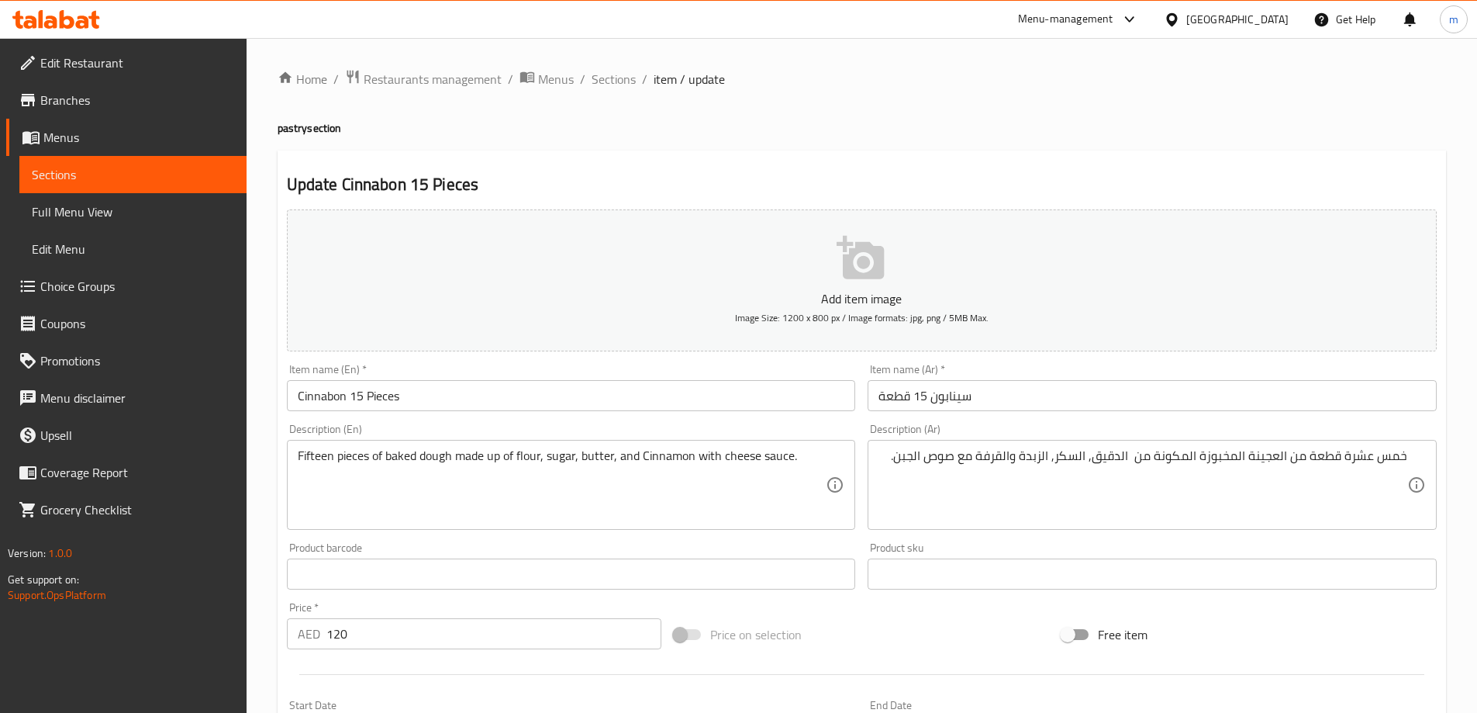
click at [1430, 111] on div "Home / Restaurants management / Menus / Sections / item / update pastry section…" at bounding box center [862, 567] width 1169 height 996
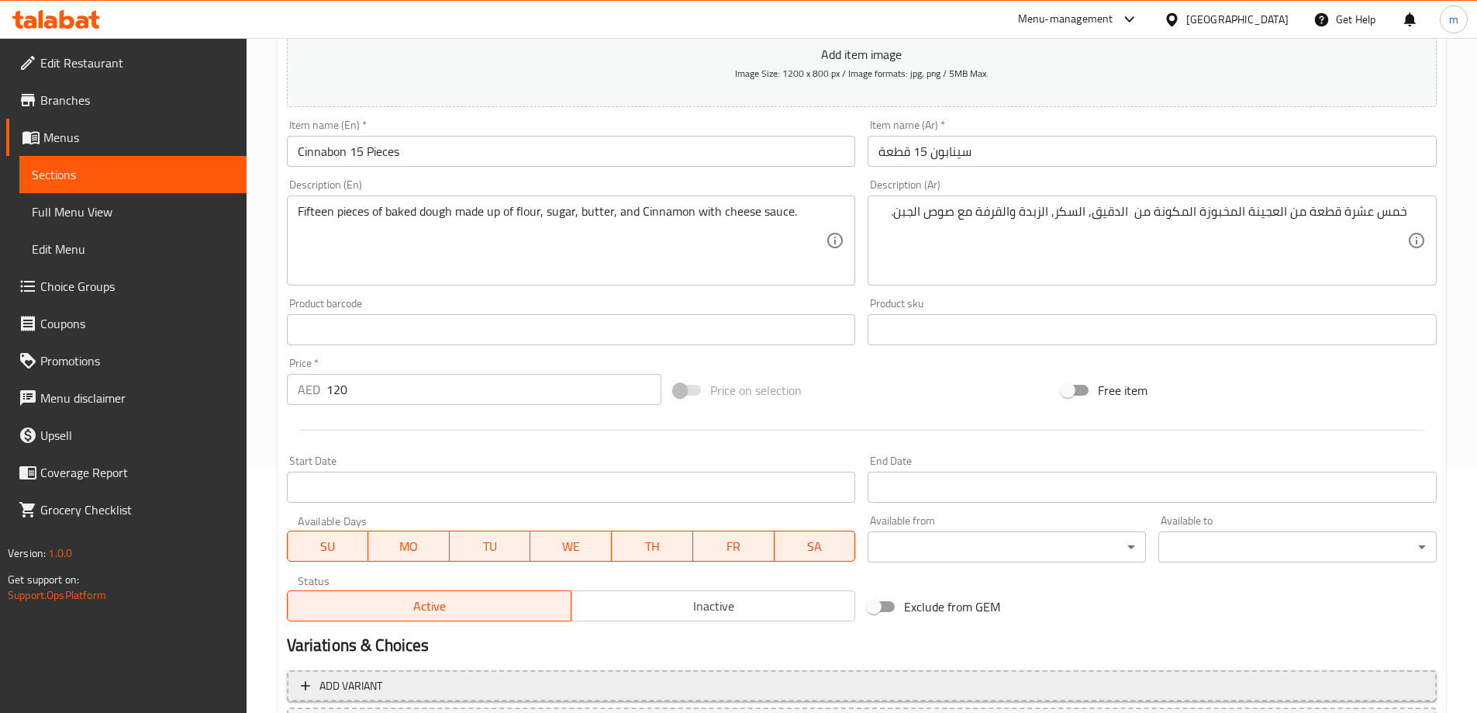
scroll to position [383, 0]
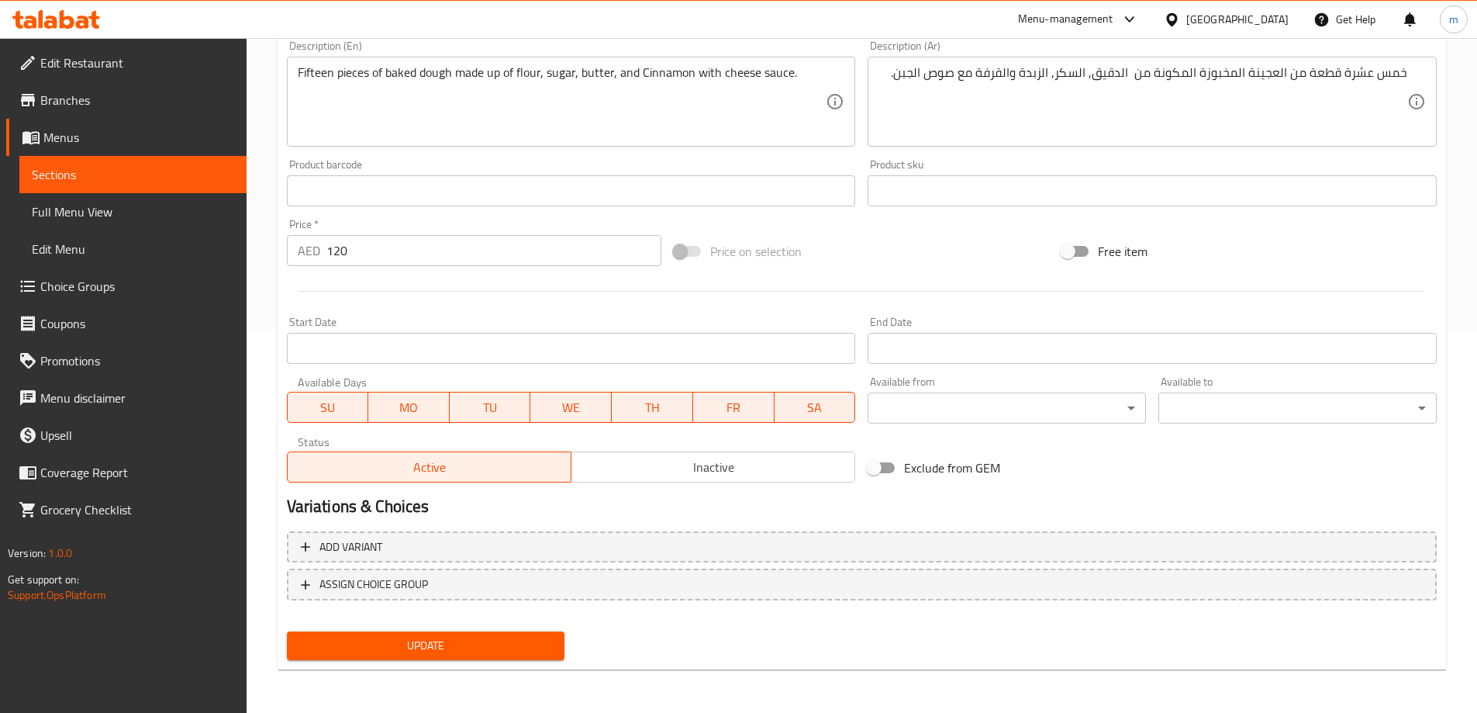
click at [471, 627] on div "Update" at bounding box center [426, 645] width 291 height 41
click at [472, 643] on span "Update" at bounding box center [426, 645] width 254 height 19
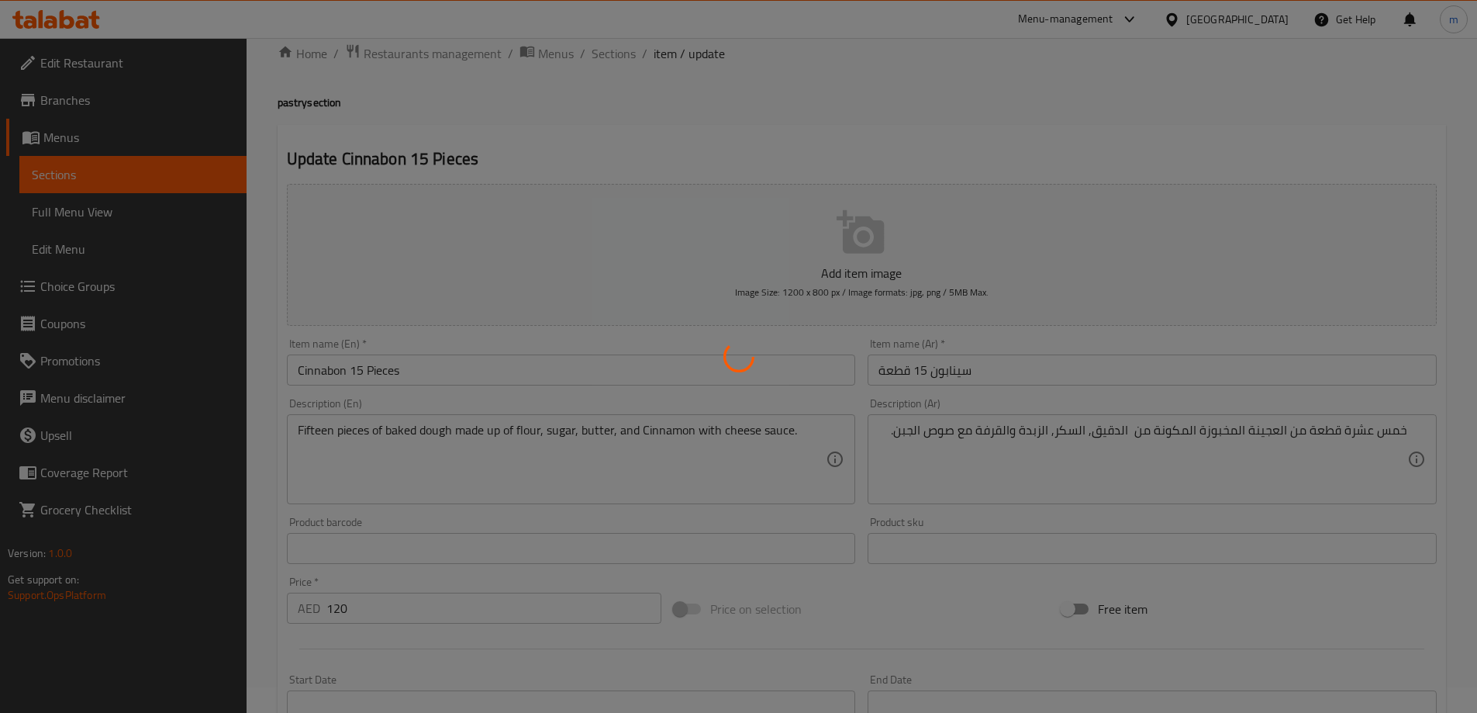
scroll to position [0, 0]
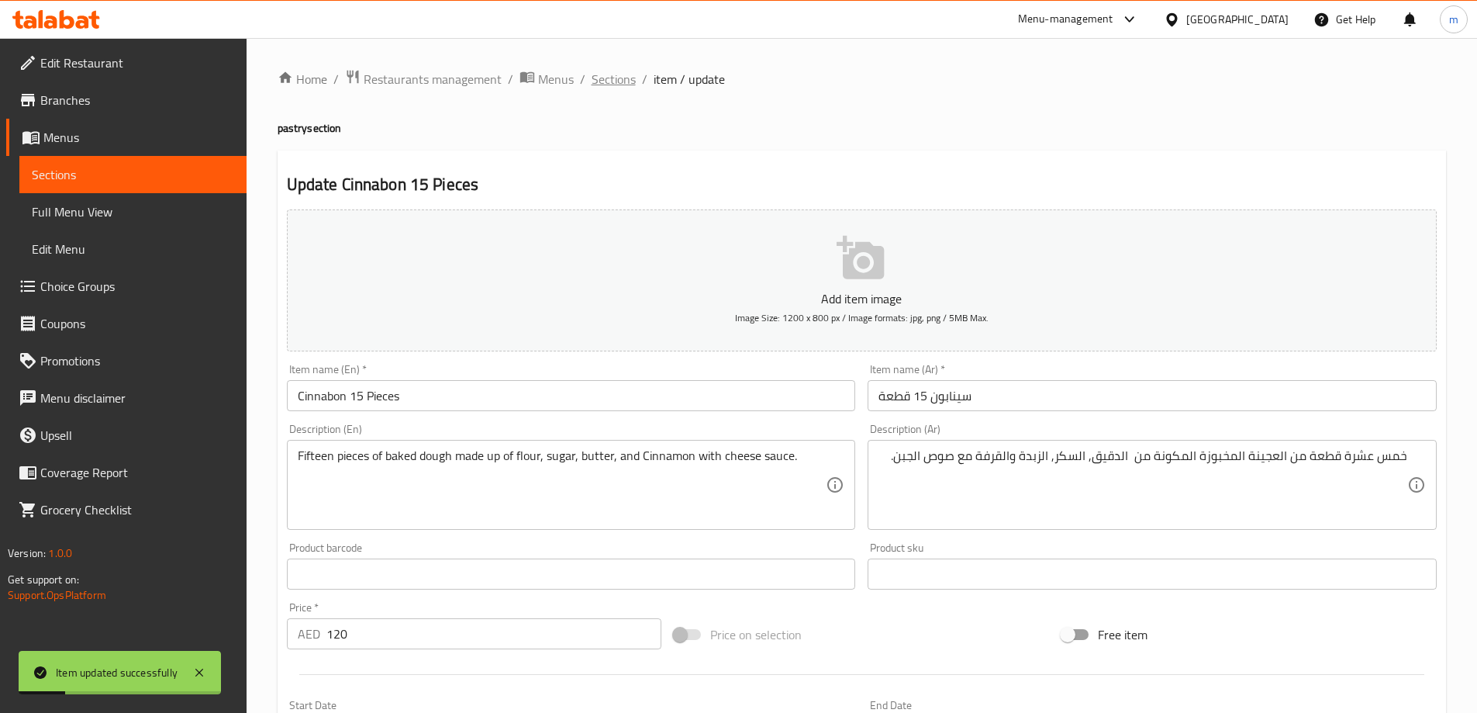
click at [620, 72] on span "Sections" at bounding box center [614, 79] width 44 height 19
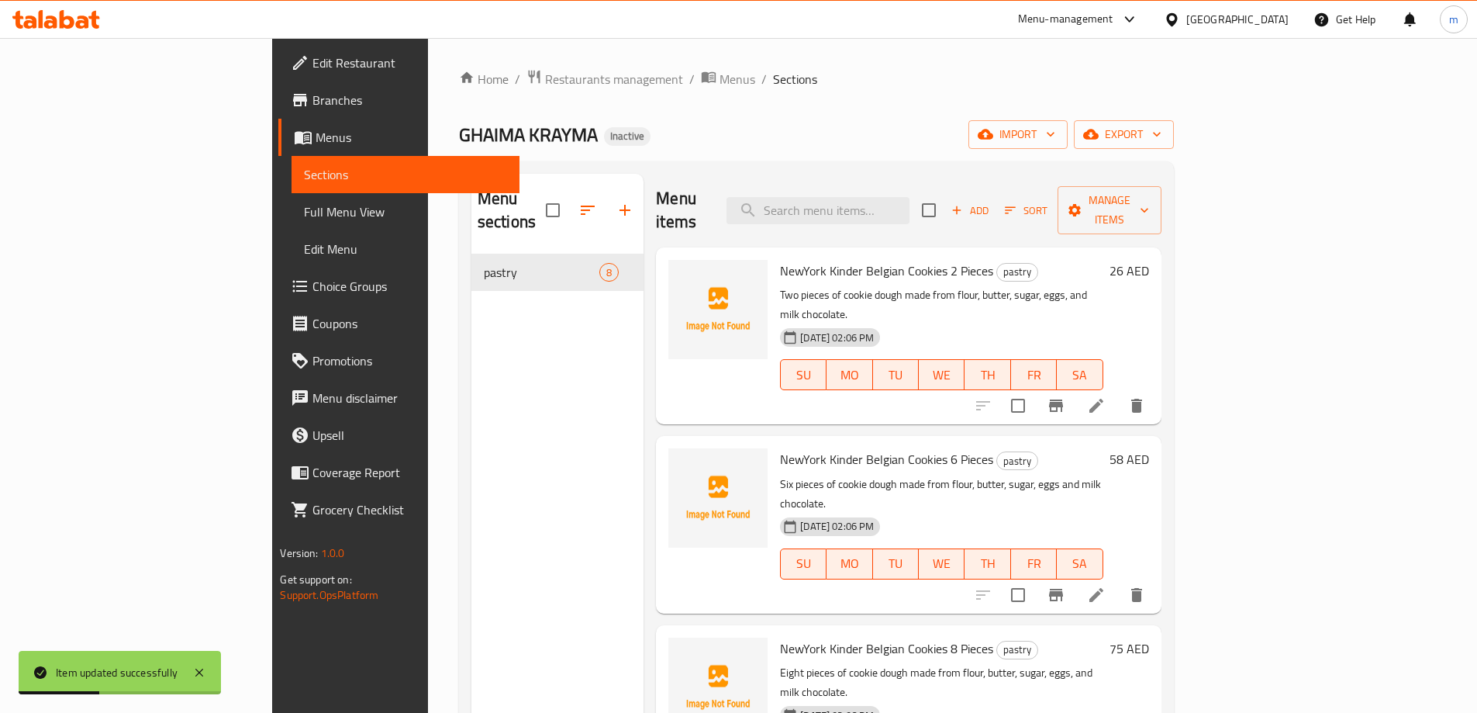
click at [292, 199] on link "Full Menu View" at bounding box center [405, 211] width 227 height 37
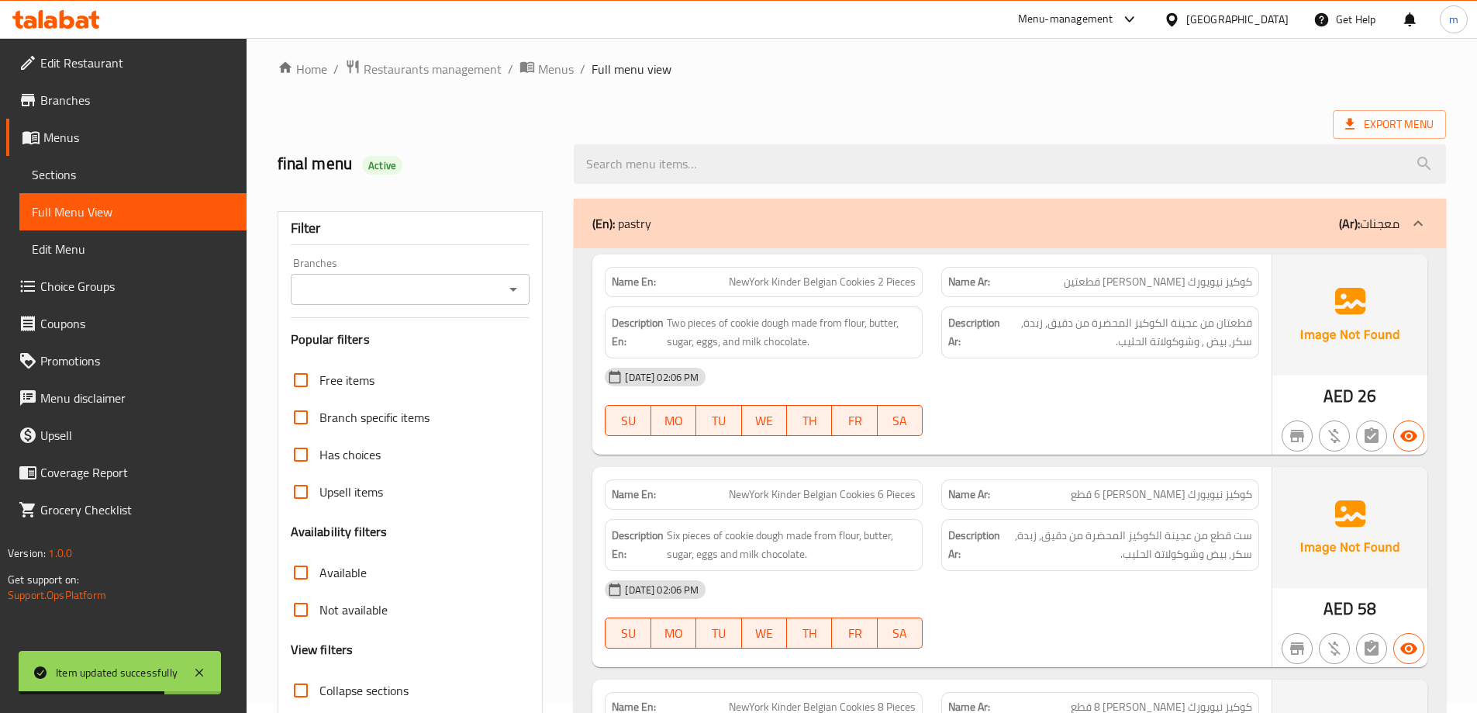
scroll to position [78, 0]
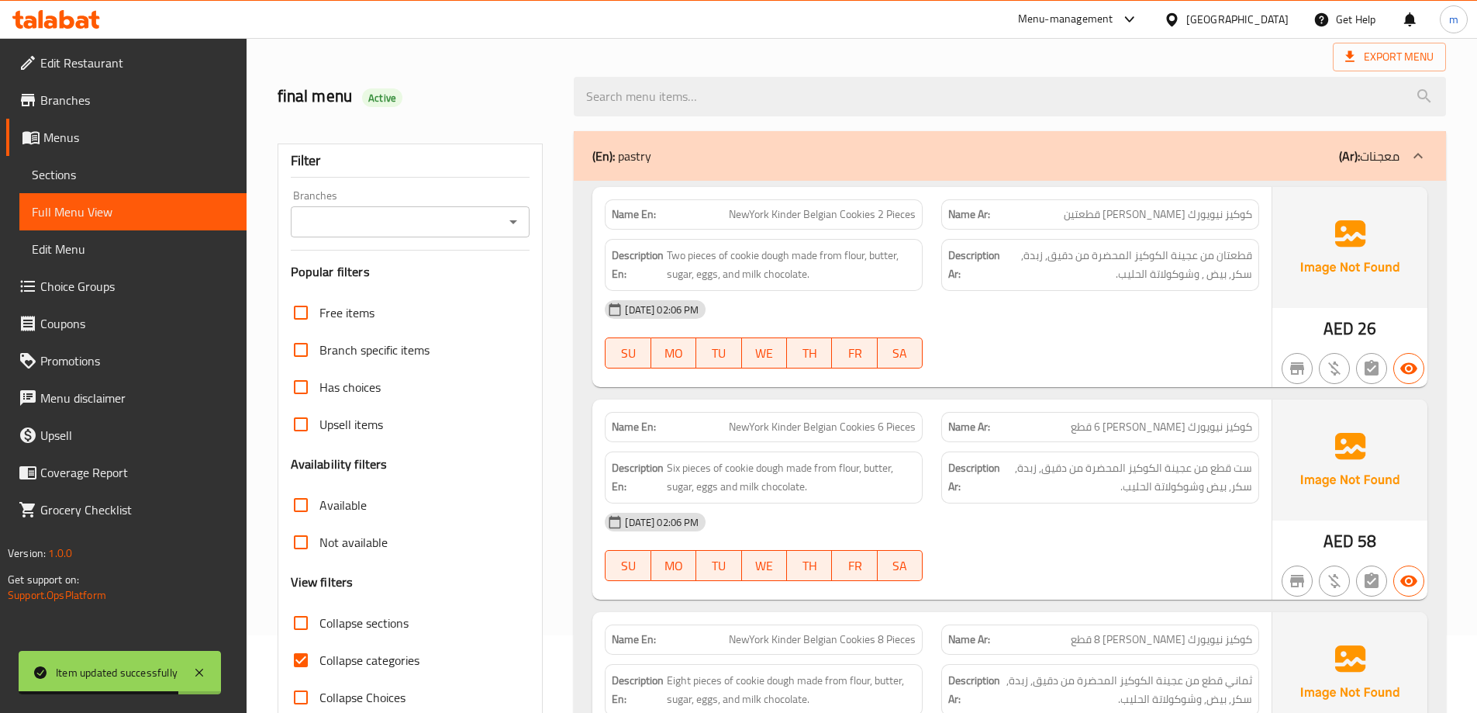
click at [361, 655] on span "Collapse categories" at bounding box center [370, 660] width 100 height 19
click at [320, 655] on input "Collapse categories" at bounding box center [300, 659] width 37 height 37
checkbox input "false"
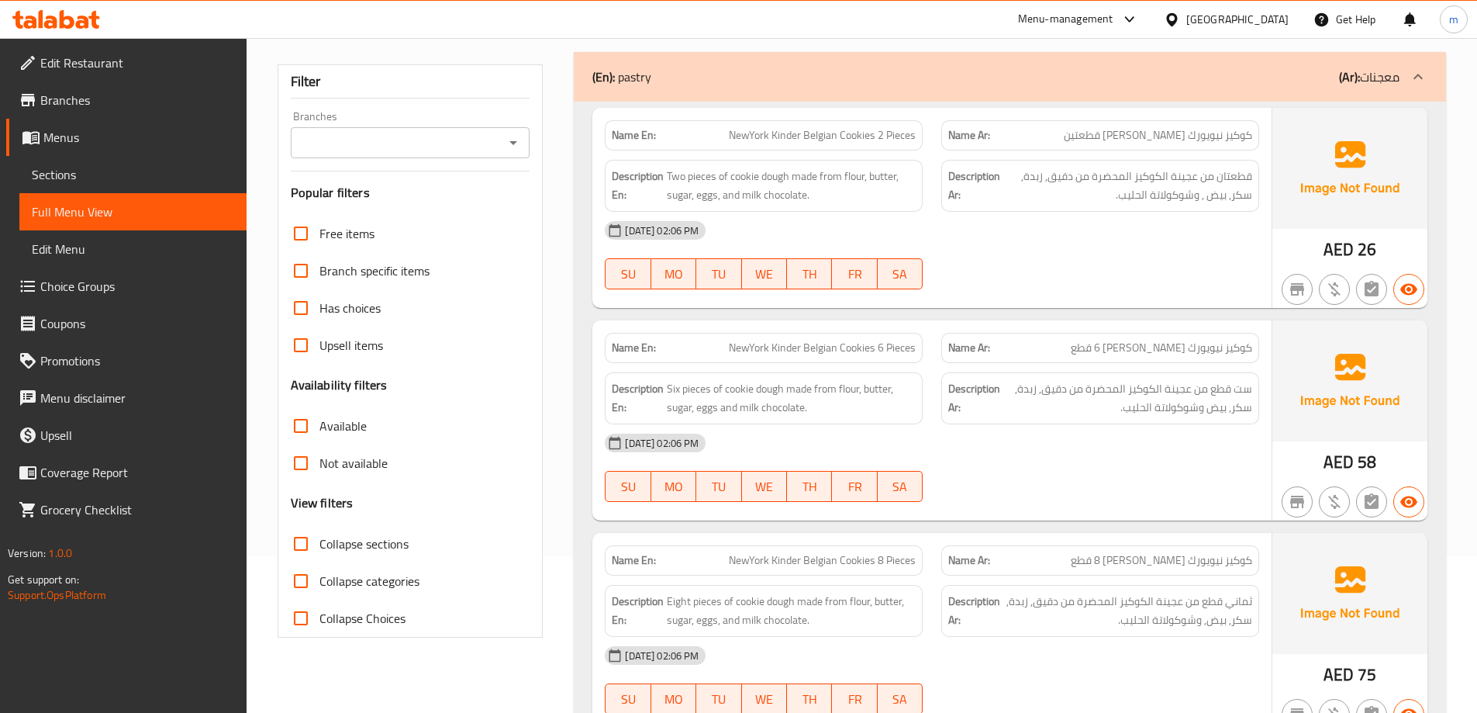
scroll to position [0, 0]
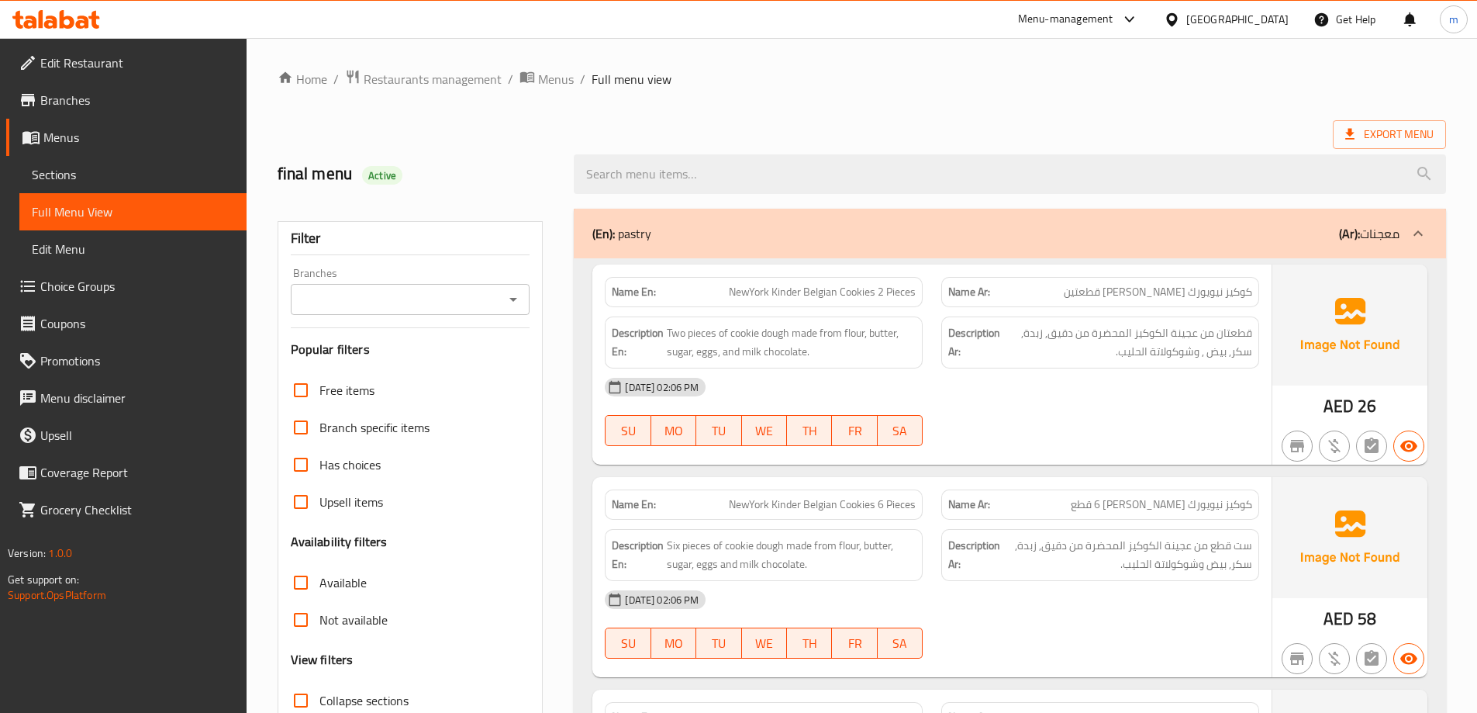
click at [1354, 146] on span "Export Menu" at bounding box center [1389, 134] width 113 height 29
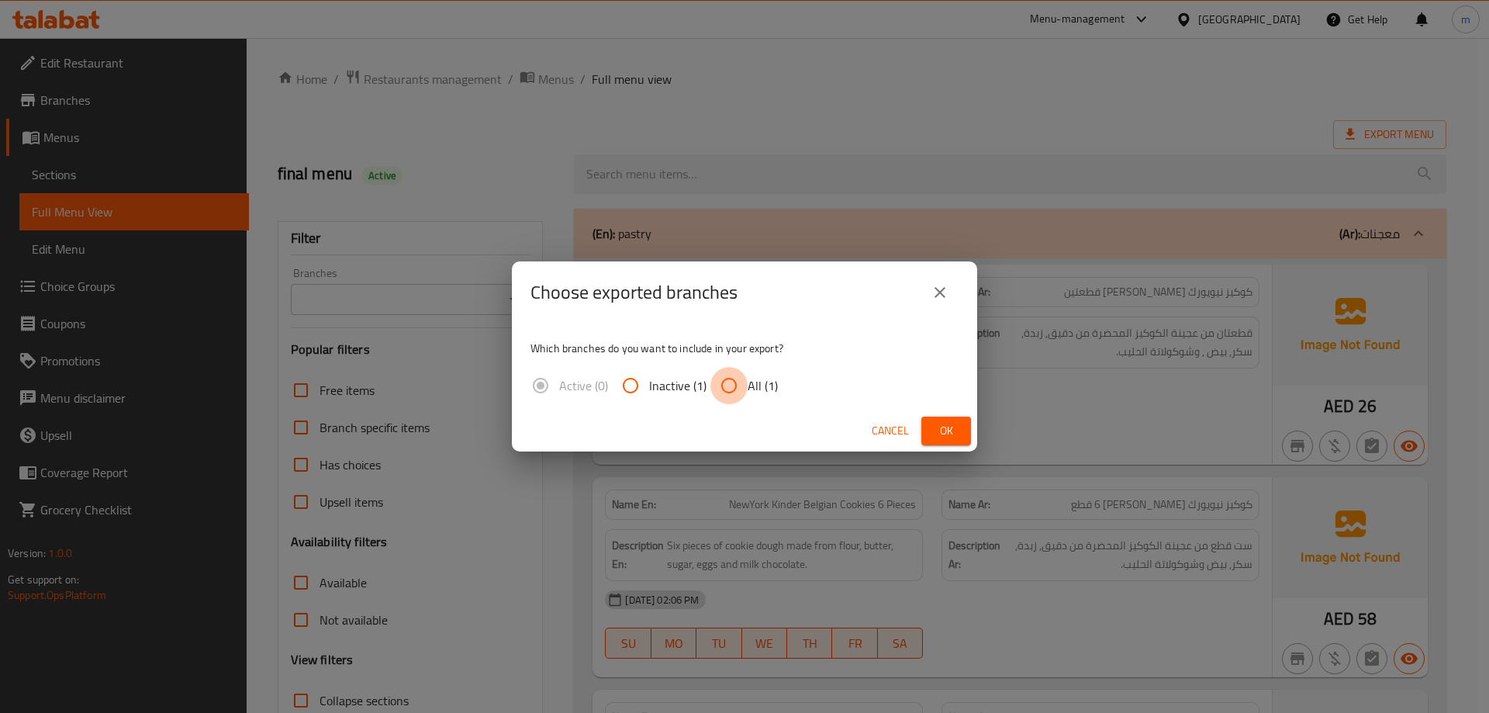
click at [738, 378] on input "All (1)" at bounding box center [728, 385] width 37 height 37
radio input "true"
click at [945, 426] on span "Ok" at bounding box center [946, 430] width 25 height 19
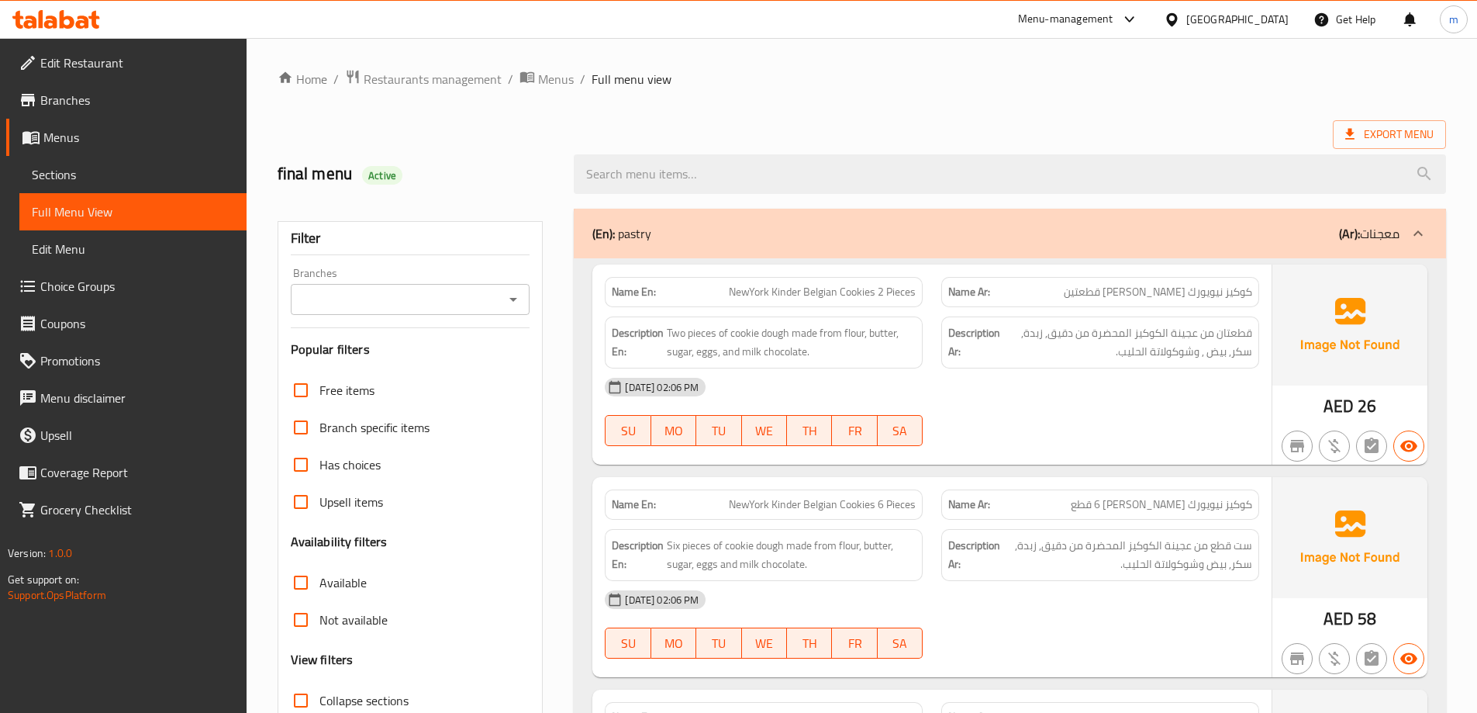
click at [679, 123] on div "Export Menu" at bounding box center [862, 134] width 1169 height 29
click at [60, 102] on span "Branches" at bounding box center [137, 100] width 194 height 19
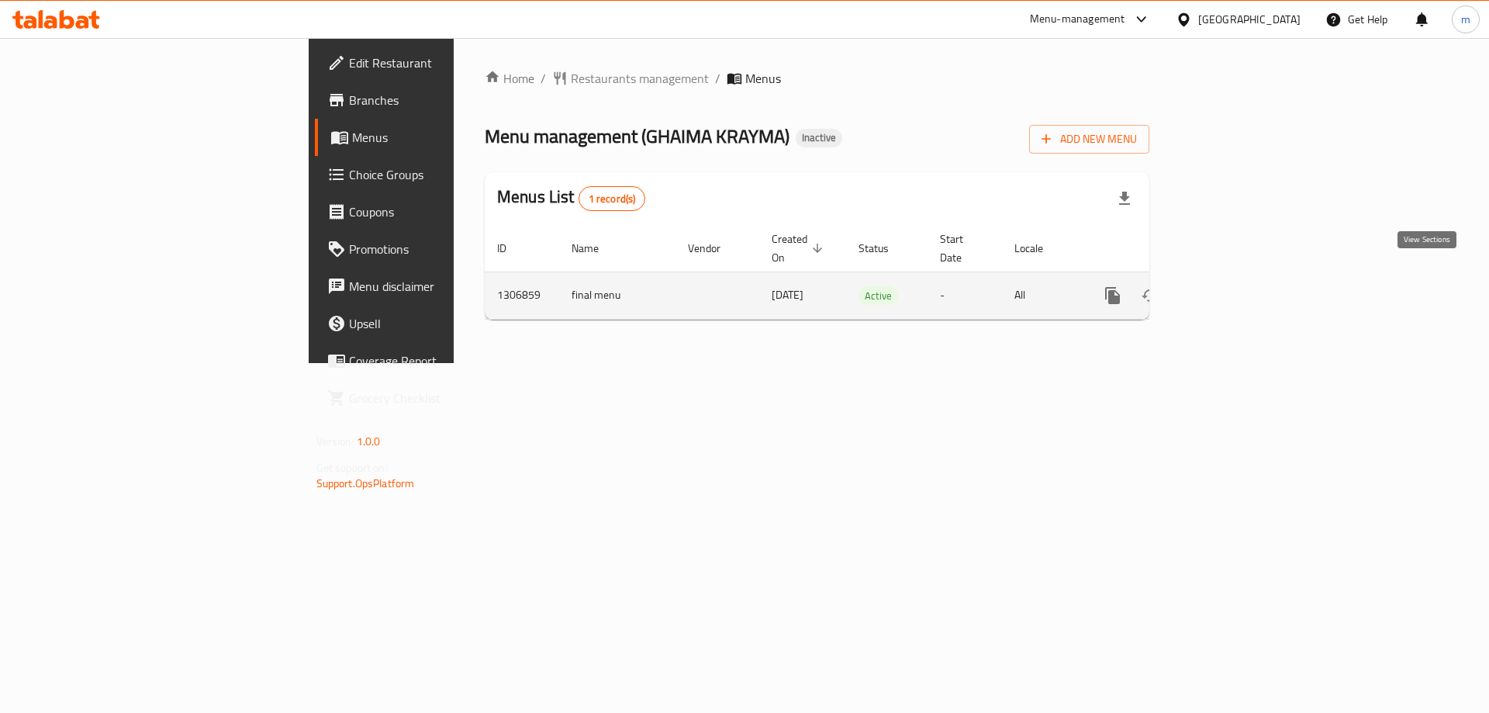
drag, startPoint x: 1415, startPoint y: 267, endPoint x: 1415, endPoint y: 279, distance: 12.4
click at [1243, 279] on link "enhanced table" at bounding box center [1224, 295] width 37 height 37
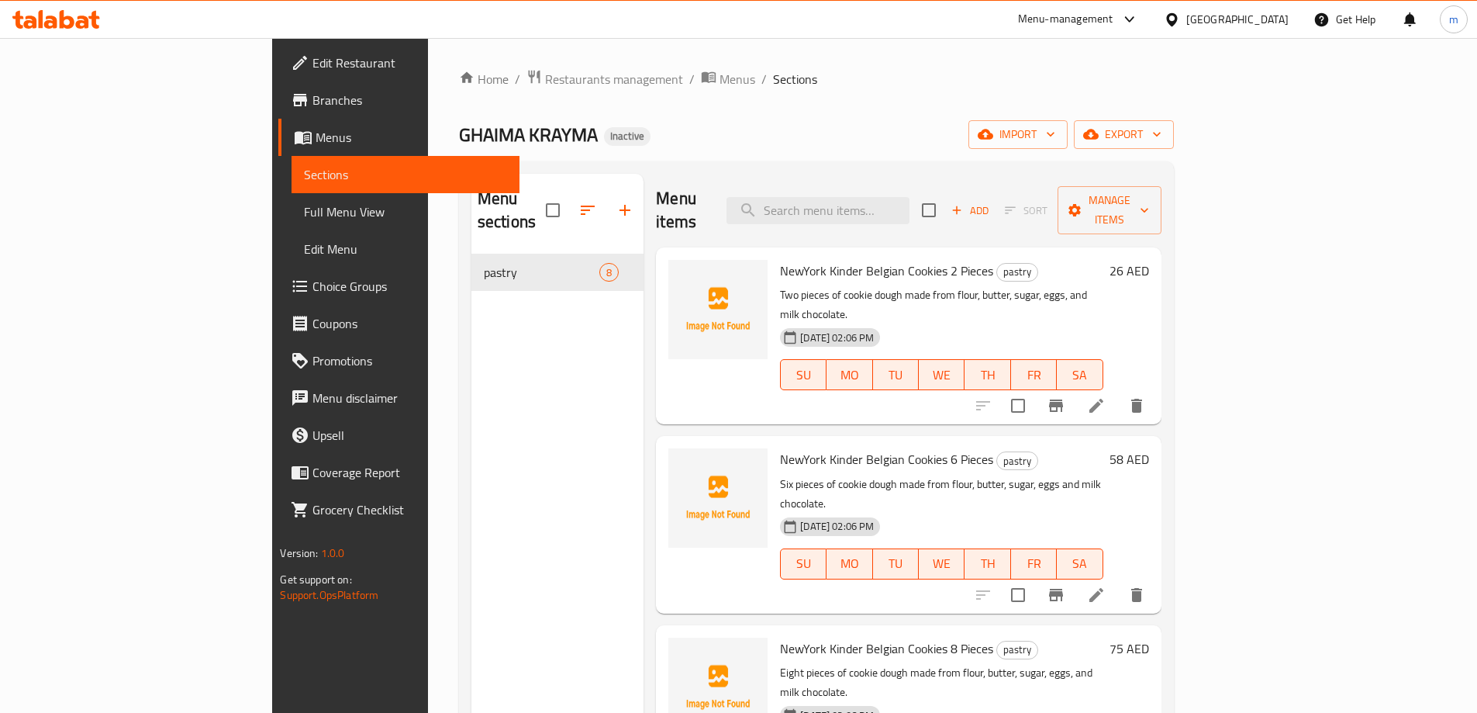
scroll to position [155, 0]
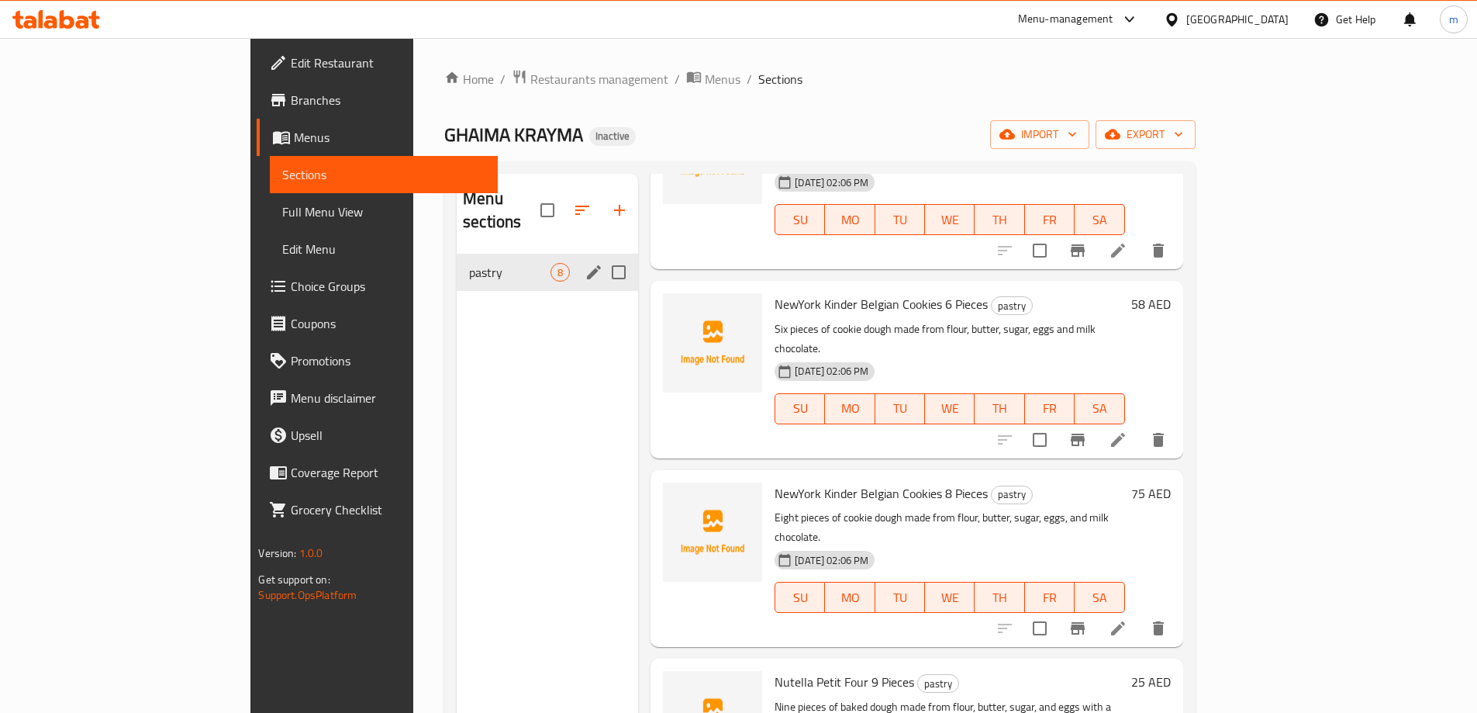
click at [469, 263] on span "pastry" at bounding box center [509, 272] width 81 height 19
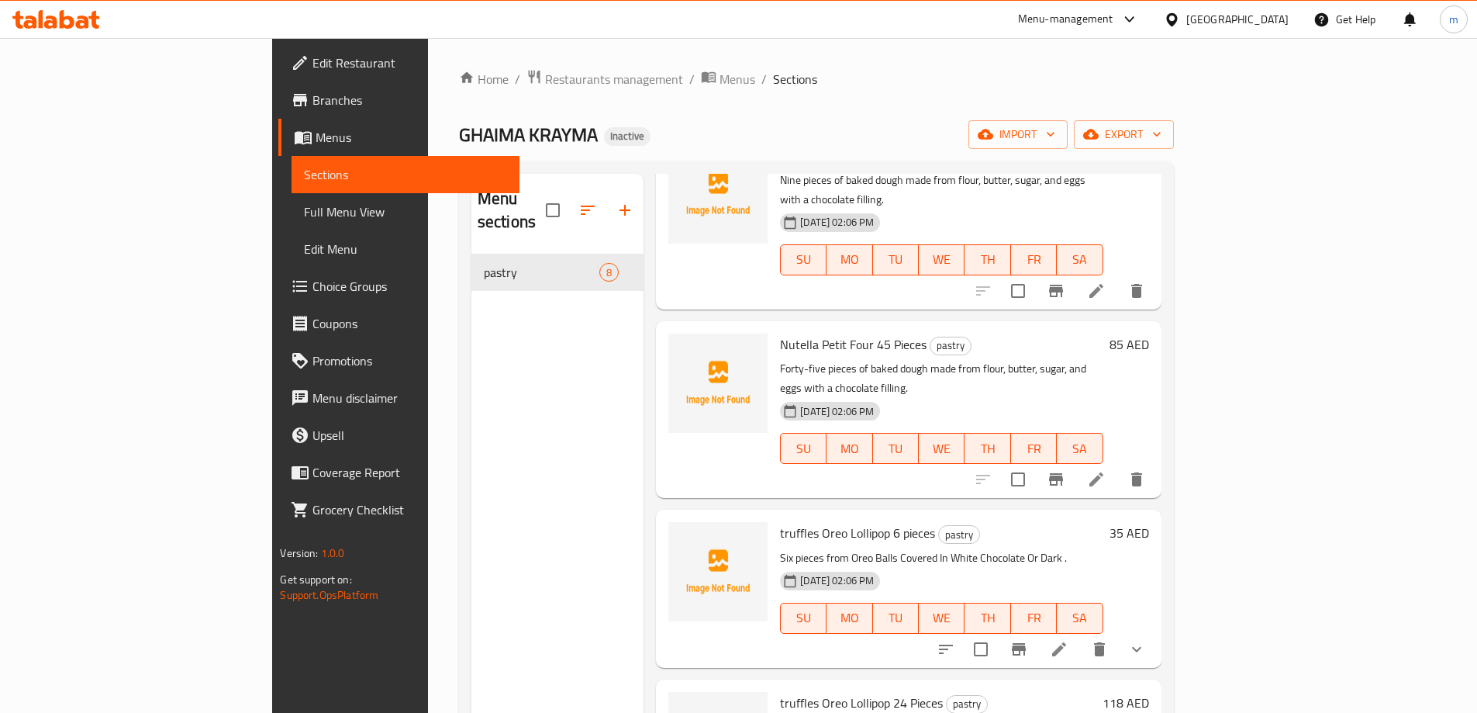
scroll to position [217, 0]
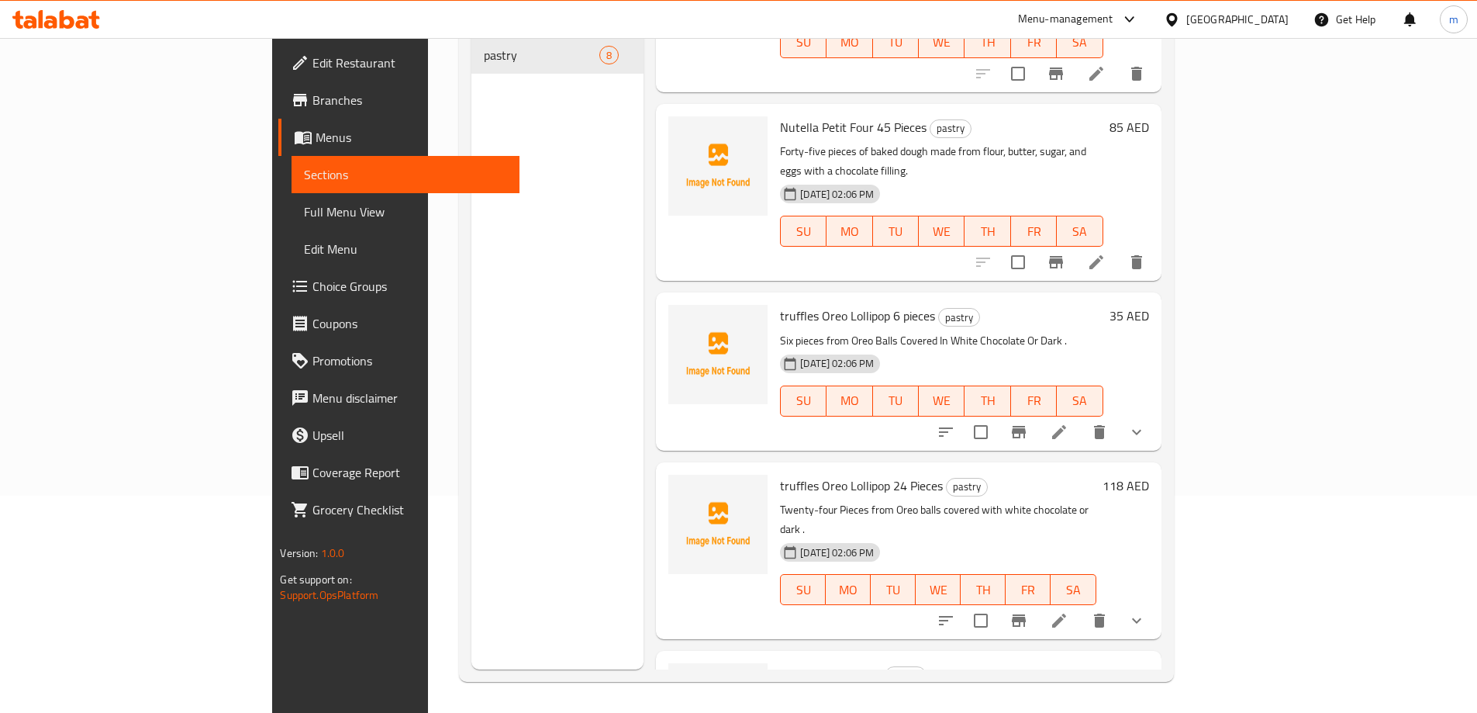
click at [304, 213] on span "Full Menu View" at bounding box center [405, 211] width 202 height 19
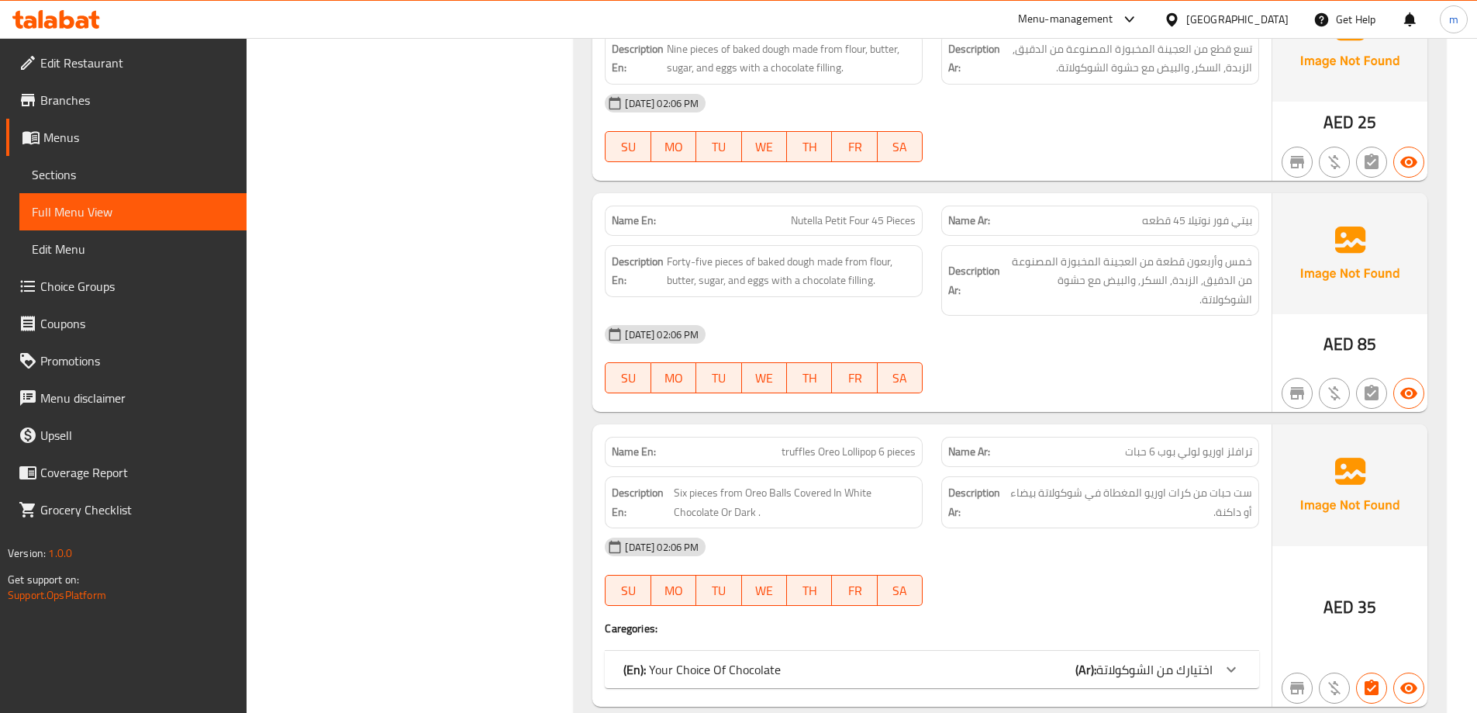
scroll to position [534, 0]
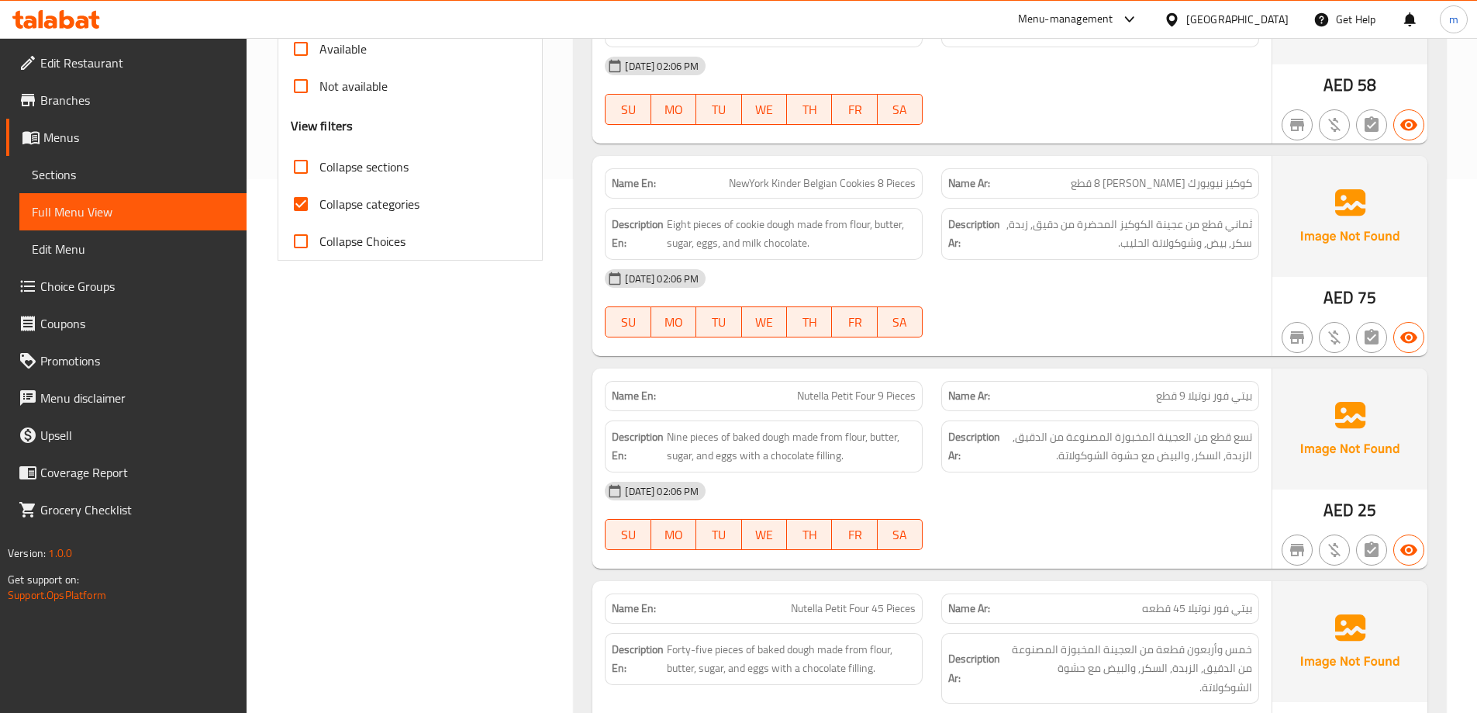
click at [370, 203] on span "Collapse categories" at bounding box center [370, 204] width 100 height 19
click at [320, 203] on input "Collapse categories" at bounding box center [300, 203] width 37 height 37
checkbox input "false"
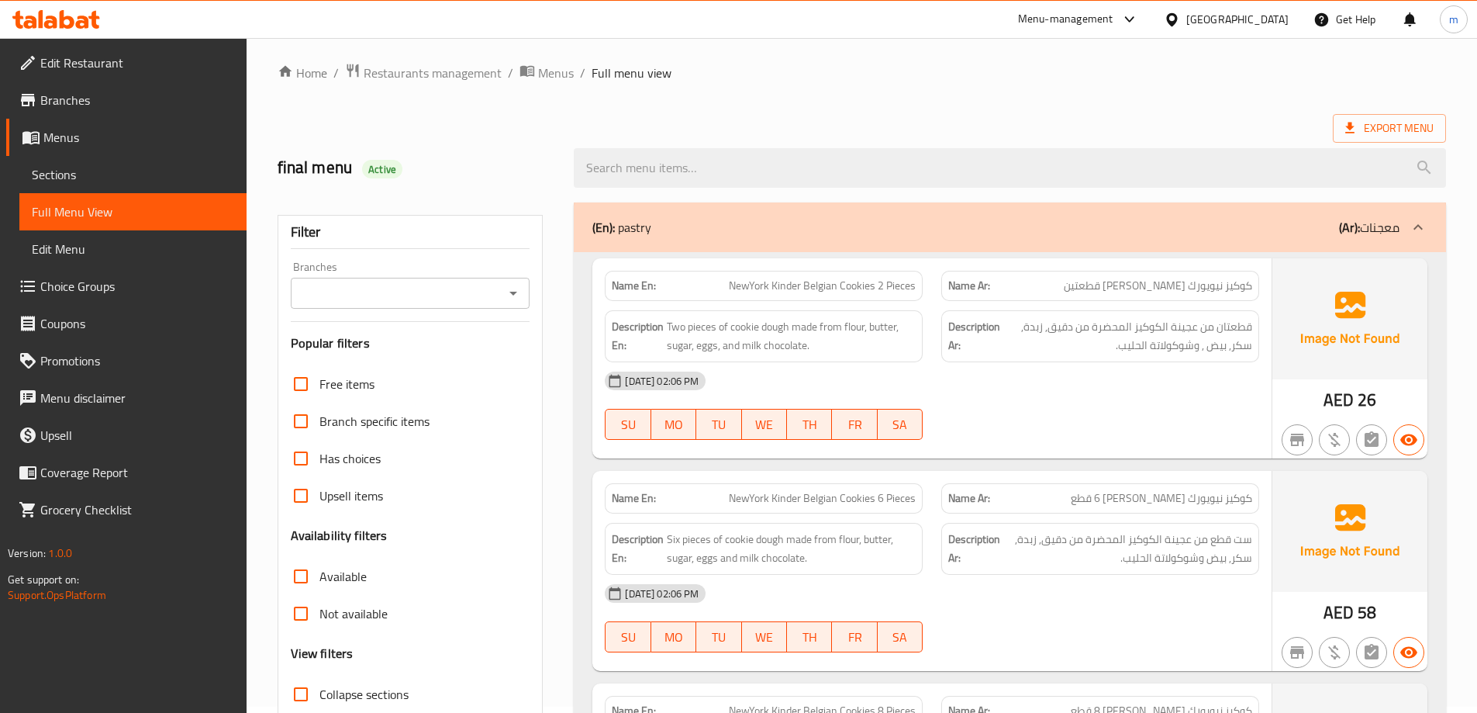
scroll to position [0, 0]
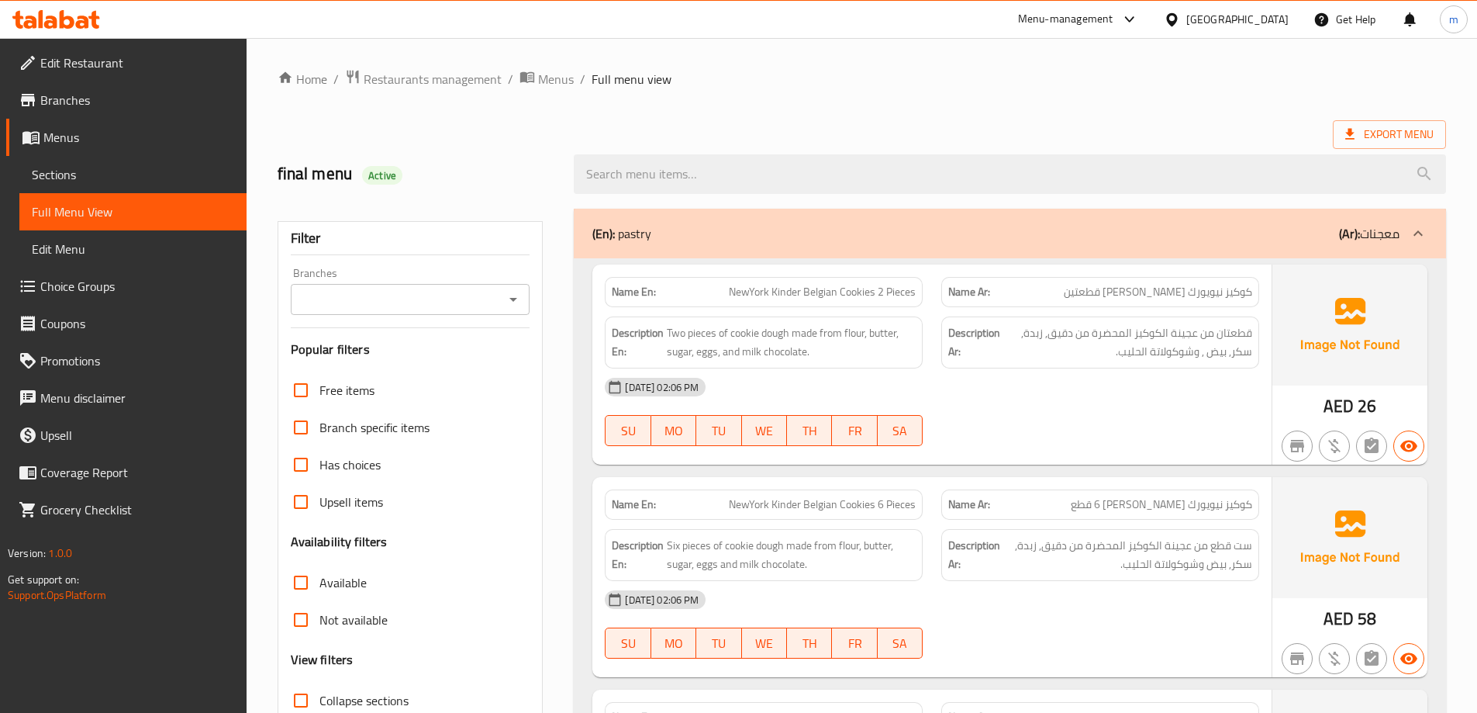
click at [1239, 11] on div "United Arab Emirates" at bounding box center [1238, 19] width 102 height 17
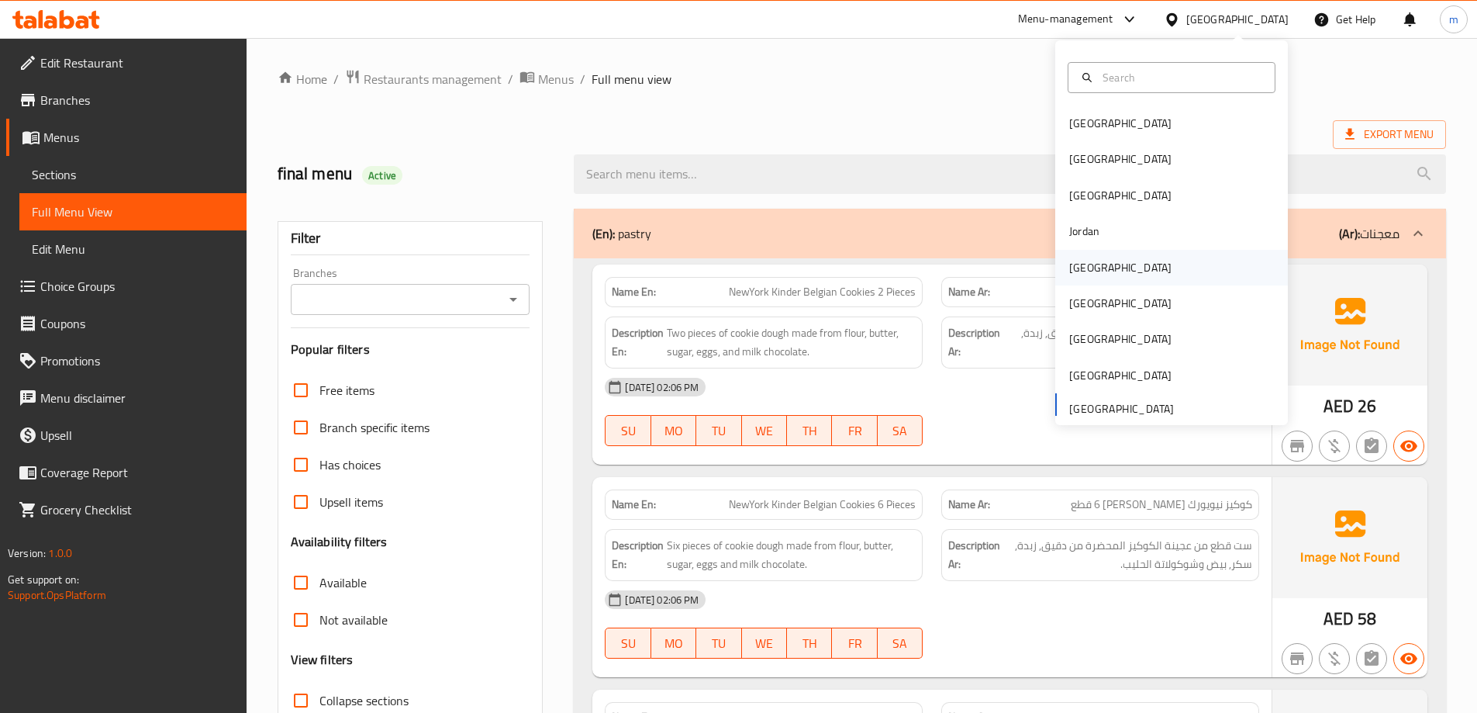
click at [1113, 274] on div "Kuwait" at bounding box center [1172, 268] width 233 height 36
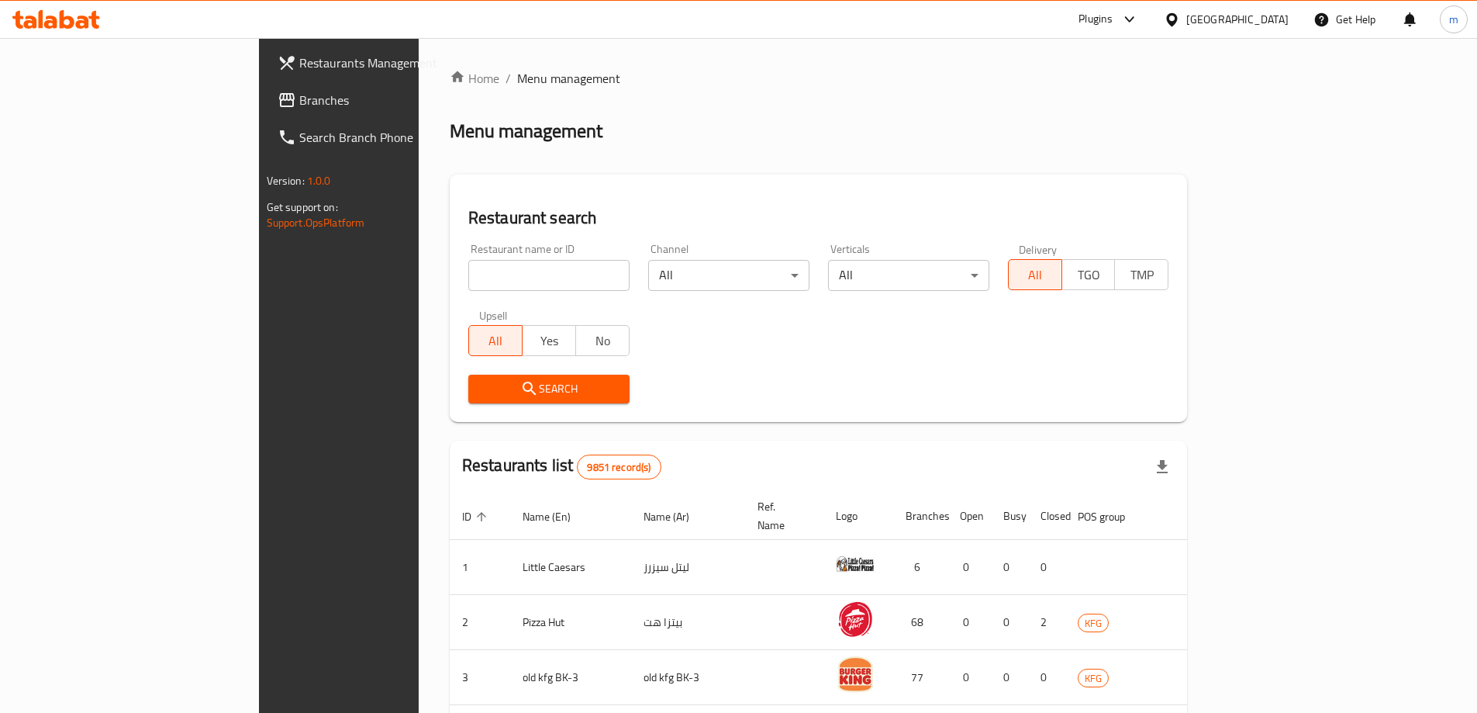
click at [265, 88] on link "Branches" at bounding box center [385, 99] width 240 height 37
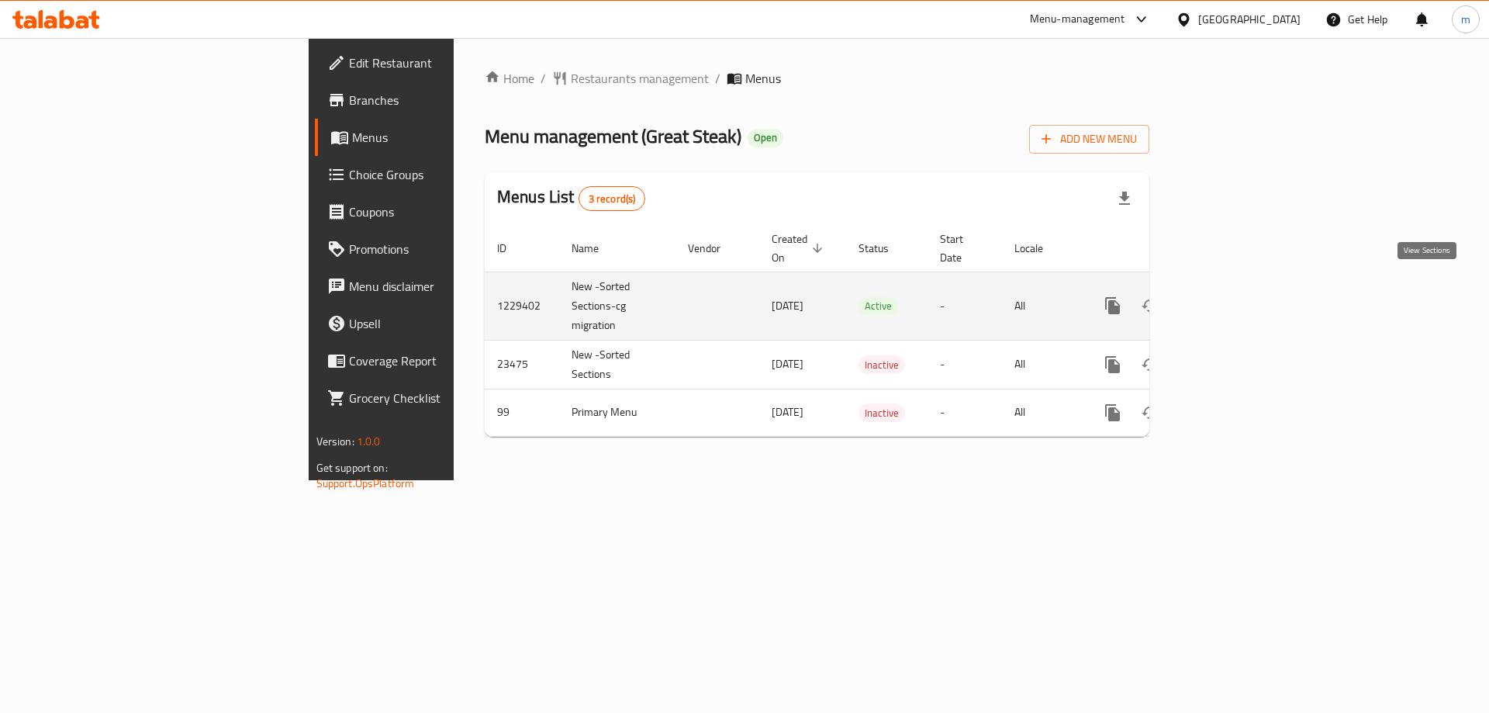
click at [1243, 299] on link "enhanced table" at bounding box center [1224, 305] width 37 height 37
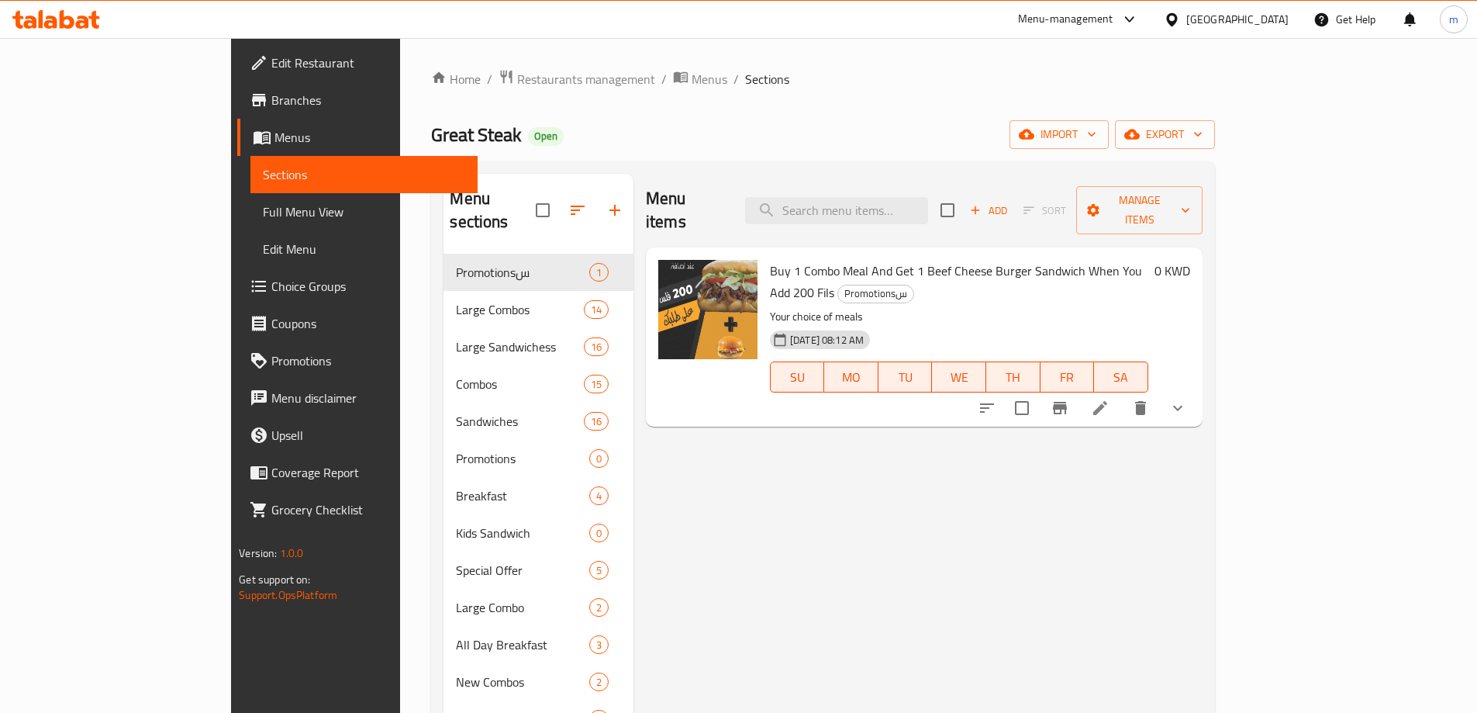
click at [251, 196] on link "Full Menu View" at bounding box center [364, 211] width 227 height 37
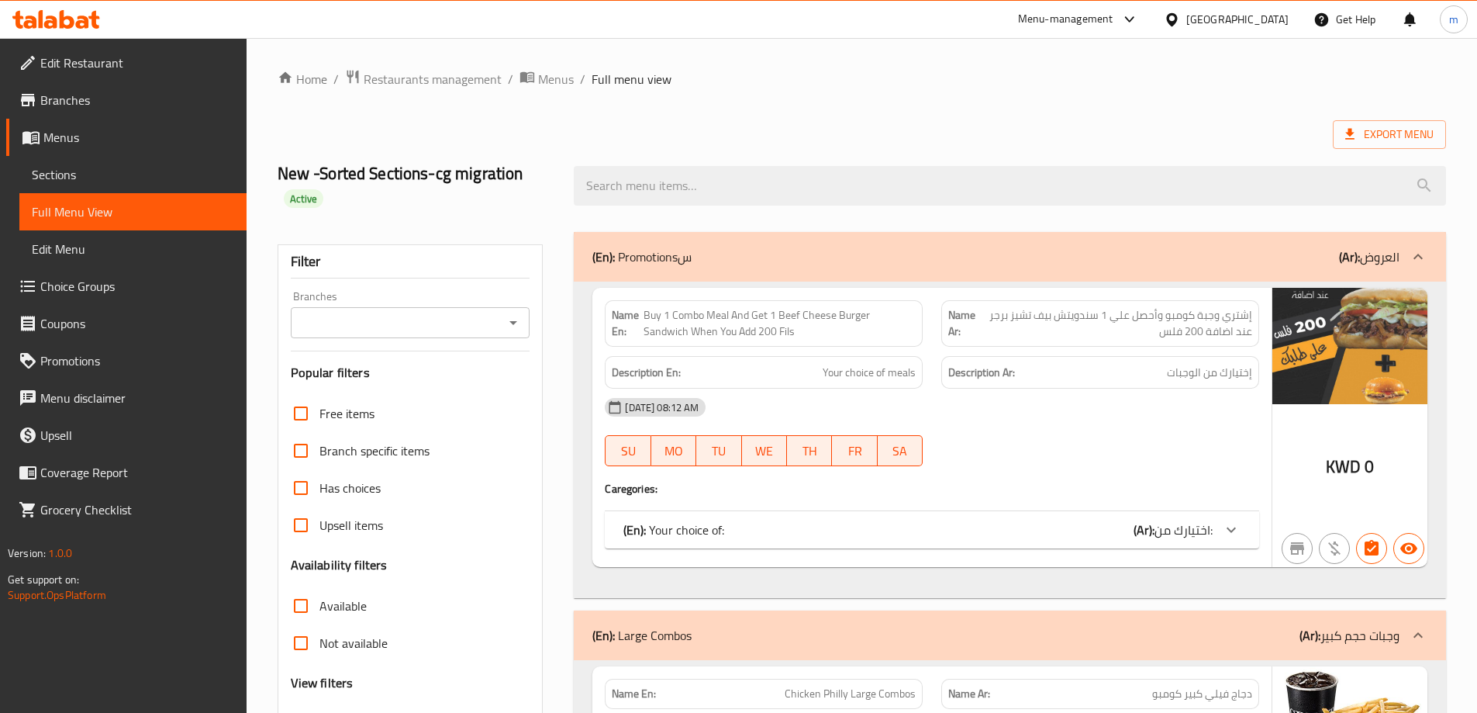
click at [506, 329] on icon "Open" at bounding box center [513, 322] width 19 height 19
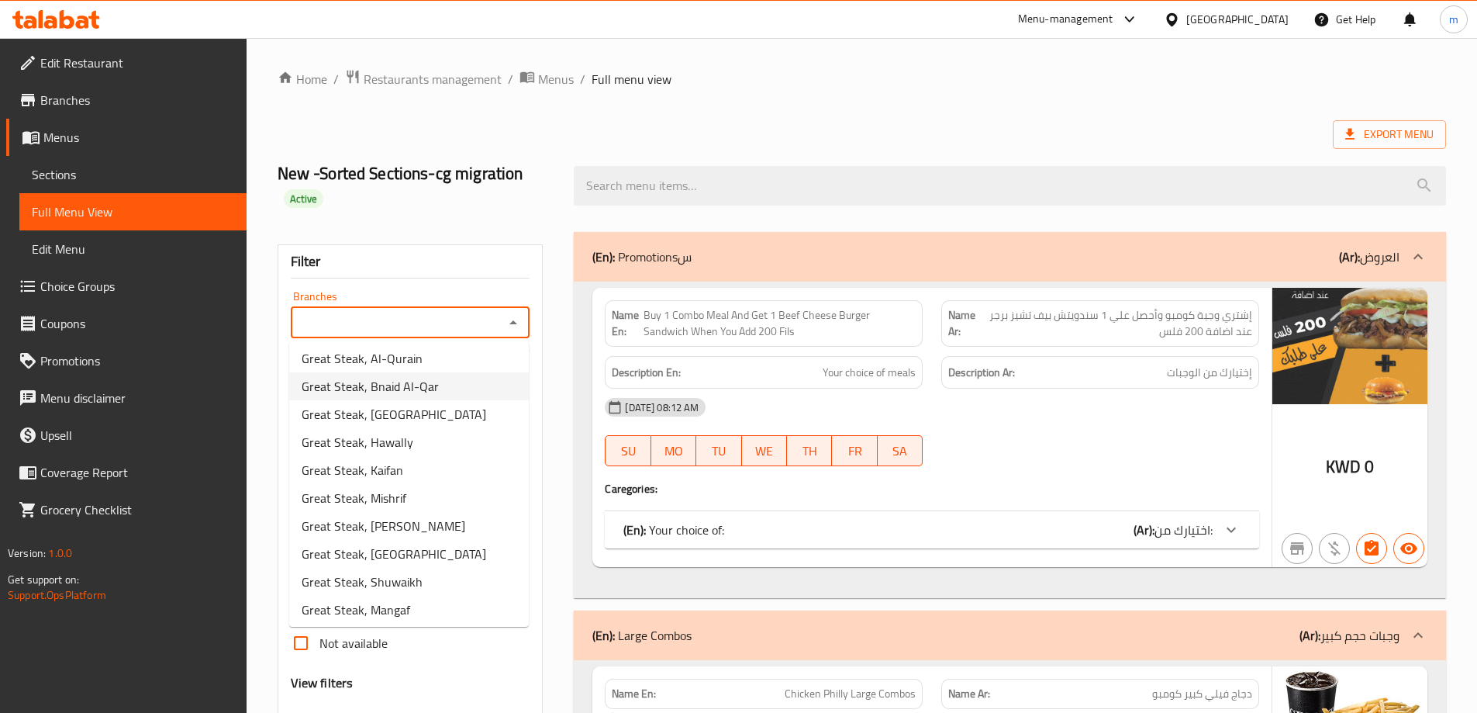
scroll to position [369, 0]
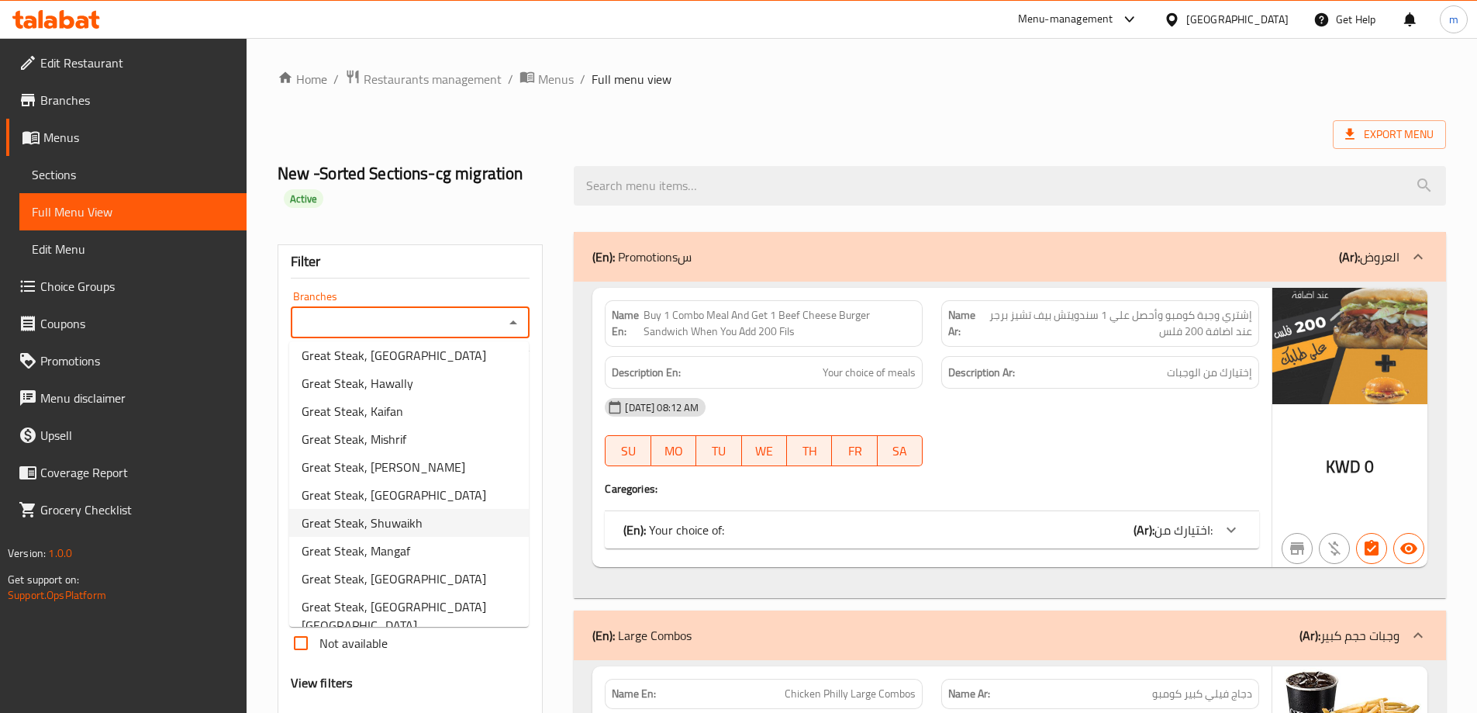
click at [432, 606] on span "Great Steak, Sabah Al-Salem" at bounding box center [409, 615] width 215 height 37
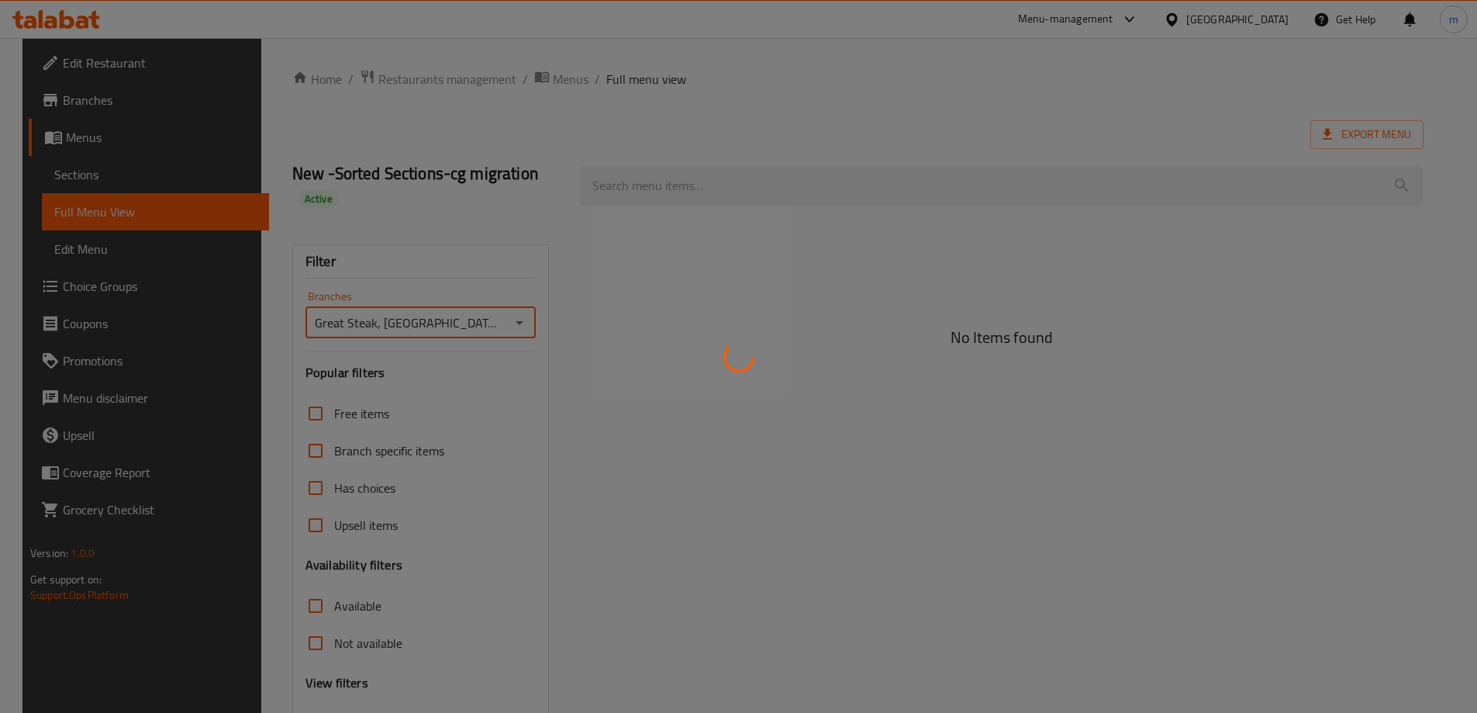
type input "Great Steak, Sabah Al-Salem"
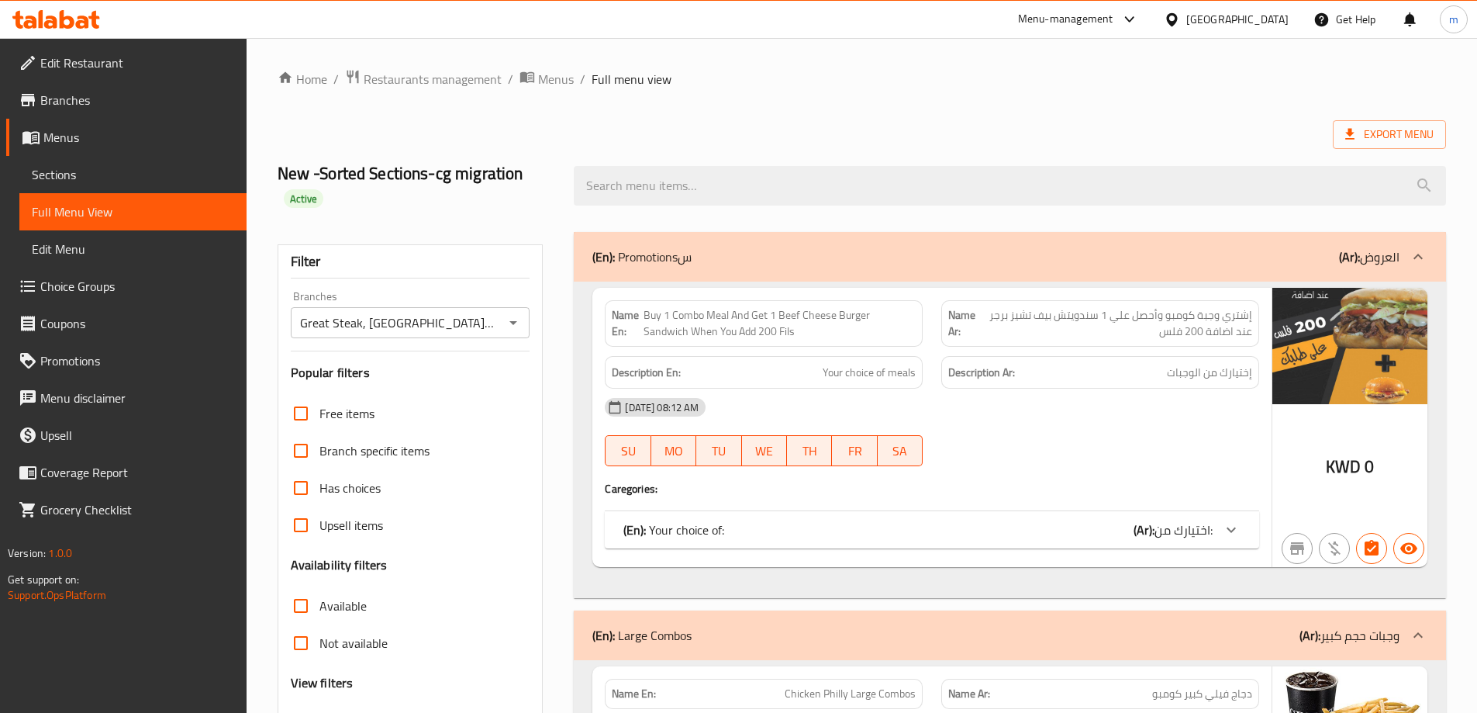
scroll to position [233, 0]
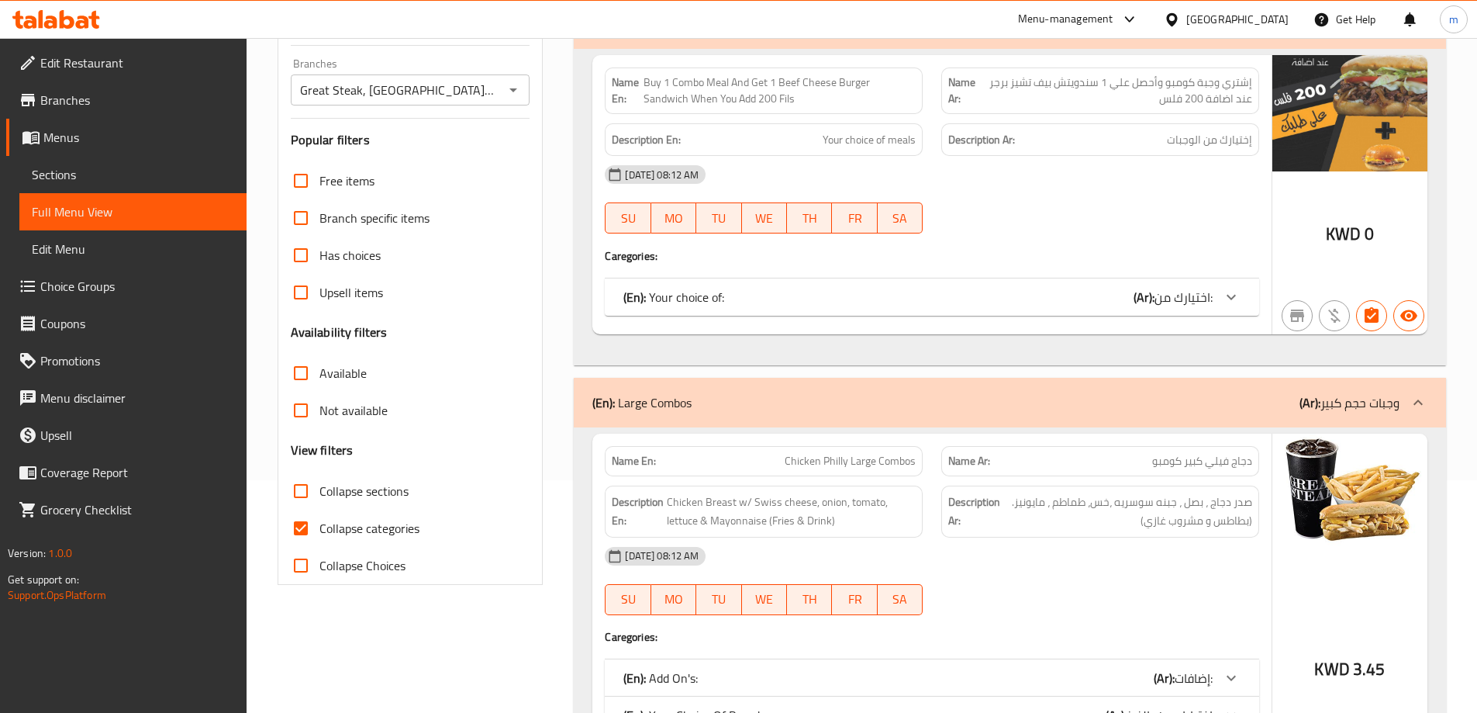
click at [399, 521] on span "Collapse categories" at bounding box center [370, 528] width 100 height 19
click at [320, 521] on input "Collapse categories" at bounding box center [300, 528] width 37 height 37
checkbox input "false"
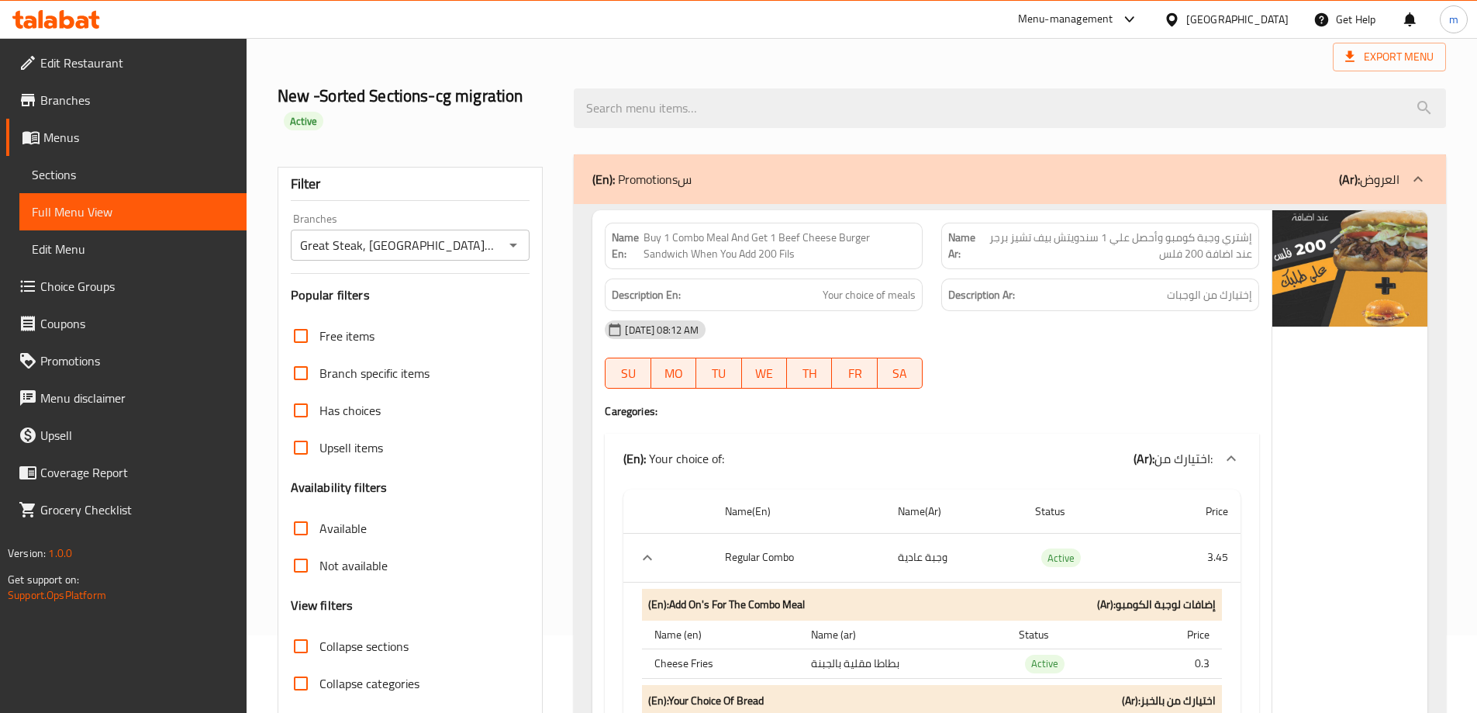
scroll to position [155, 0]
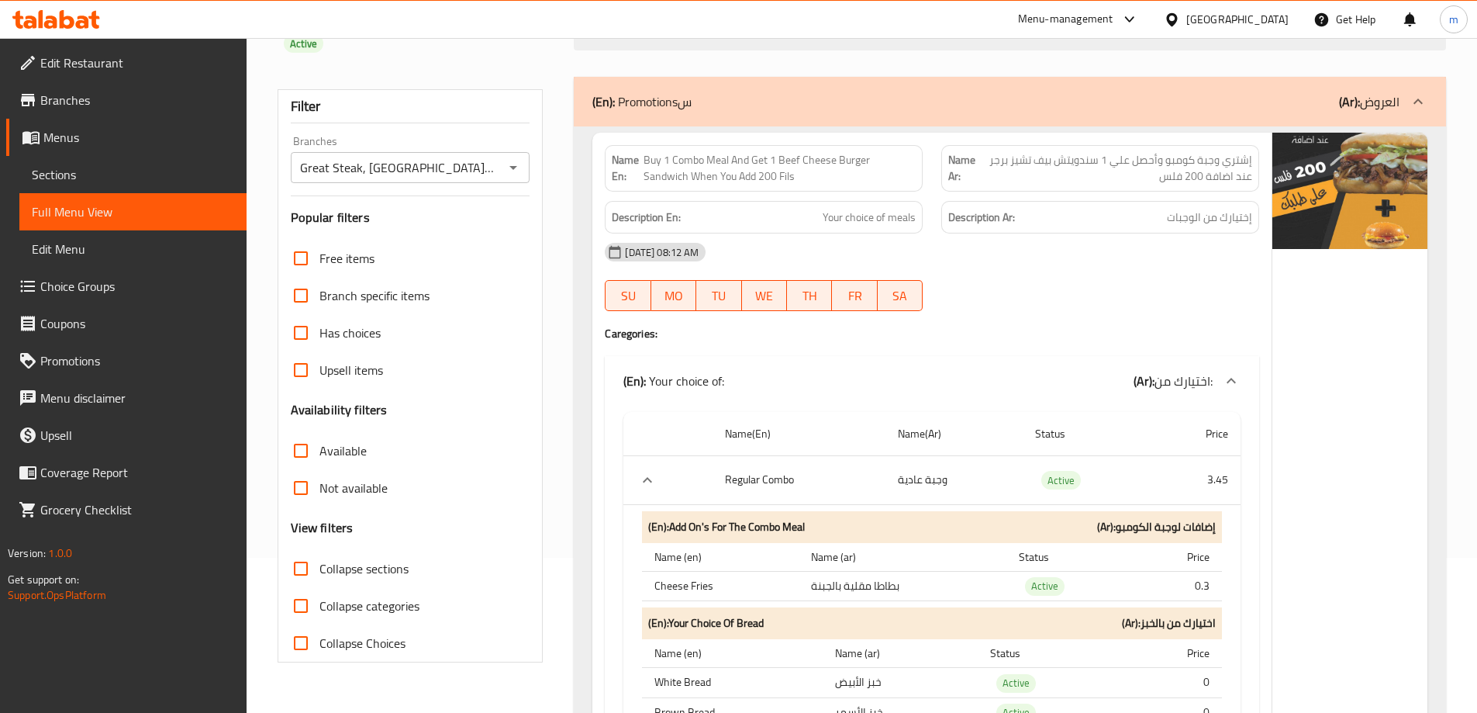
click at [125, 94] on span "Branches" at bounding box center [137, 100] width 194 height 19
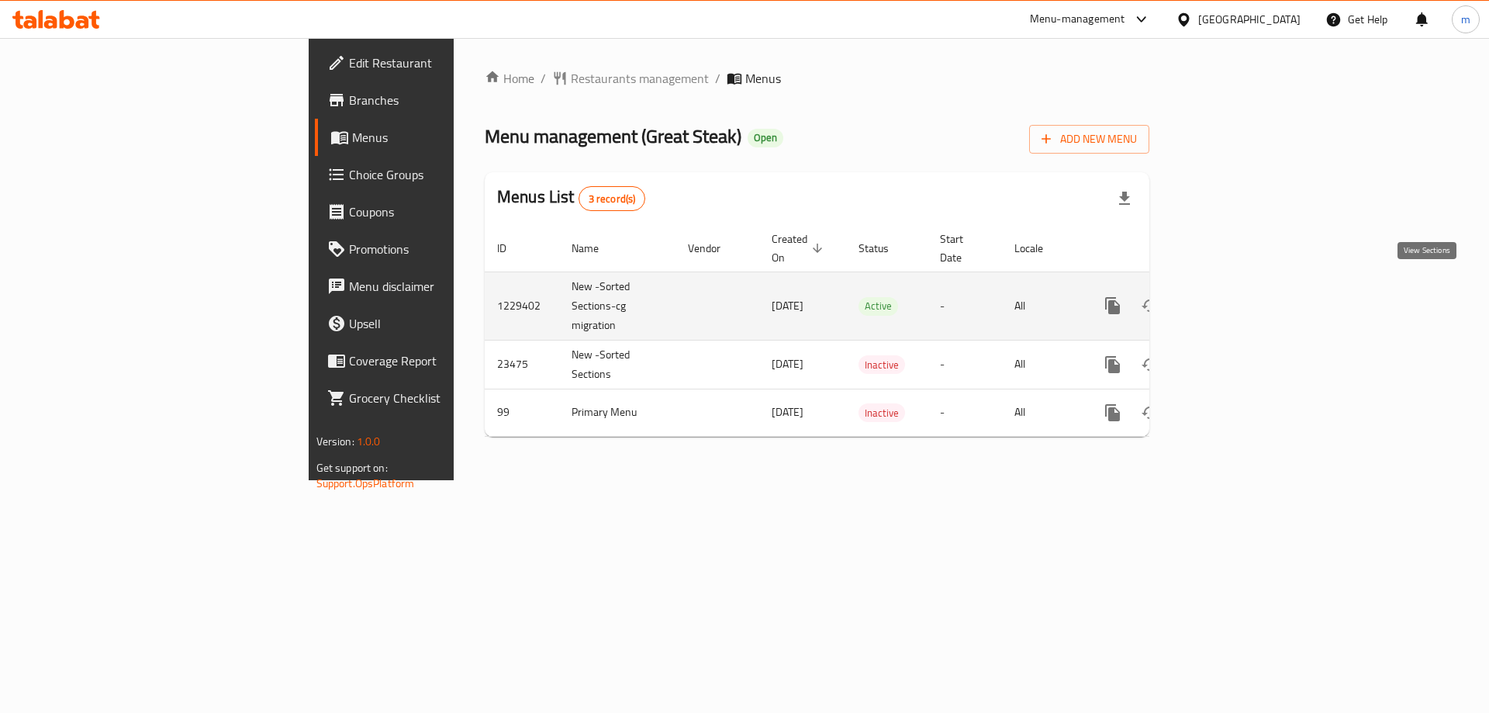
click at [1232, 299] on icon "enhanced table" at bounding box center [1225, 306] width 14 height 14
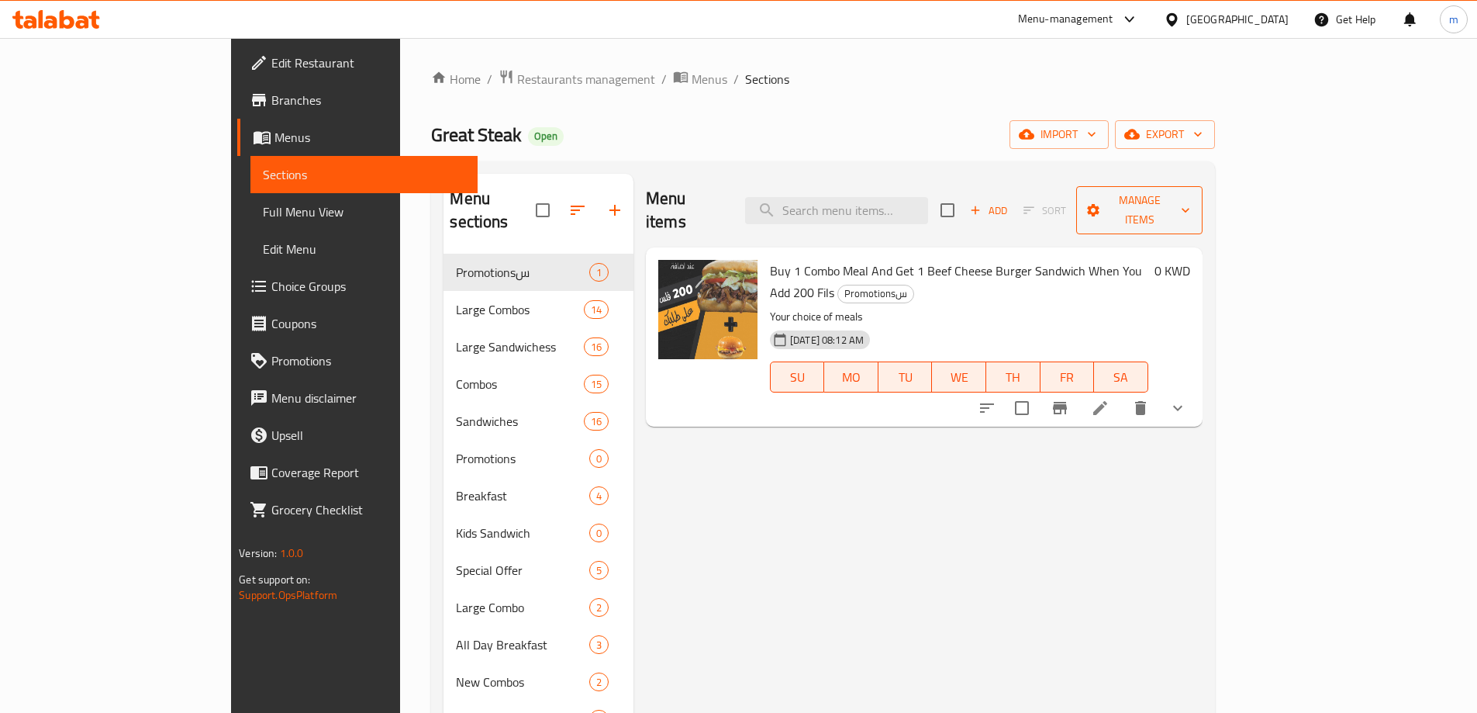
click at [1190, 202] on span "Manage items" at bounding box center [1139, 210] width 101 height 39
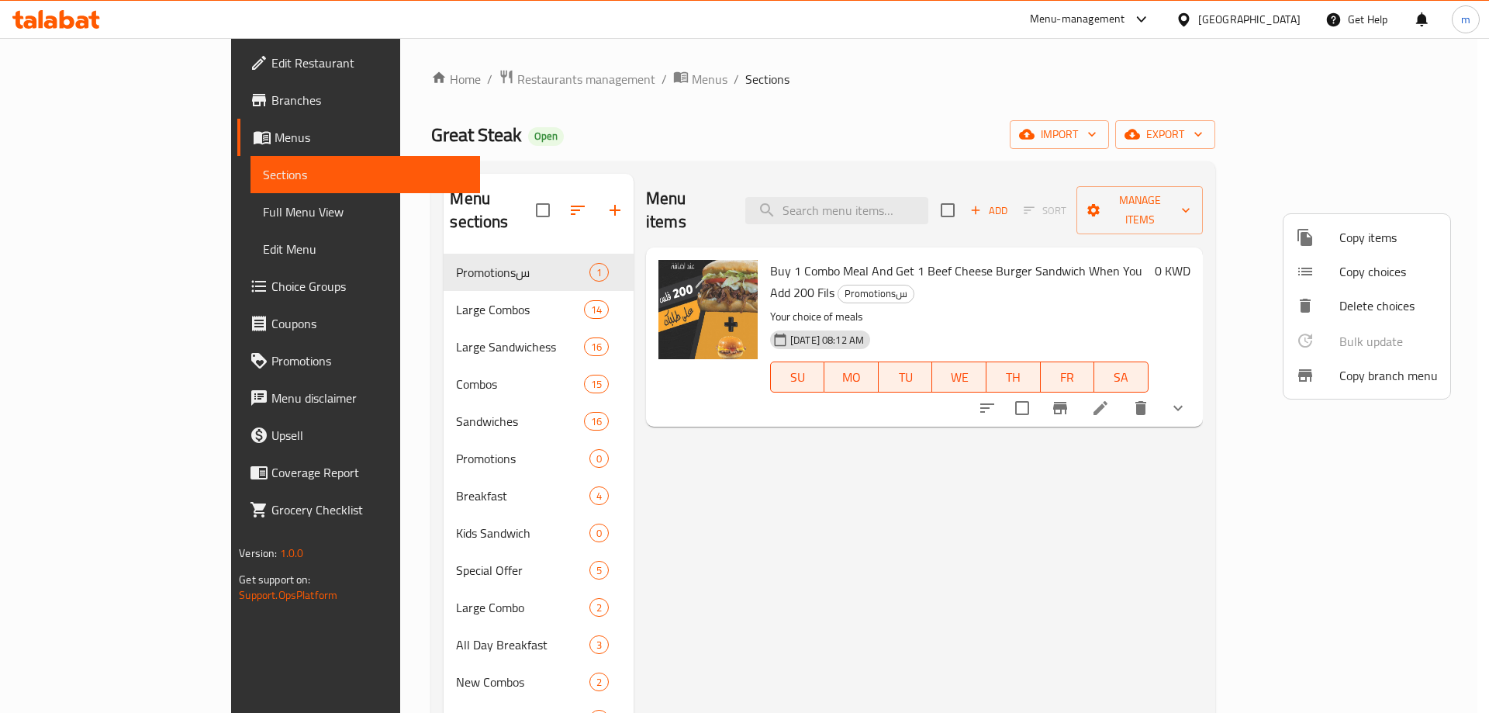
click at [1363, 369] on span "Copy branch menu" at bounding box center [1388, 375] width 98 height 19
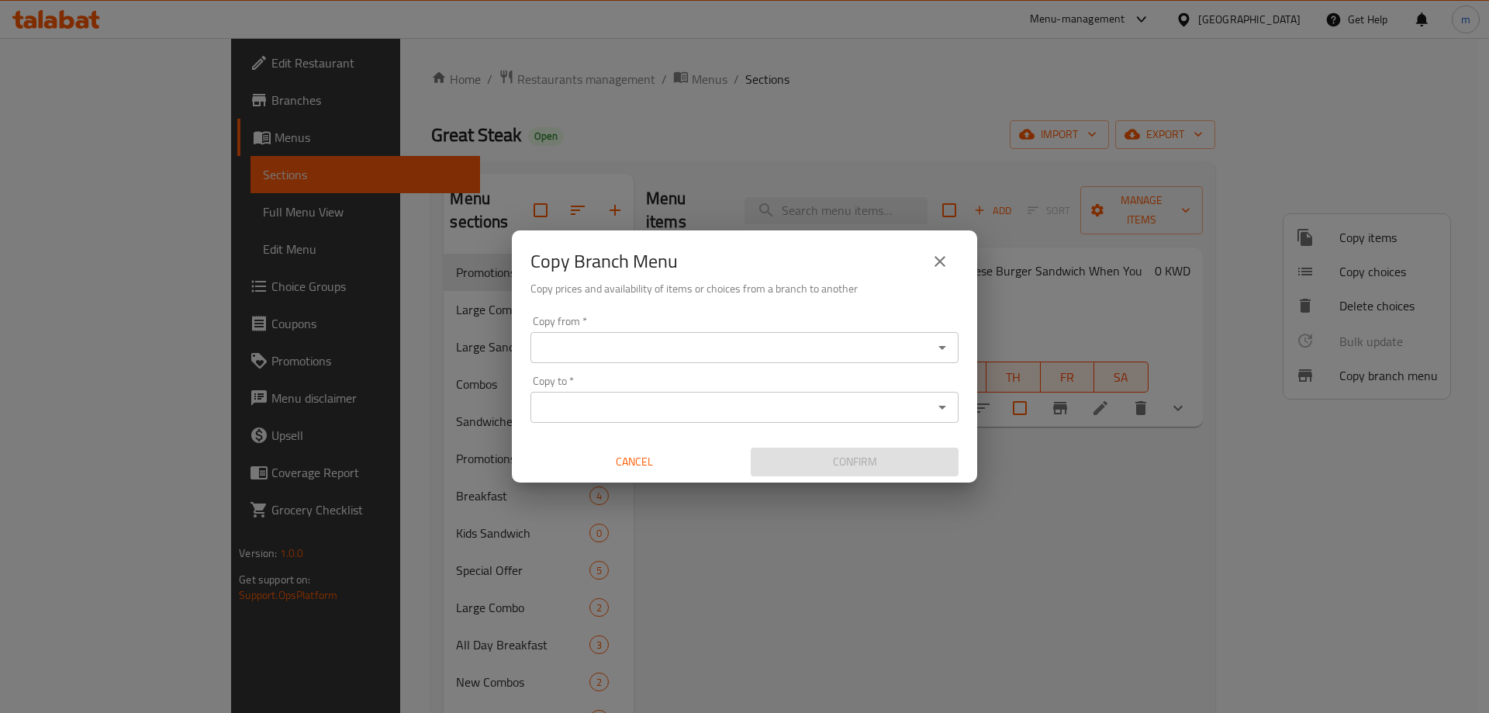
click at [624, 354] on input "Copy from   *" at bounding box center [731, 348] width 393 height 22
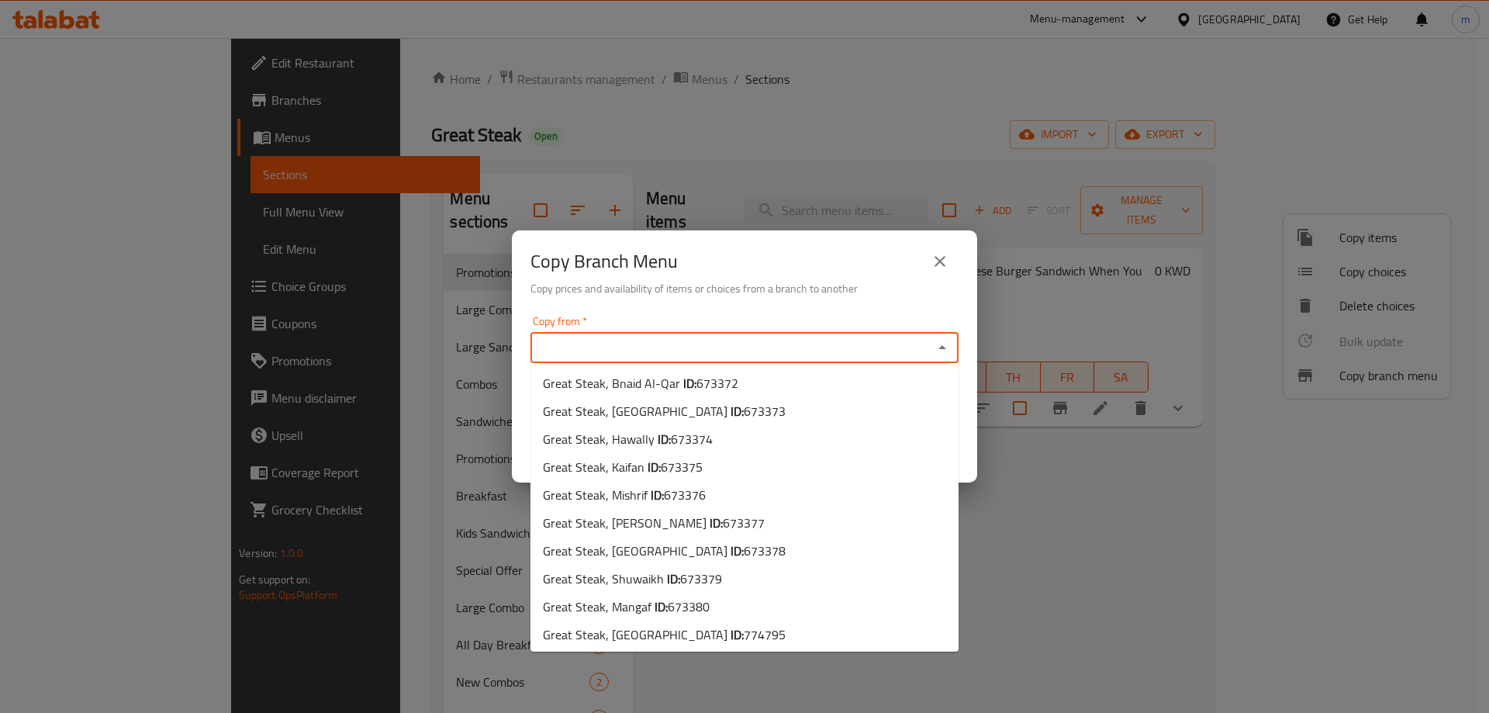
scroll to position [341, 0]
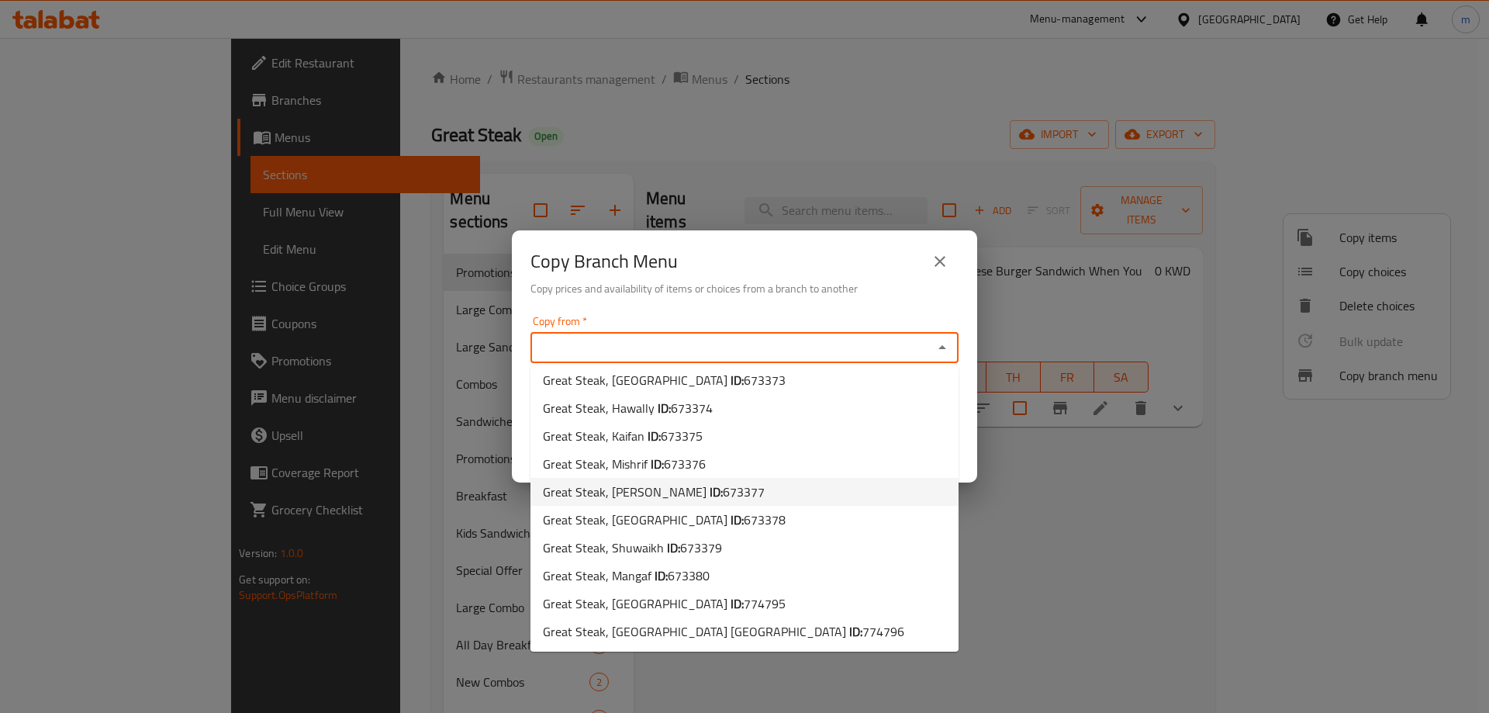
click at [768, 492] on li "Great Steak, Saad Al Abdullah ID: 673377" at bounding box center [744, 492] width 428 height 28
type input "Great Steak, Saad Al Abdullah"
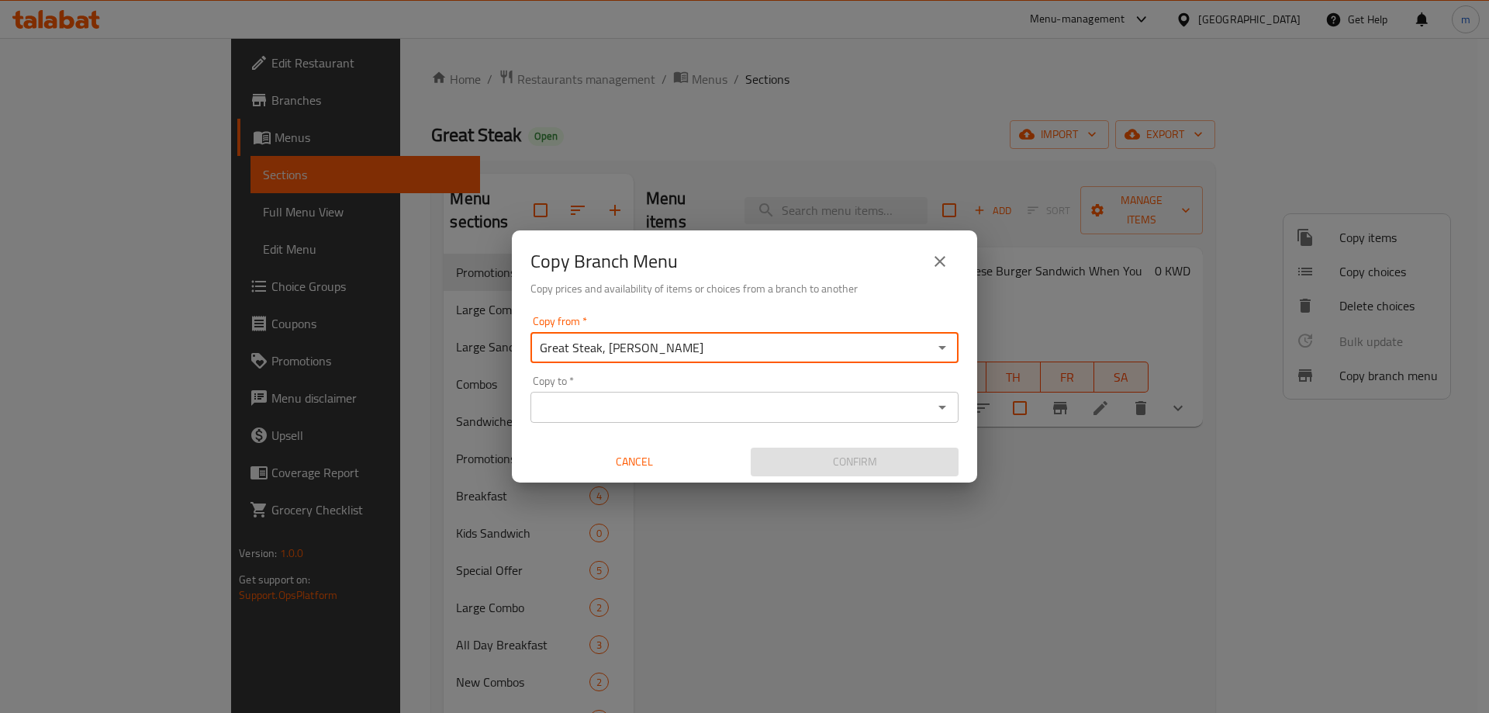
click at [820, 405] on input "Copy to   *" at bounding box center [731, 407] width 393 height 22
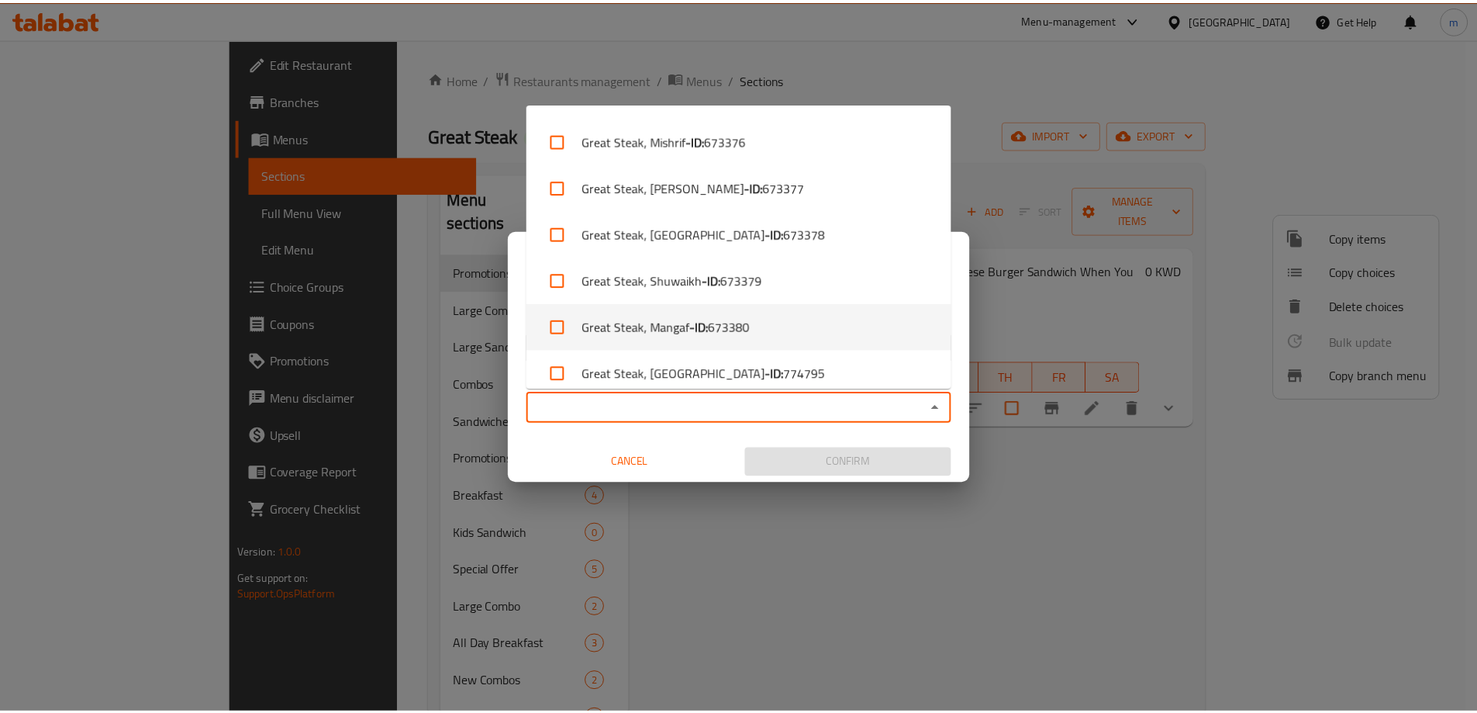
scroll to position [751, 0]
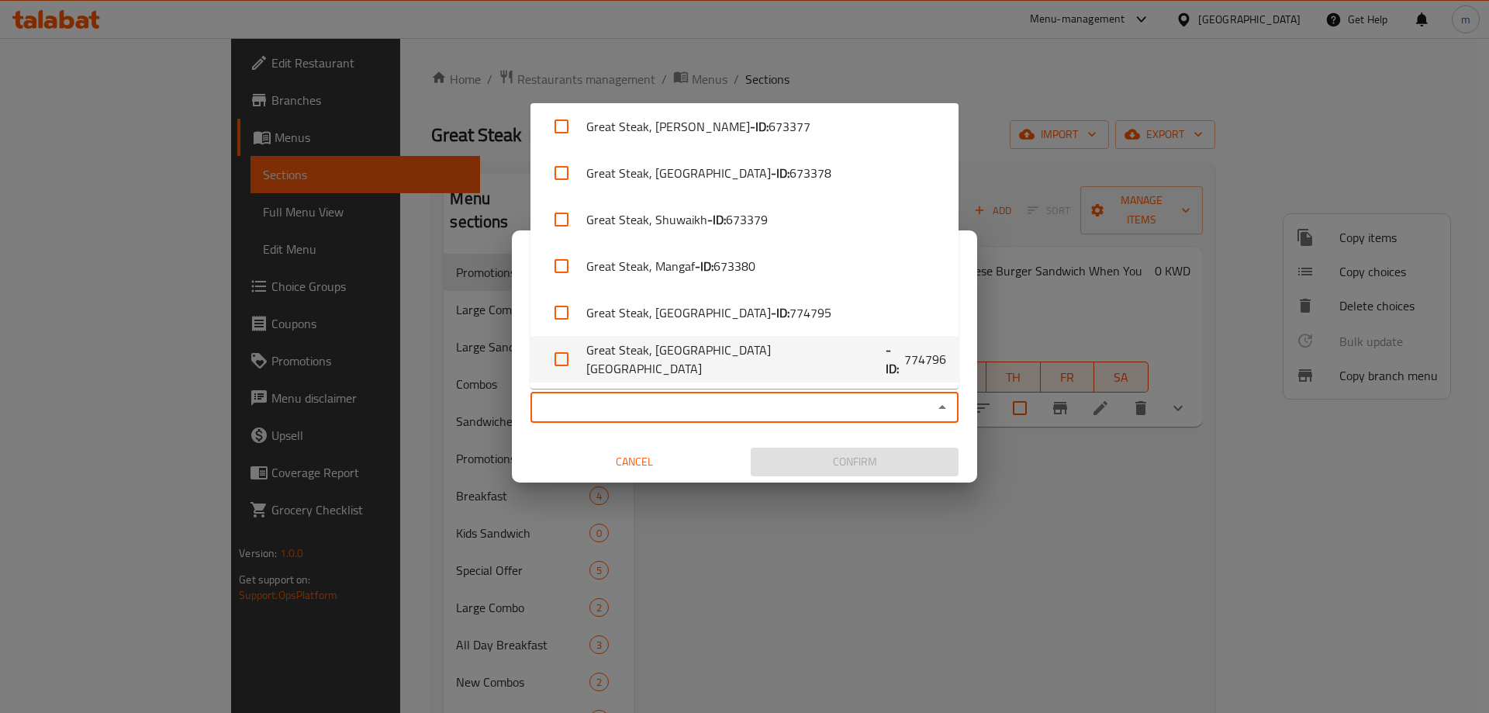
click at [904, 361] on span "774796" at bounding box center [925, 359] width 42 height 19
checkbox input "true"
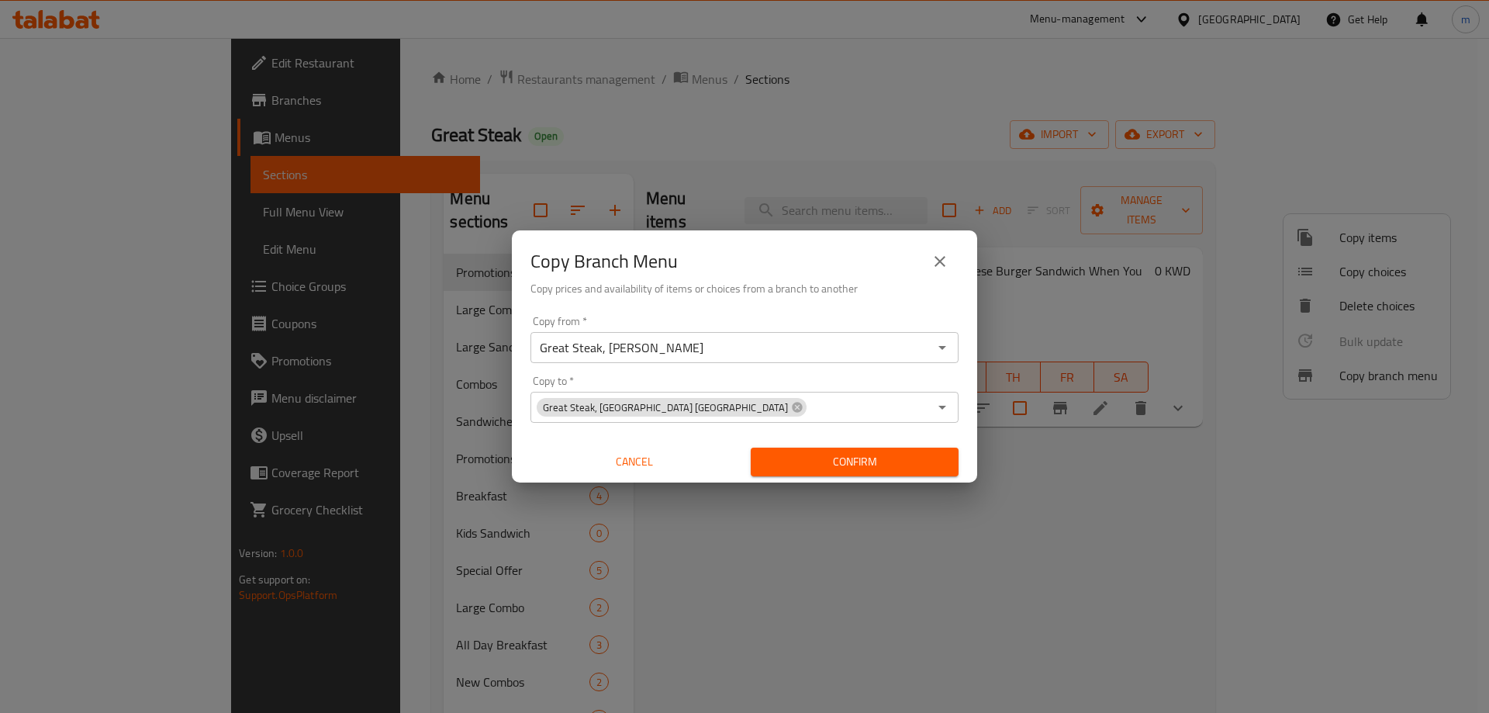
click at [852, 462] on span "Confirm" at bounding box center [854, 461] width 183 height 19
click at [852, 461] on div at bounding box center [744, 356] width 1489 height 713
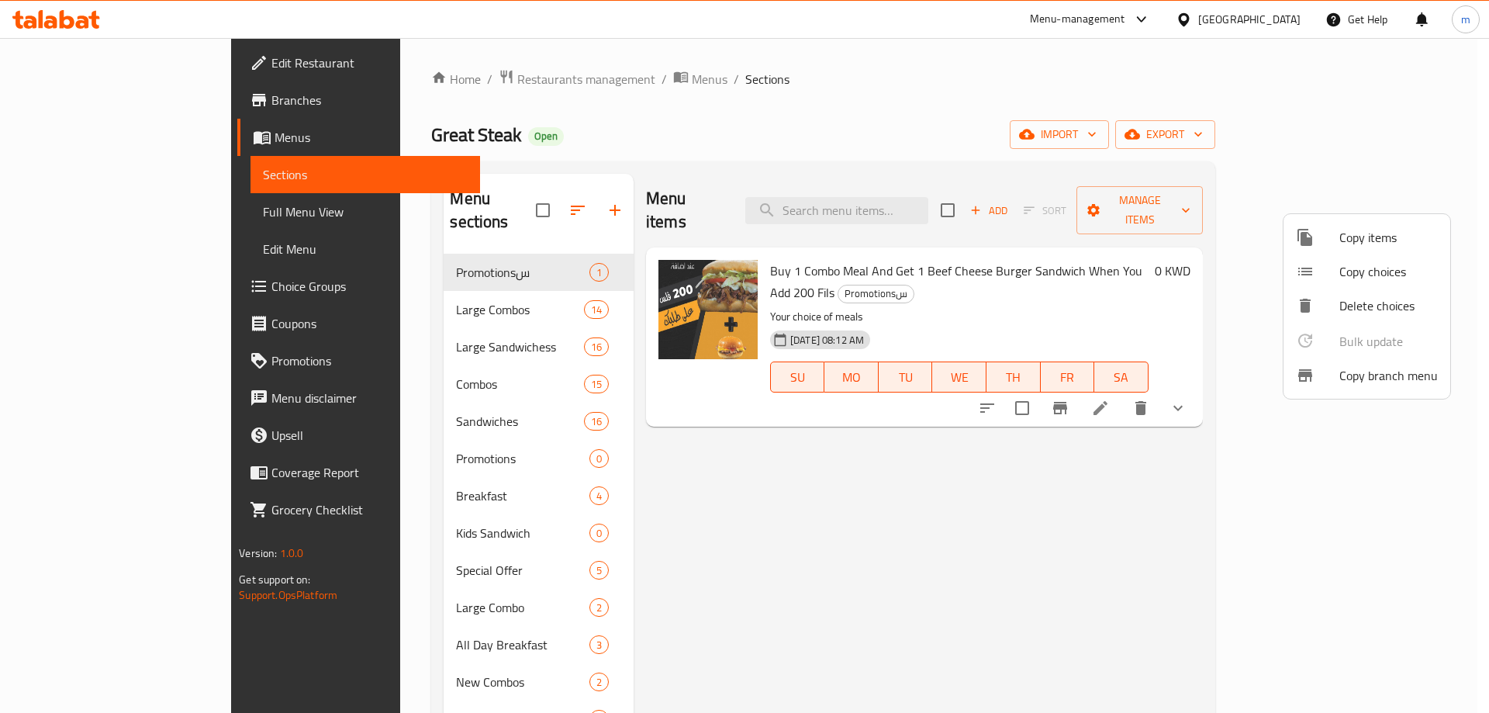
click at [704, 472] on div at bounding box center [744, 356] width 1489 height 713
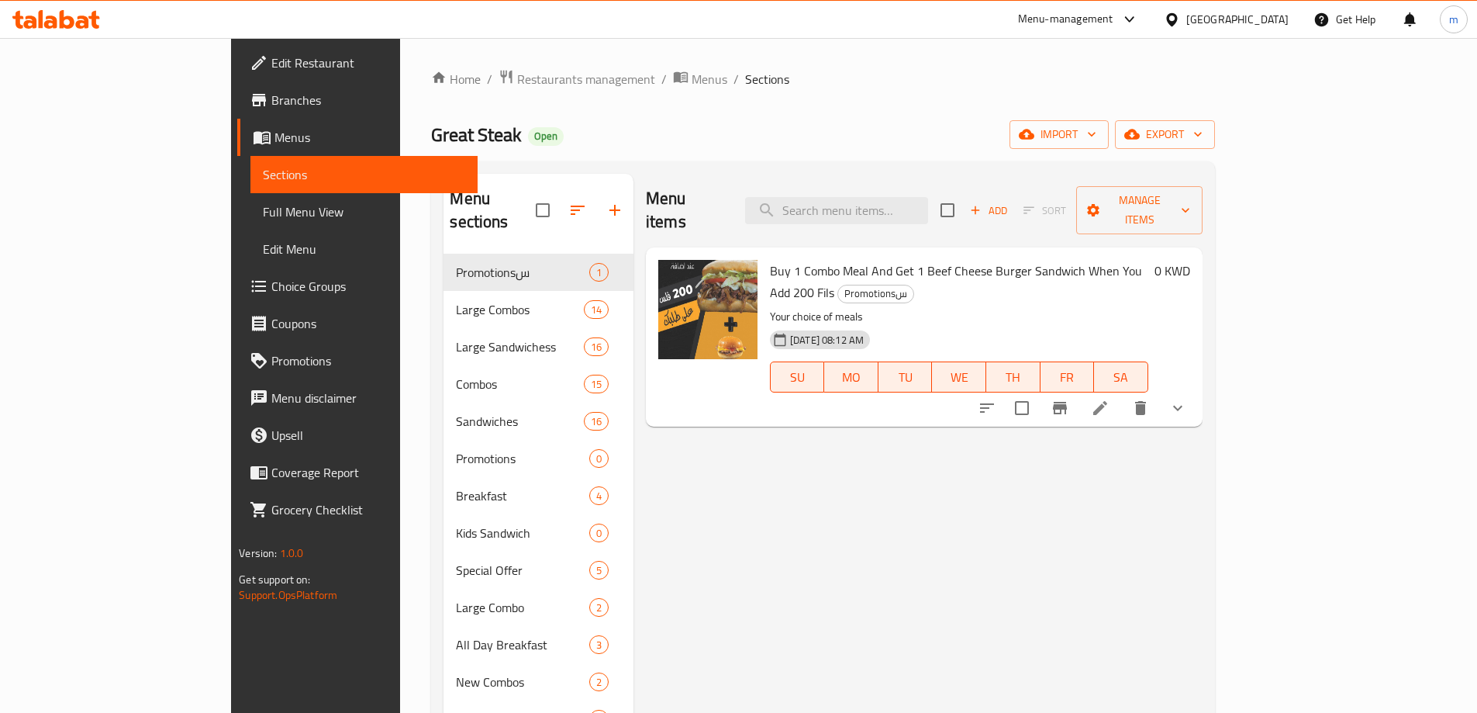
click at [263, 213] on span "Full Menu View" at bounding box center [364, 211] width 202 height 19
click at [251, 199] on link "Full Menu View" at bounding box center [364, 211] width 227 height 37
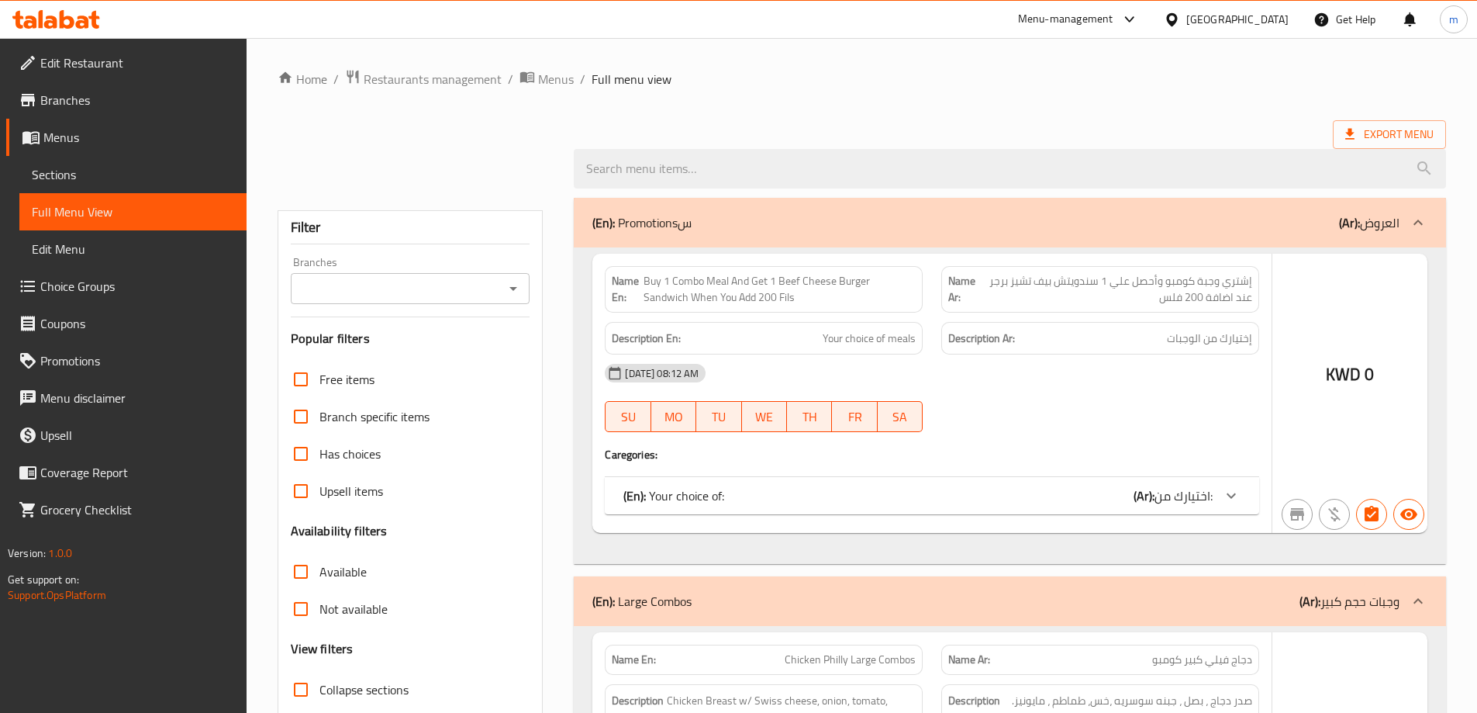
click at [136, 98] on span "Branches" at bounding box center [137, 100] width 194 height 19
drag, startPoint x: 136, startPoint y: 98, endPoint x: 279, endPoint y: 57, distance: 149.2
click at [136, 98] on span "Branches" at bounding box center [137, 100] width 194 height 19
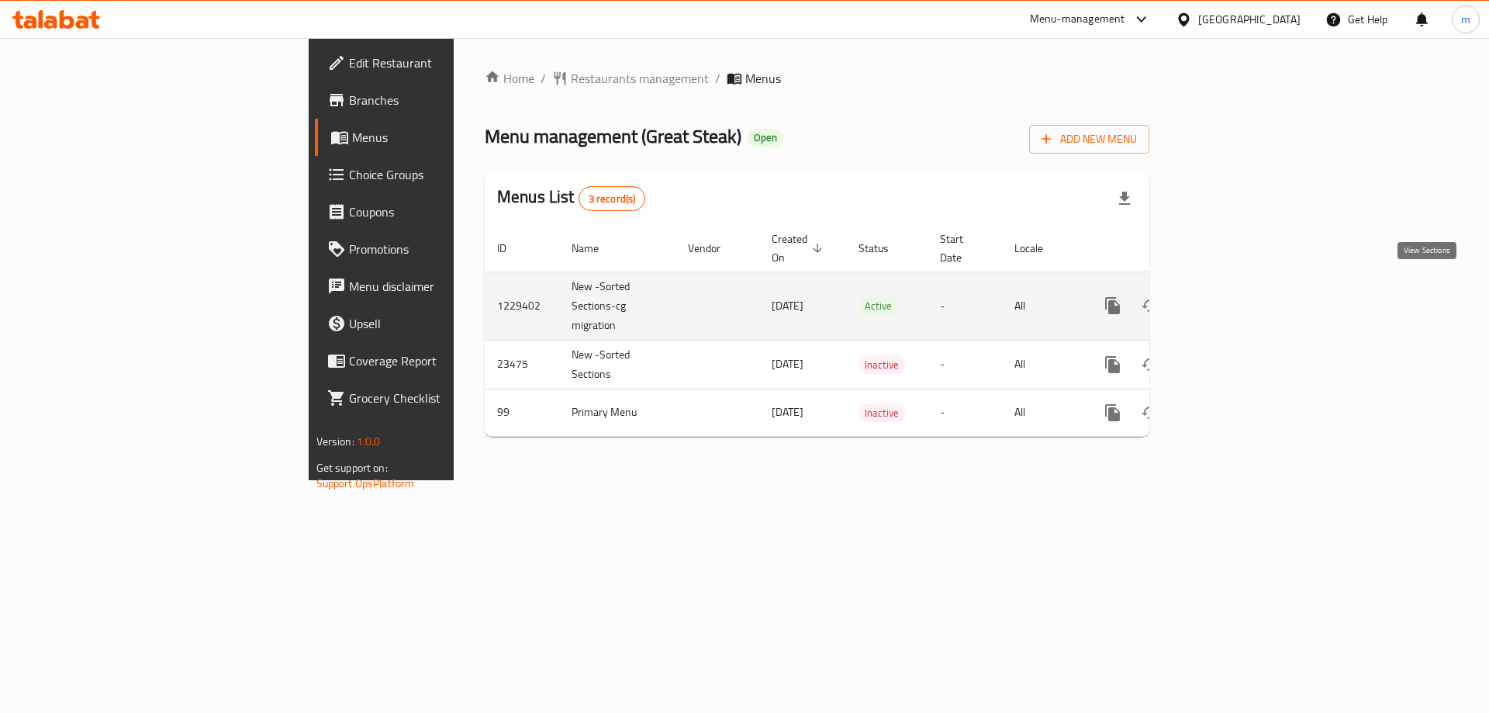
click at [1232, 299] on icon "enhanced table" at bounding box center [1225, 306] width 14 height 14
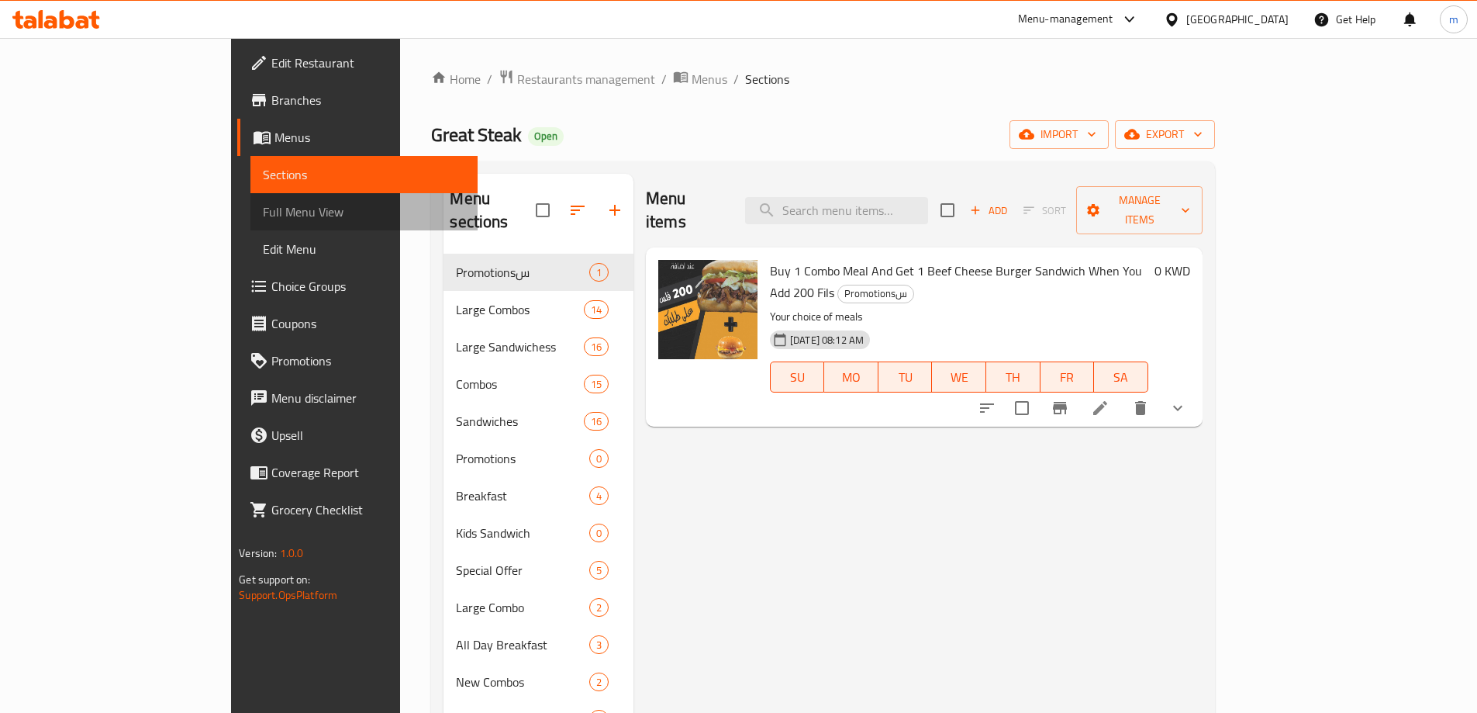
click at [263, 221] on span "Full Menu View" at bounding box center [364, 211] width 202 height 19
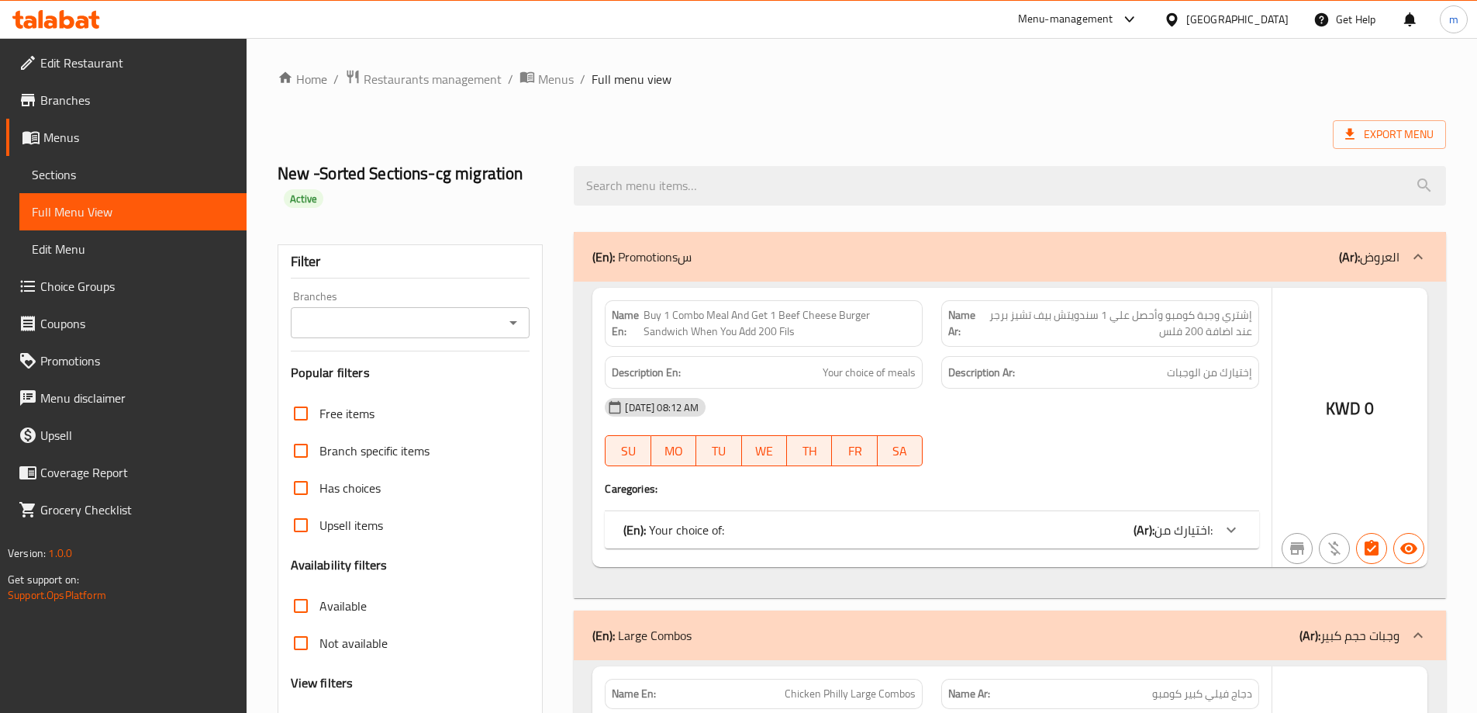
click at [508, 329] on icon "Open" at bounding box center [513, 322] width 19 height 19
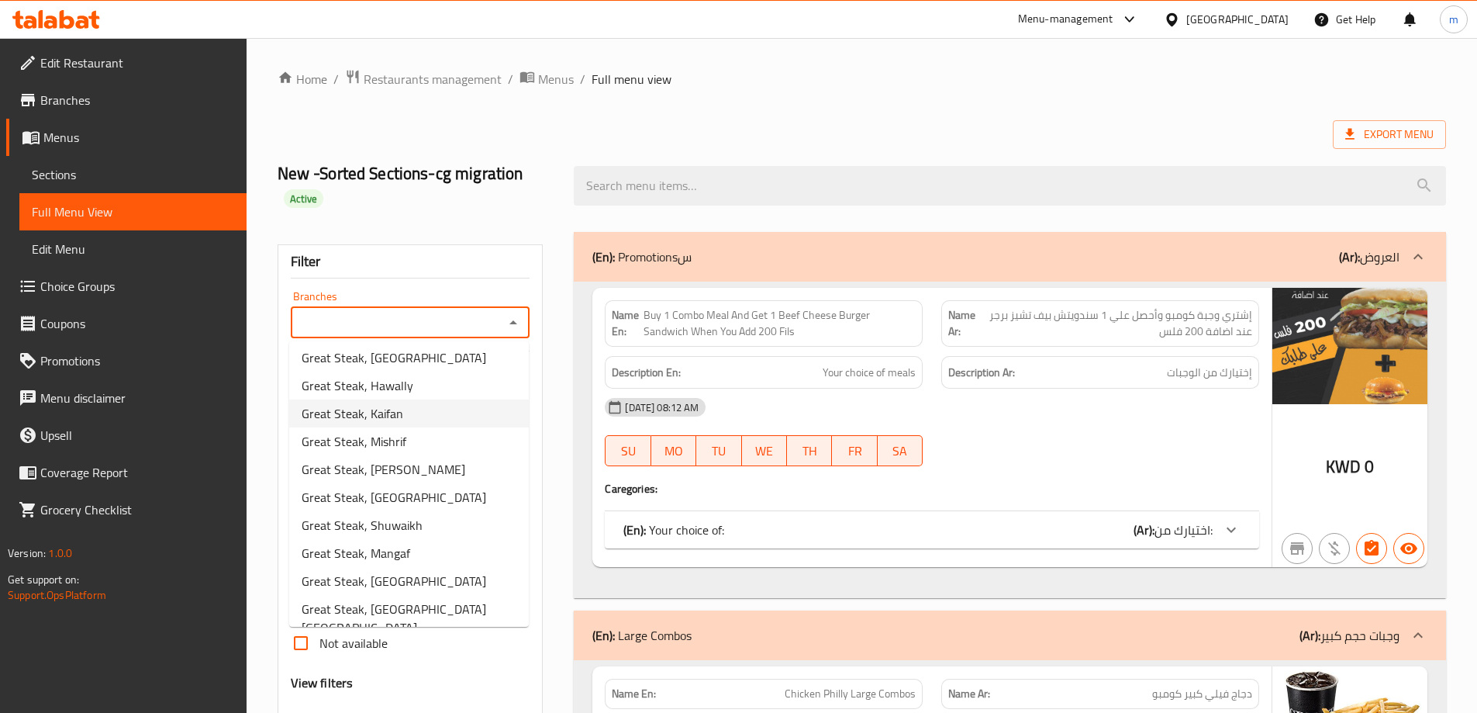
scroll to position [369, 0]
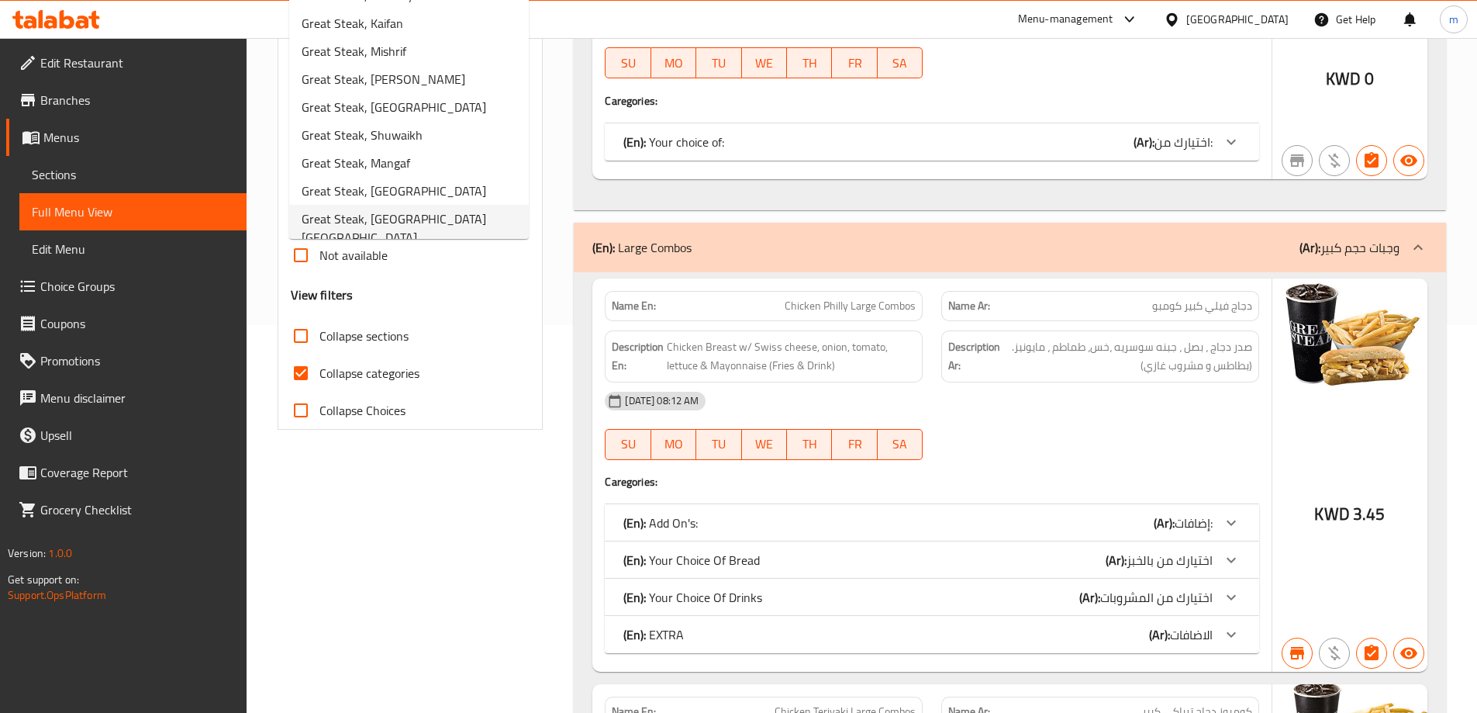
click at [406, 225] on span "Great Steak, Sabah Al-Salem" at bounding box center [409, 227] width 215 height 37
type input "Great Steak, Sabah Al-Salem"
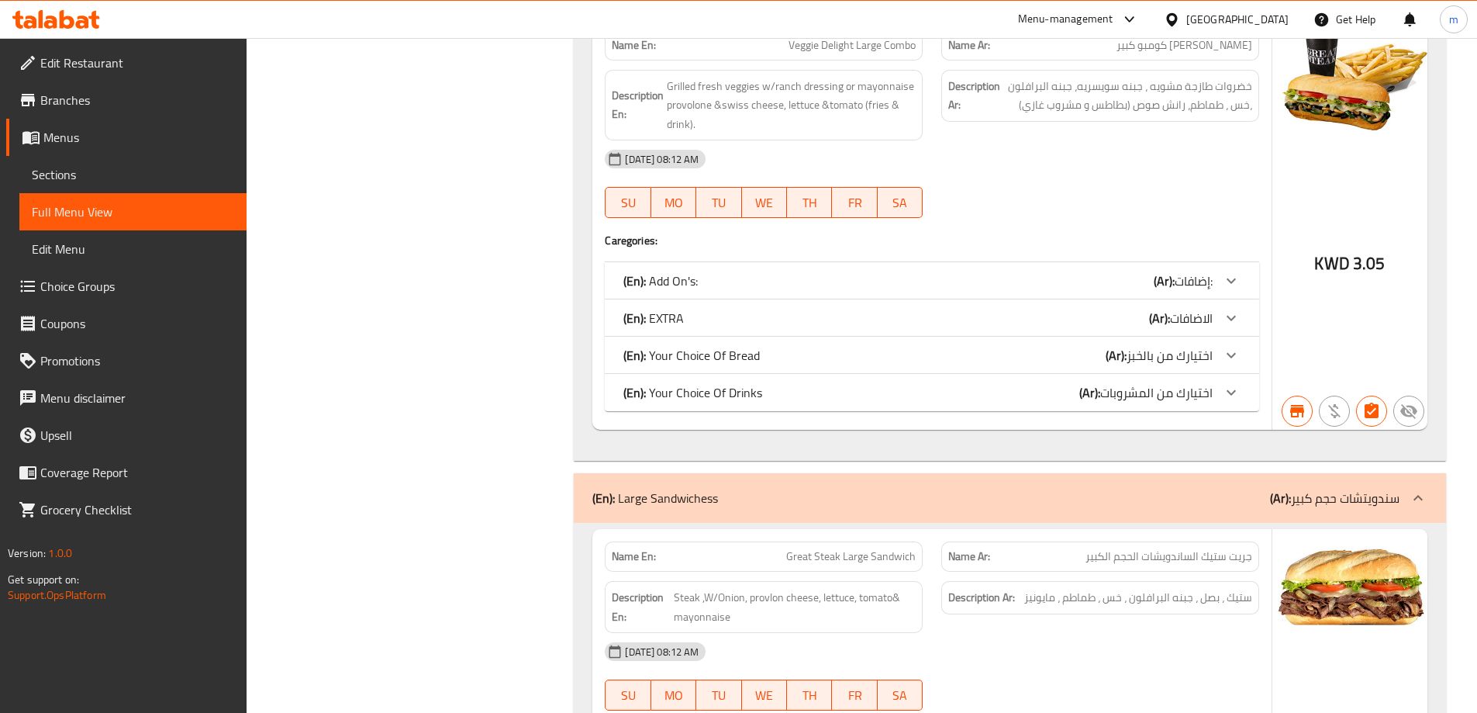
scroll to position [0, 0]
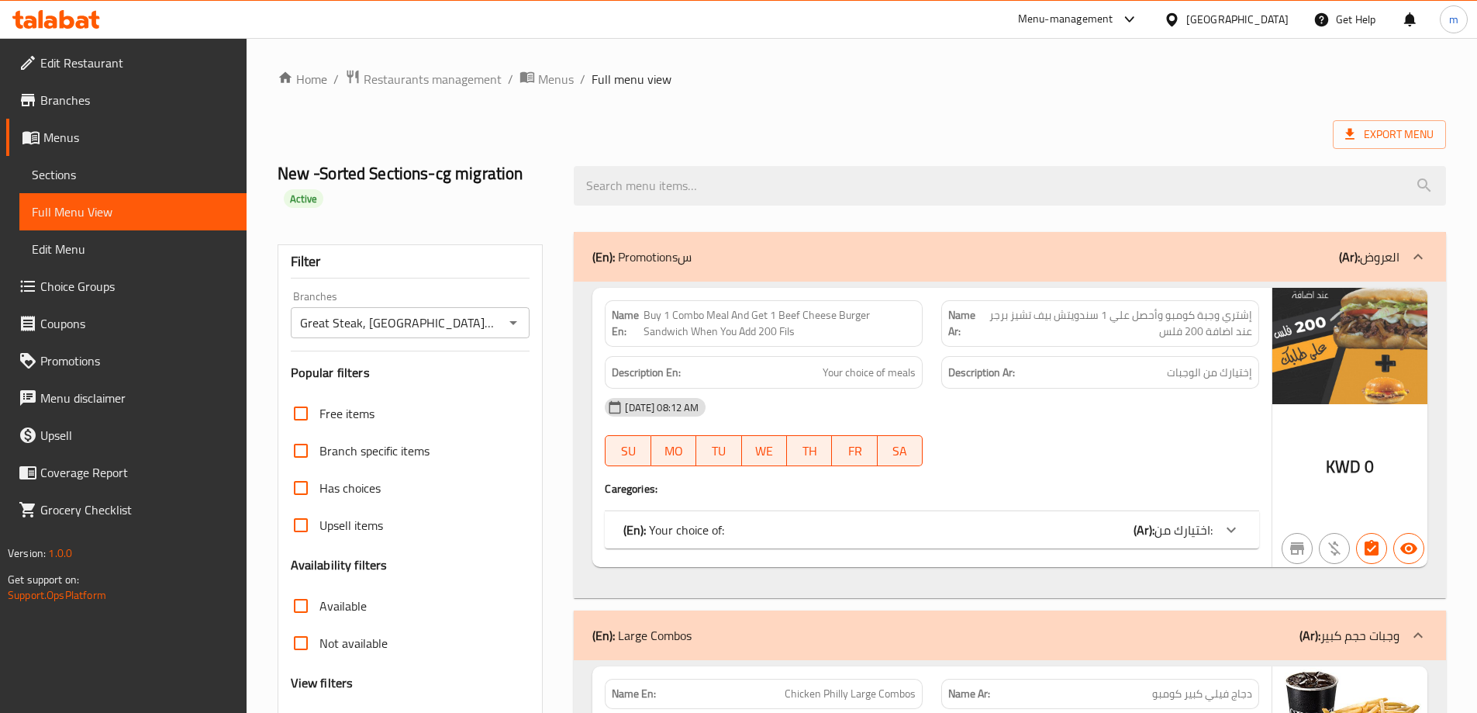
click at [112, 92] on span "Branches" at bounding box center [137, 100] width 194 height 19
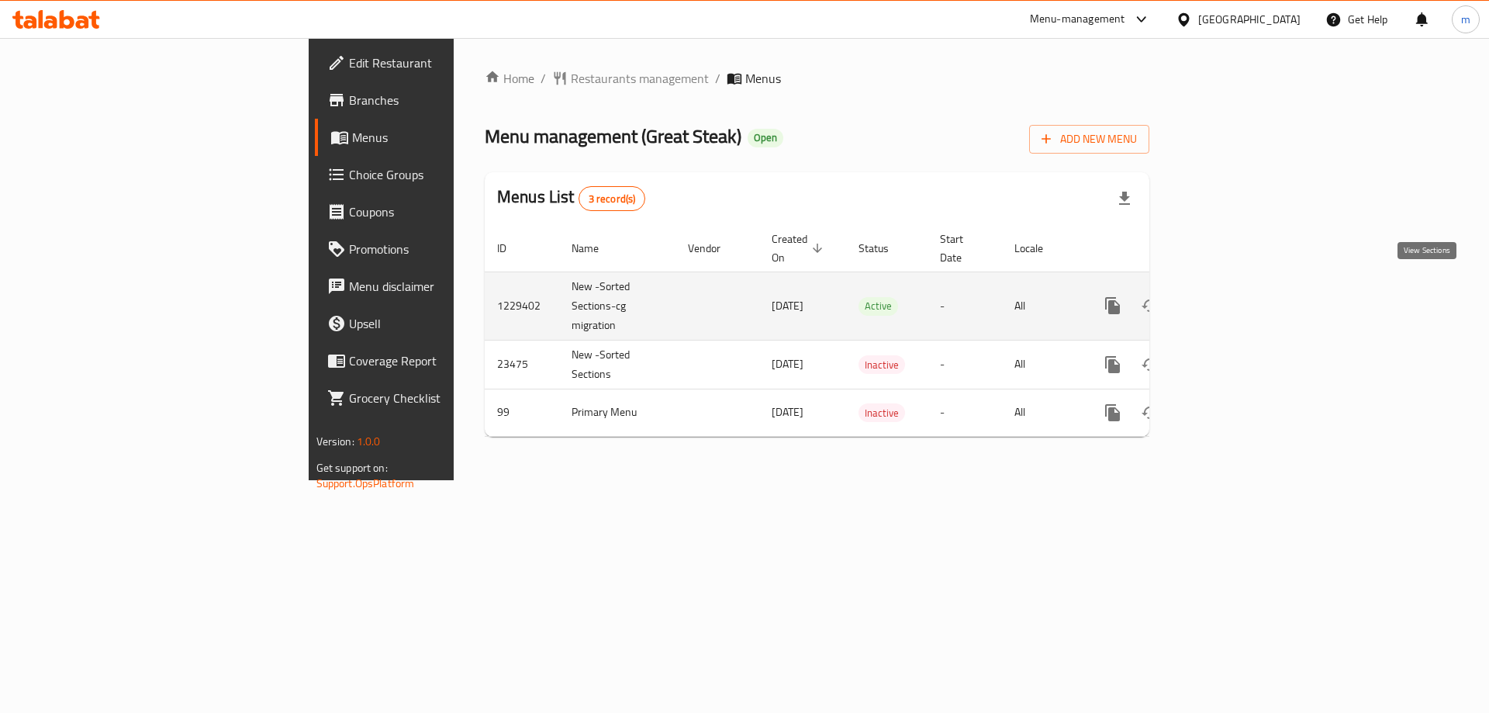
click at [1234, 296] on icon "enhanced table" at bounding box center [1224, 305] width 19 height 19
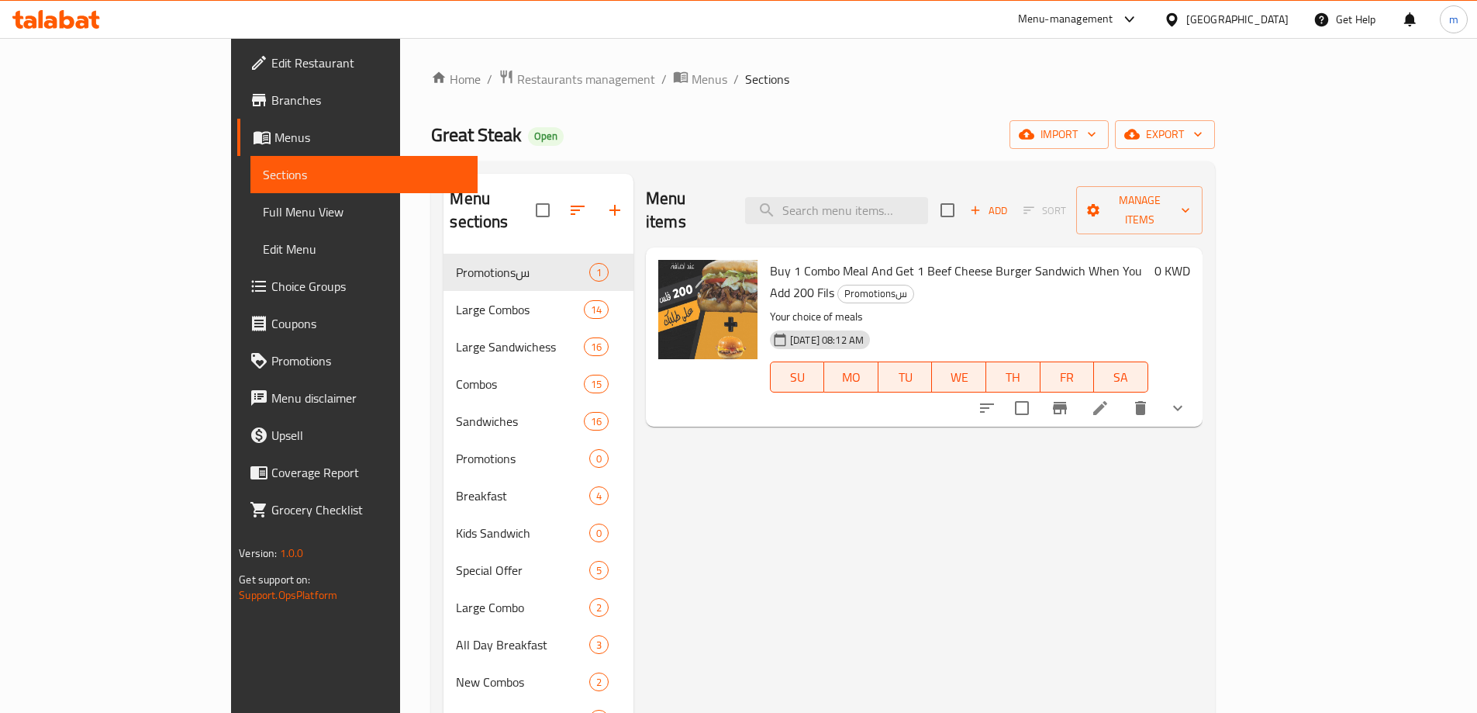
click at [263, 207] on span "Full Menu View" at bounding box center [364, 211] width 202 height 19
click at [263, 210] on span "Full Menu View" at bounding box center [364, 211] width 202 height 19
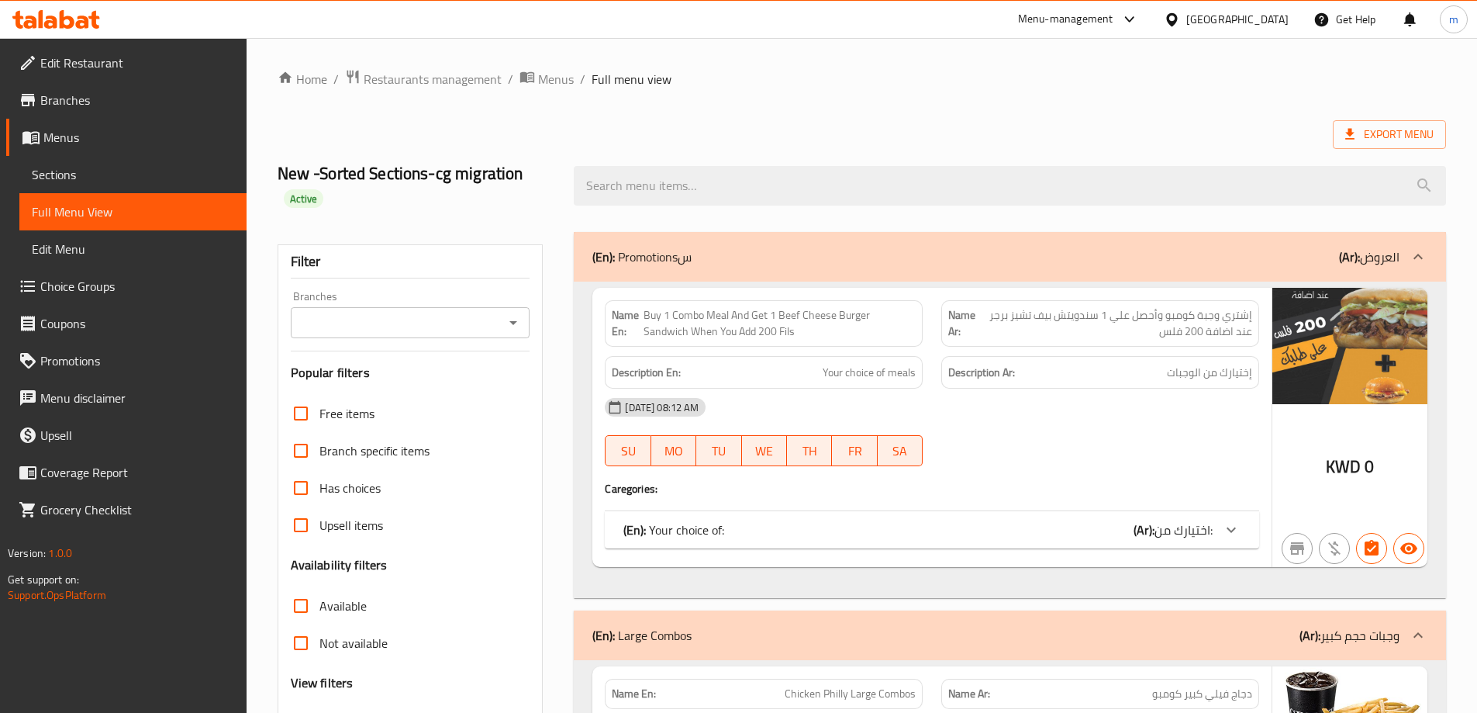
scroll to position [465, 0]
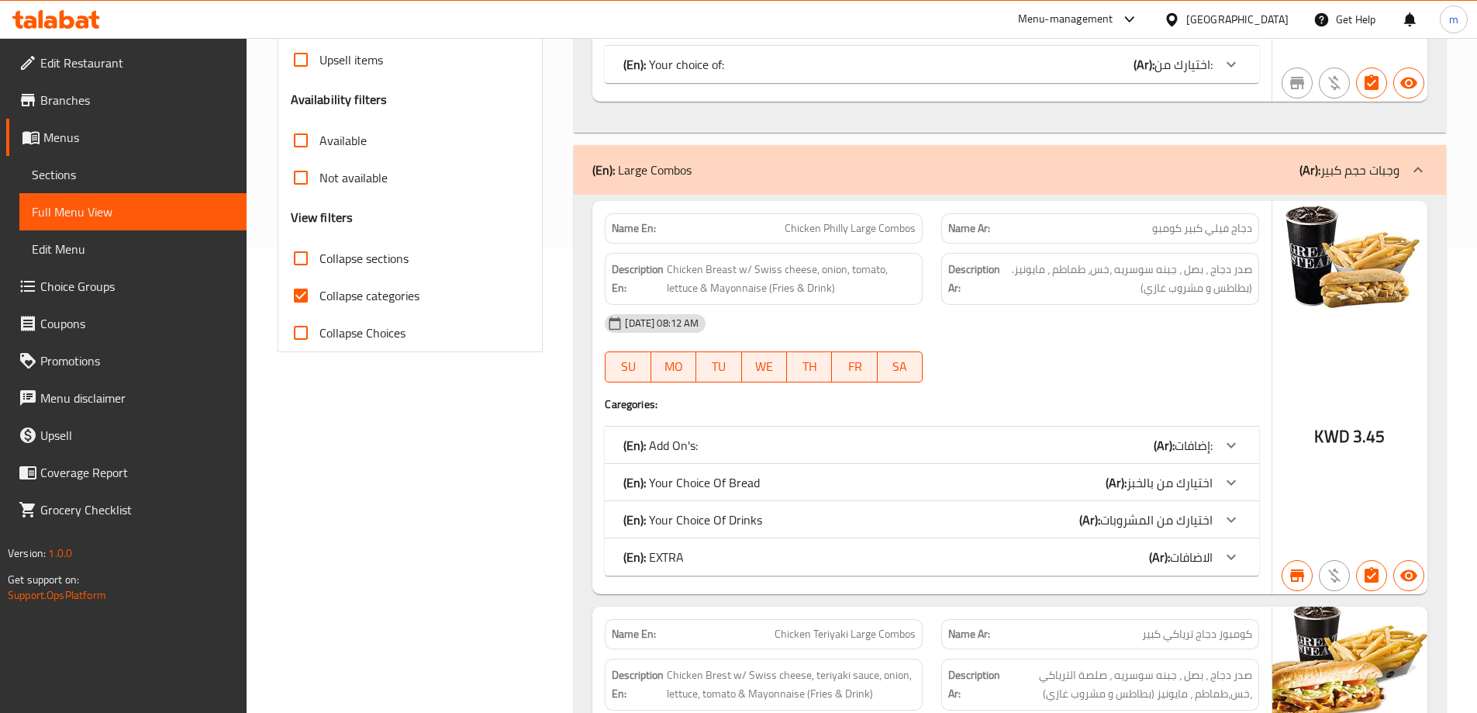
click at [401, 295] on span "Collapse categories" at bounding box center [370, 295] width 100 height 19
click at [320, 295] on input "Collapse categories" at bounding box center [300, 295] width 37 height 37
checkbox input "false"
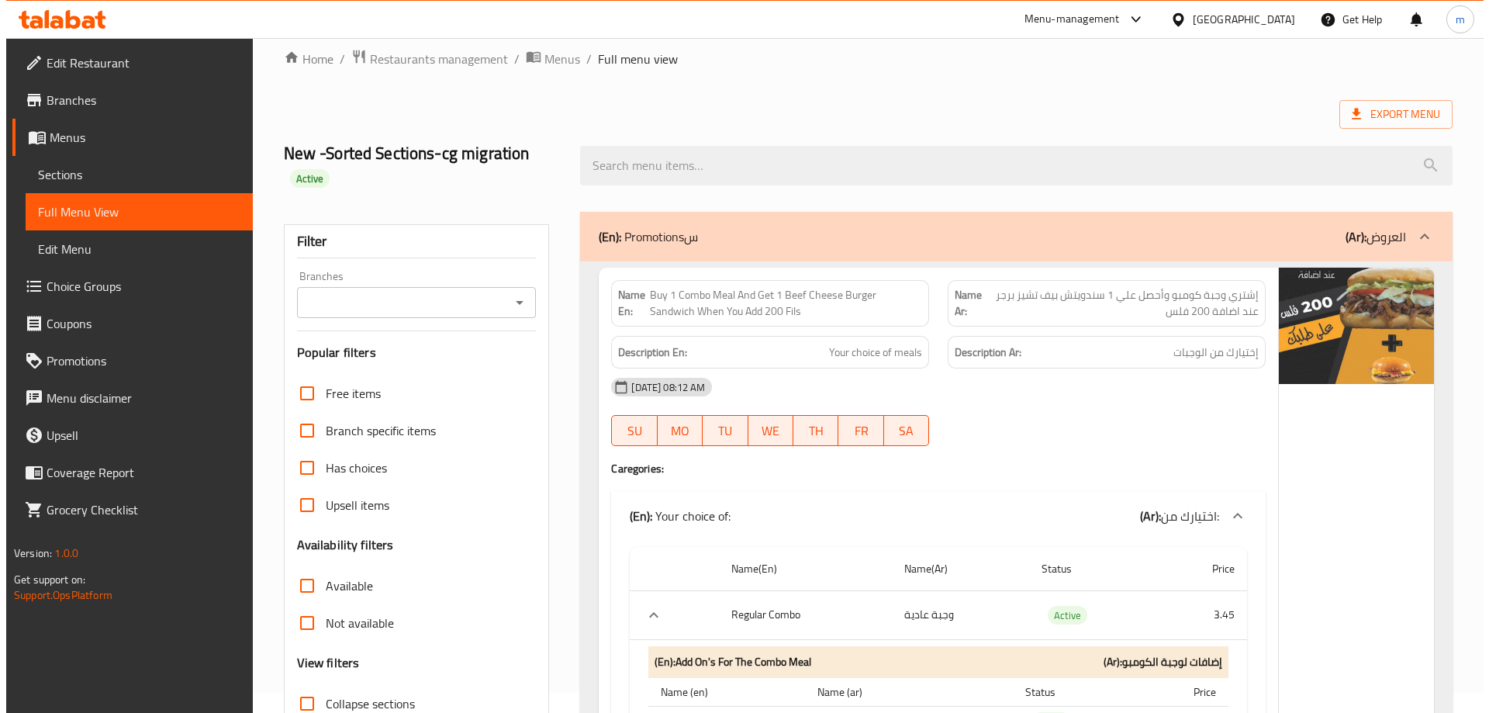
scroll to position [0, 0]
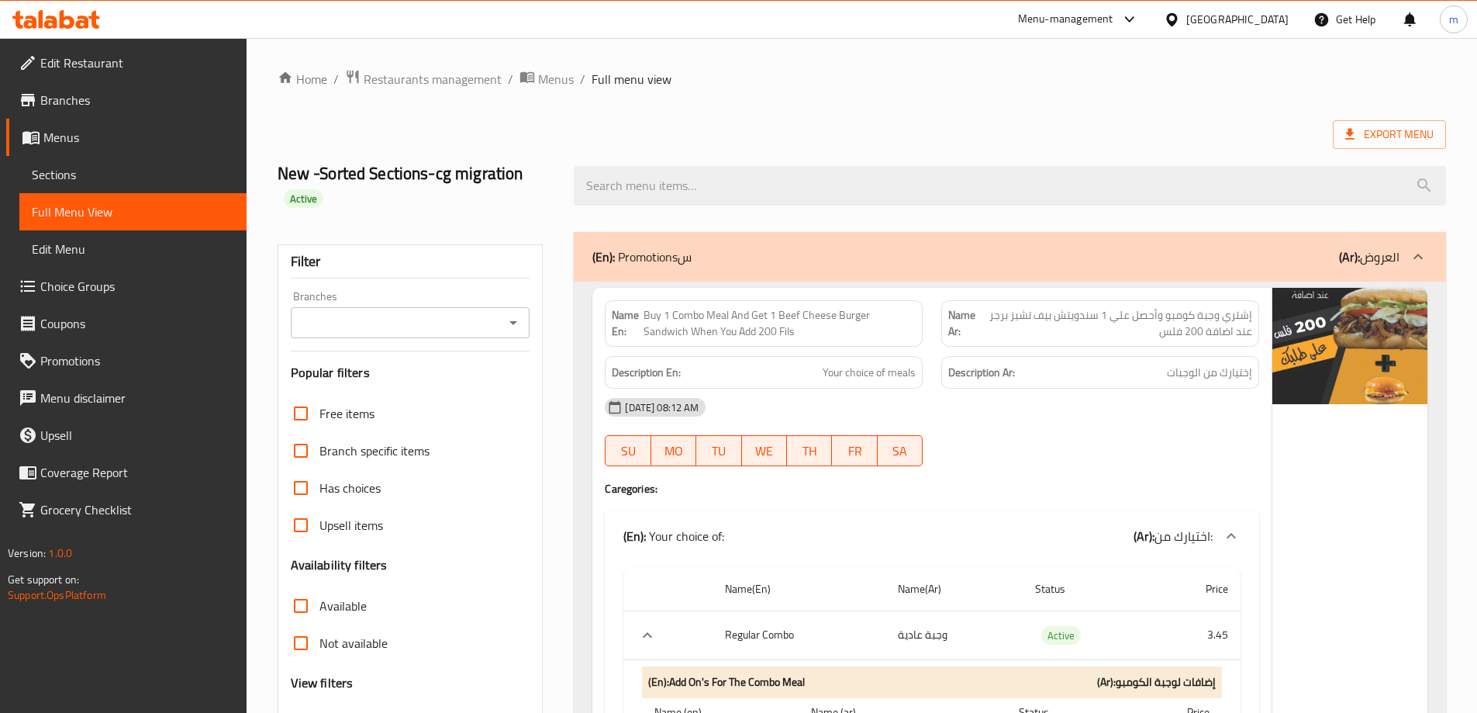
click at [1409, 126] on span "Export Menu" at bounding box center [1390, 134] width 88 height 19
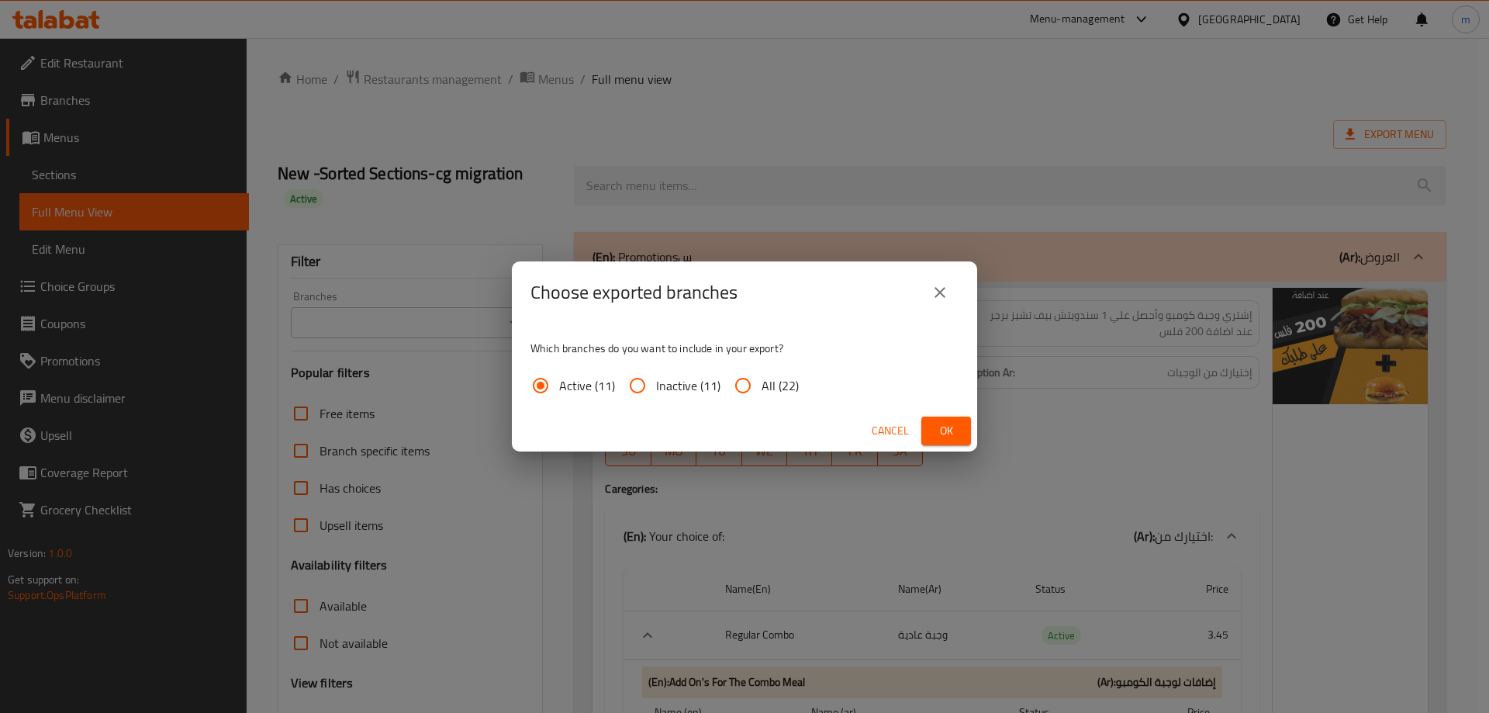
click at [745, 390] on input "All (22)" at bounding box center [742, 385] width 37 height 37
radio input "true"
click at [940, 434] on span "Ok" at bounding box center [946, 430] width 25 height 19
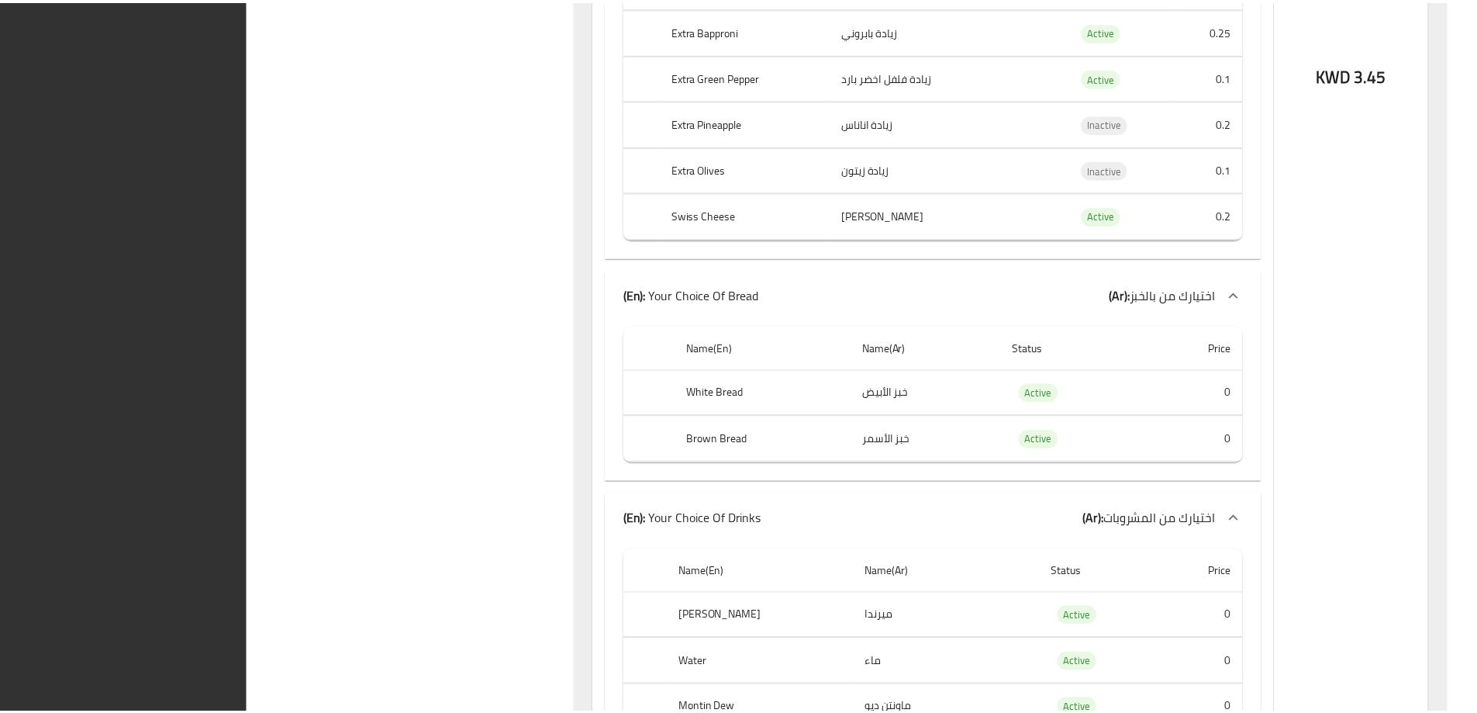
scroll to position [13921, 0]
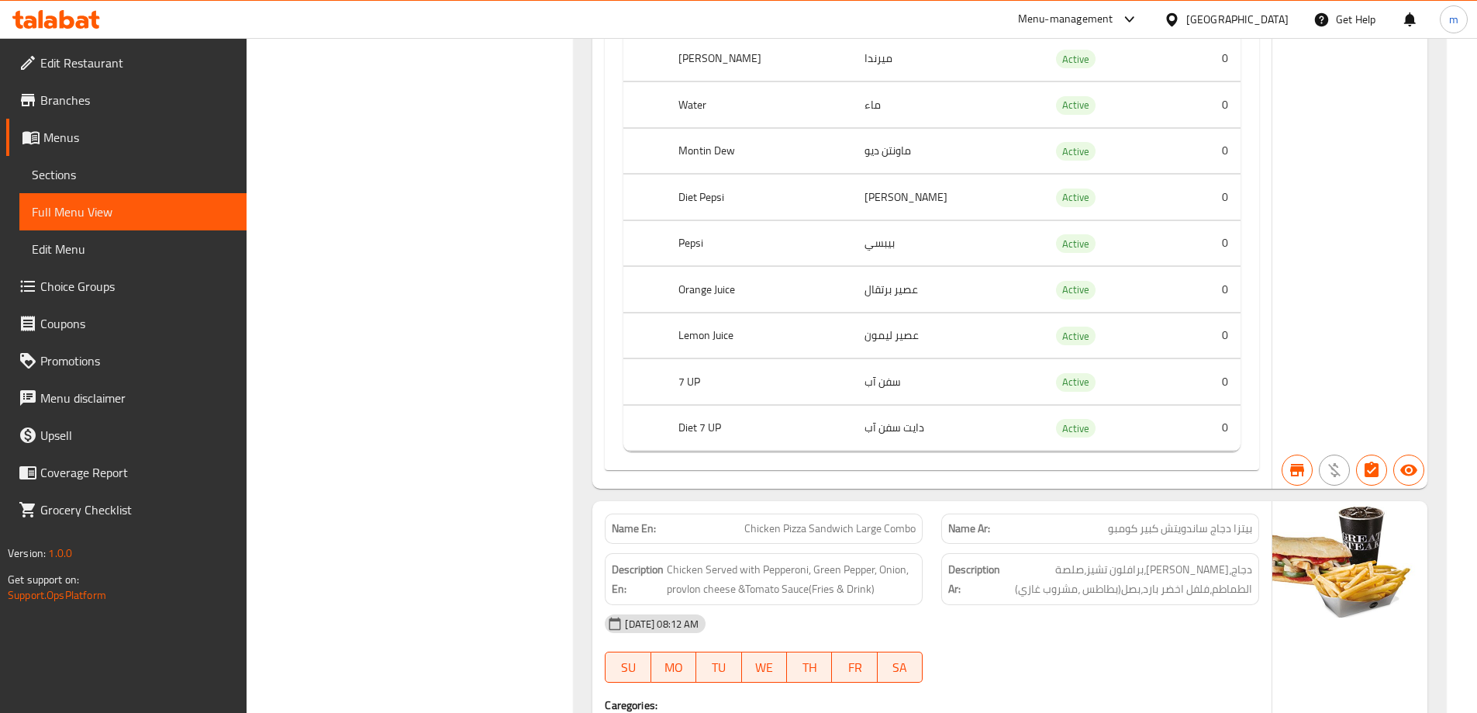
click at [1187, 26] on div at bounding box center [1175, 19] width 22 height 17
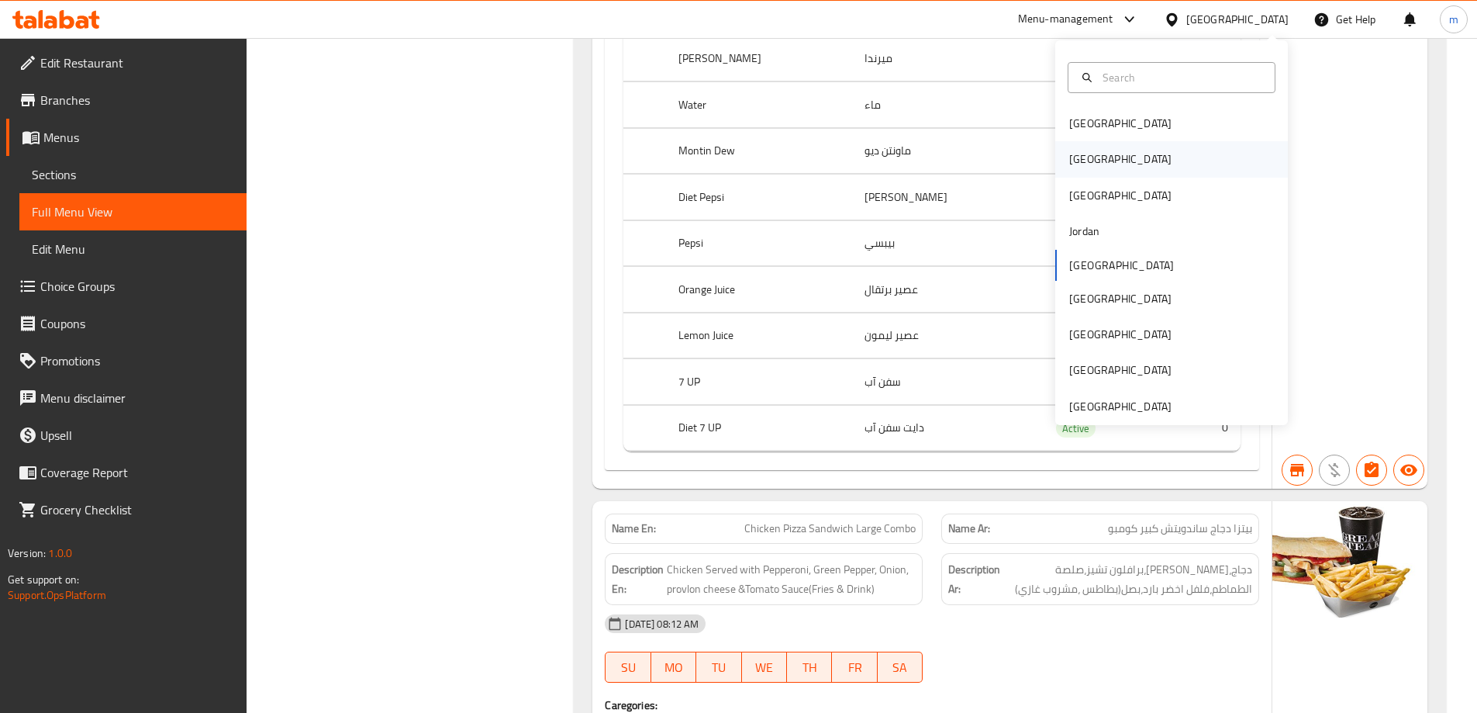
click at [1110, 154] on div "[GEOGRAPHIC_DATA]" at bounding box center [1172, 159] width 233 height 36
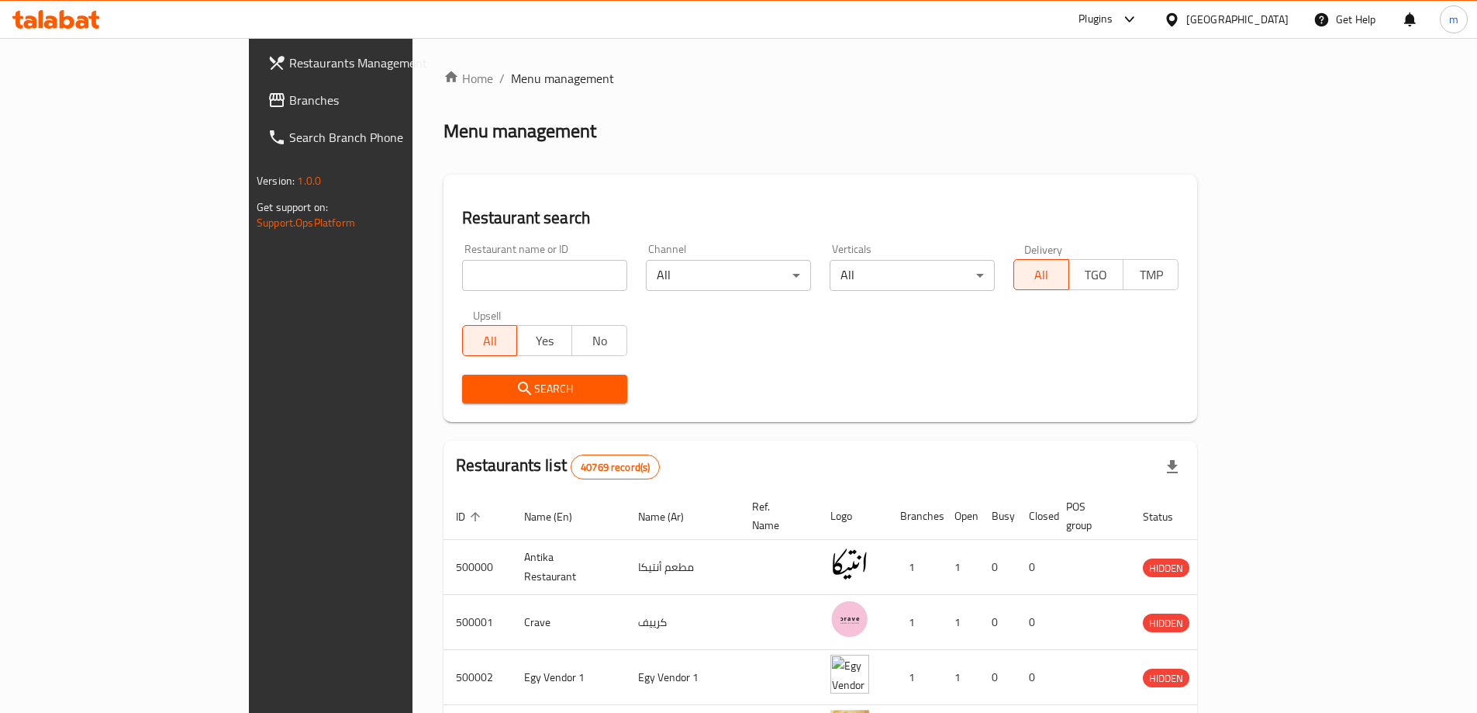
click at [289, 98] on span "Branches" at bounding box center [386, 100] width 194 height 19
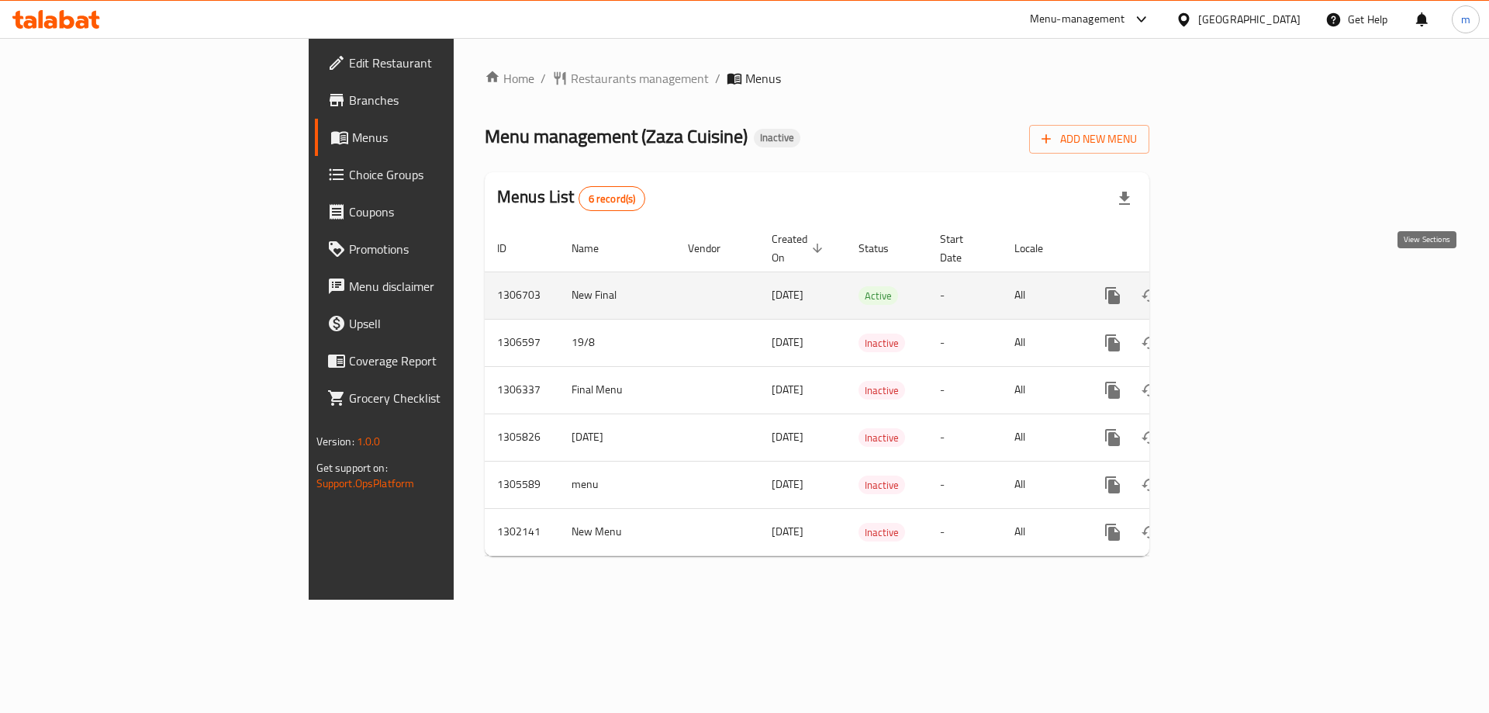
click at [1232, 289] on icon "enhanced table" at bounding box center [1225, 296] width 14 height 14
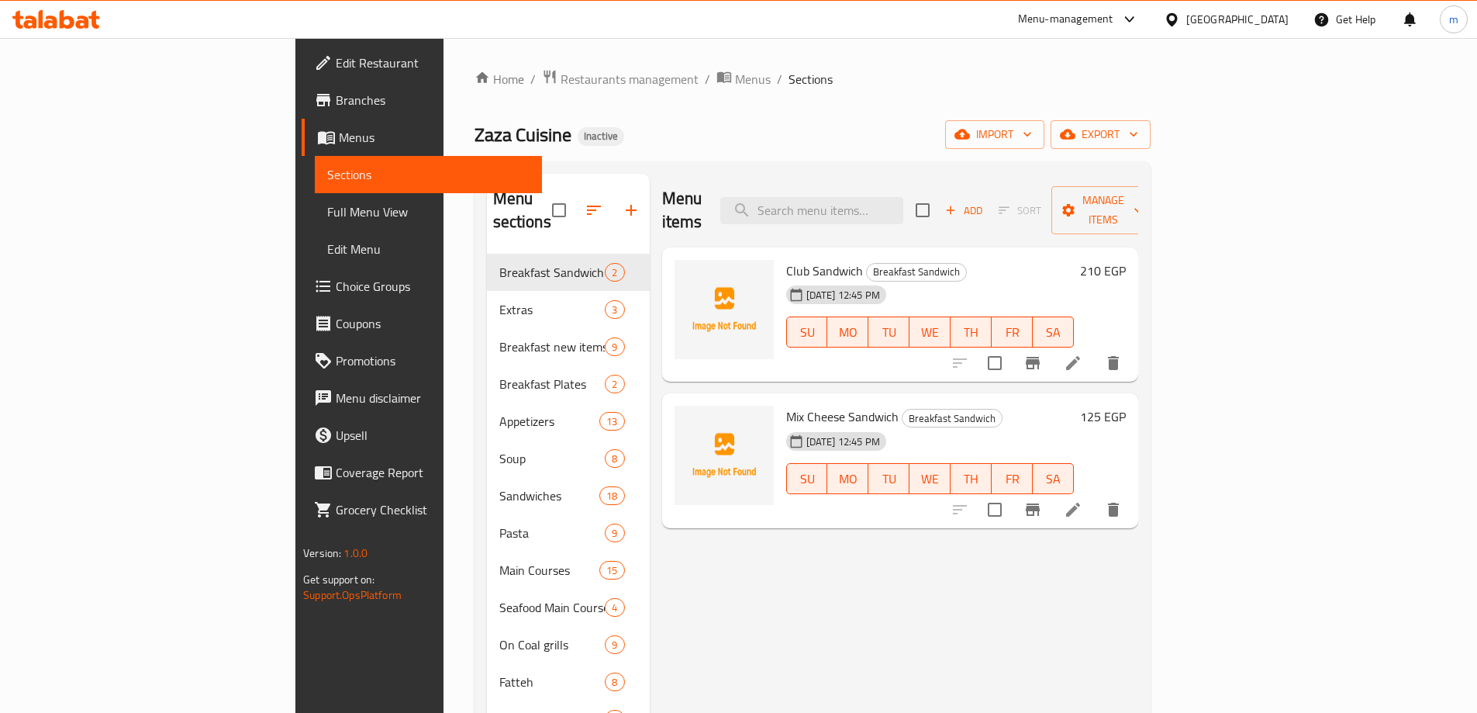
click at [327, 211] on span "Full Menu View" at bounding box center [428, 211] width 202 height 19
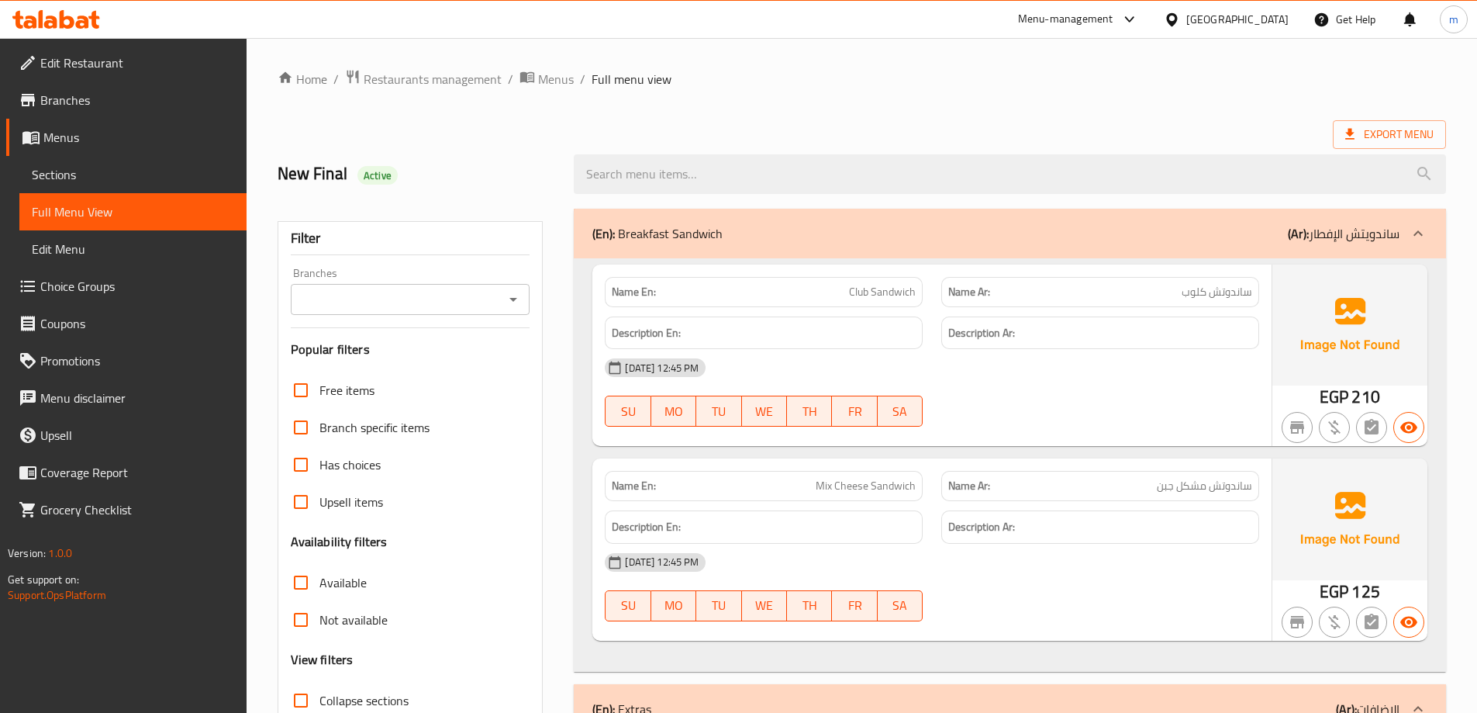
click at [71, 106] on span "Branches" at bounding box center [137, 100] width 194 height 19
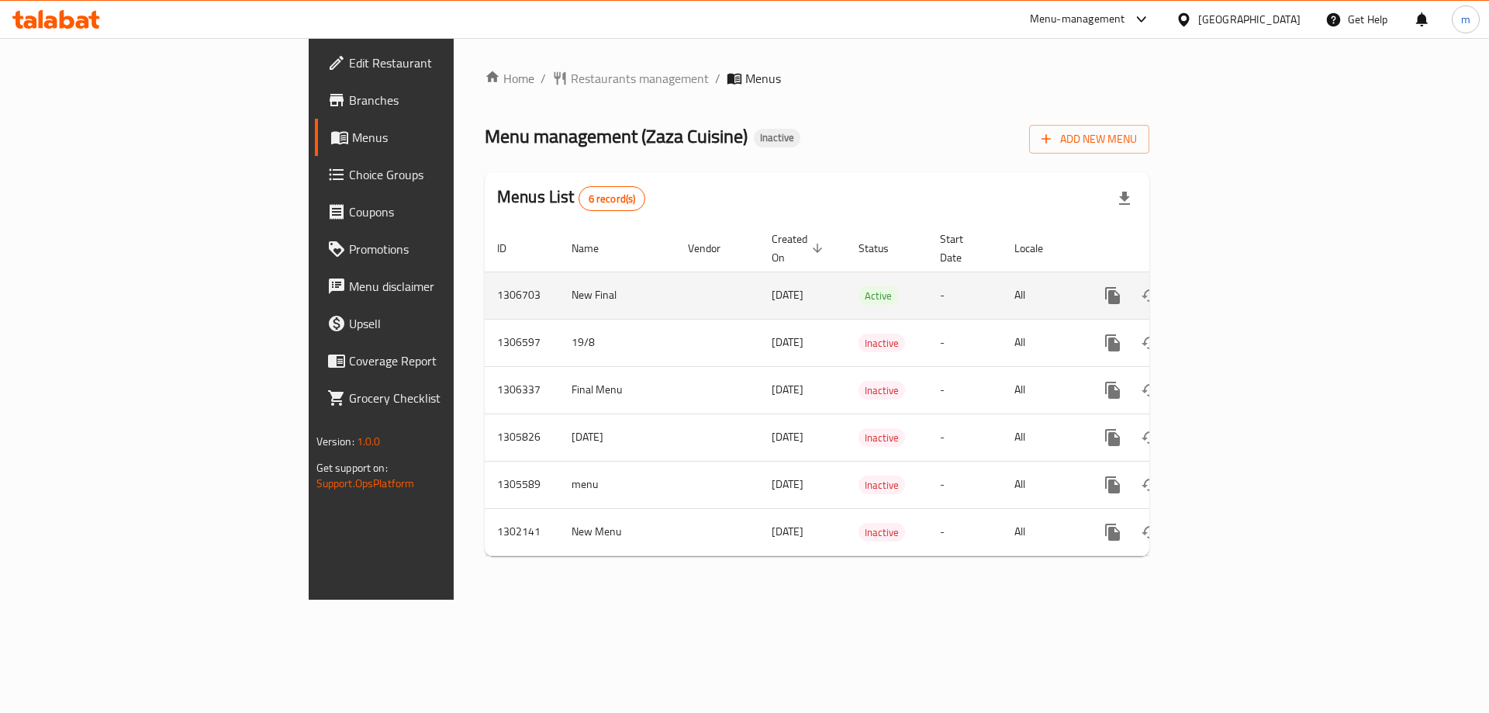
click at [1234, 286] on icon "enhanced table" at bounding box center [1224, 295] width 19 height 19
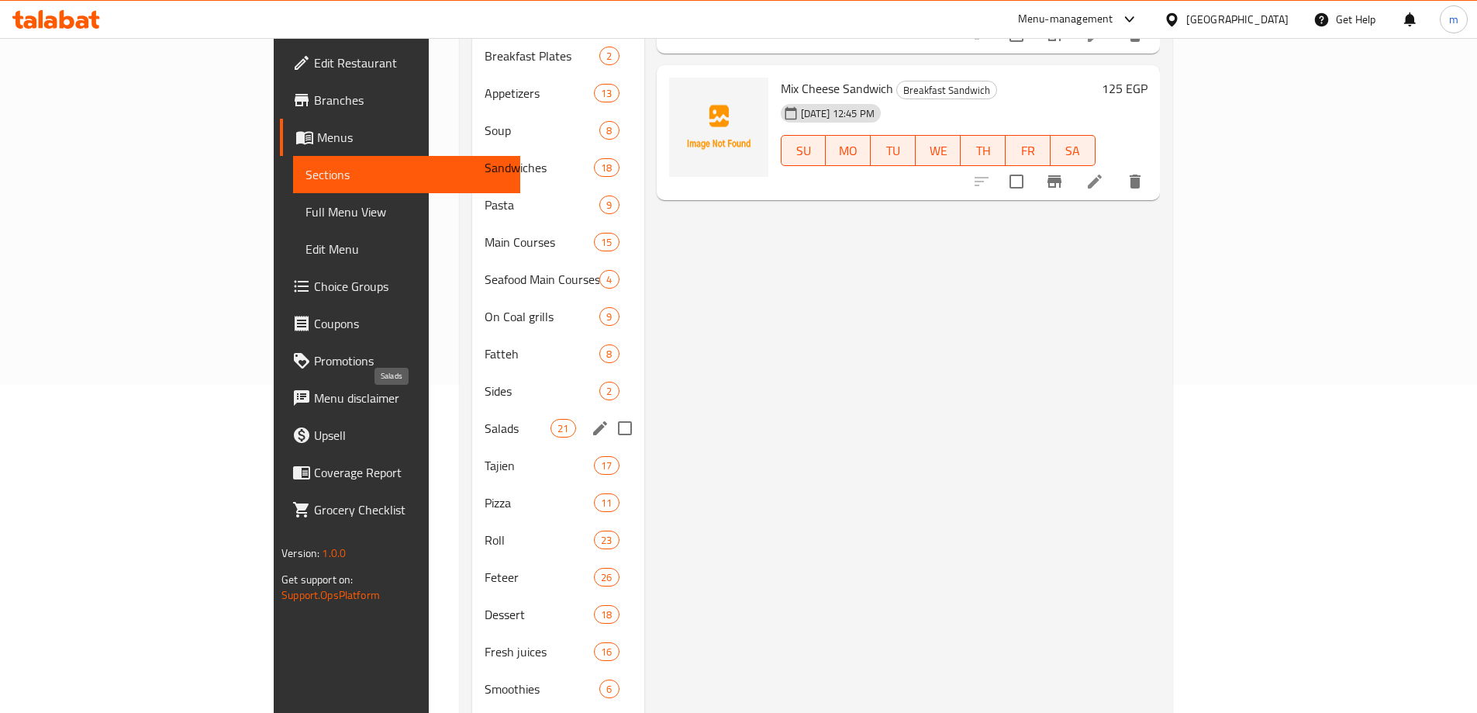
scroll to position [388, 0]
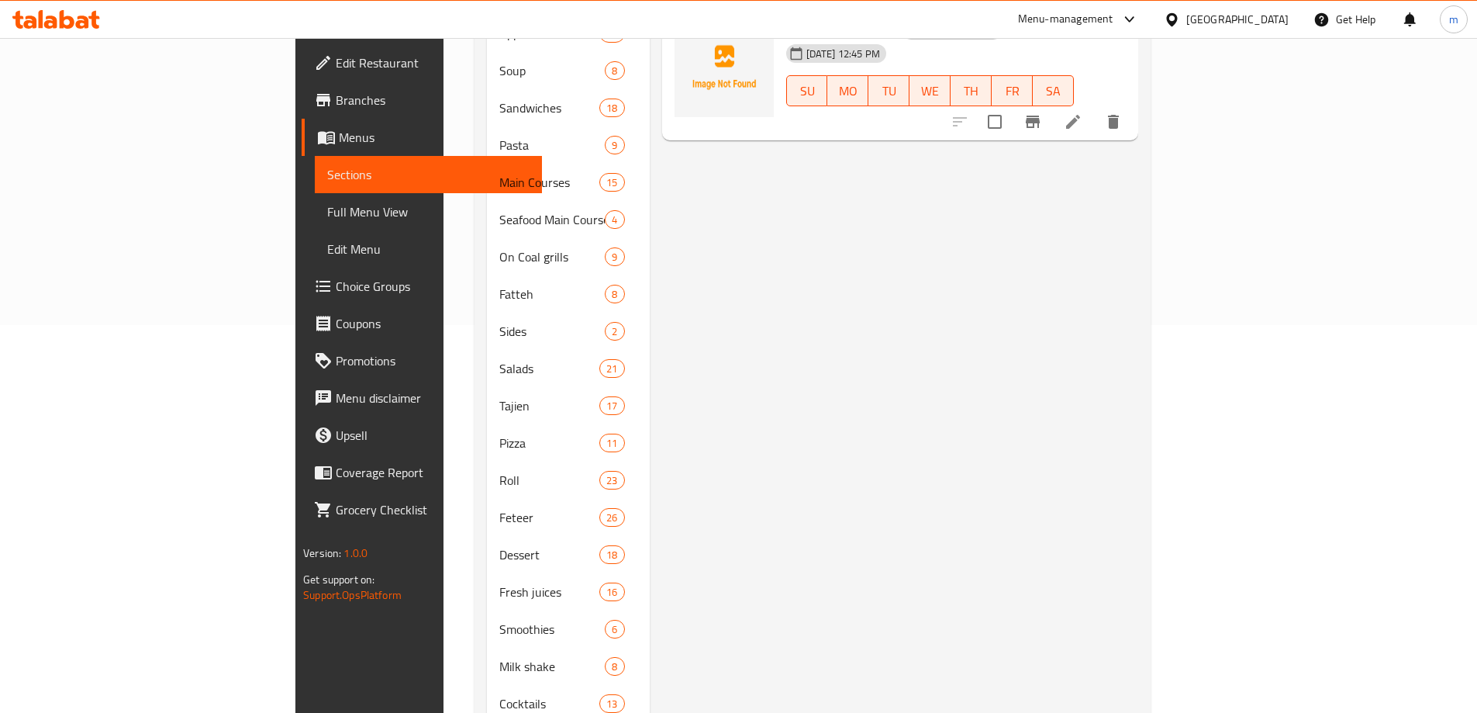
click at [327, 205] on span "Full Menu View" at bounding box center [428, 211] width 202 height 19
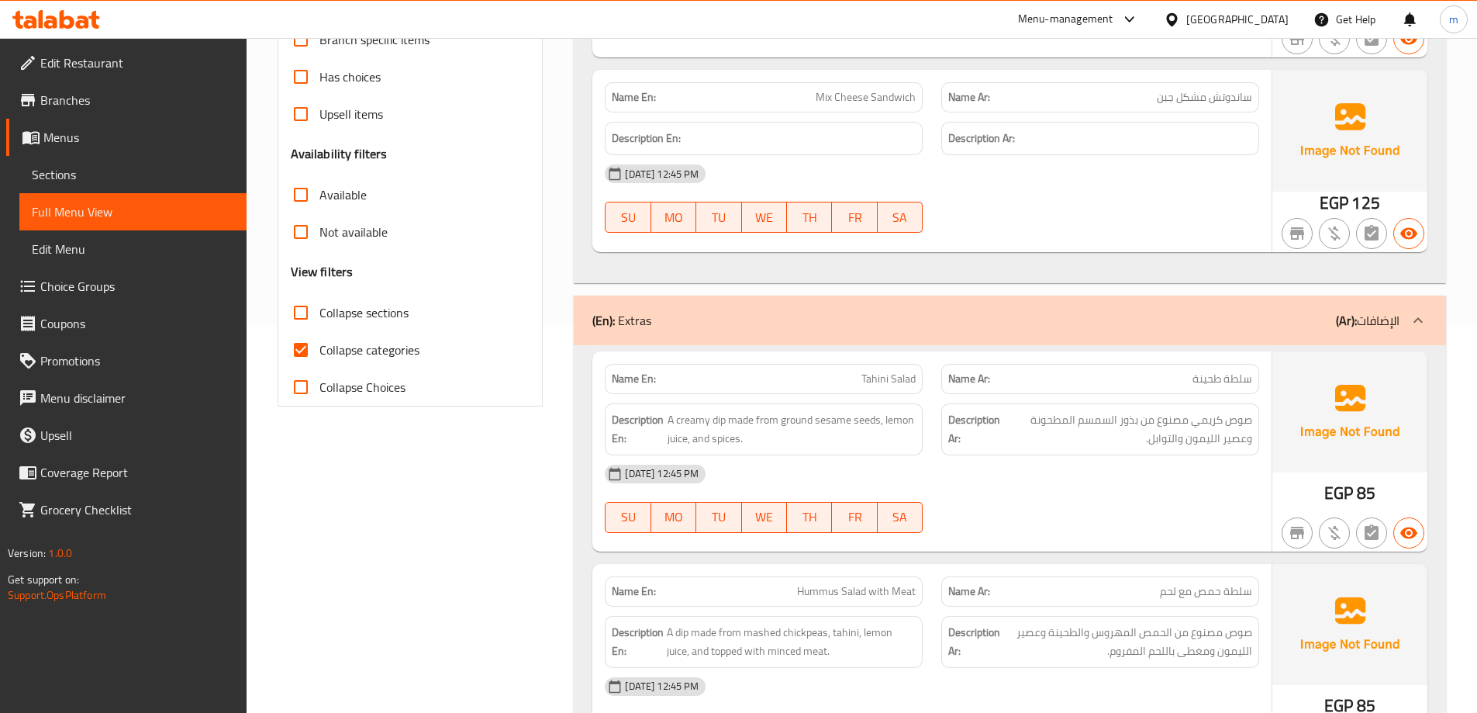
click at [323, 344] on span "Collapse categories" at bounding box center [370, 349] width 100 height 19
click at [320, 344] on input "Collapse categories" at bounding box center [300, 349] width 37 height 37
click at [333, 347] on span "Collapse categories" at bounding box center [370, 349] width 100 height 19
click at [320, 347] on input "Collapse categories" at bounding box center [300, 349] width 37 height 37
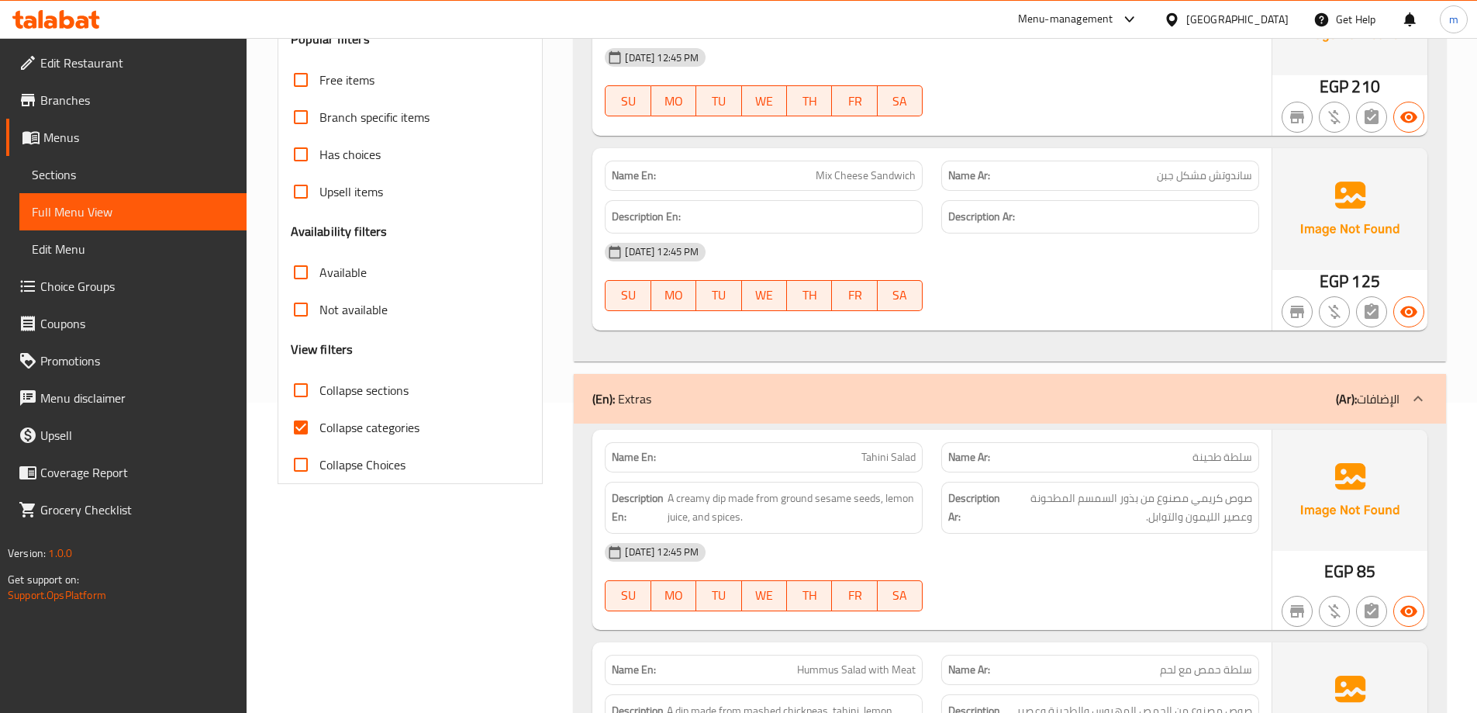
click at [330, 431] on span "Collapse categories" at bounding box center [370, 427] width 100 height 19
click at [320, 431] on input "Collapse categories" at bounding box center [300, 427] width 37 height 37
checkbox input "false"
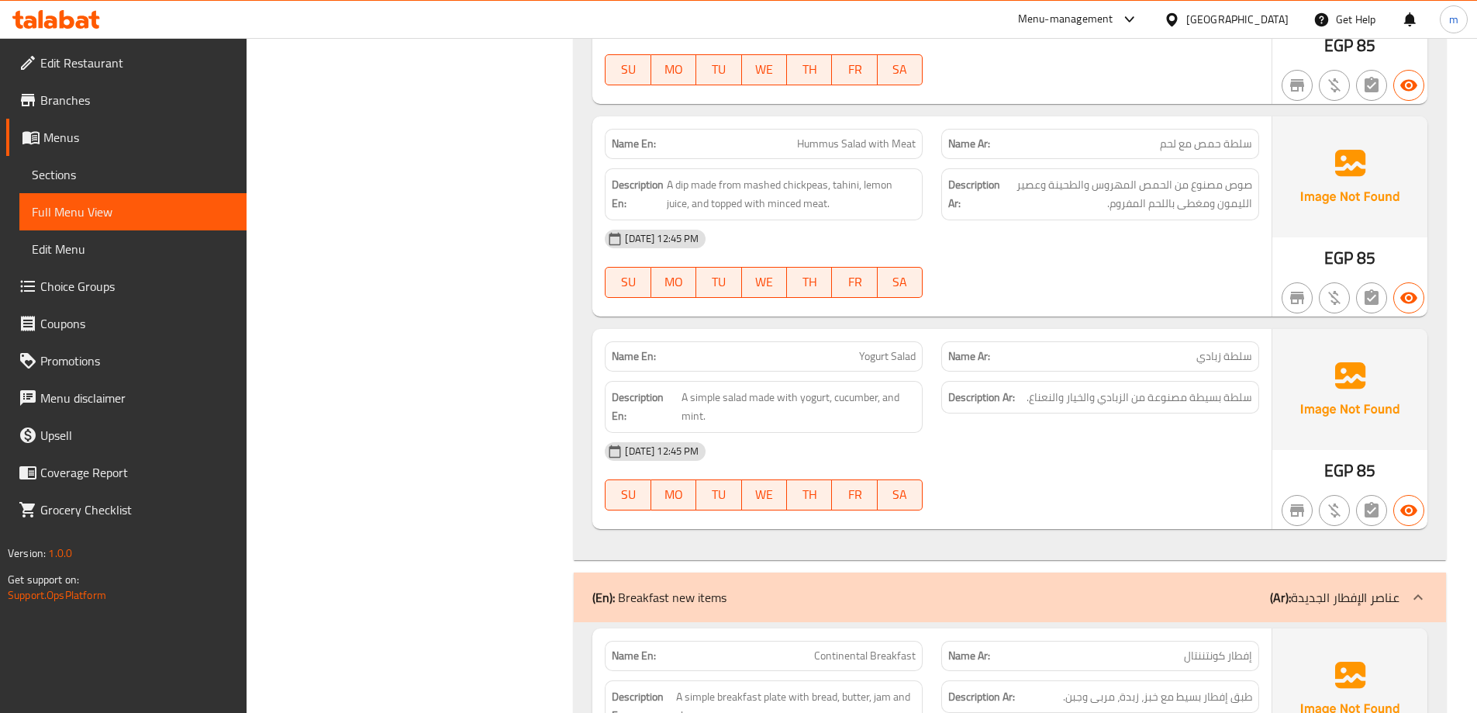
scroll to position [1086, 0]
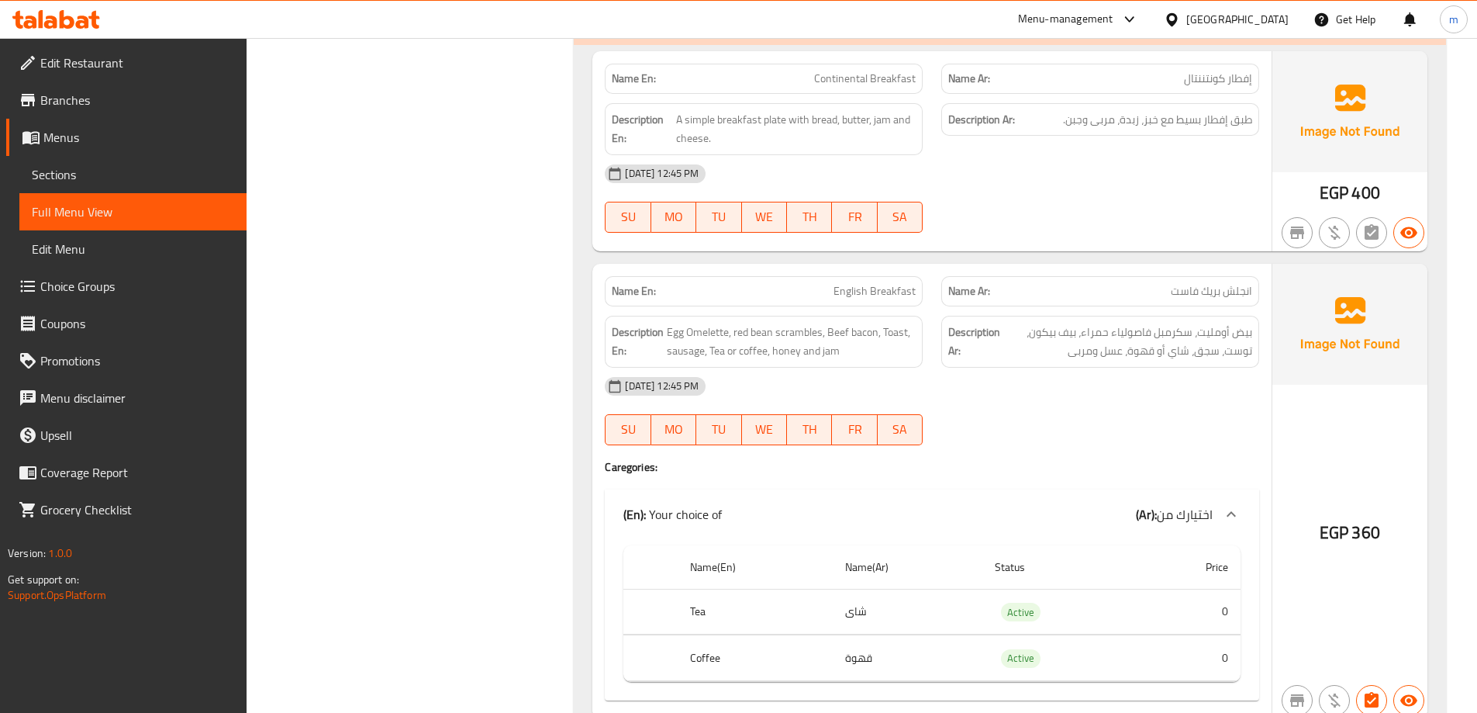
scroll to position [1551, 0]
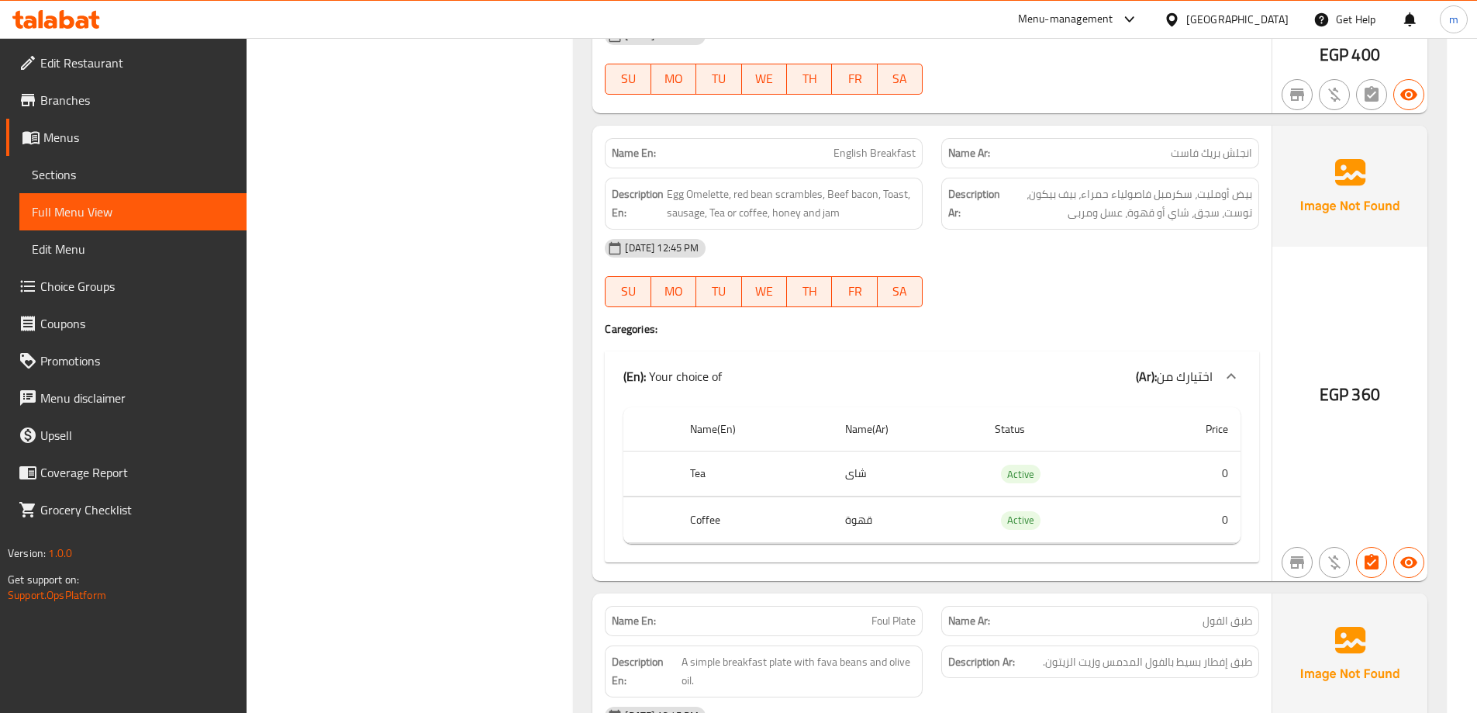
click at [118, 102] on span "Branches" at bounding box center [137, 100] width 194 height 19
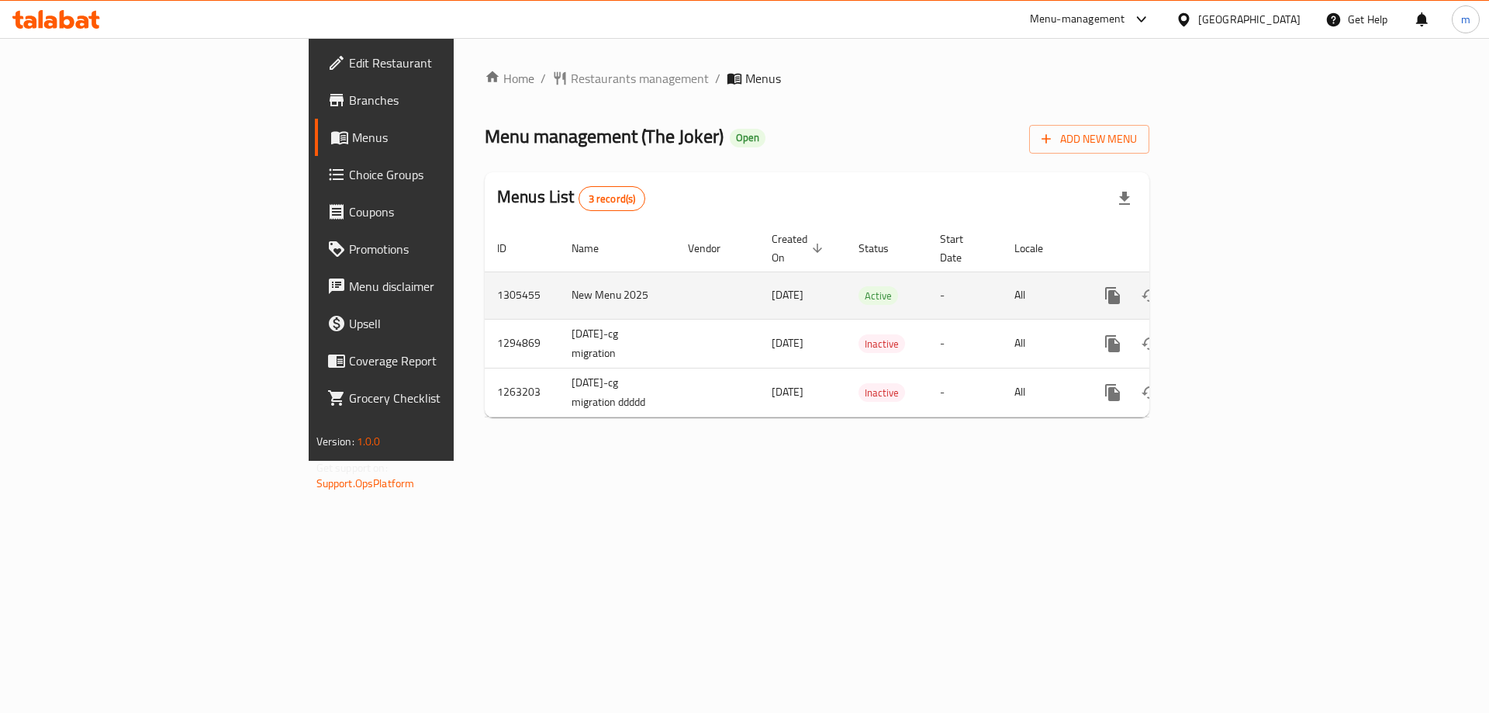
click at [1232, 289] on icon "enhanced table" at bounding box center [1225, 296] width 14 height 14
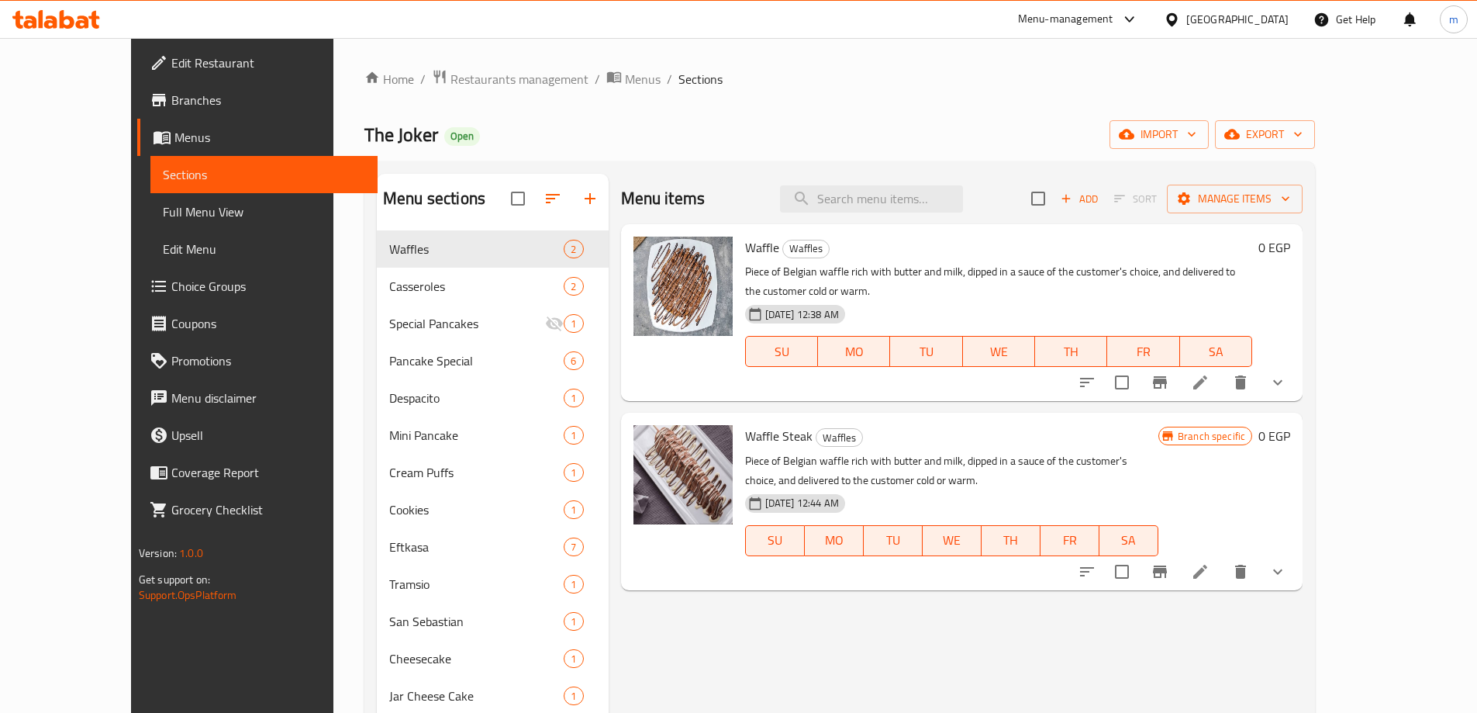
click at [171, 92] on span "Branches" at bounding box center [268, 100] width 194 height 19
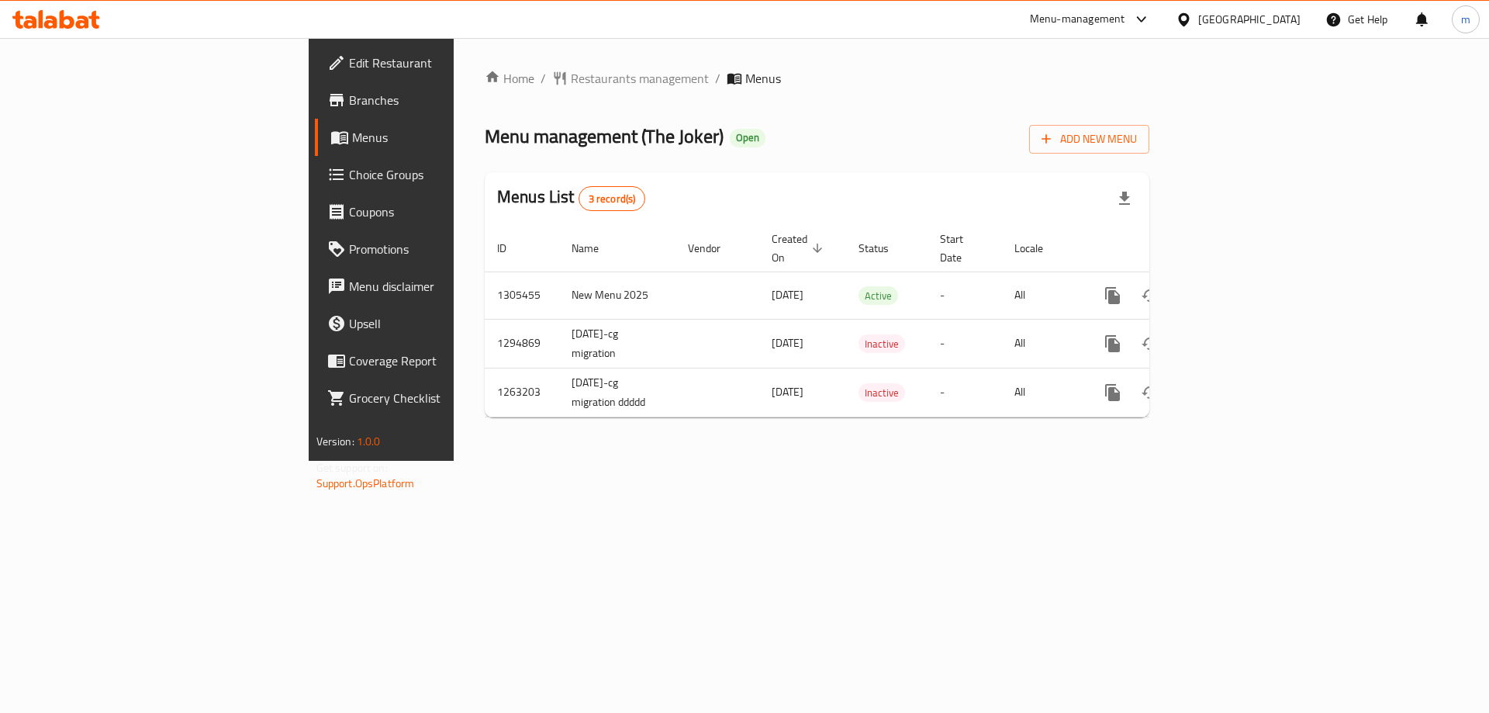
click at [349, 98] on span "Branches" at bounding box center [447, 100] width 196 height 19
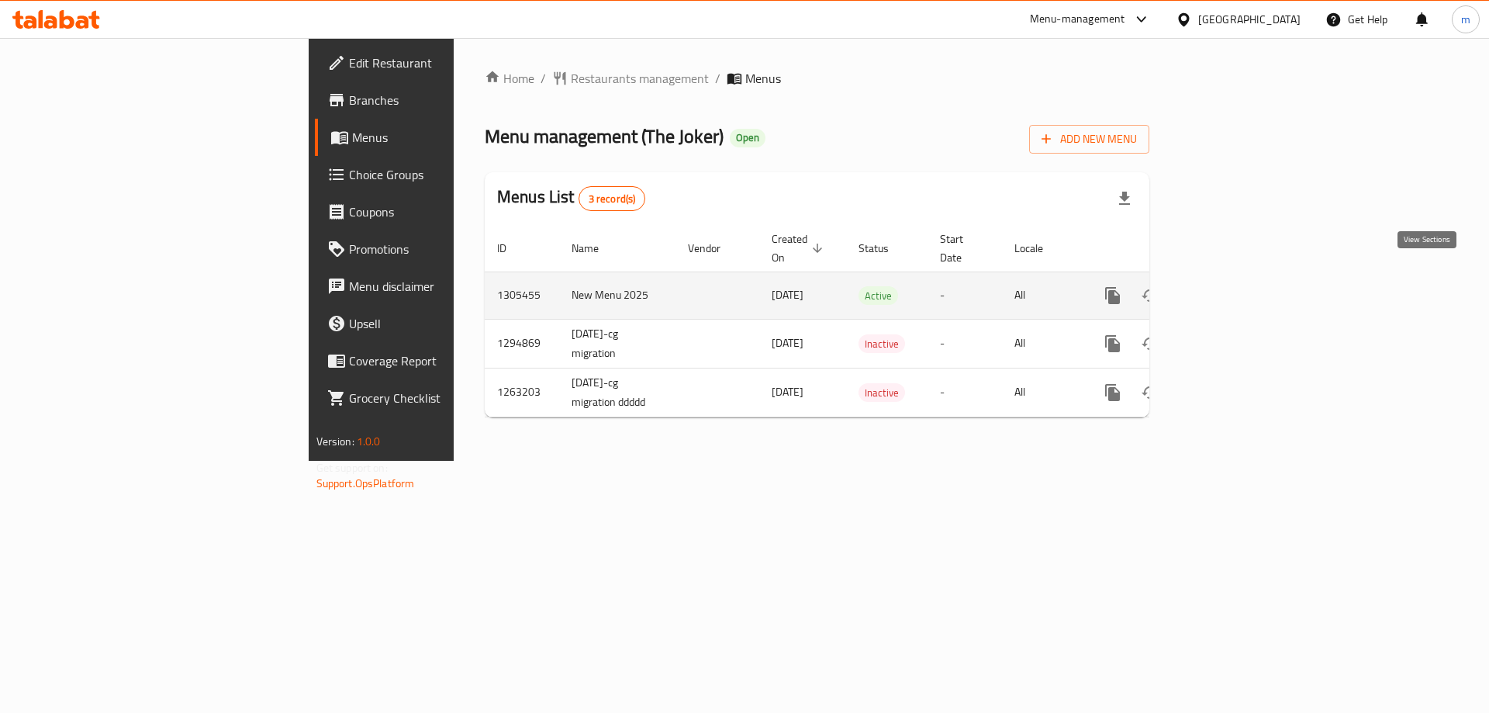
click at [1243, 291] on link "enhanced table" at bounding box center [1224, 295] width 37 height 37
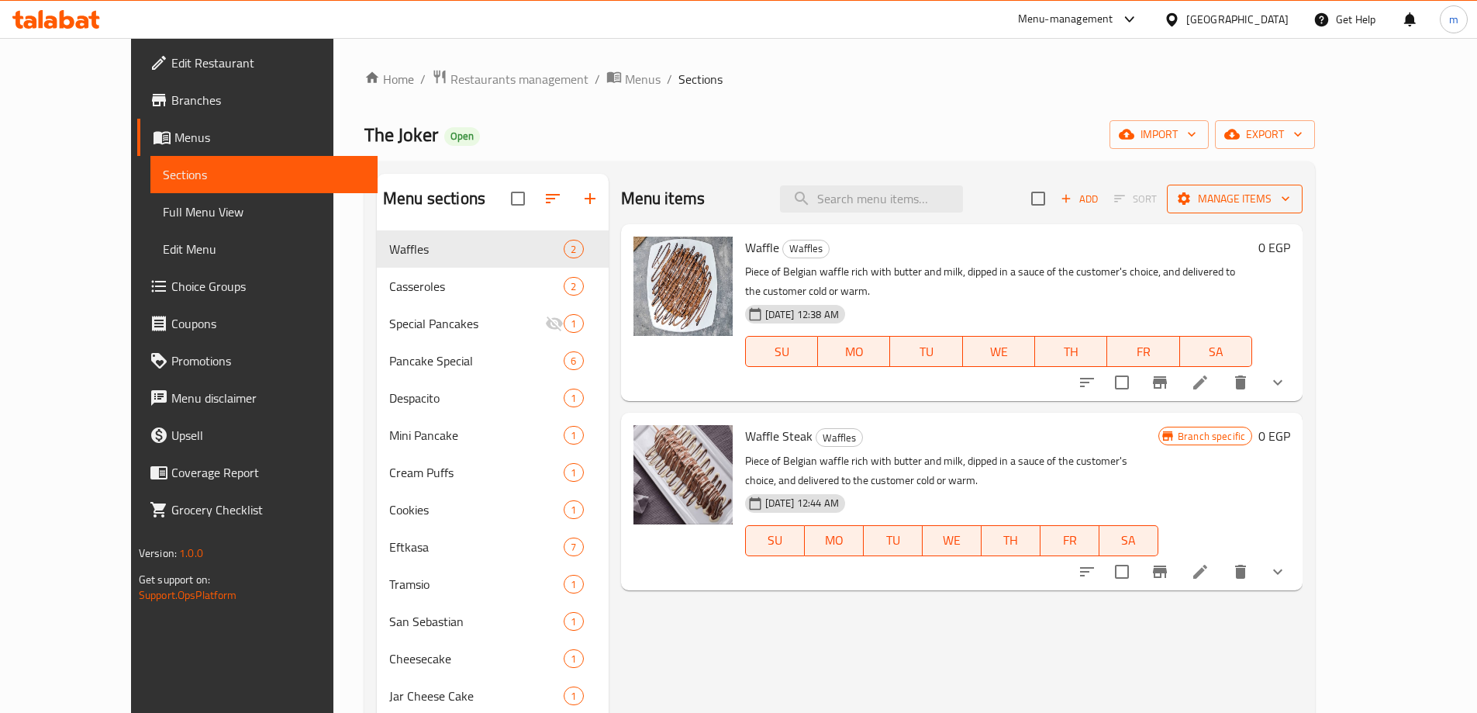
click at [1291, 193] on span "Manage items" at bounding box center [1235, 198] width 111 height 19
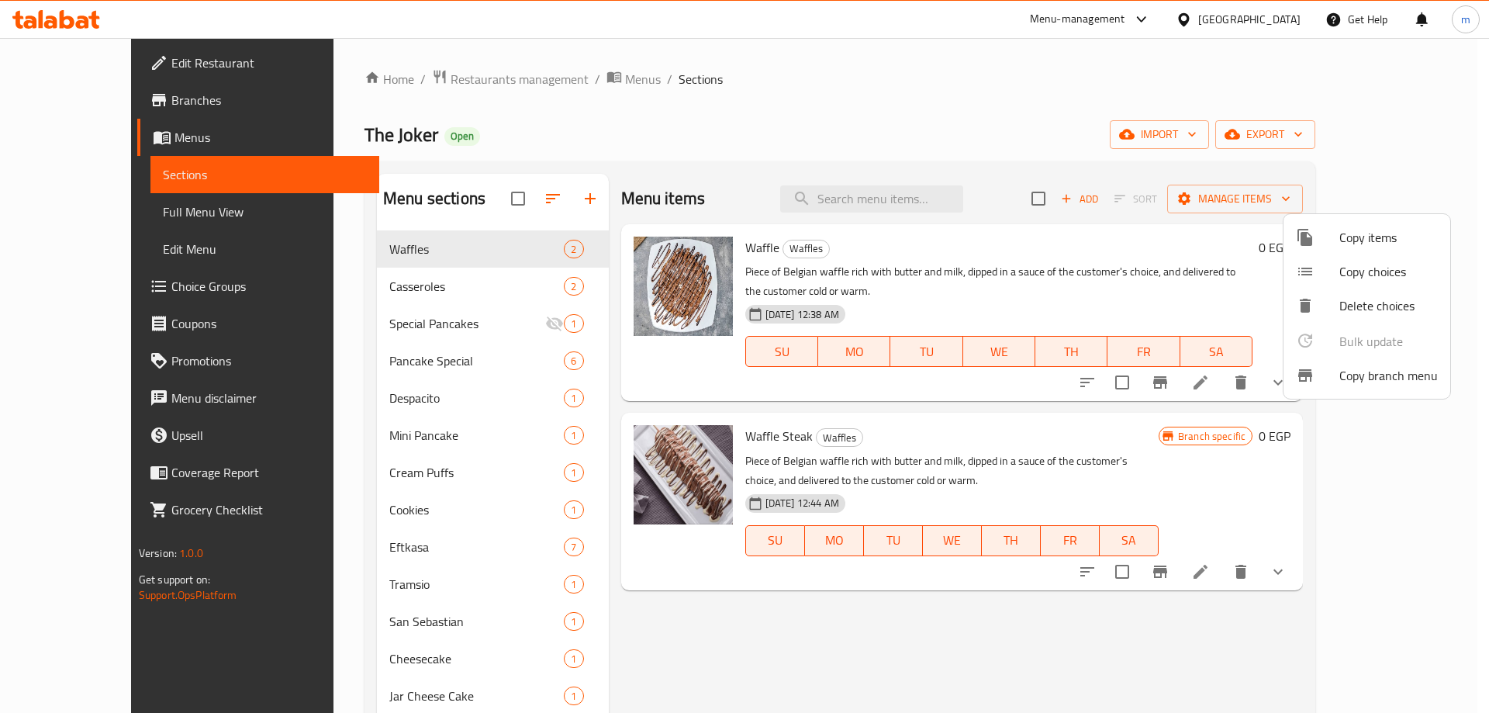
click at [1380, 373] on span "Copy branch menu" at bounding box center [1388, 375] width 98 height 19
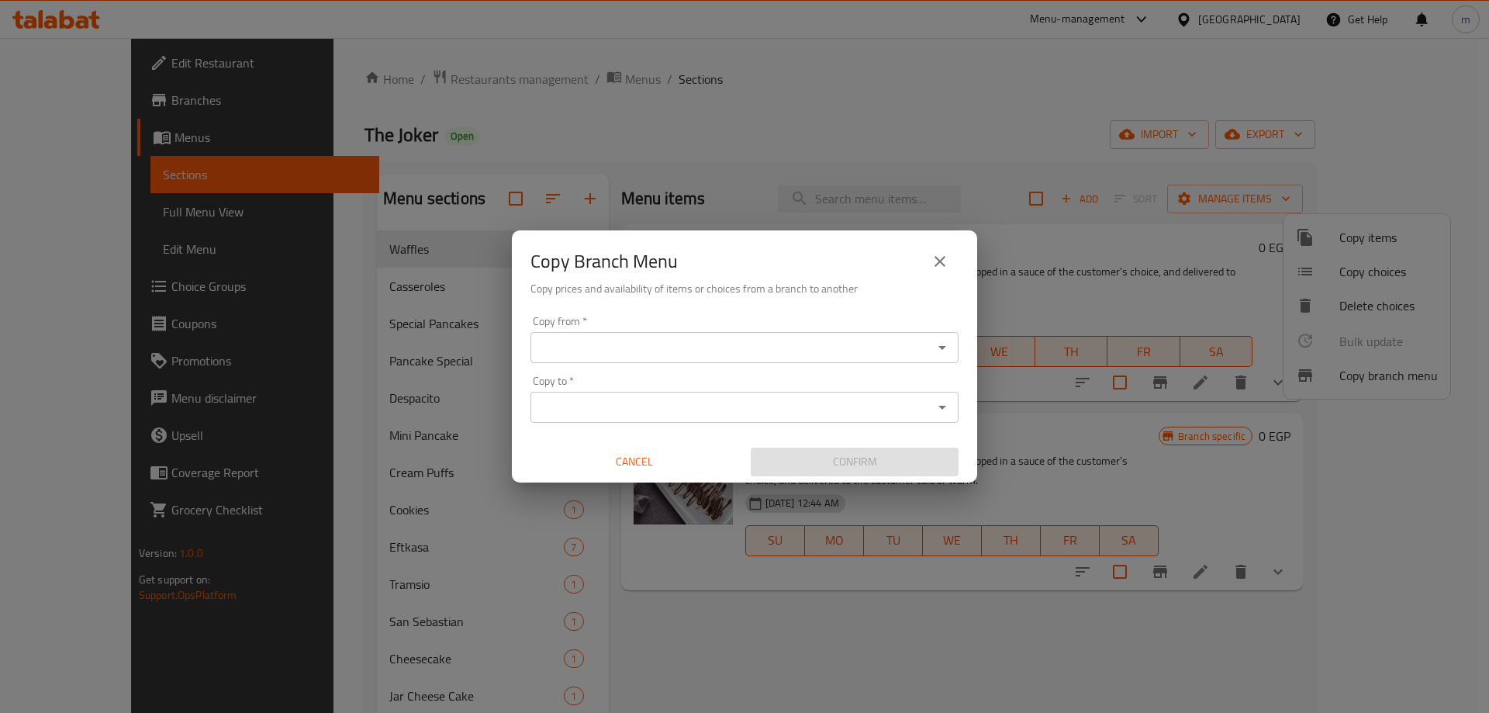
click at [930, 264] on button "close" at bounding box center [939, 261] width 37 height 37
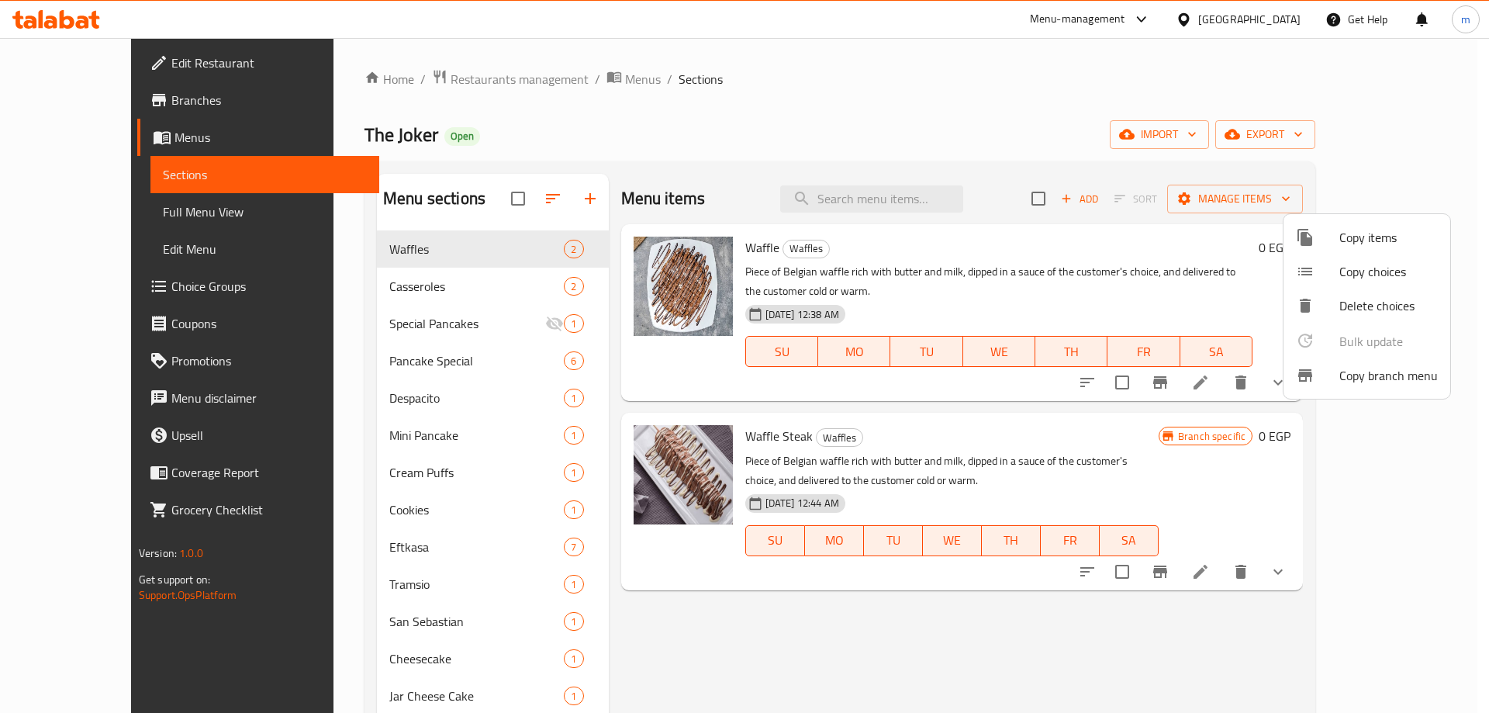
click at [997, 109] on div at bounding box center [744, 356] width 1489 height 713
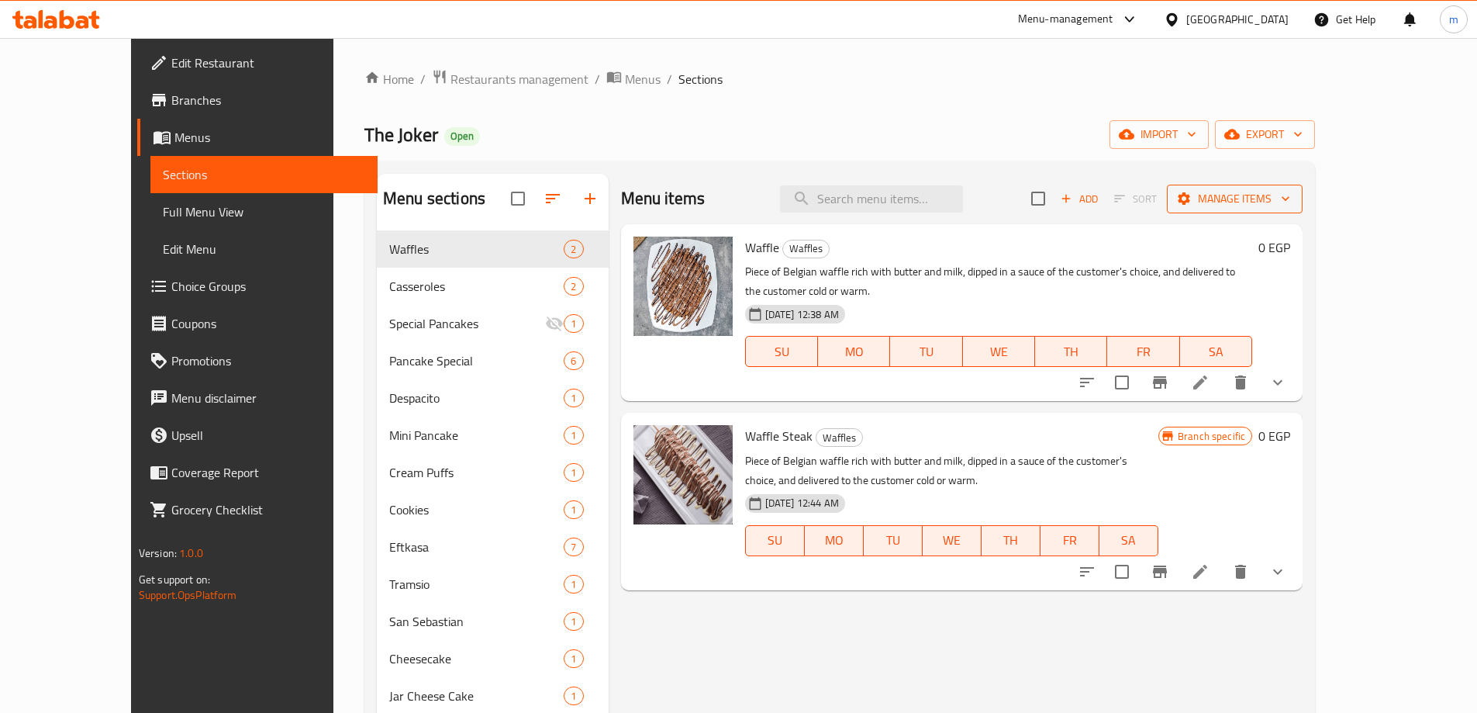
click at [1303, 209] on button "Manage items" at bounding box center [1235, 199] width 136 height 29
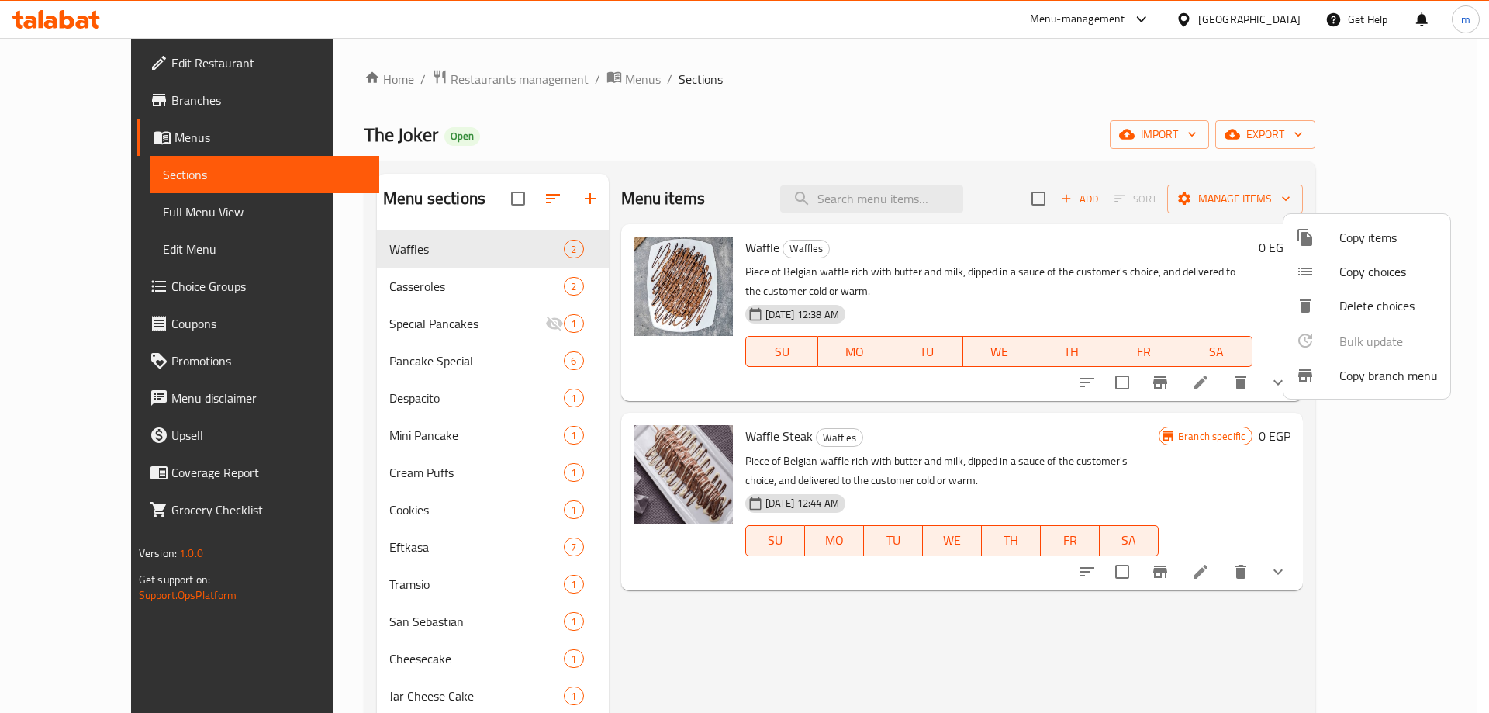
click at [1416, 372] on span "Copy branch menu" at bounding box center [1388, 375] width 98 height 19
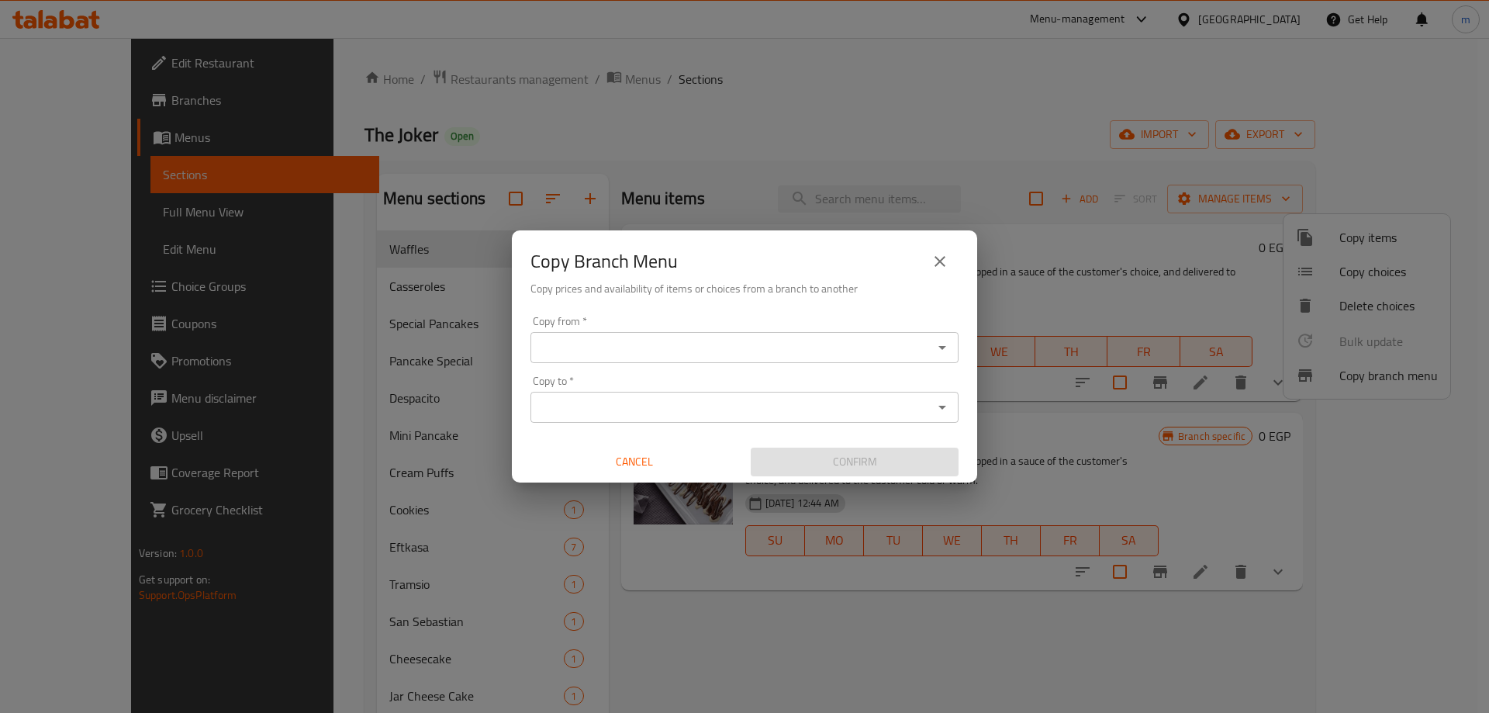
click at [852, 365] on div "Copy from   * Copy from * Copy to   * Copy to * Cancel Confirm" at bounding box center [744, 395] width 465 height 173
click at [831, 338] on input "Copy from   *" at bounding box center [731, 348] width 393 height 22
click at [653, 344] on input "Copy from   *" at bounding box center [731, 348] width 393 height 22
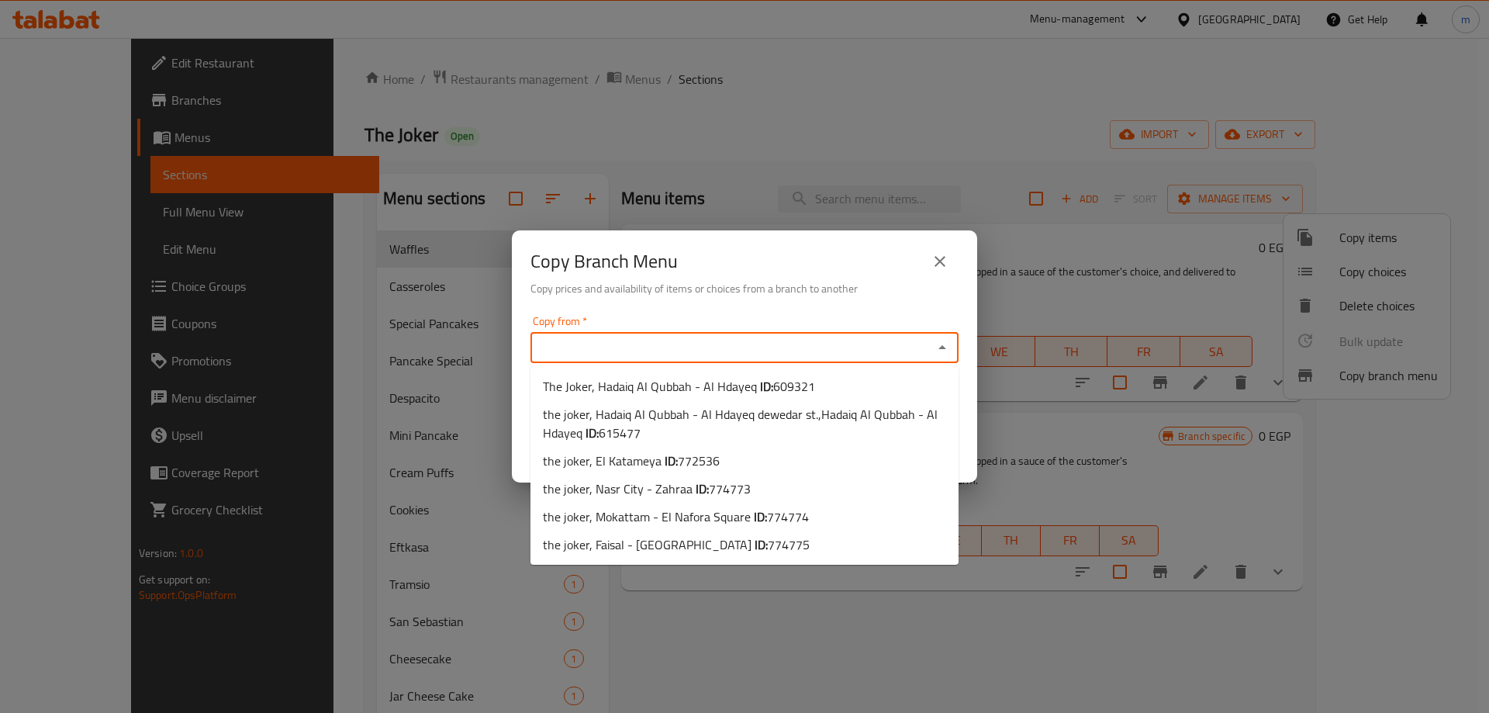
paste input "772536"
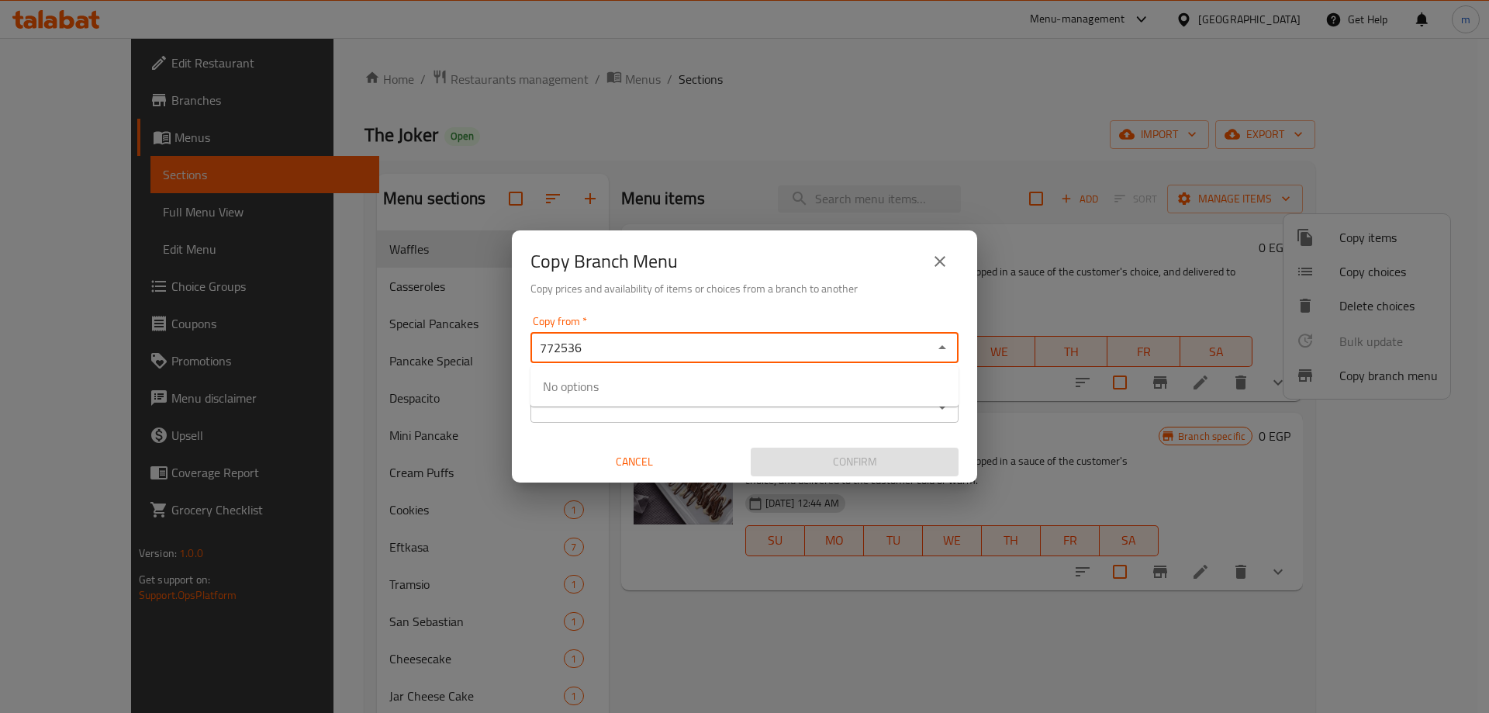
click at [694, 354] on input "772536" at bounding box center [731, 348] width 393 height 22
type input "7"
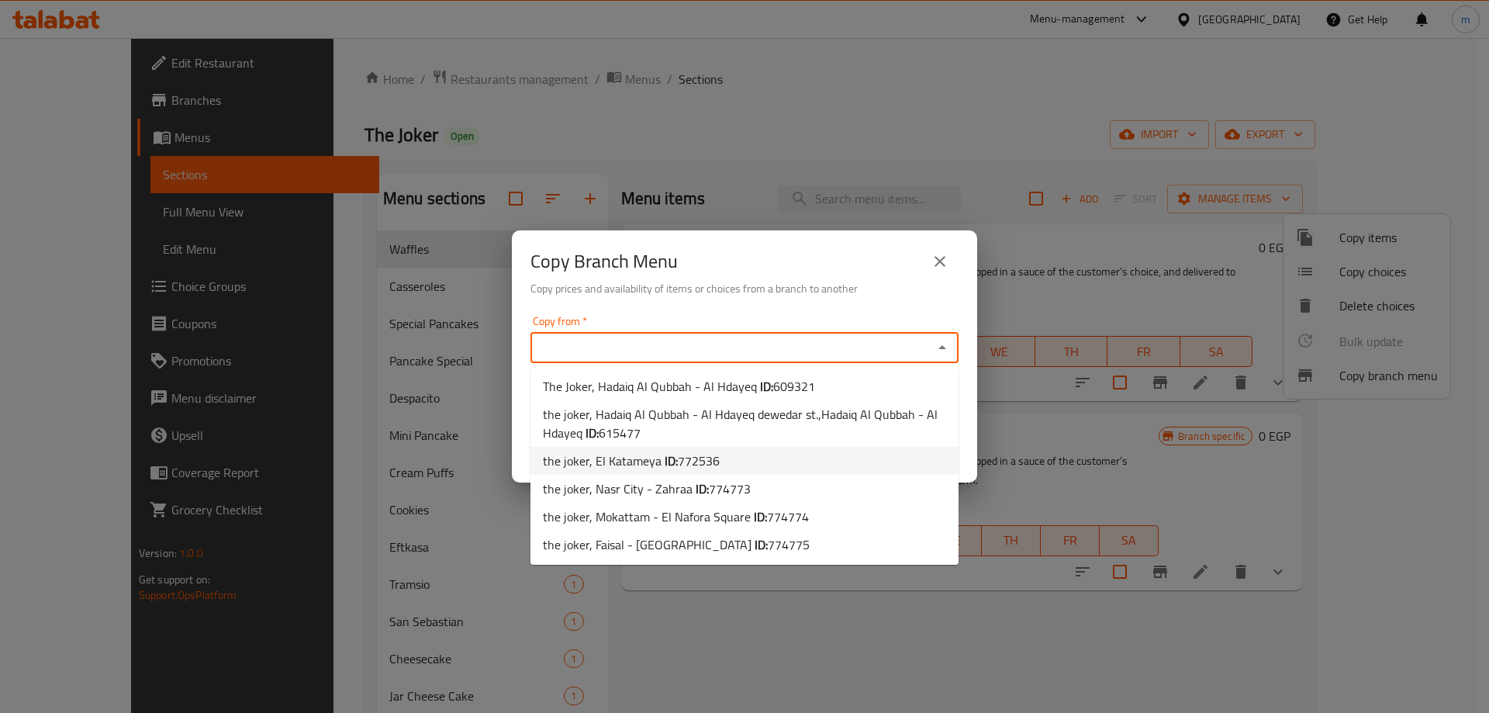
click at [727, 468] on li "the joker, El Katameya ID: 772536" at bounding box center [744, 461] width 428 height 28
type input "the joker, El Katameya"
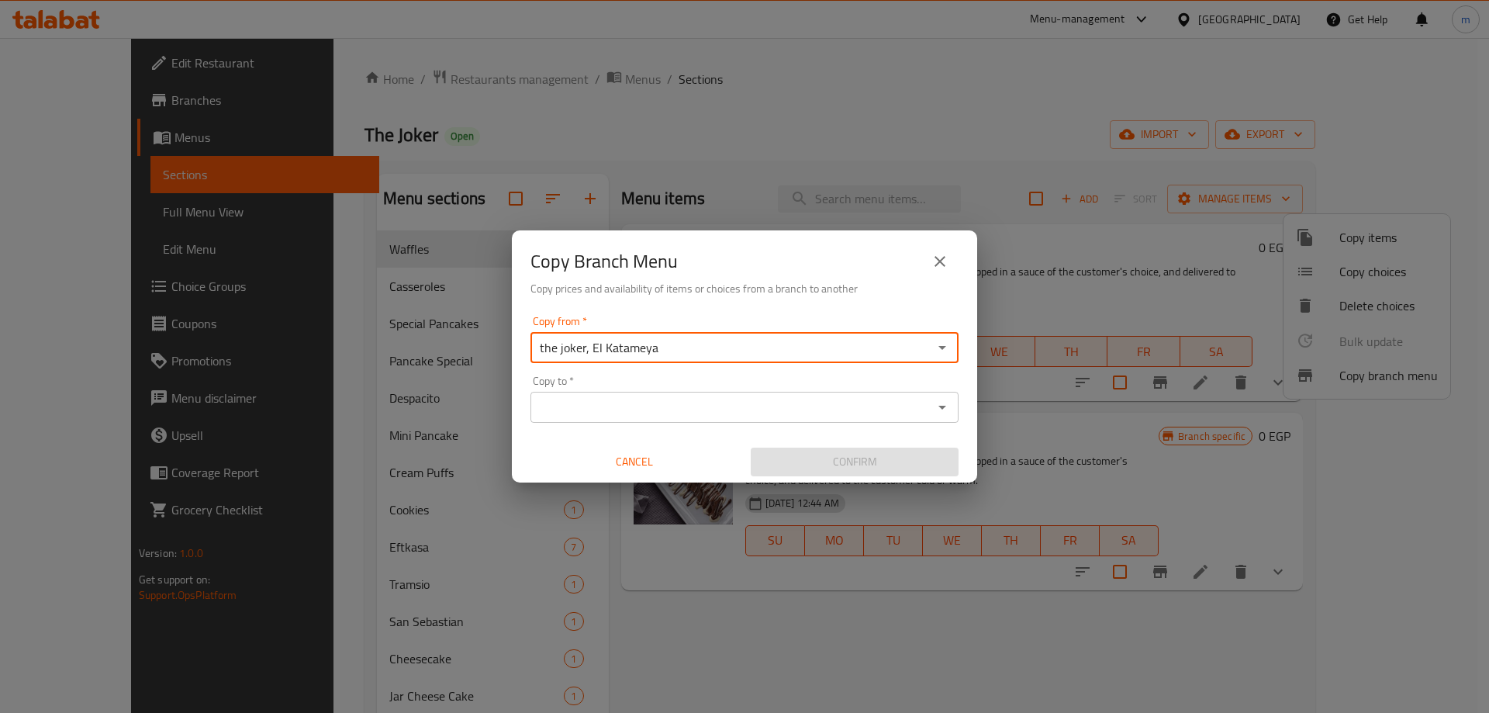
click at [726, 404] on input "Copy to   *" at bounding box center [731, 407] width 393 height 22
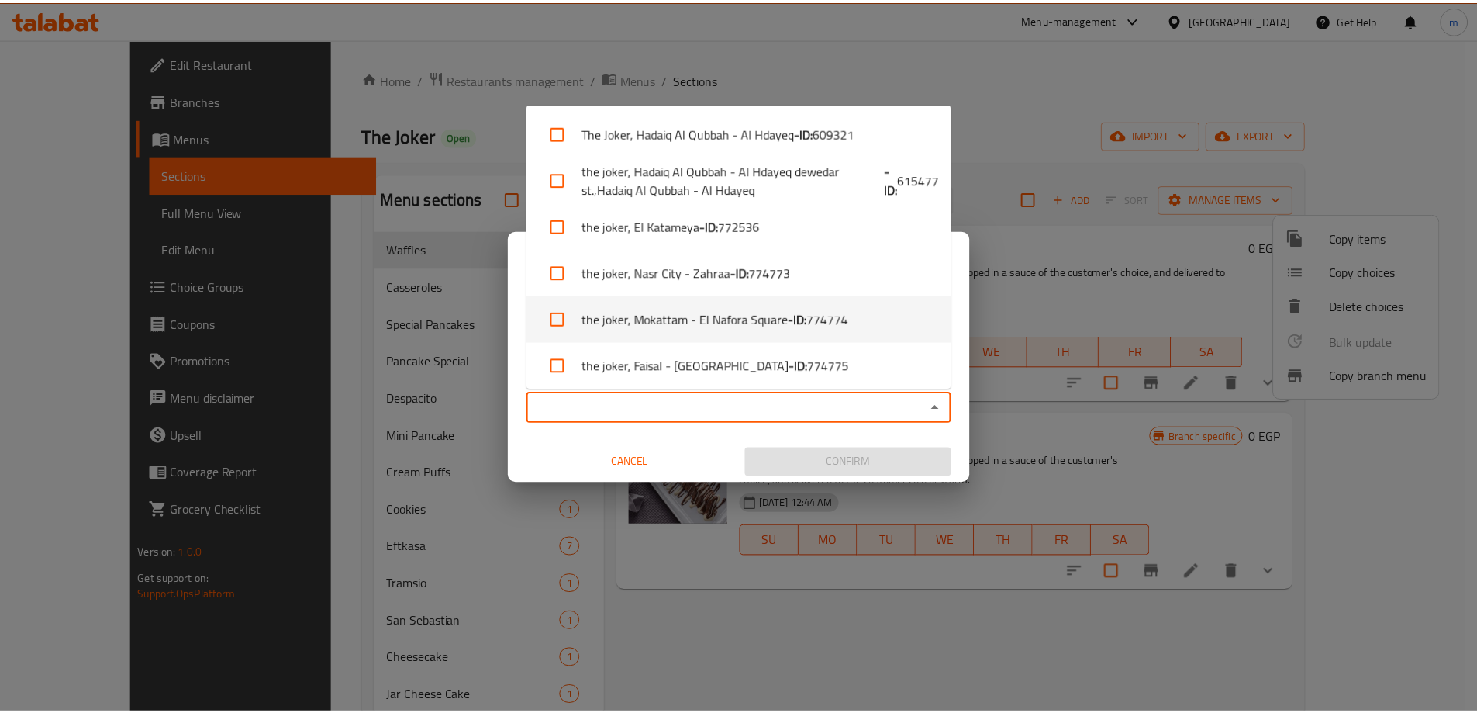
scroll to position [6, 0]
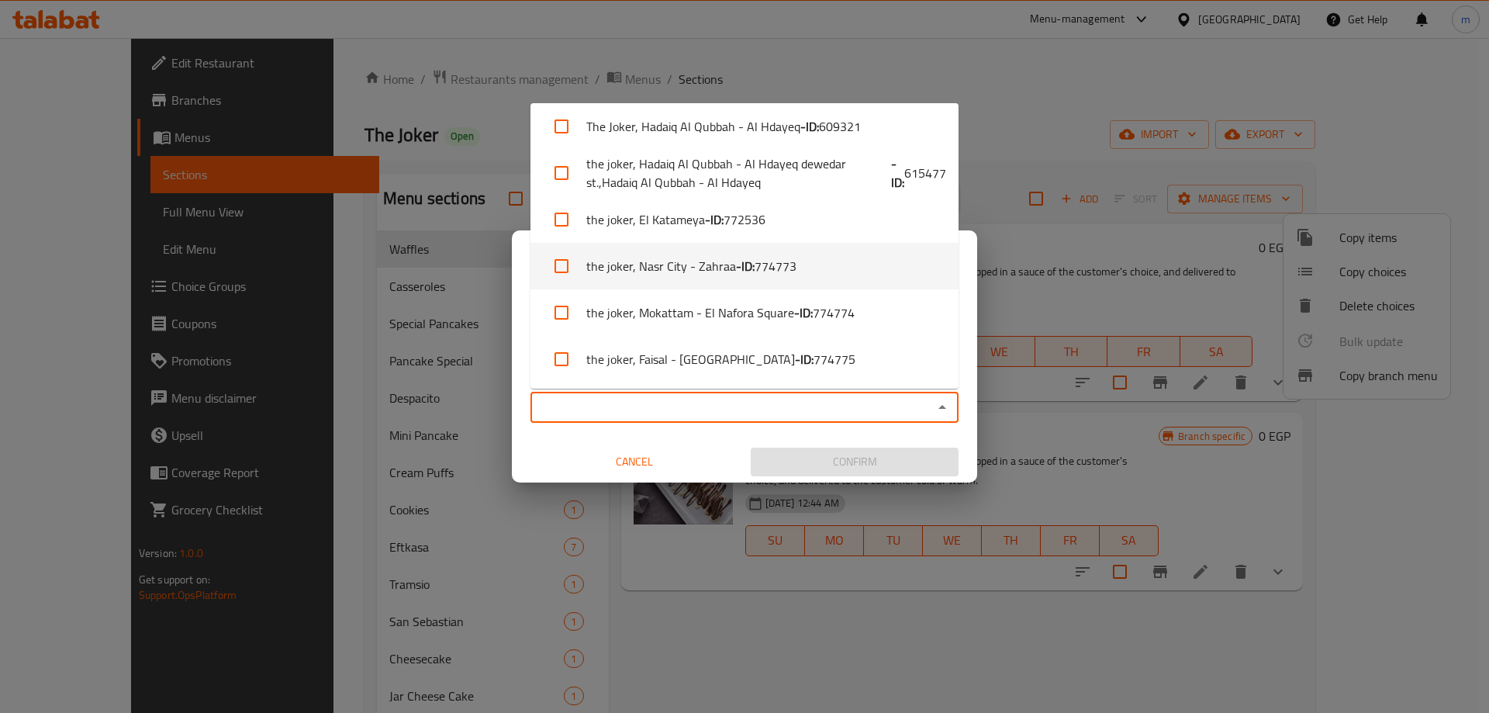
click at [736, 271] on b "- ID:" at bounding box center [745, 266] width 19 height 19
checkbox input "true"
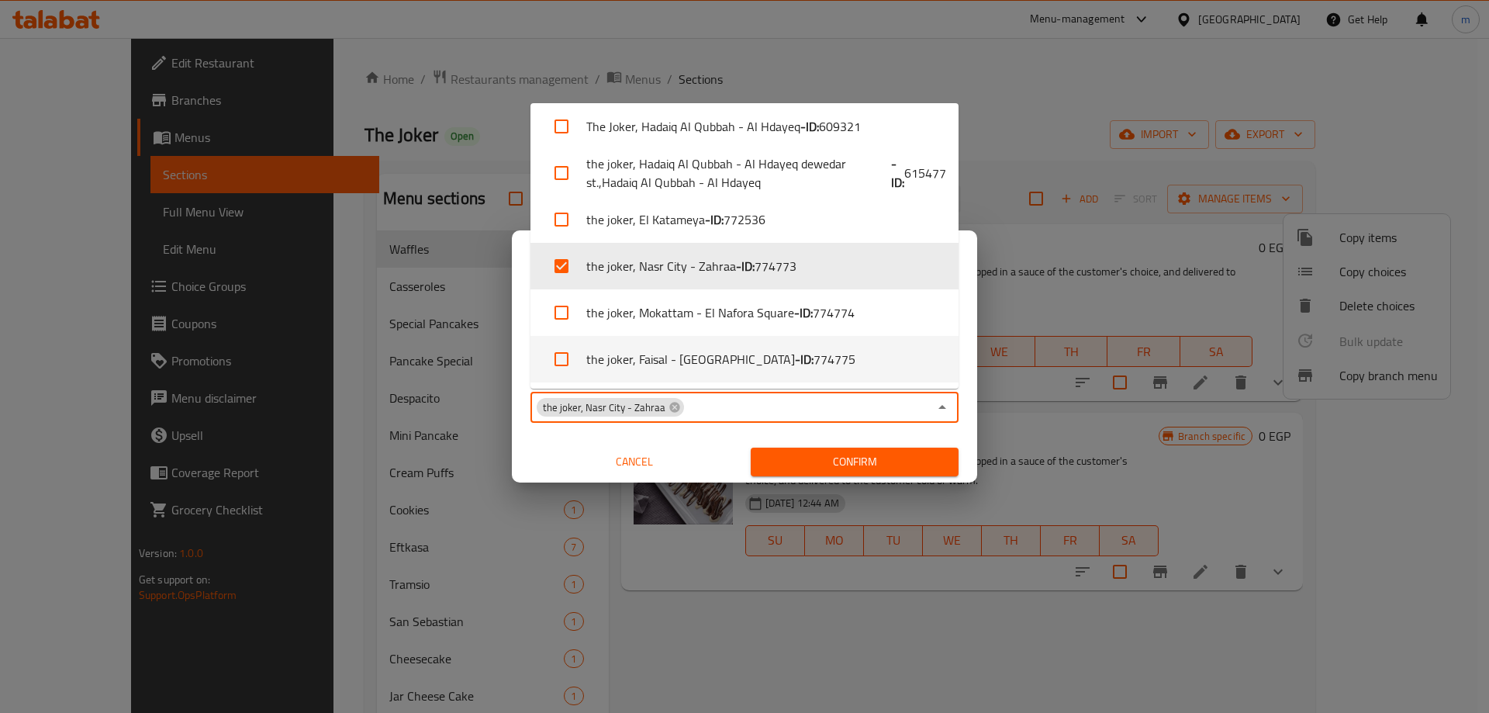
click at [750, 422] on div "the joker, Nasr City - Zahraa Copy to *" at bounding box center [744, 407] width 428 height 31
click at [764, 430] on div "Copy from   * the joker, El Katameya Copy from * Copy to   * the joker, Nasr Ci…" at bounding box center [744, 395] width 465 height 173
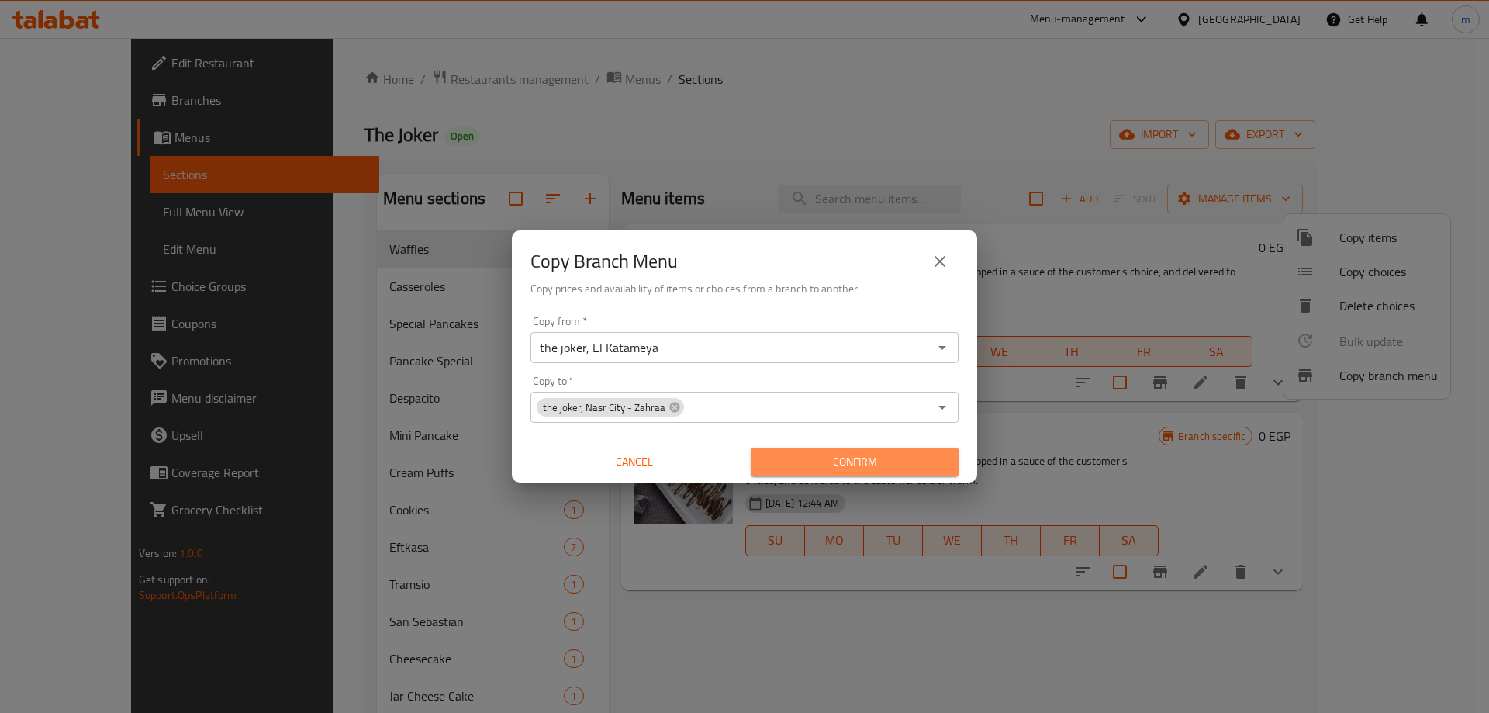
click at [814, 462] on span "Confirm" at bounding box center [854, 461] width 183 height 19
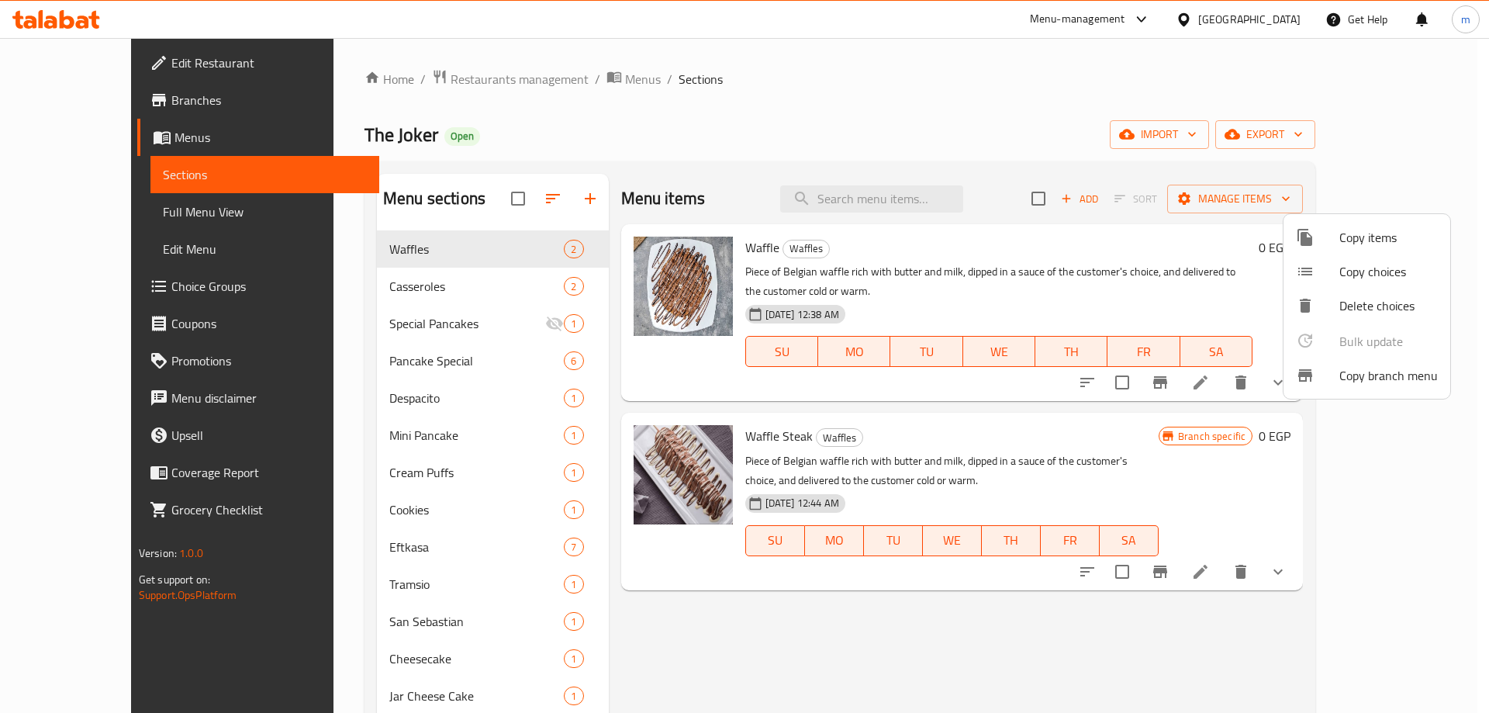
click at [95, 90] on div at bounding box center [744, 356] width 1489 height 713
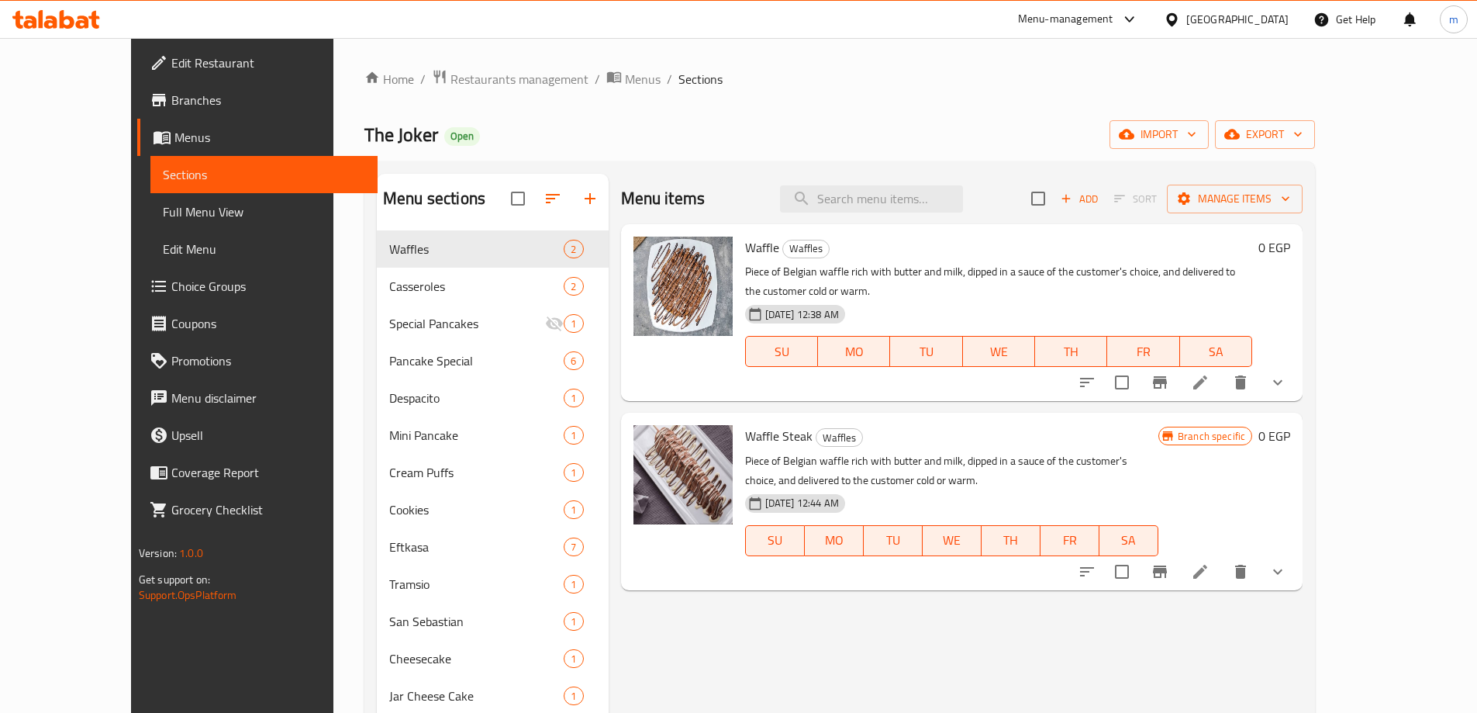
click at [137, 90] on link "Branches" at bounding box center [257, 99] width 240 height 37
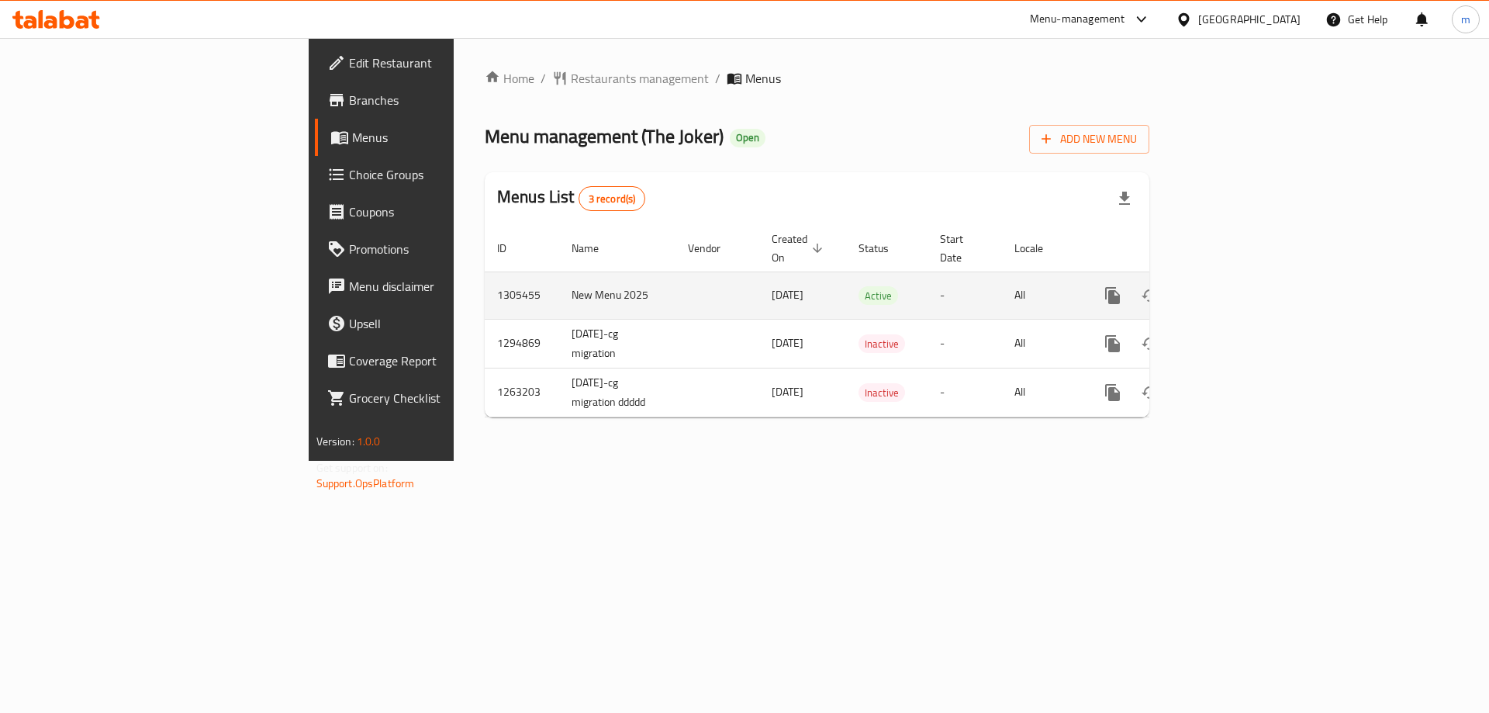
click at [1234, 286] on icon "enhanced table" at bounding box center [1224, 295] width 19 height 19
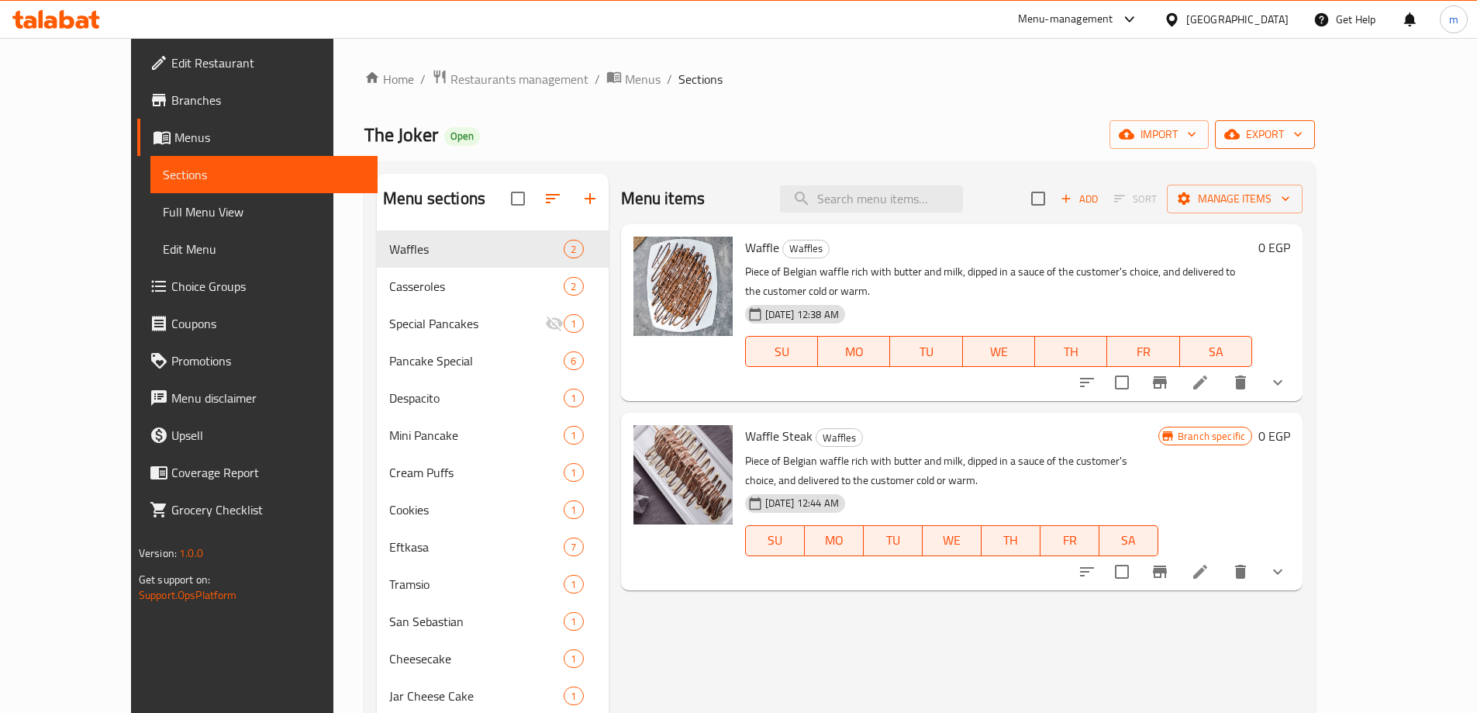
click at [1303, 140] on span "export" at bounding box center [1265, 134] width 75 height 19
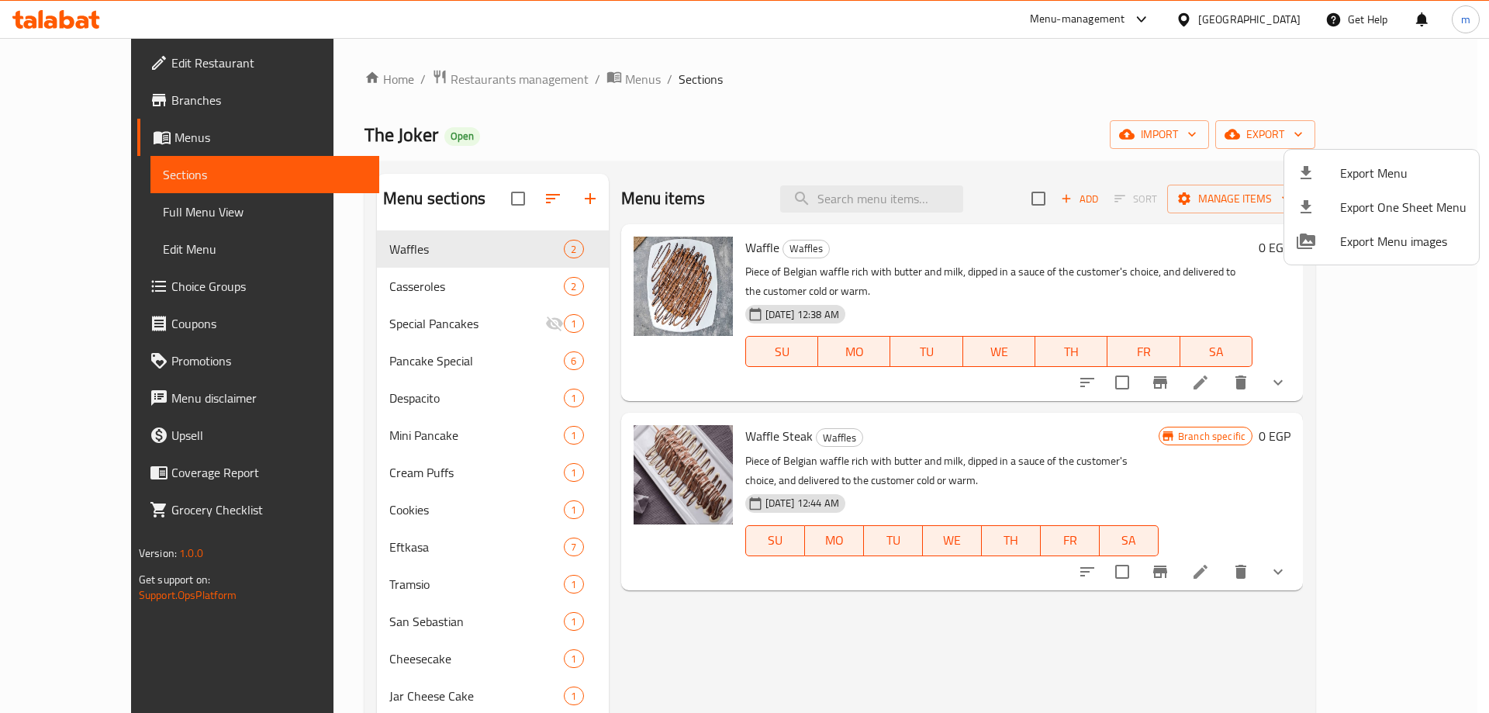
click at [92, 104] on div at bounding box center [744, 356] width 1489 height 713
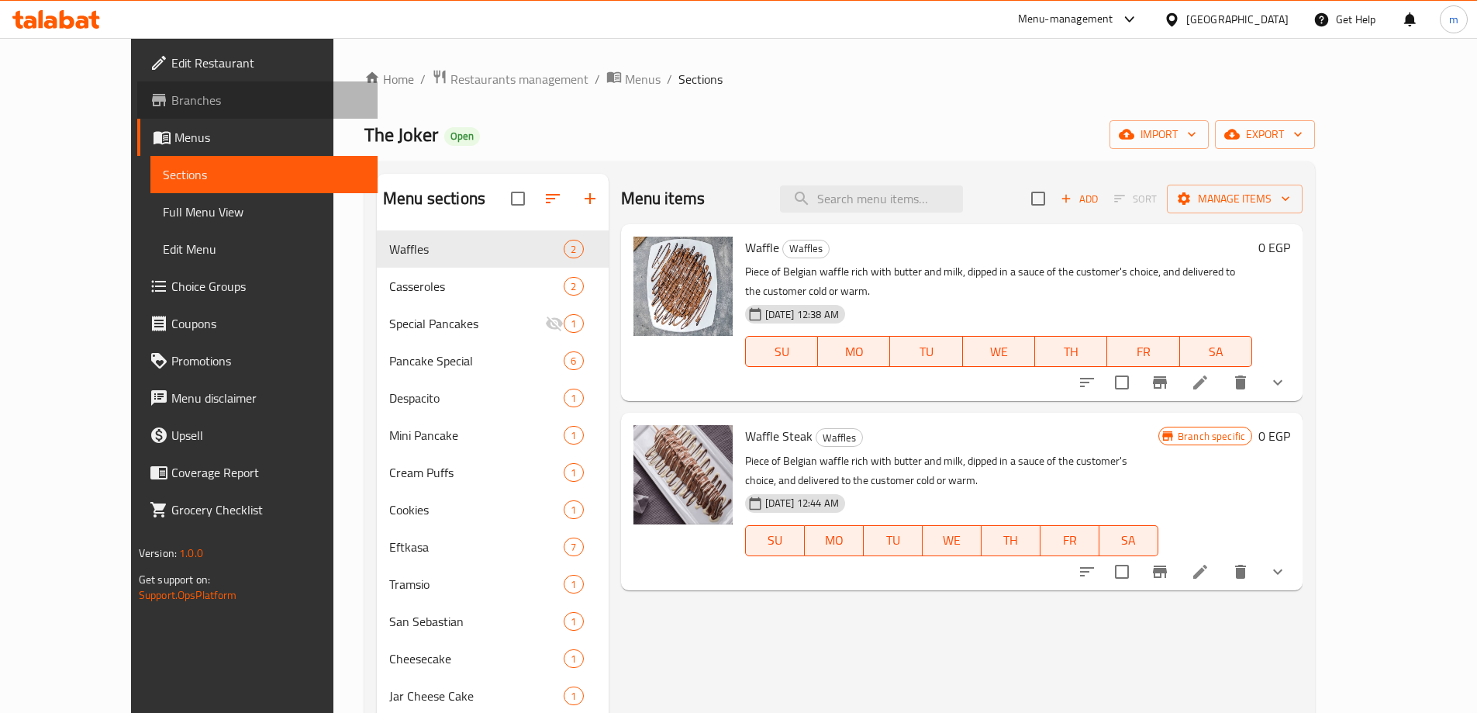
click at [171, 104] on span "Branches" at bounding box center [268, 100] width 194 height 19
